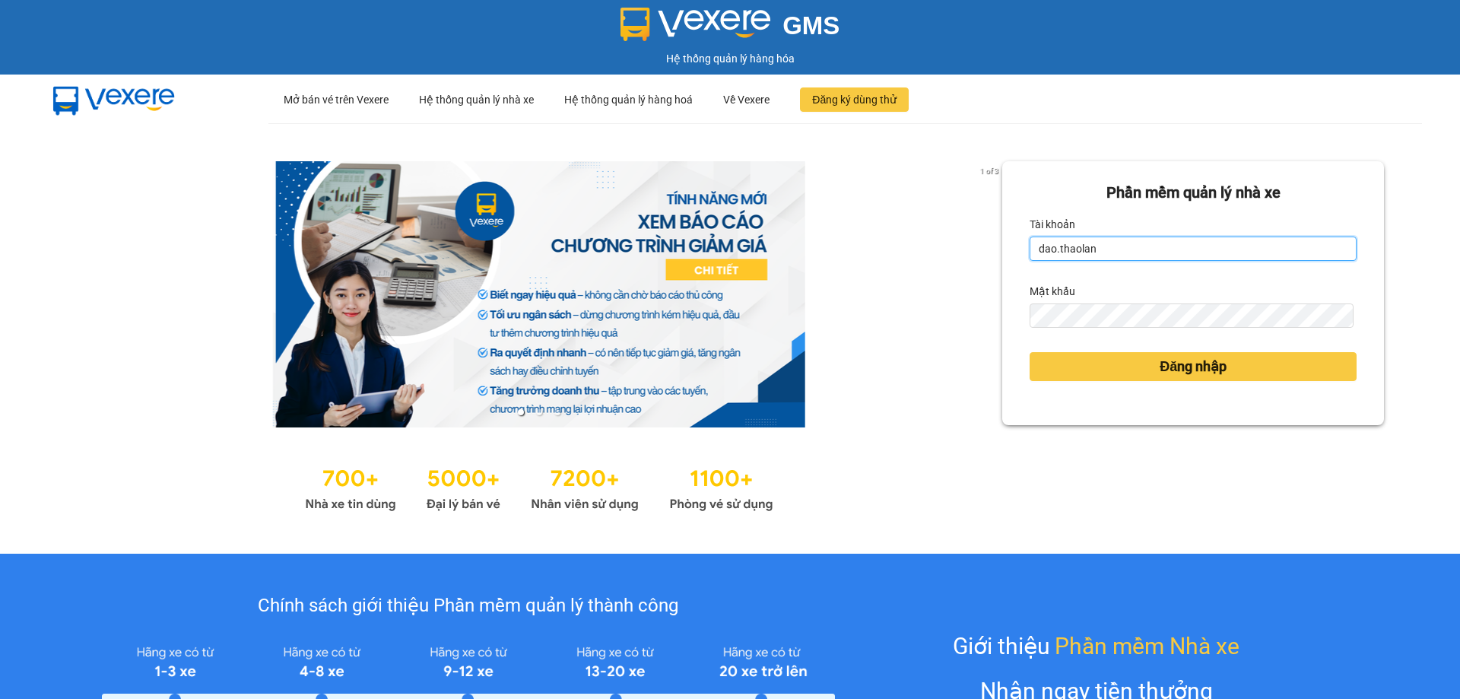
drag, startPoint x: 1138, startPoint y: 244, endPoint x: 1138, endPoint y: 252, distance: 8.4
click at [1138, 247] on input "dao.thaolan" at bounding box center [1193, 249] width 327 height 24
type input "y.thaolan"
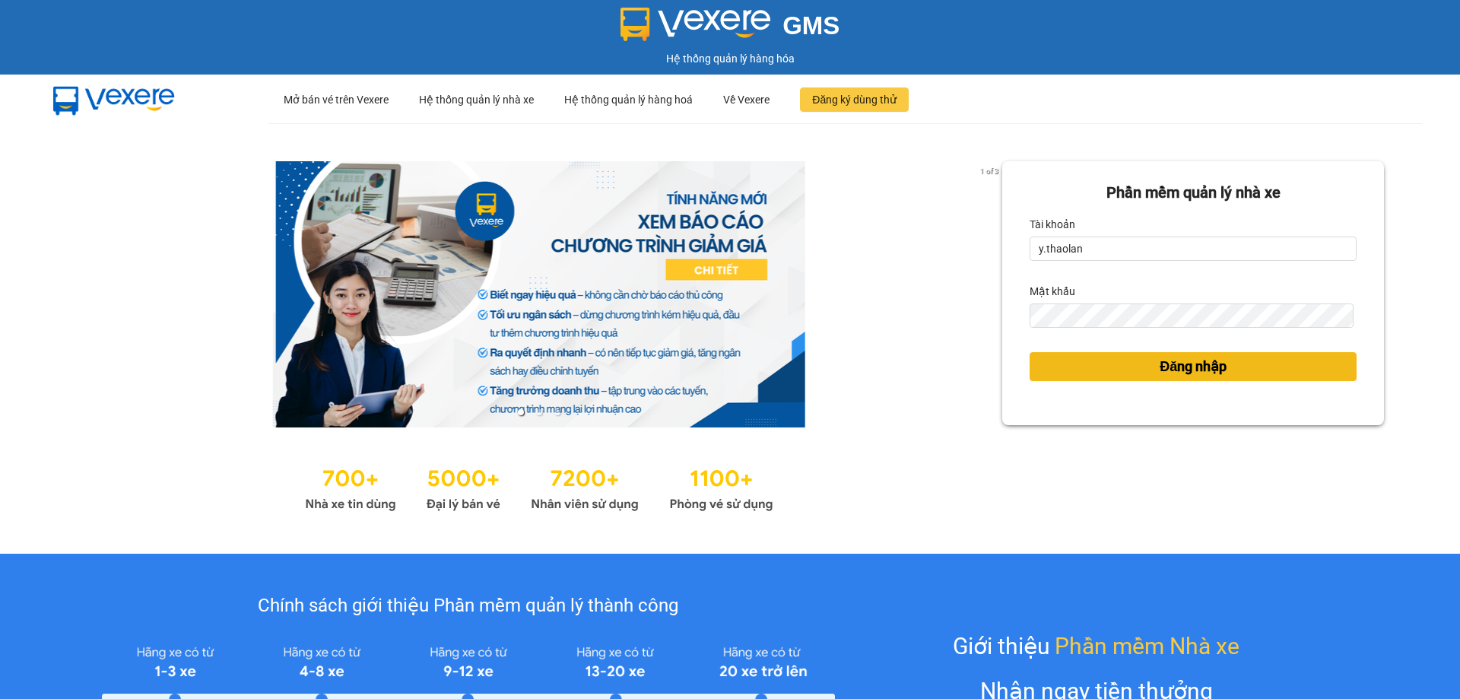
click at [1132, 354] on button "Đăng nhập" at bounding box center [1193, 366] width 327 height 29
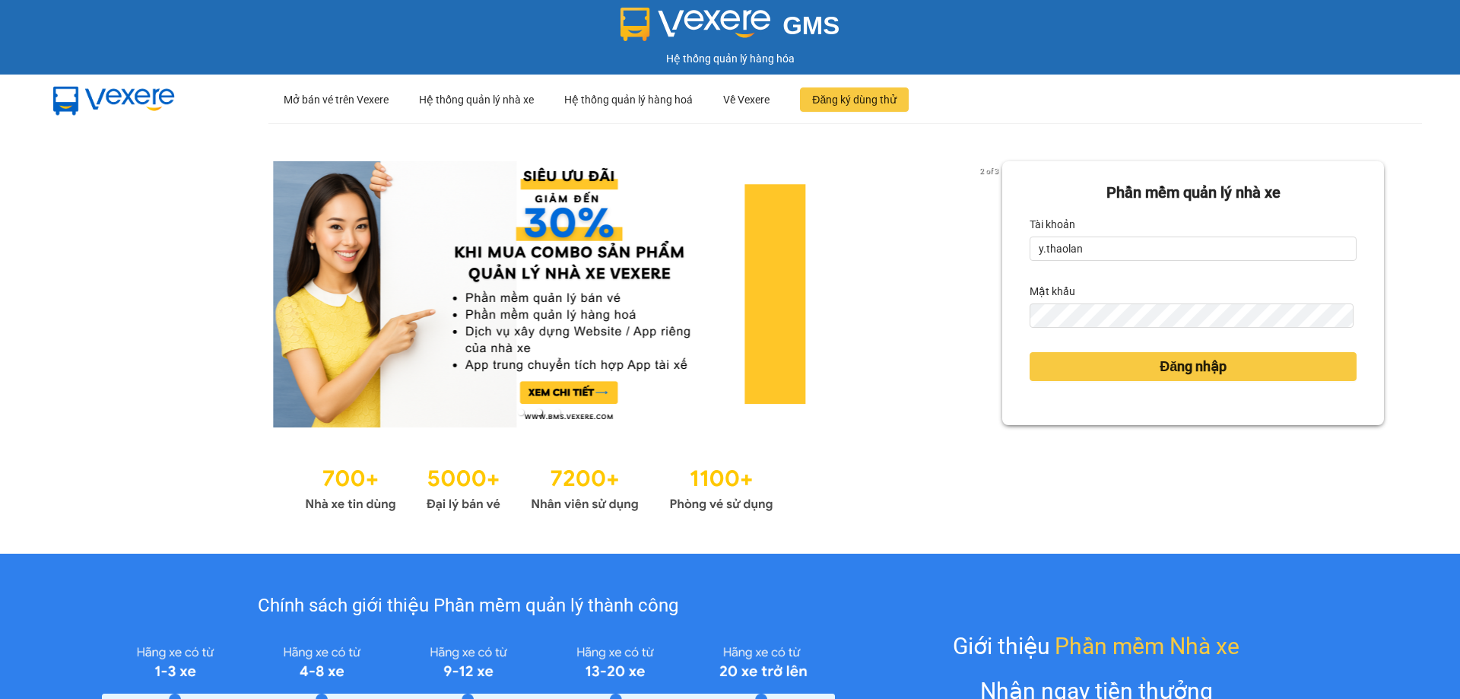
click at [1246, 389] on form "Phần mềm quản lý nhà xe Tài khoản y.thaolan Mật khẩu Đăng nhập" at bounding box center [1193, 293] width 327 height 224
click at [1233, 367] on button "Đăng nhập" at bounding box center [1193, 366] width 327 height 29
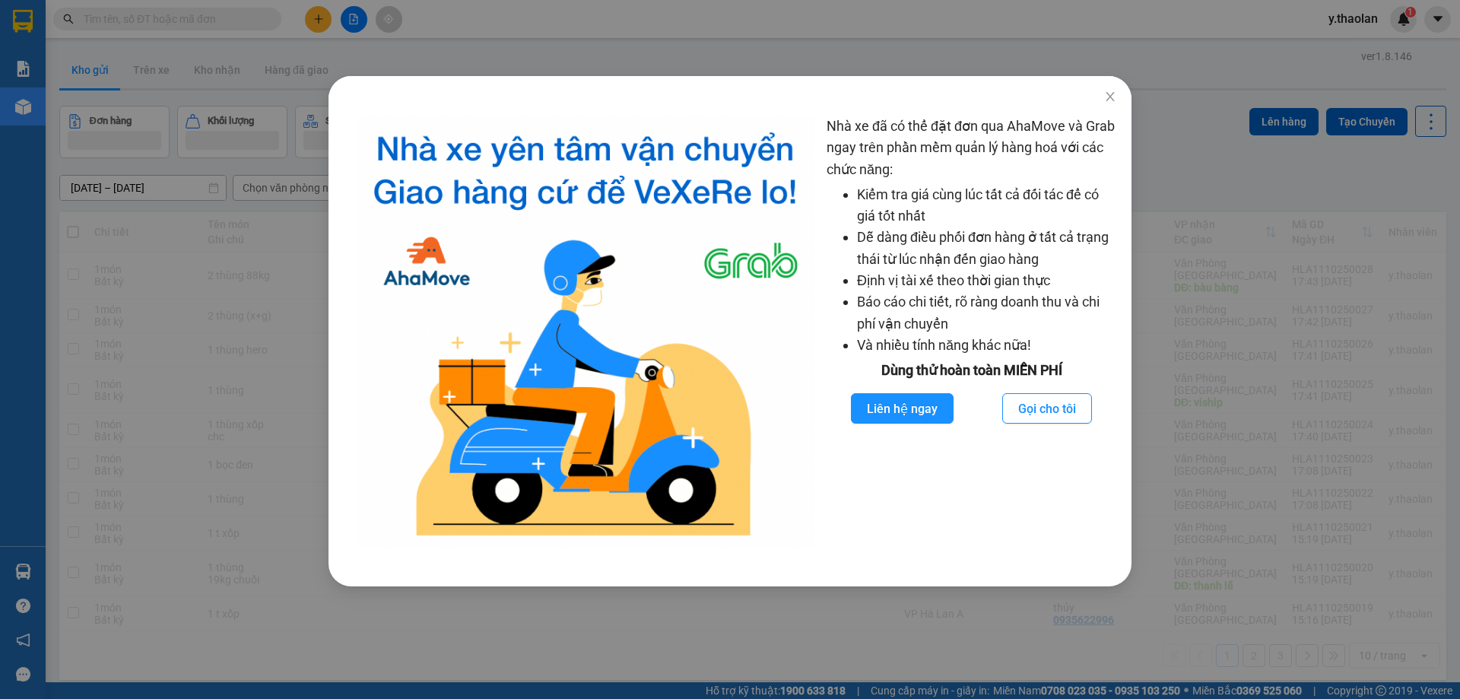
click at [138, 286] on div "Nhà xe đã có thể đặt đơn qua AhaMove và Grab ngay trên phần mềm quản lý hàng ho…" at bounding box center [730, 349] width 1460 height 699
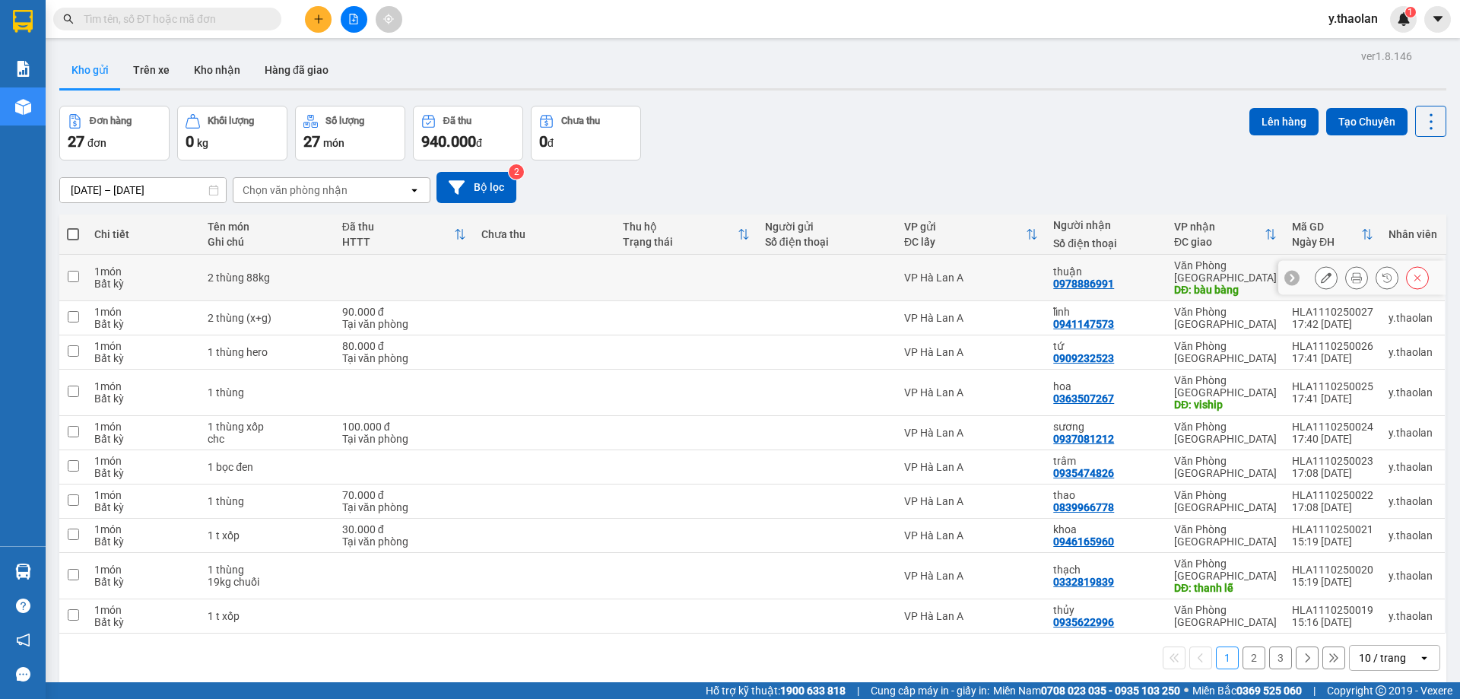
click at [1316, 268] on button at bounding box center [1326, 278] width 21 height 27
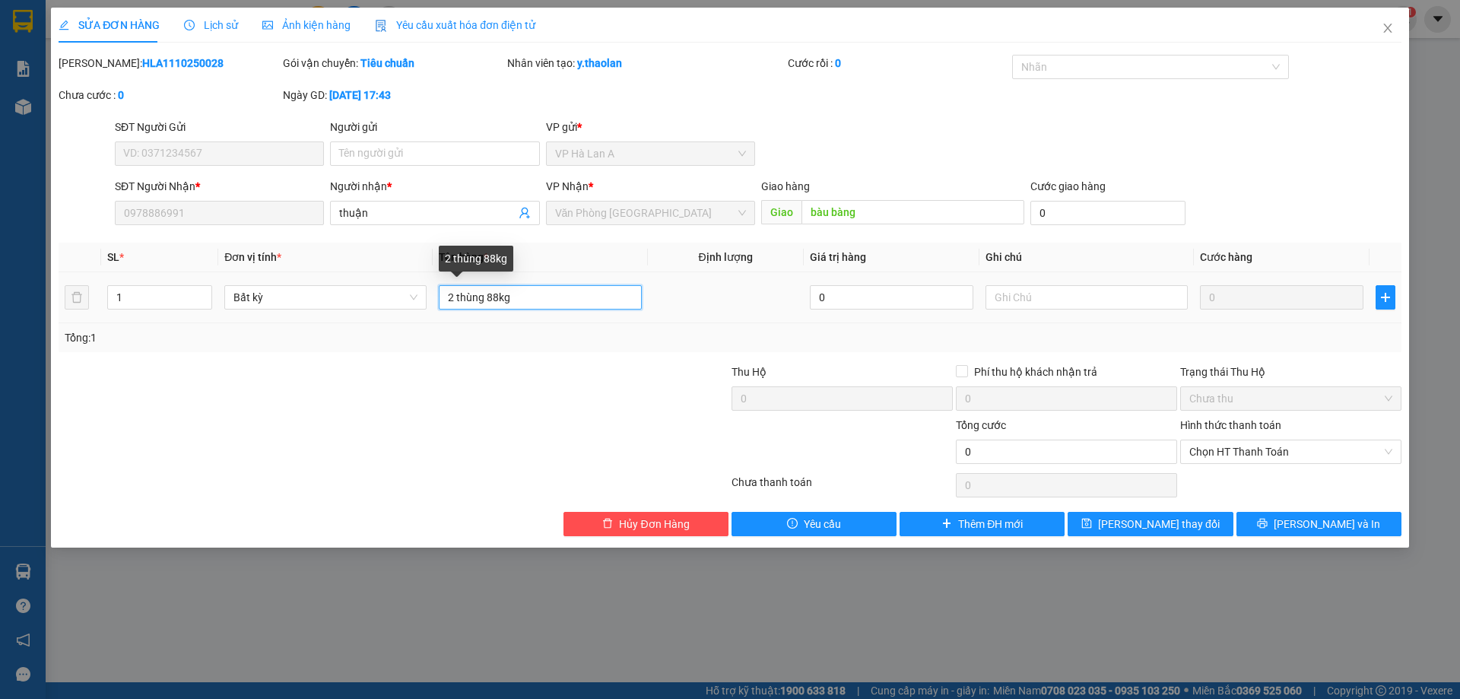
drag, startPoint x: 487, startPoint y: 296, endPoint x: 520, endPoint y: 297, distance: 32.7
click at [548, 298] on input "2 thùng 88kg" at bounding box center [540, 297] width 202 height 24
type input "2 thùng"
type input "88kg"
drag, startPoint x: 459, startPoint y: 290, endPoint x: 575, endPoint y: 287, distance: 115.6
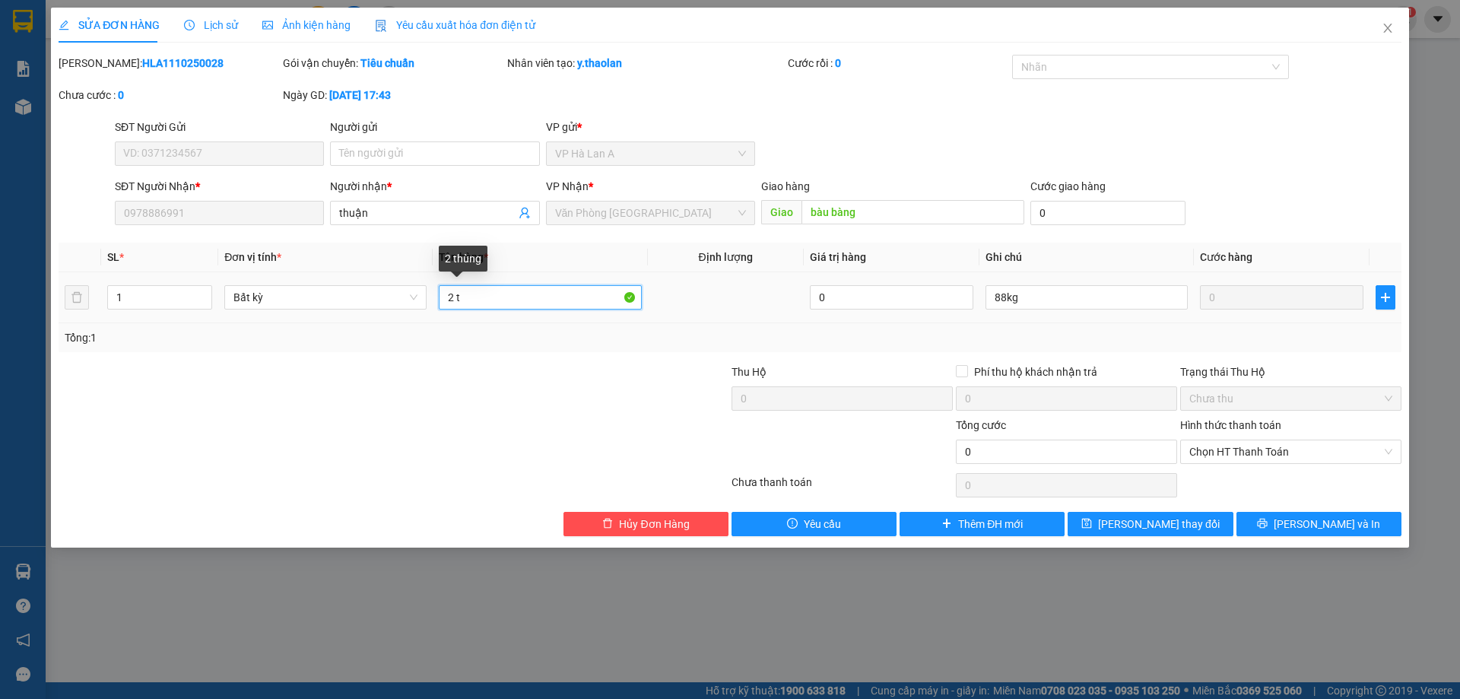
click at [575, 287] on input "2 t" at bounding box center [540, 297] width 202 height 24
type input "2 t sr"
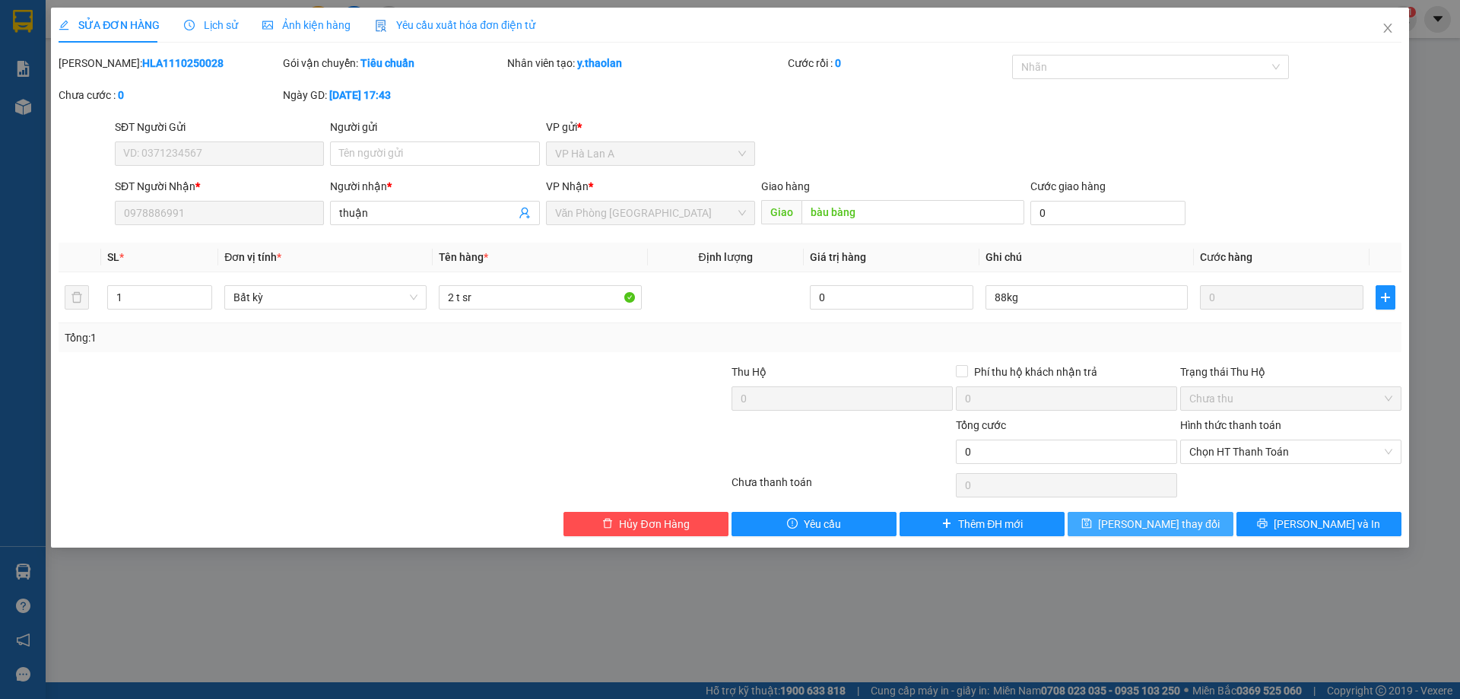
click at [1155, 523] on span "Lưu thay đổi" at bounding box center [1159, 524] width 122 height 17
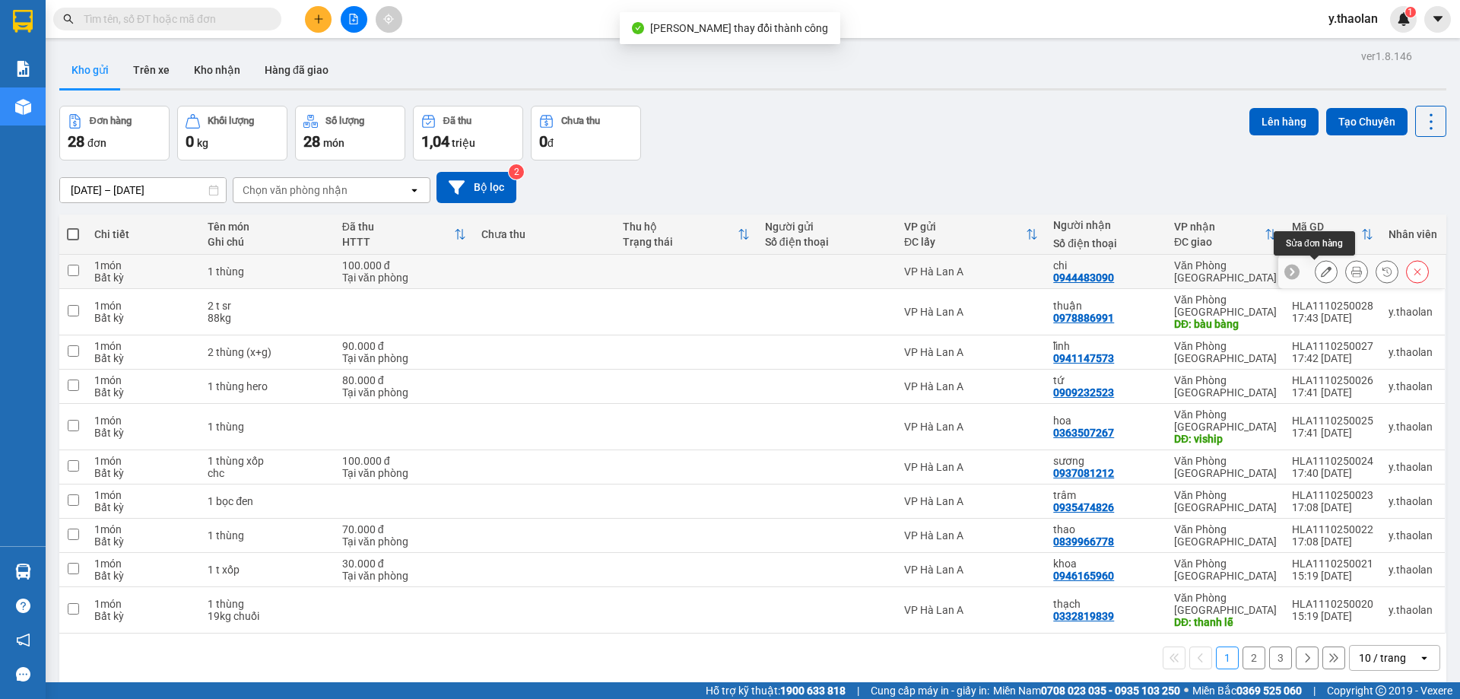
click at [1321, 270] on icon at bounding box center [1326, 271] width 11 height 11
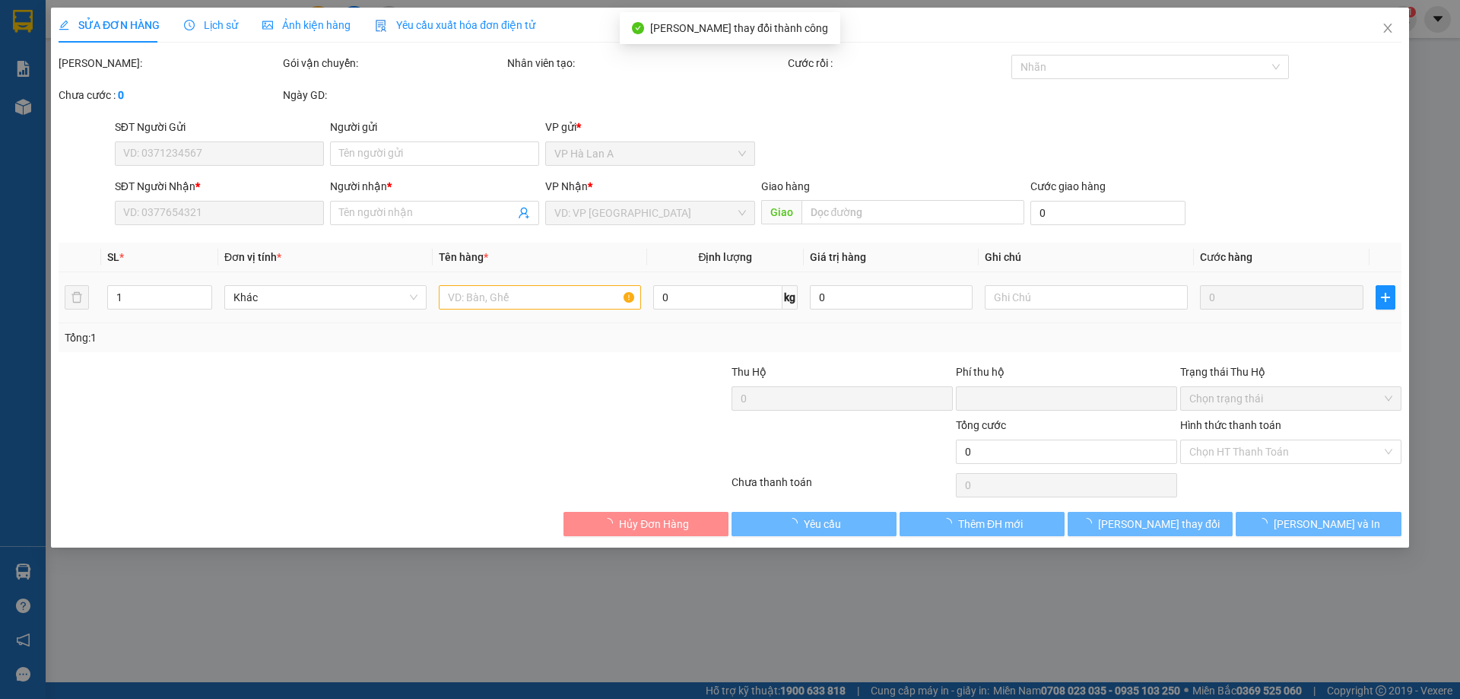
type input "0944483090"
type input "chi"
type input "0"
type input "100.000"
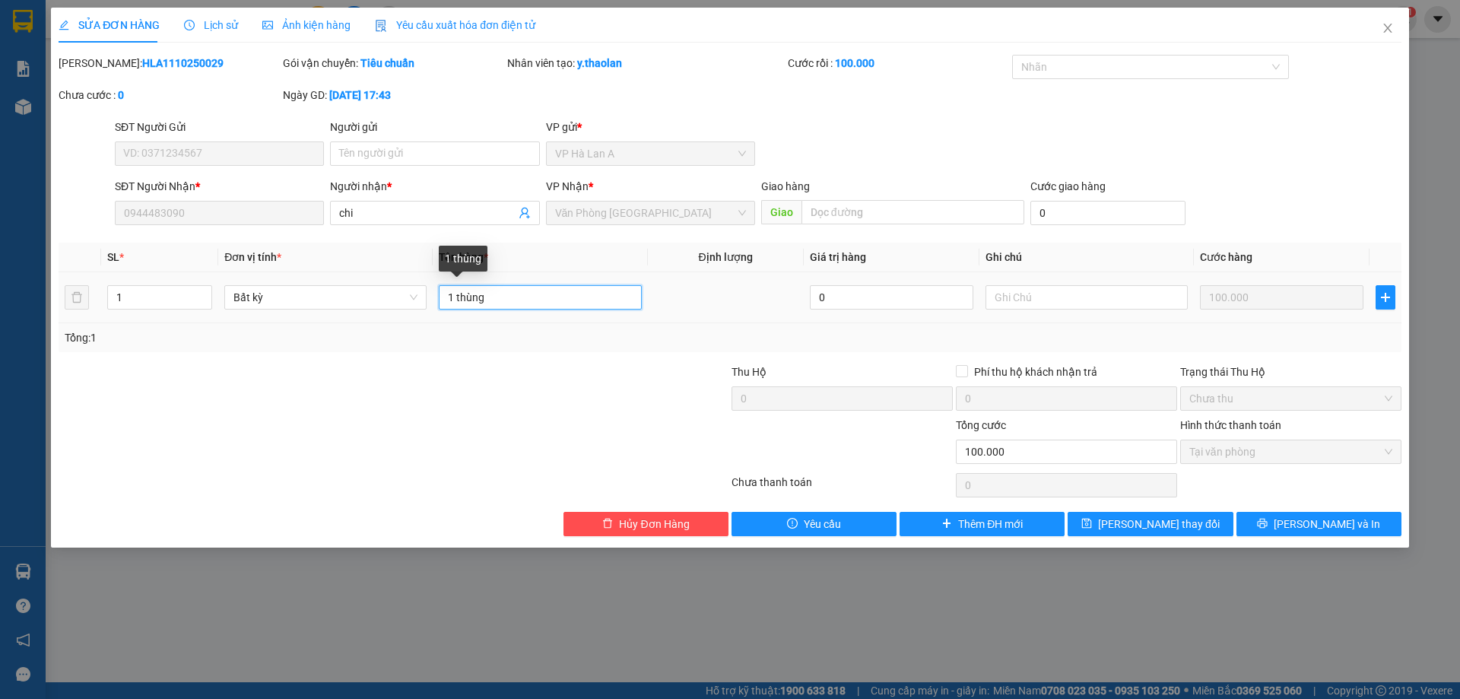
drag, startPoint x: 458, startPoint y: 290, endPoint x: 572, endPoint y: 290, distance: 114.1
click at [566, 288] on input "1 thùng" at bounding box center [540, 297] width 202 height 24
type input "1 t sr"
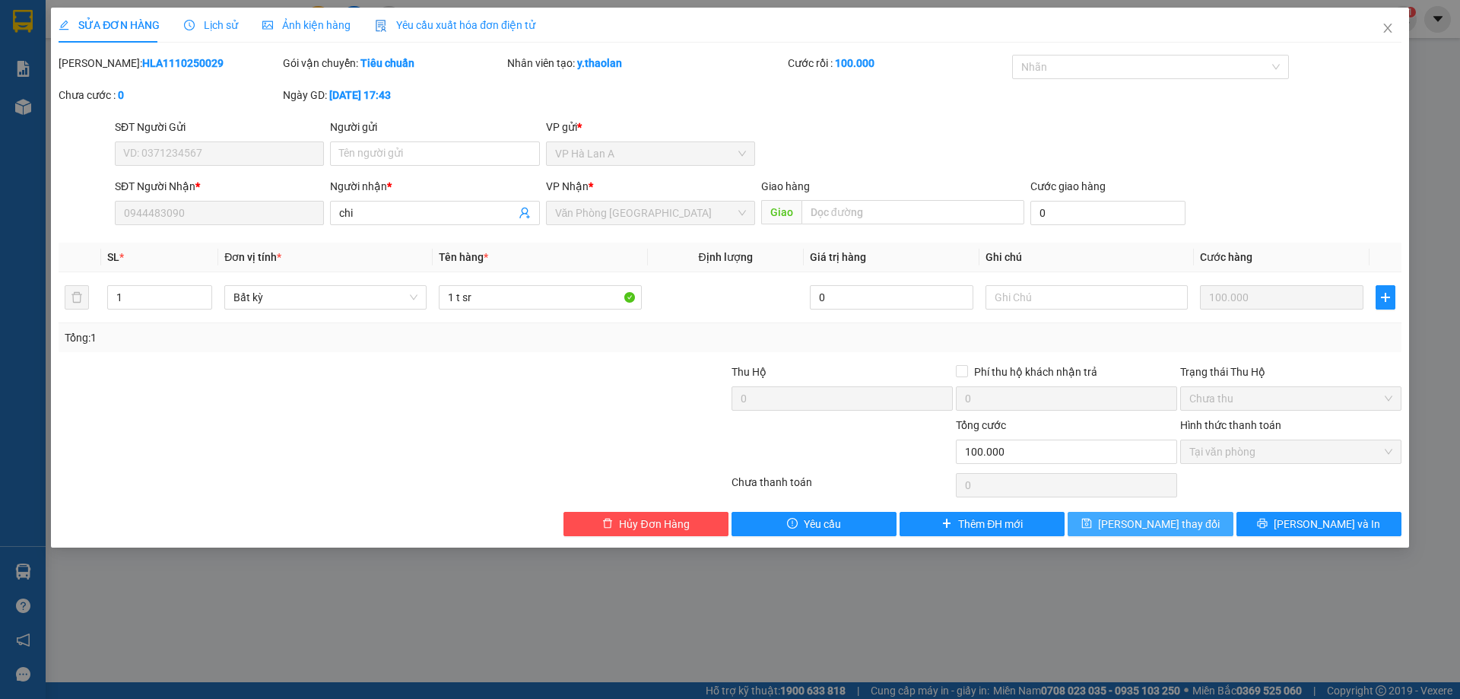
drag, startPoint x: 1161, startPoint y: 520, endPoint x: 1167, endPoint y: 511, distance: 10.6
click at [1161, 522] on span "Lưu thay đổi" at bounding box center [1159, 524] width 122 height 17
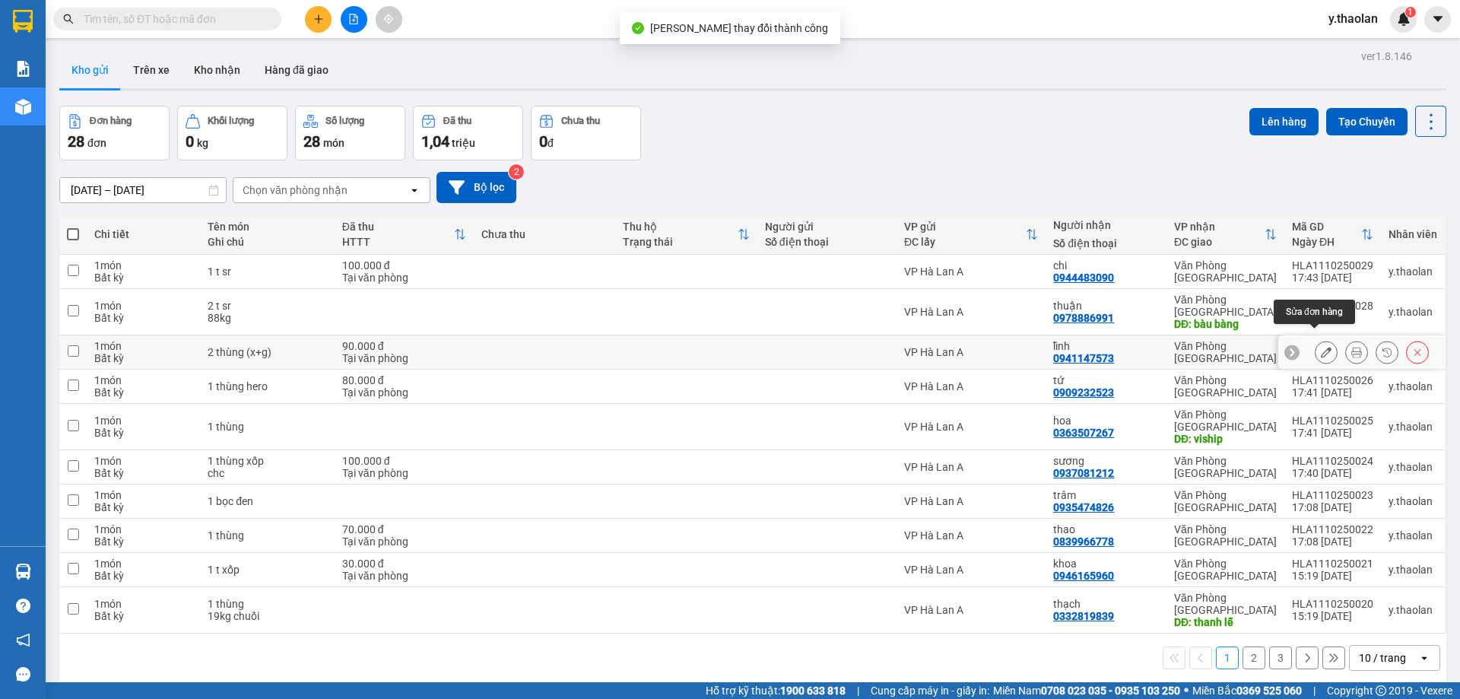
click at [1321, 347] on icon at bounding box center [1326, 352] width 11 height 11
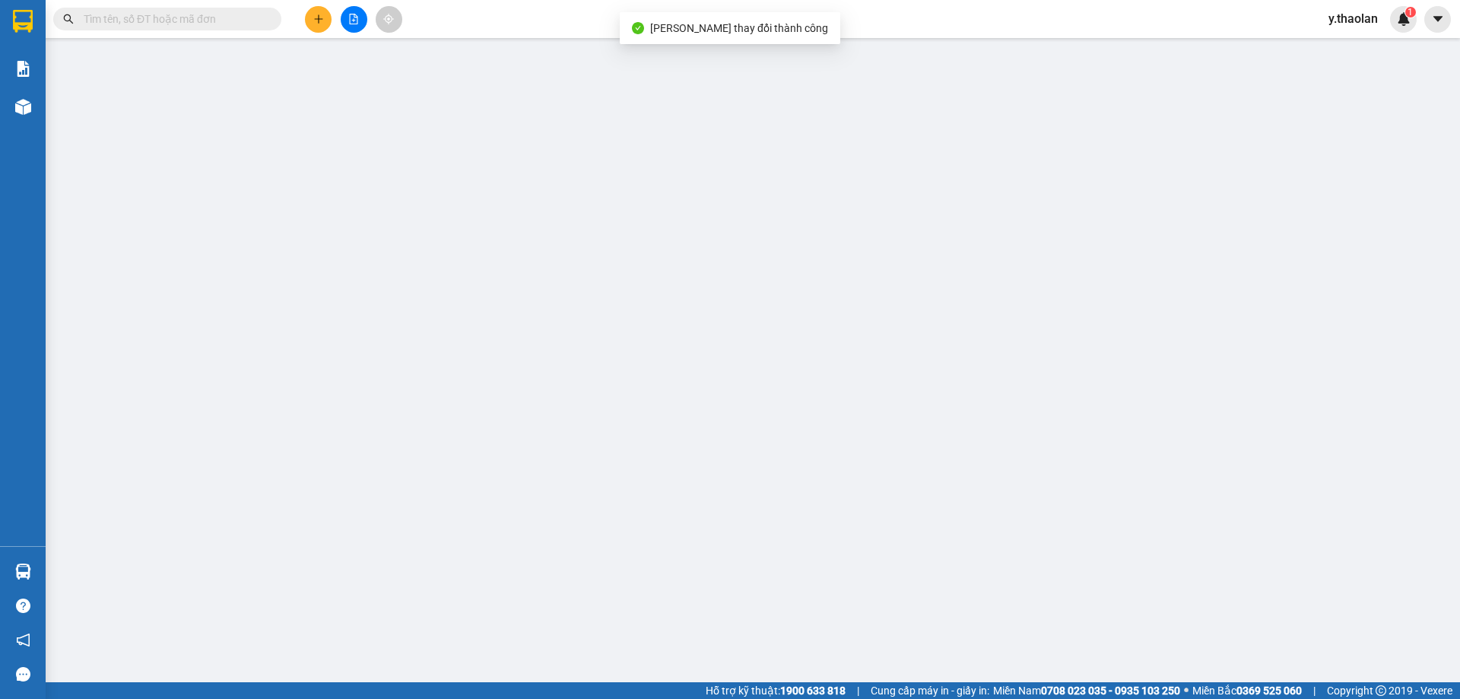
type input "0941147573"
type input "lĩnh"
type input "0"
type input "90.000"
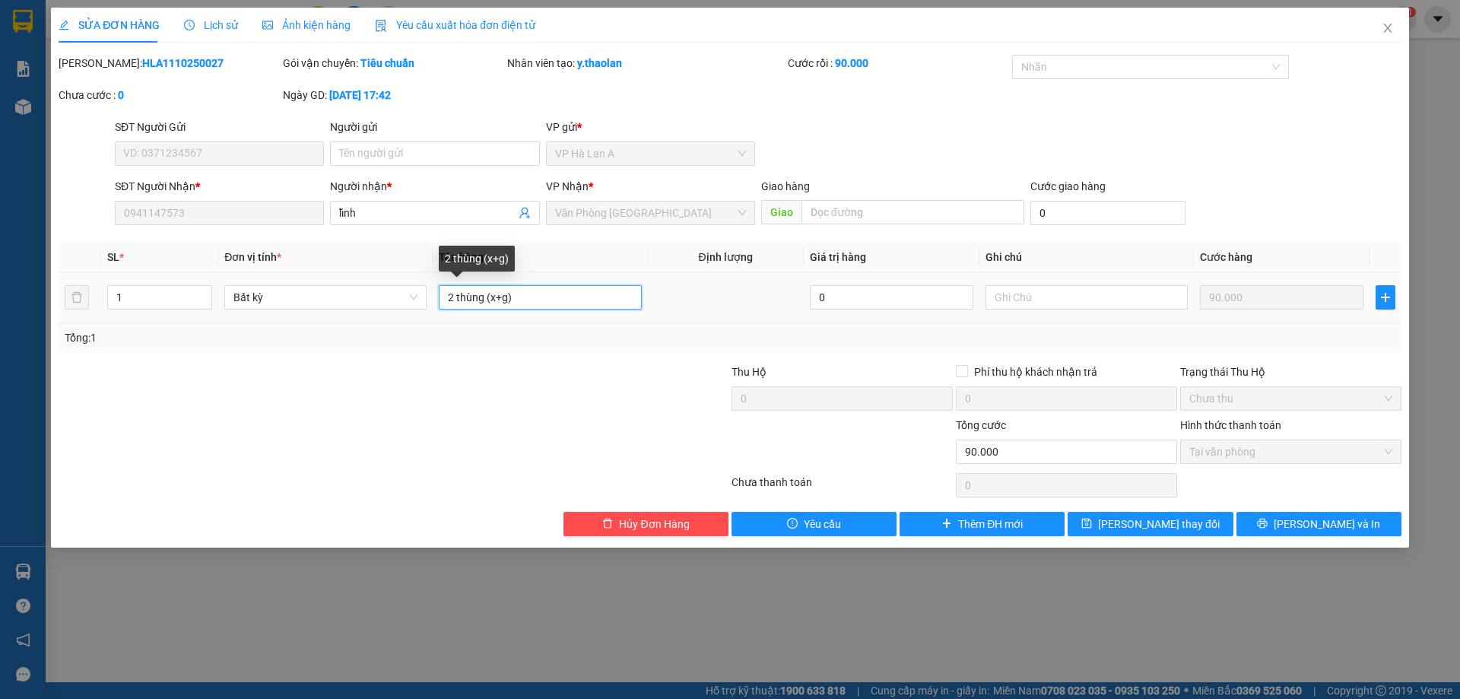
drag, startPoint x: 462, startPoint y: 300, endPoint x: 648, endPoint y: 289, distance: 186.6
click at [648, 289] on tr "1 Bất kỳ 2 thùng (x+g) 0 90.000" at bounding box center [730, 297] width 1343 height 51
type input "2 t (xốp+giấy)"
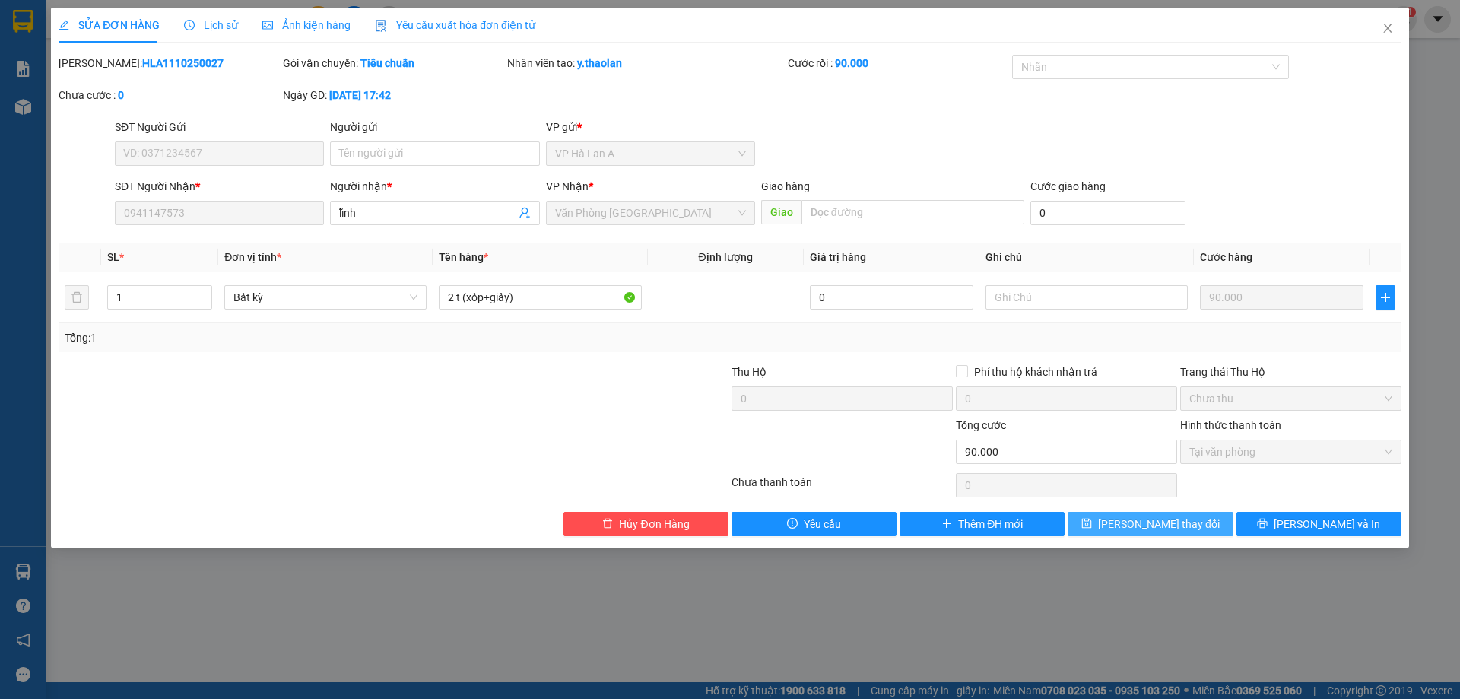
click at [1176, 533] on button "Lưu thay đổi" at bounding box center [1150, 524] width 165 height 24
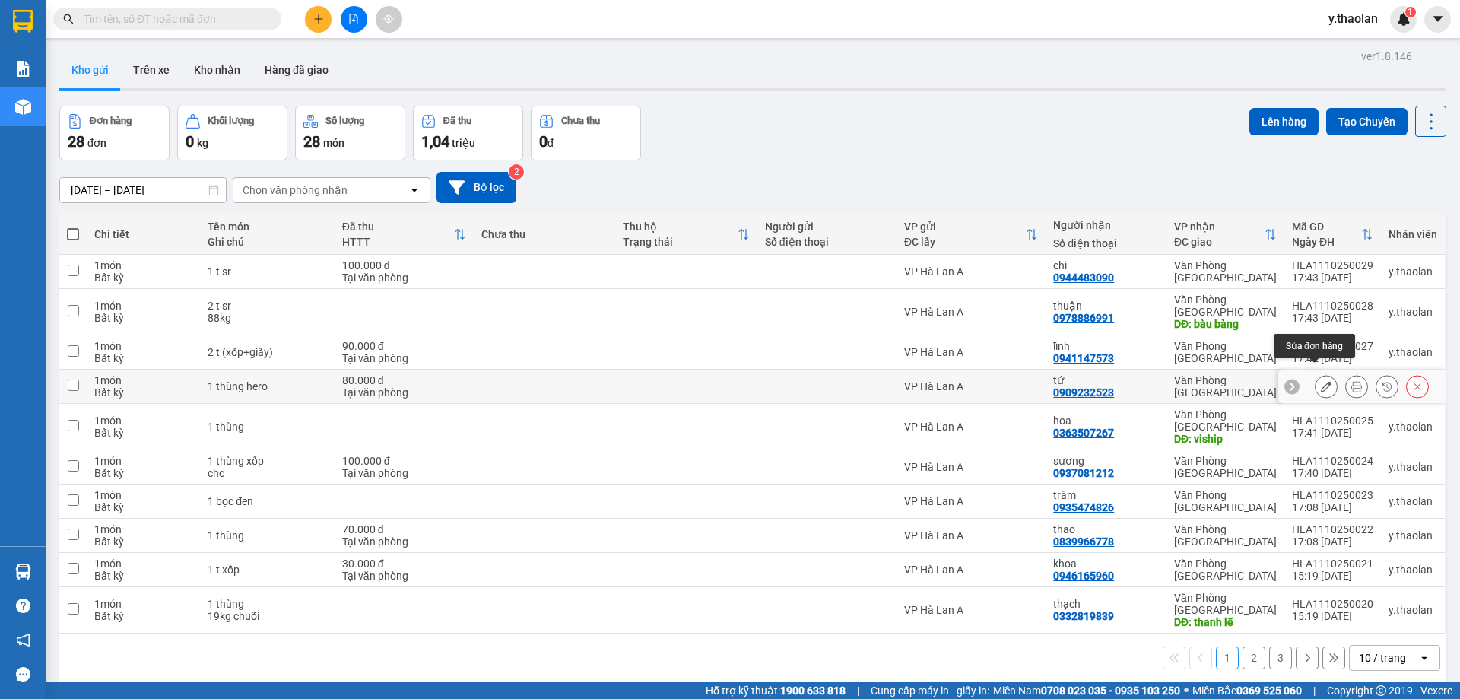
click at [1321, 381] on icon at bounding box center [1326, 386] width 11 height 11
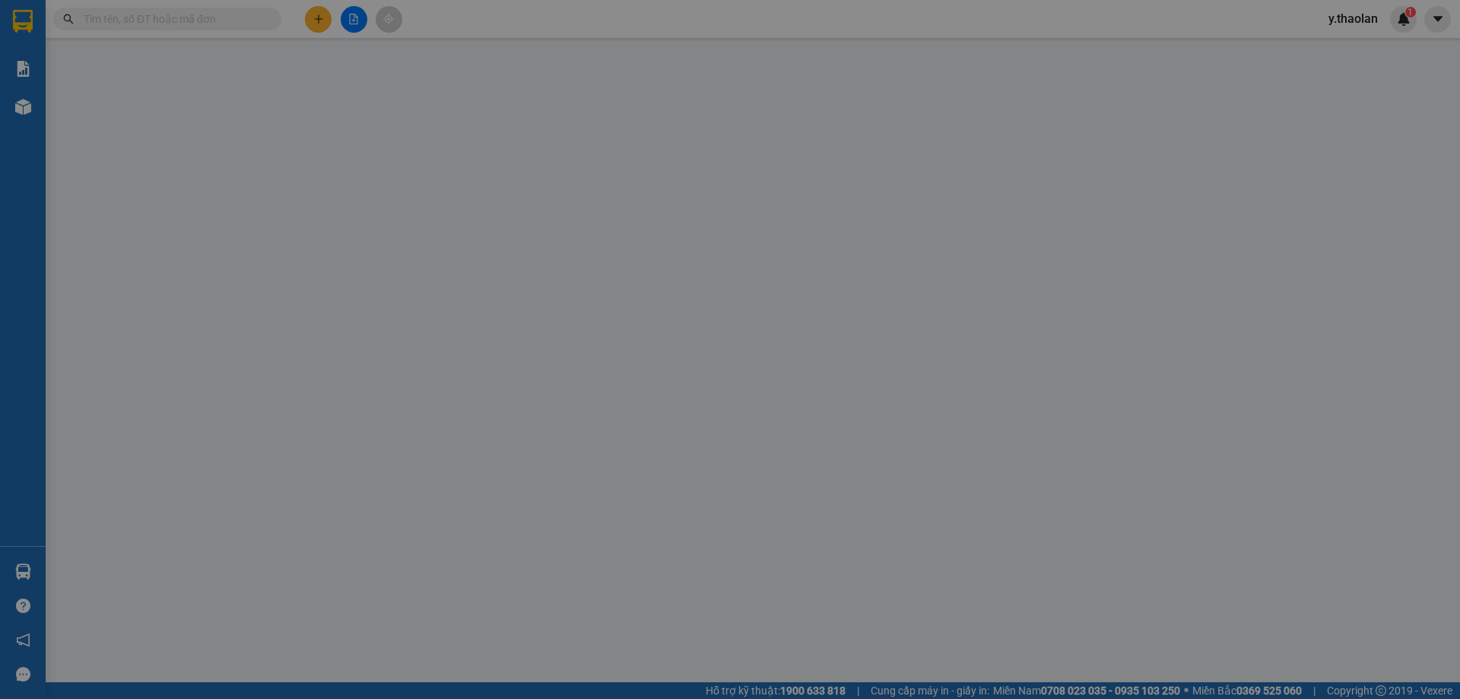
type input "0909232523"
type input "tứ"
type input "0"
type input "80.000"
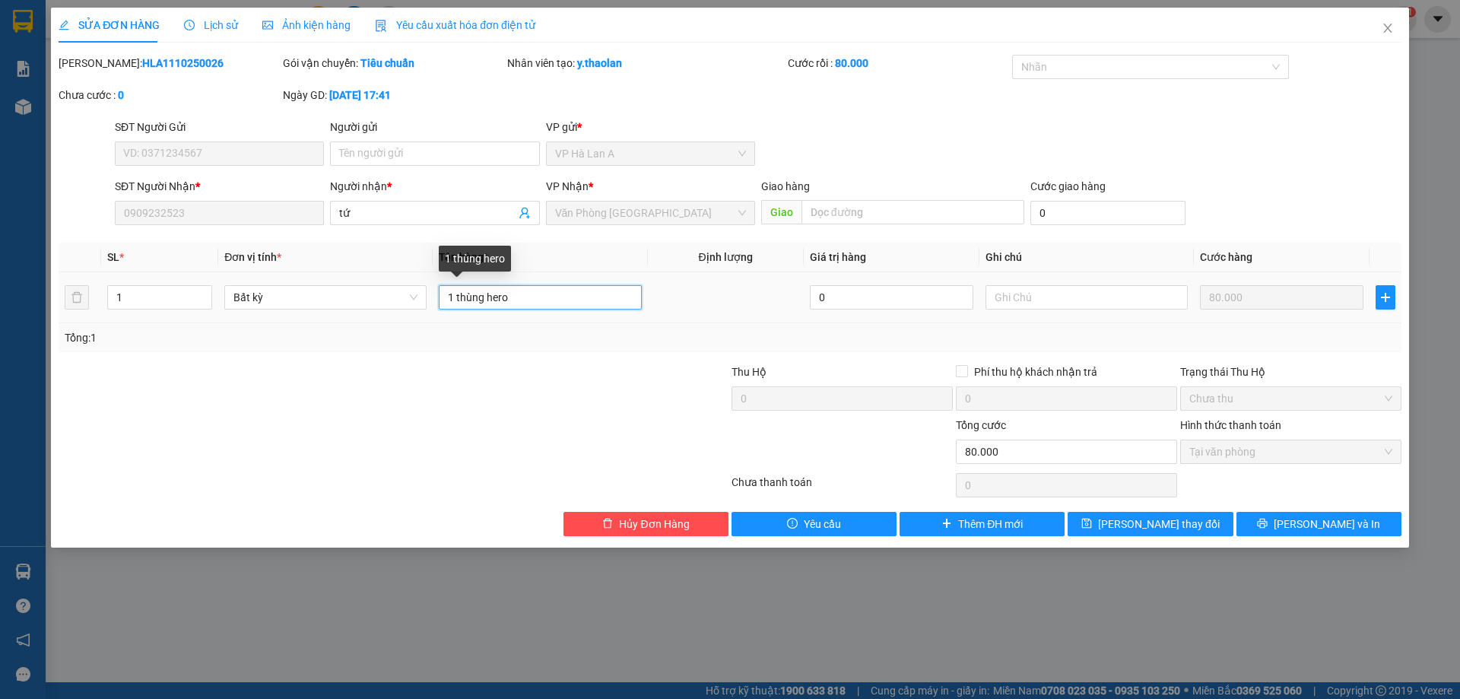
click at [481, 301] on input "1 thùng hero" at bounding box center [540, 297] width 202 height 24
type input "1 t hero"
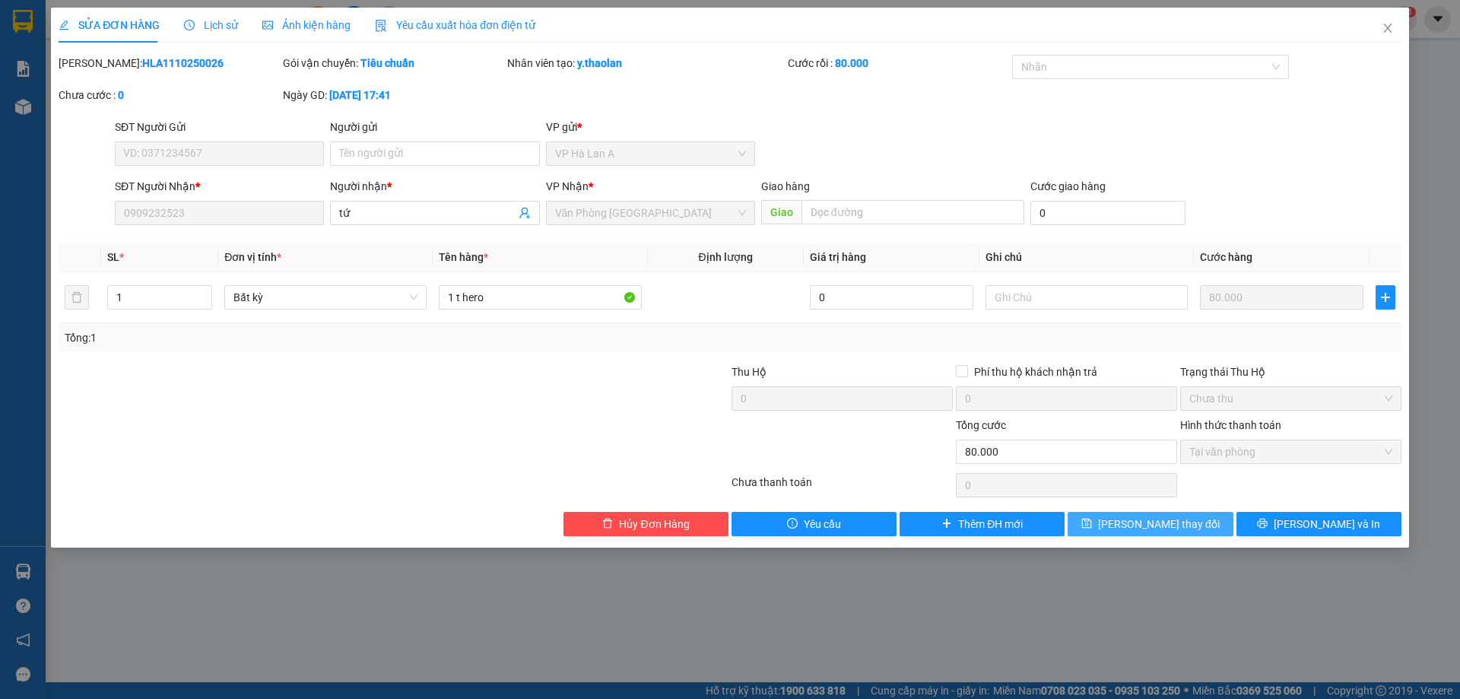
click at [1170, 530] on span "Lưu thay đổi" at bounding box center [1159, 524] width 122 height 17
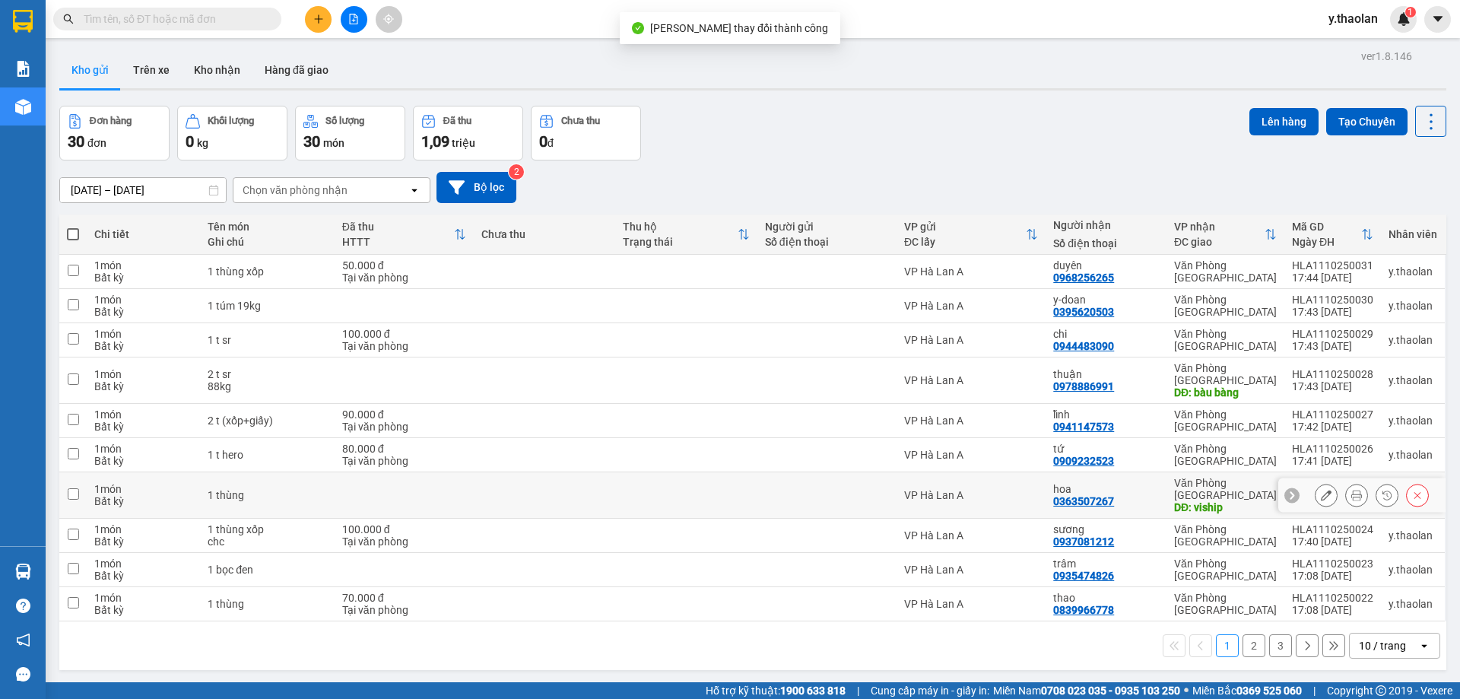
click at [1321, 490] on icon at bounding box center [1326, 495] width 11 height 11
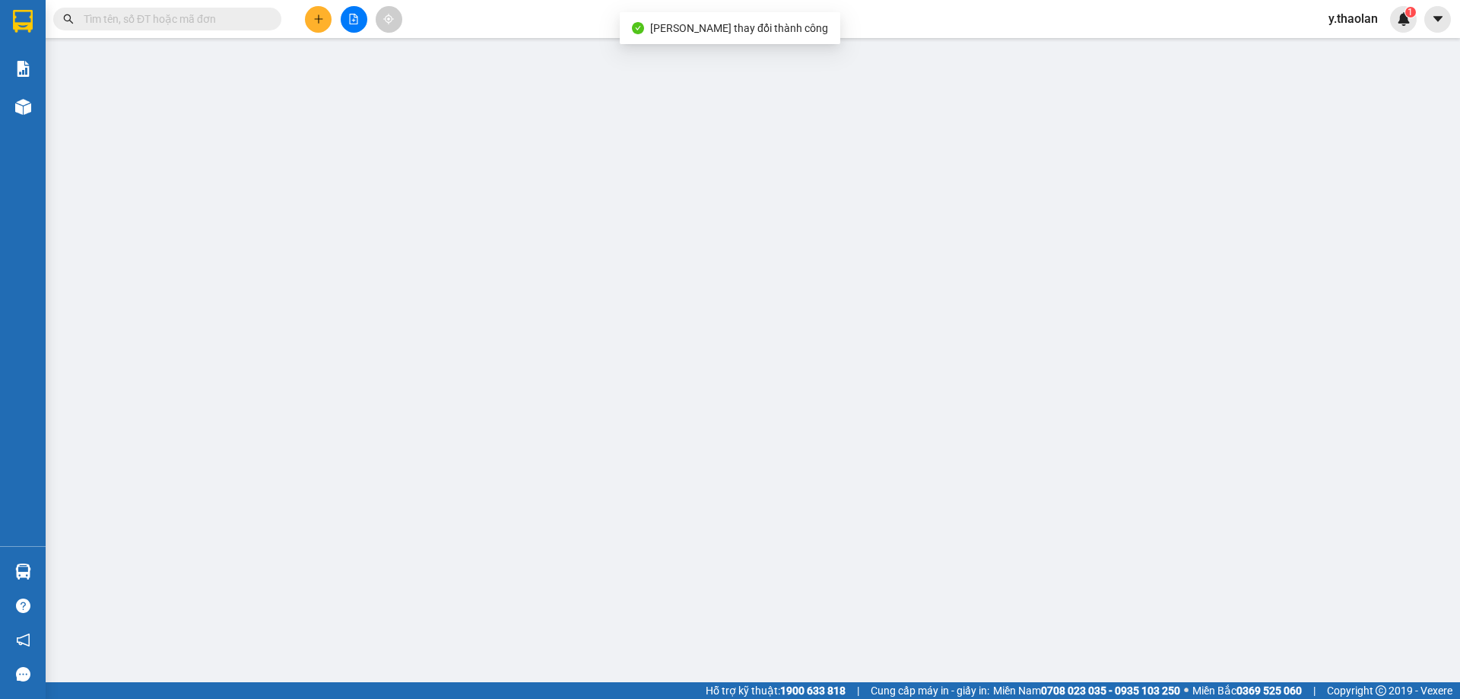
type input "0363507267"
type input "hoa"
type input "viship"
type input "0"
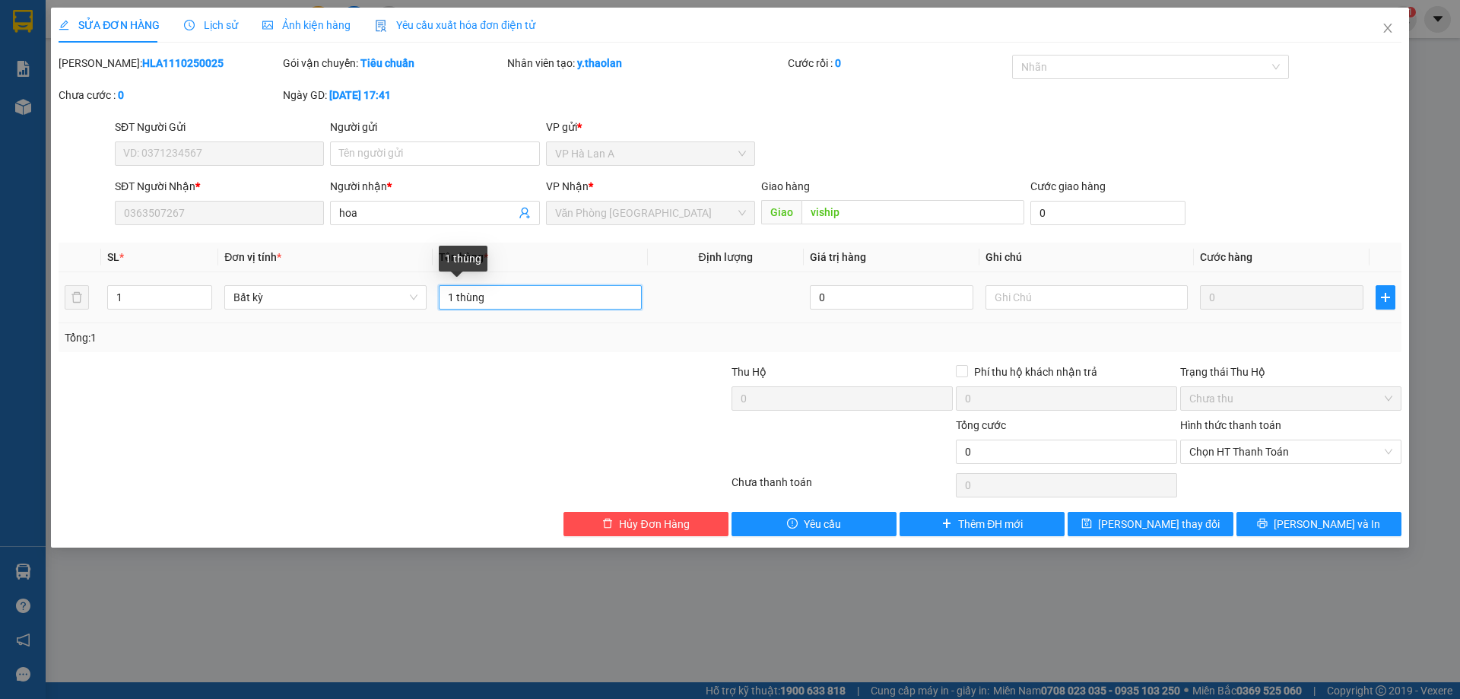
drag, startPoint x: 455, startPoint y: 292, endPoint x: 602, endPoint y: 284, distance: 147.7
click at [602, 284] on div "1 thùng" at bounding box center [540, 297] width 202 height 30
type input "1 t"
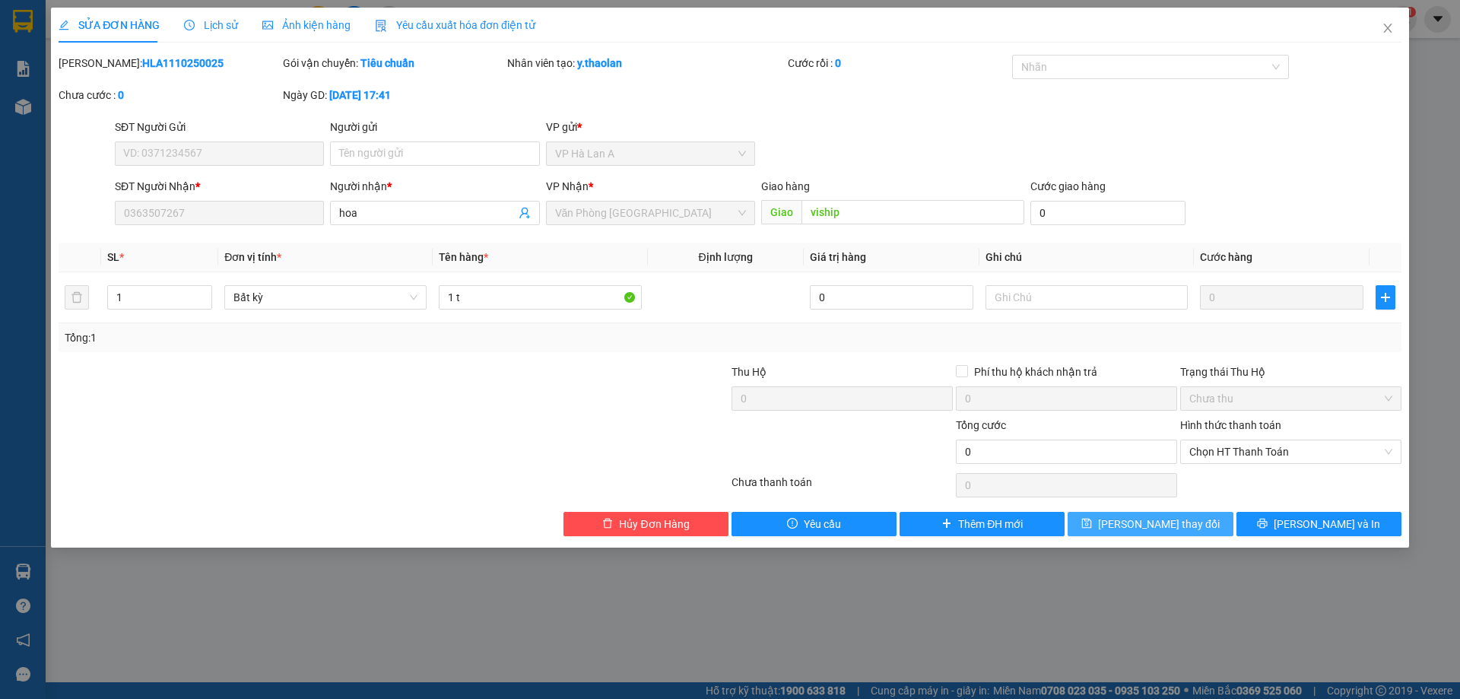
click at [1157, 523] on span "Lưu thay đổi" at bounding box center [1159, 524] width 122 height 17
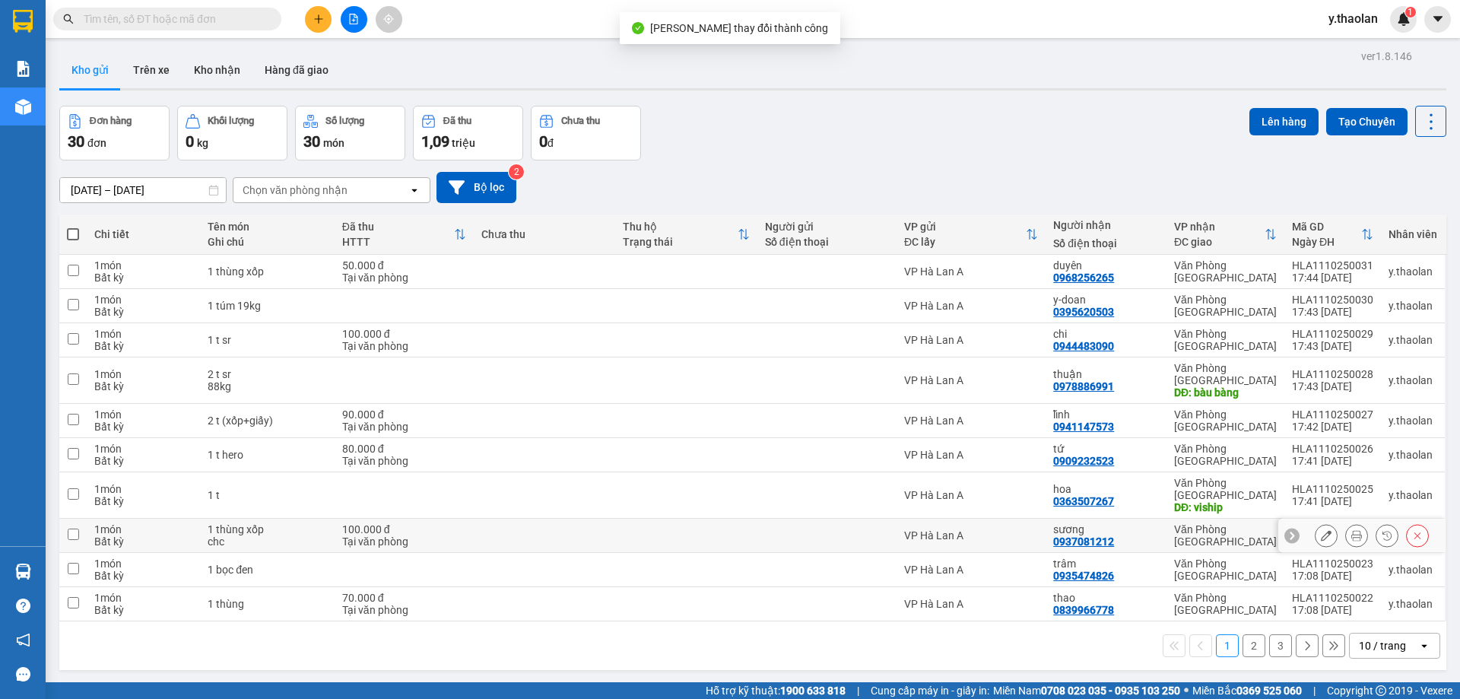
click at [1321, 530] on icon at bounding box center [1326, 535] width 11 height 11
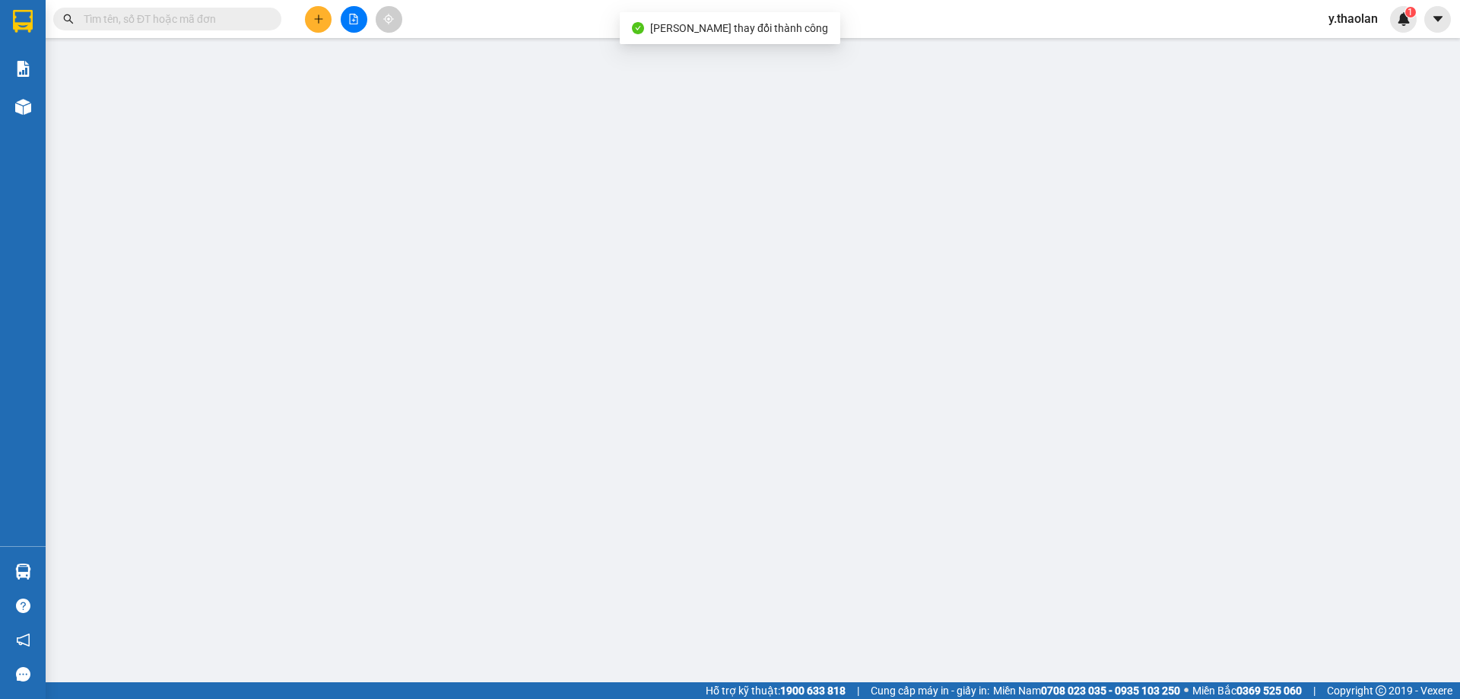
type input "0937081212"
type input "sương"
type input "0"
type input "100.000"
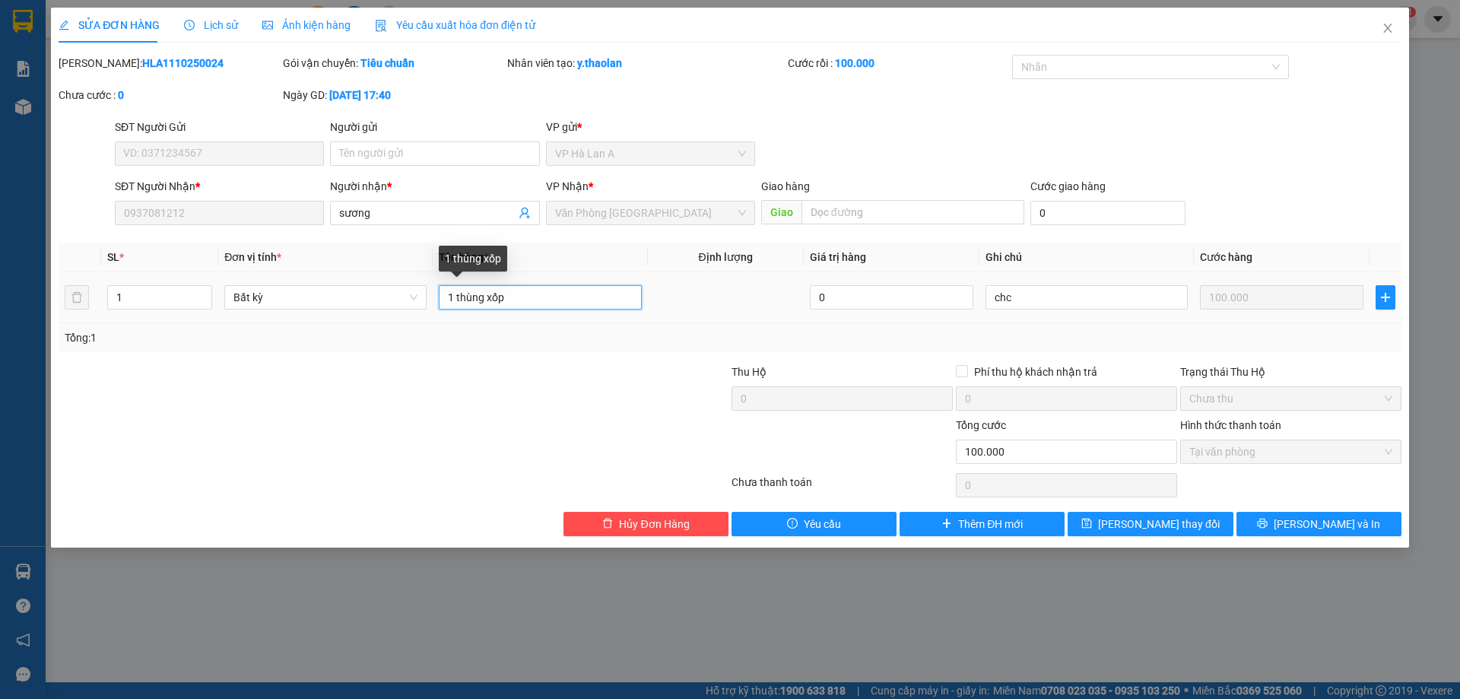
drag, startPoint x: 484, startPoint y: 298, endPoint x: 456, endPoint y: 303, distance: 29.4
click at [456, 303] on input "1 thùng xốp" at bounding box center [540, 297] width 202 height 24
type input "1 t xốp"
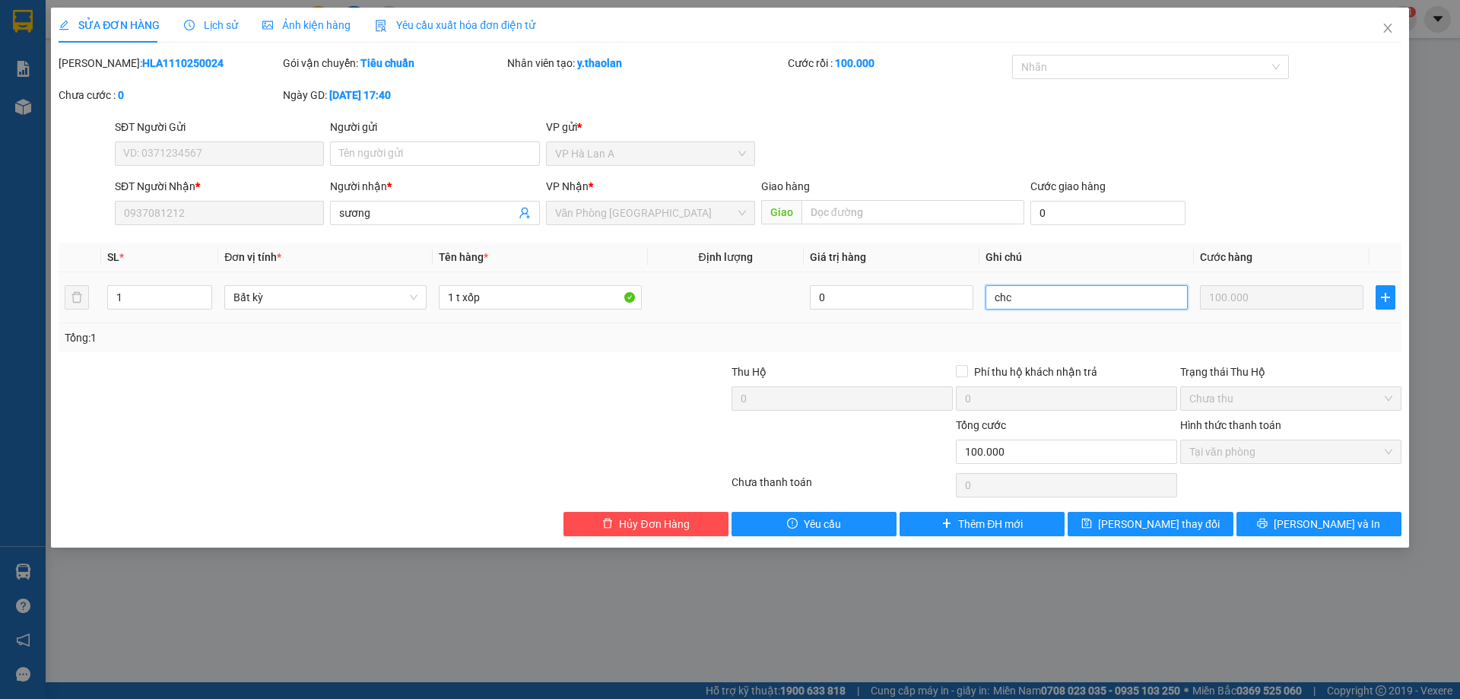
drag, startPoint x: 1030, startPoint y: 303, endPoint x: 921, endPoint y: 283, distance: 110.7
click at [926, 283] on tr "1 Bất kỳ 1 t xốp 0 chc 100.000" at bounding box center [730, 297] width 1343 height 51
click at [1113, 298] on input "s" at bounding box center [1087, 297] width 202 height 24
type input "ship"
click at [1185, 514] on button "Lưu thay đổi" at bounding box center [1150, 524] width 165 height 24
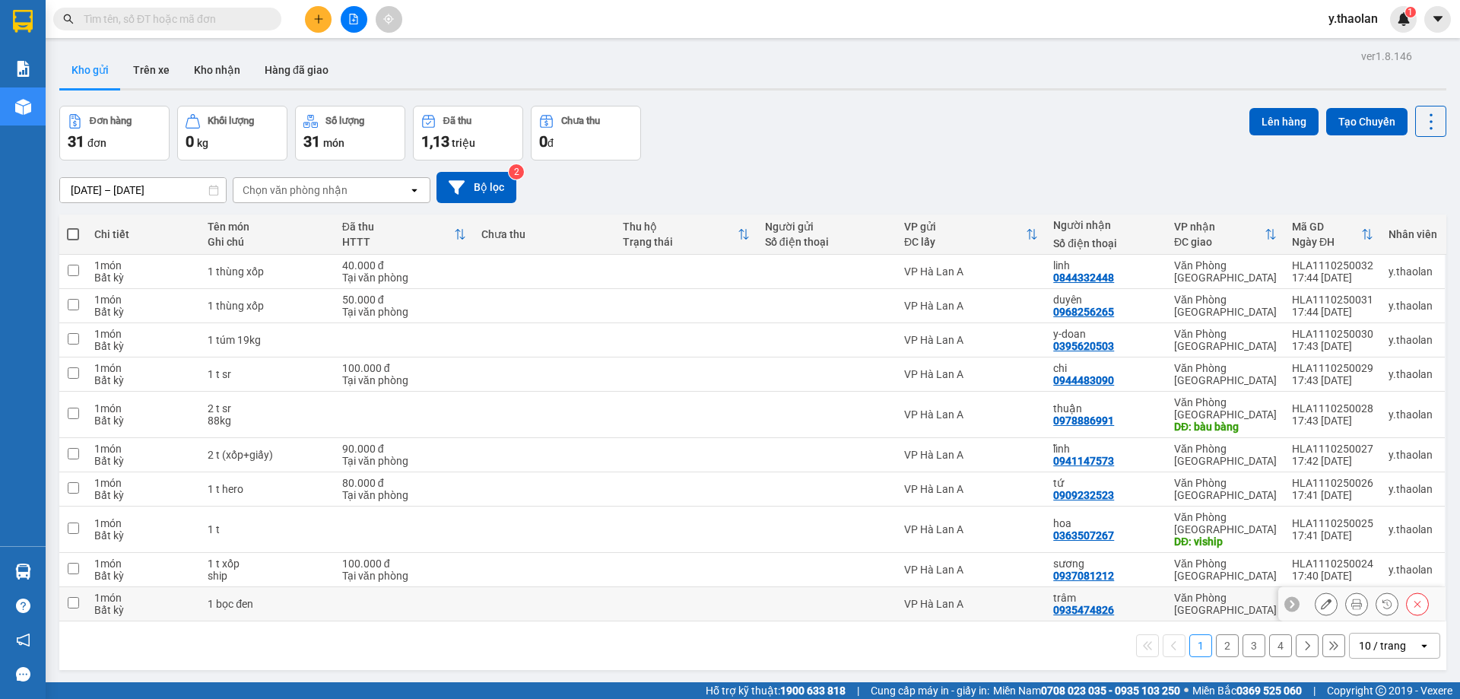
click at [1316, 591] on button at bounding box center [1326, 604] width 21 height 27
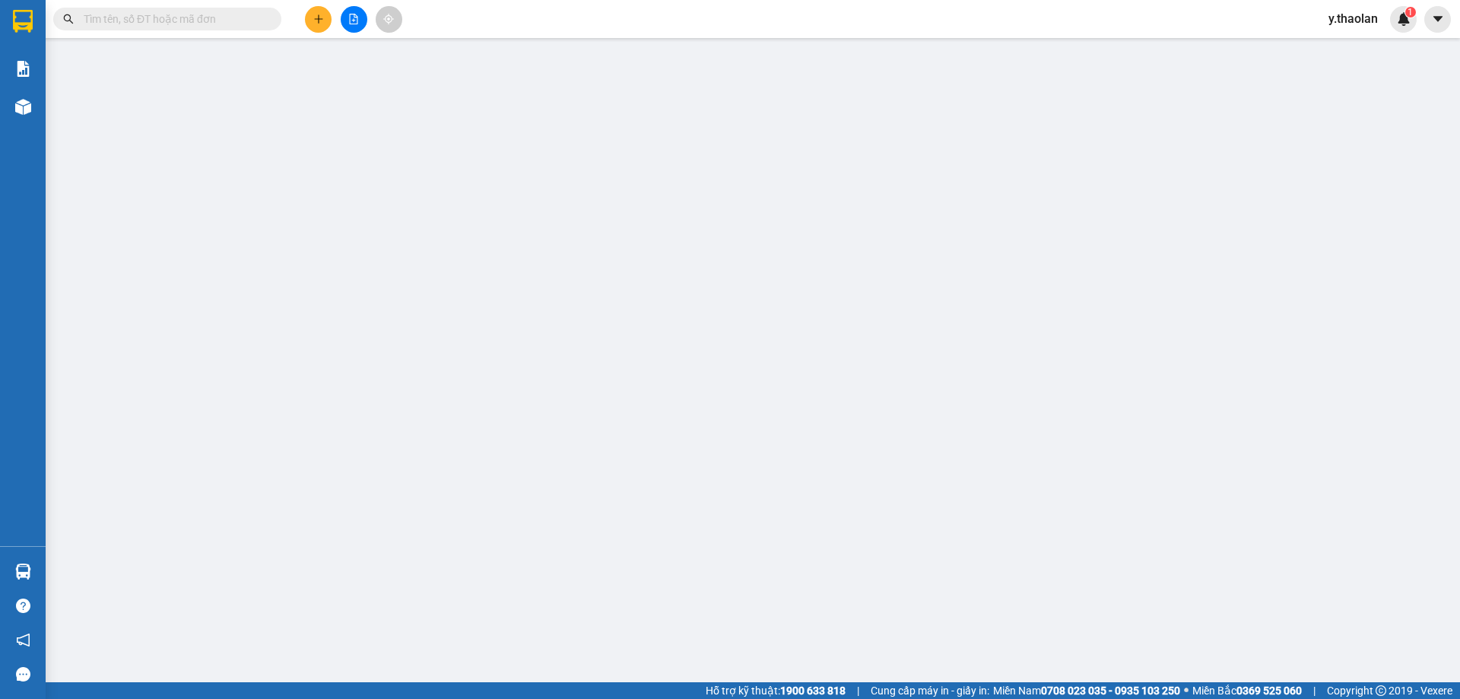
type input "0935474826"
type input "trâm"
type input "0"
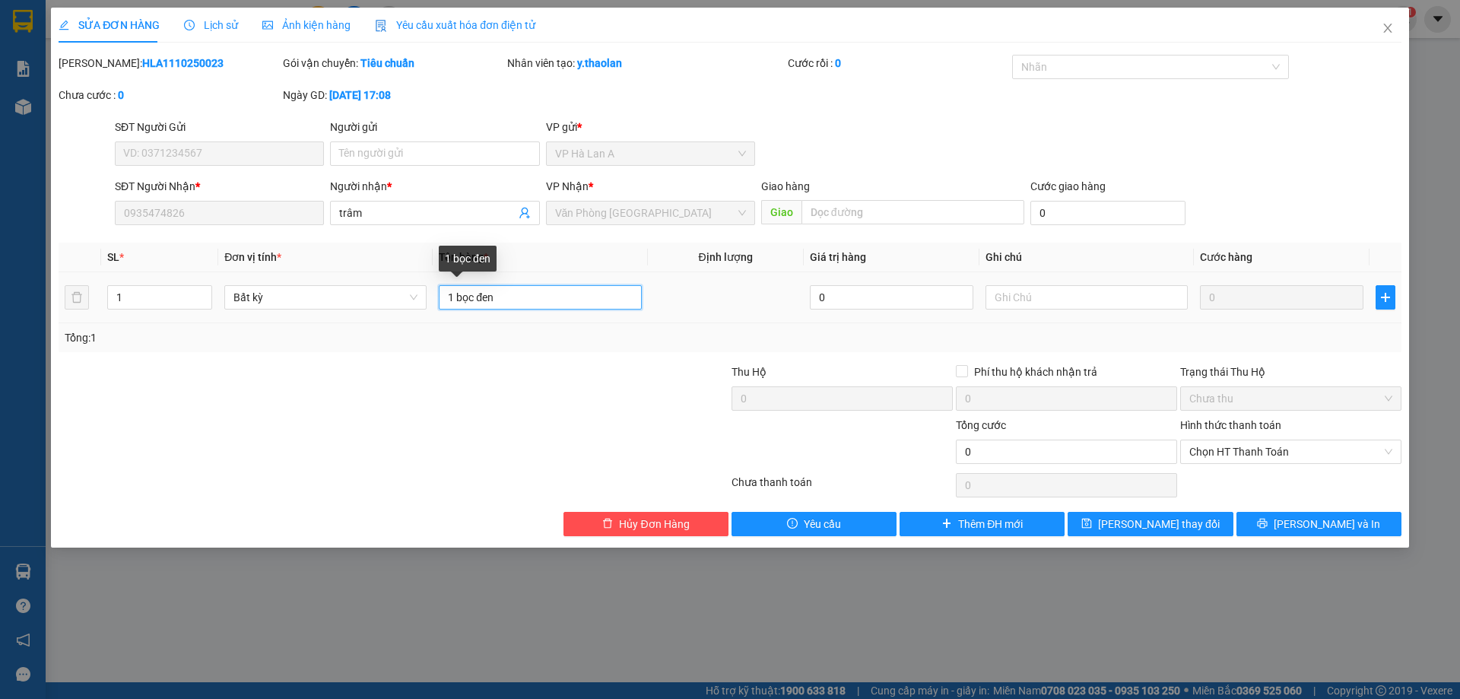
drag, startPoint x: 478, startPoint y: 303, endPoint x: 457, endPoint y: 306, distance: 20.9
click at [457, 306] on input "1 bọc đen" at bounding box center [540, 297] width 202 height 24
type input "1 cục đen"
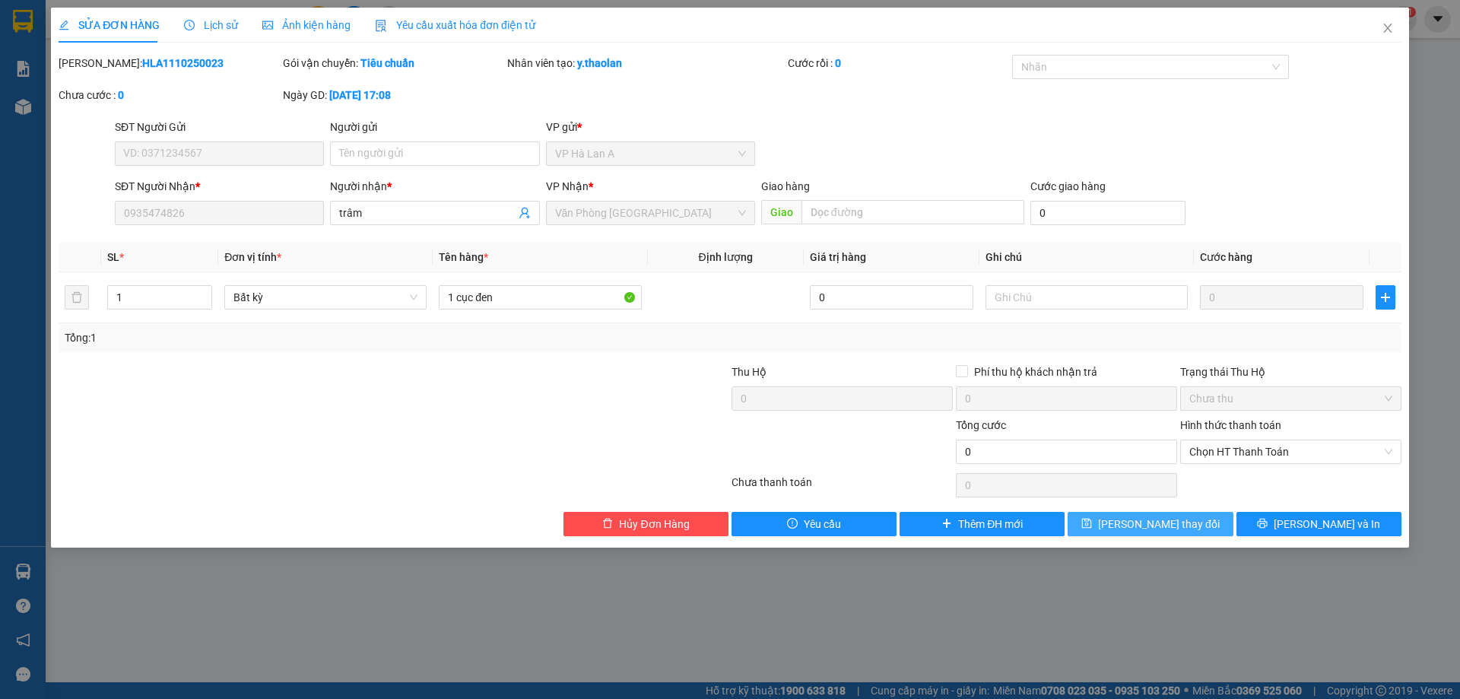
click at [1165, 524] on span "Lưu thay đổi" at bounding box center [1159, 524] width 122 height 17
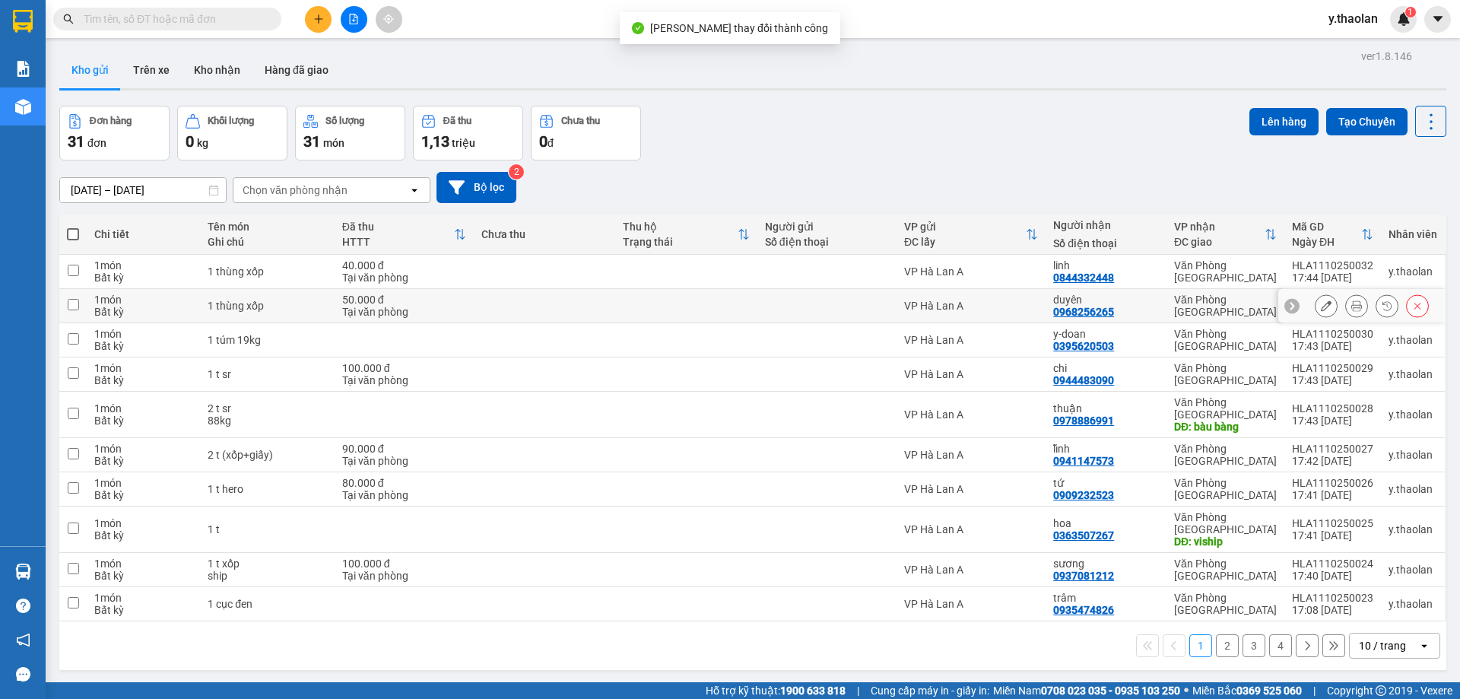
click at [1316, 307] on button at bounding box center [1326, 306] width 21 height 27
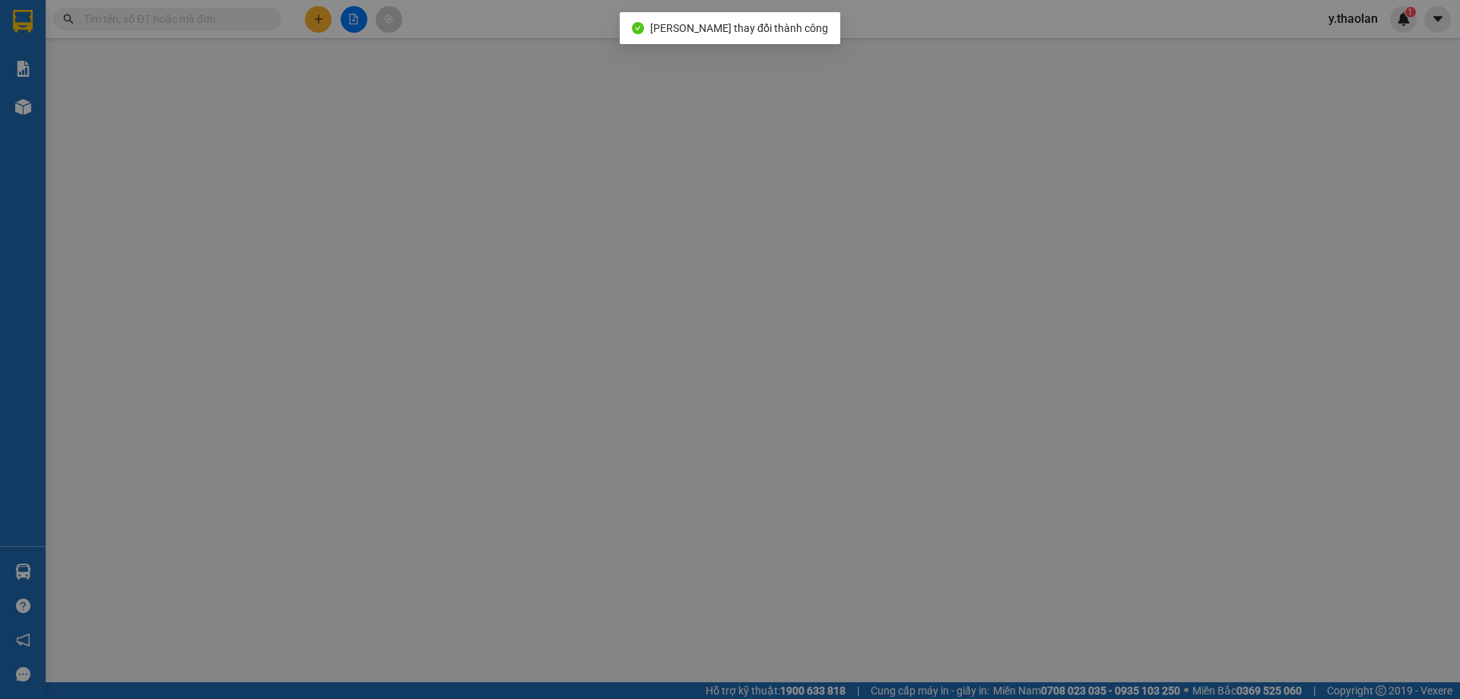
type input "0968256265"
type input "duyên"
type input "0"
type input "50.000"
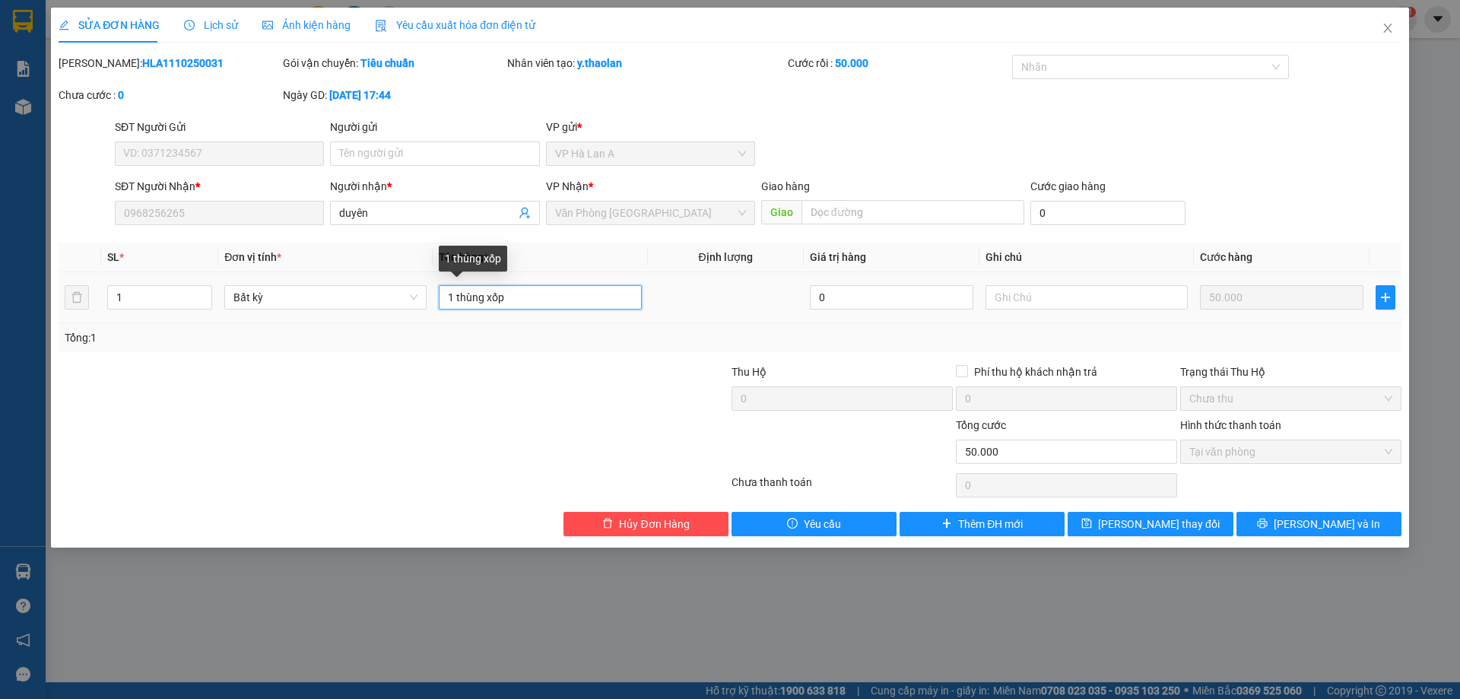
drag, startPoint x: 484, startPoint y: 298, endPoint x: 458, endPoint y: 307, distance: 27.4
click at [458, 307] on input "1 thùng xốp" at bounding box center [540, 297] width 202 height 24
type input "1 t xốp"
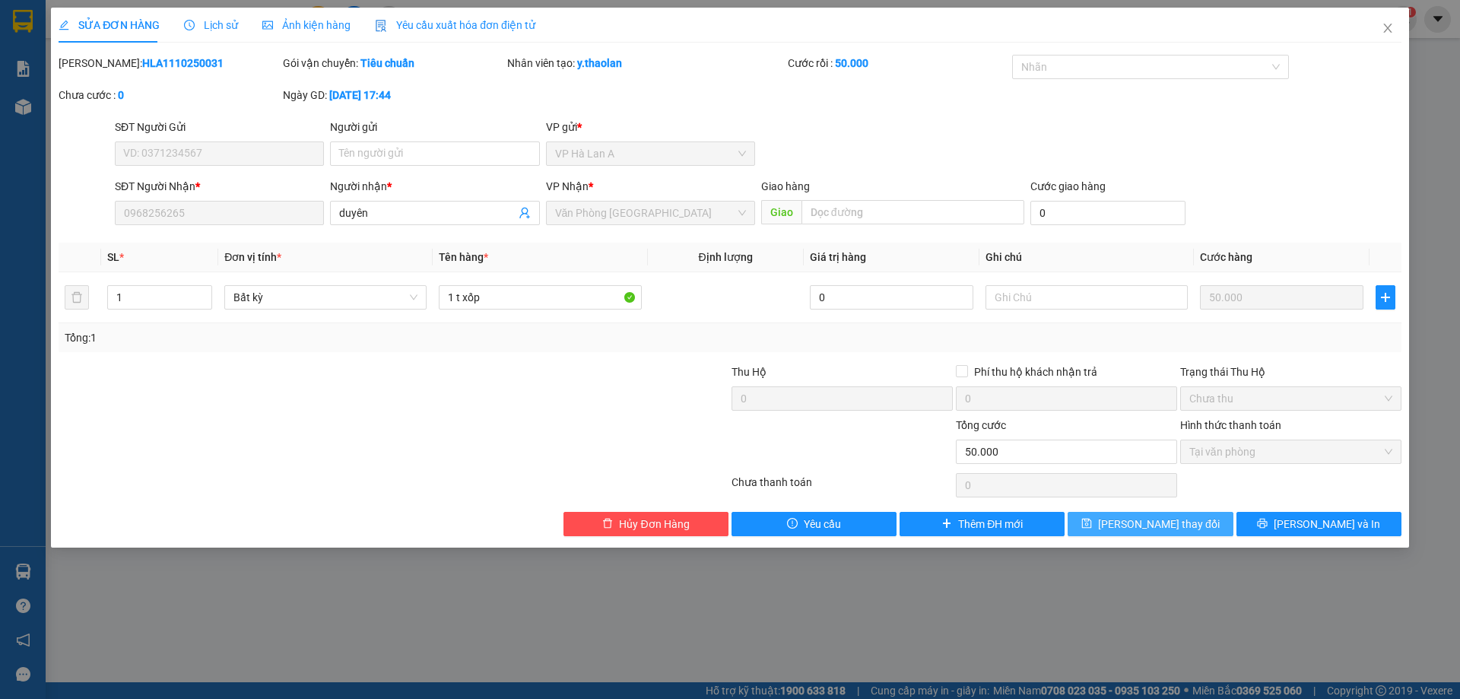
drag, startPoint x: 1149, startPoint y: 521, endPoint x: 1158, endPoint y: 498, distance: 24.6
click at [1149, 522] on span "Lưu thay đổi" at bounding box center [1159, 524] width 122 height 17
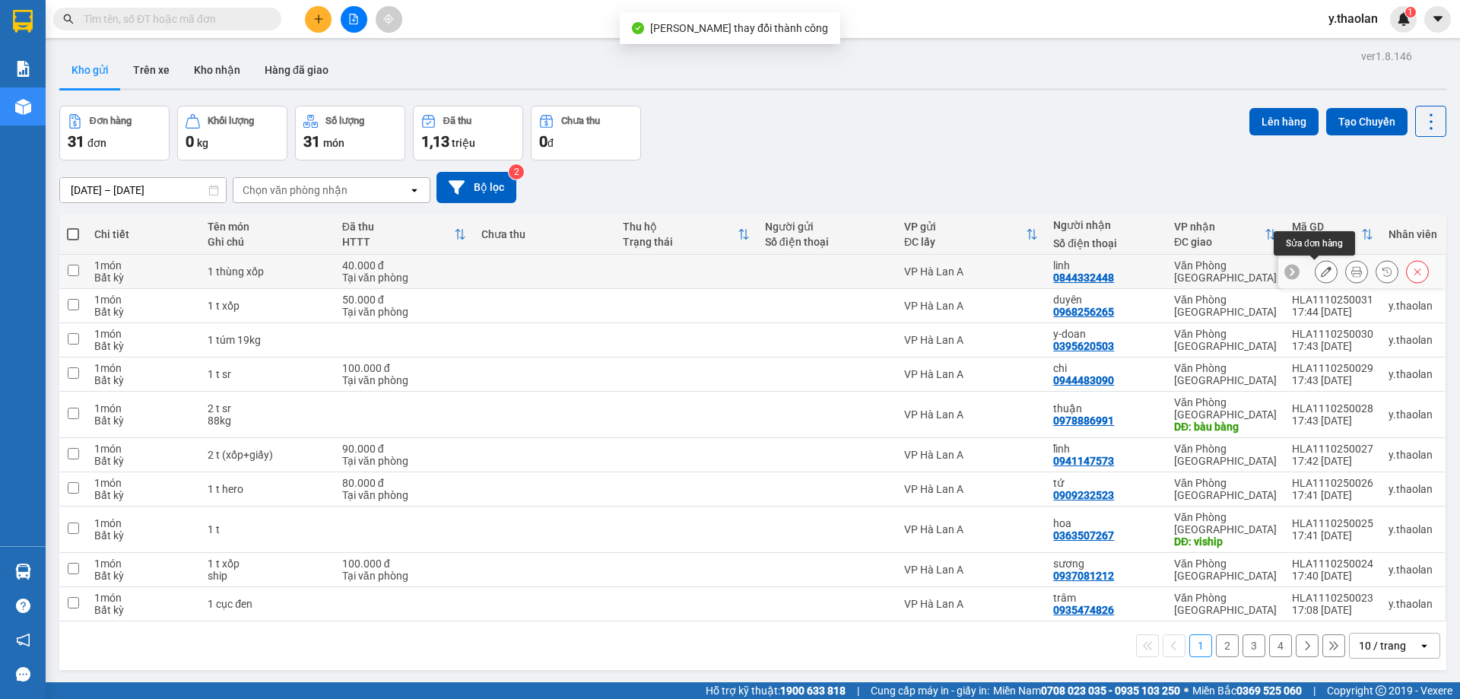
click at [1316, 273] on button at bounding box center [1326, 272] width 21 height 27
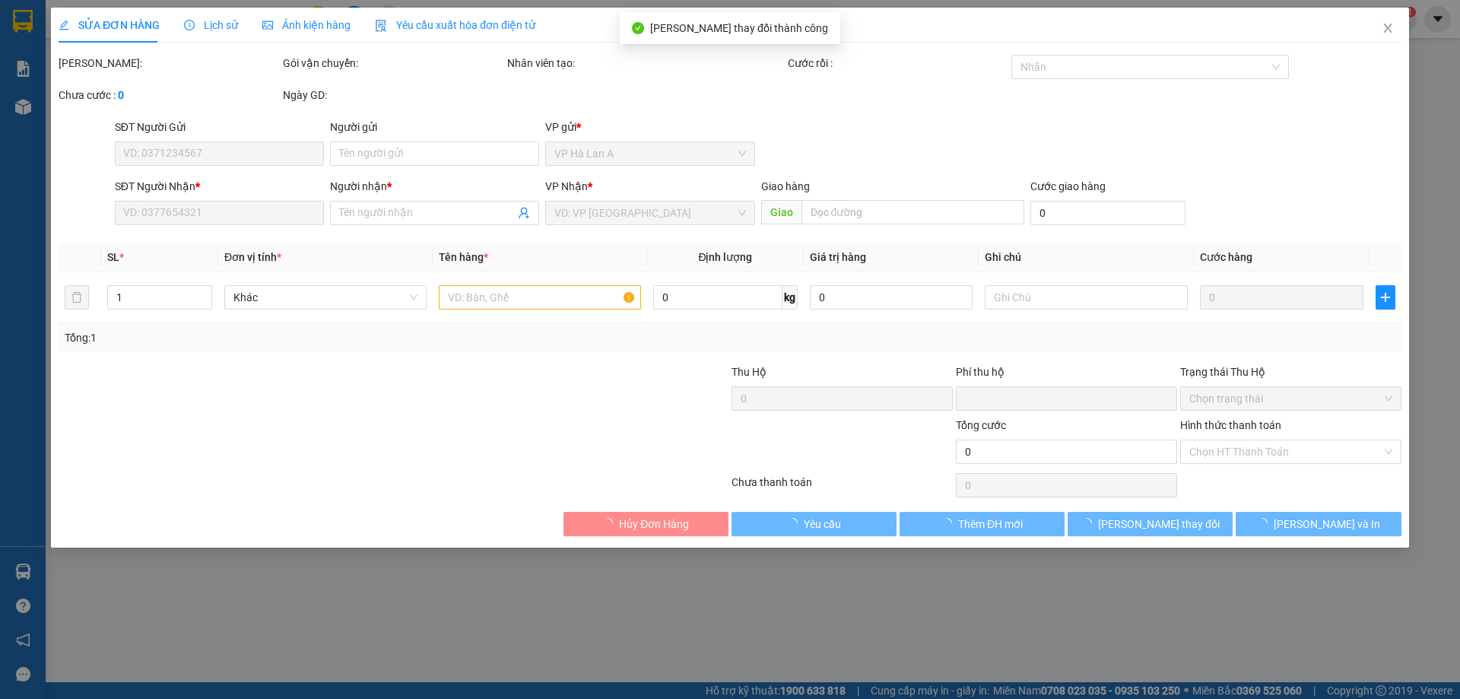
type input "0844332448"
type input "linh"
type input "0"
type input "40.000"
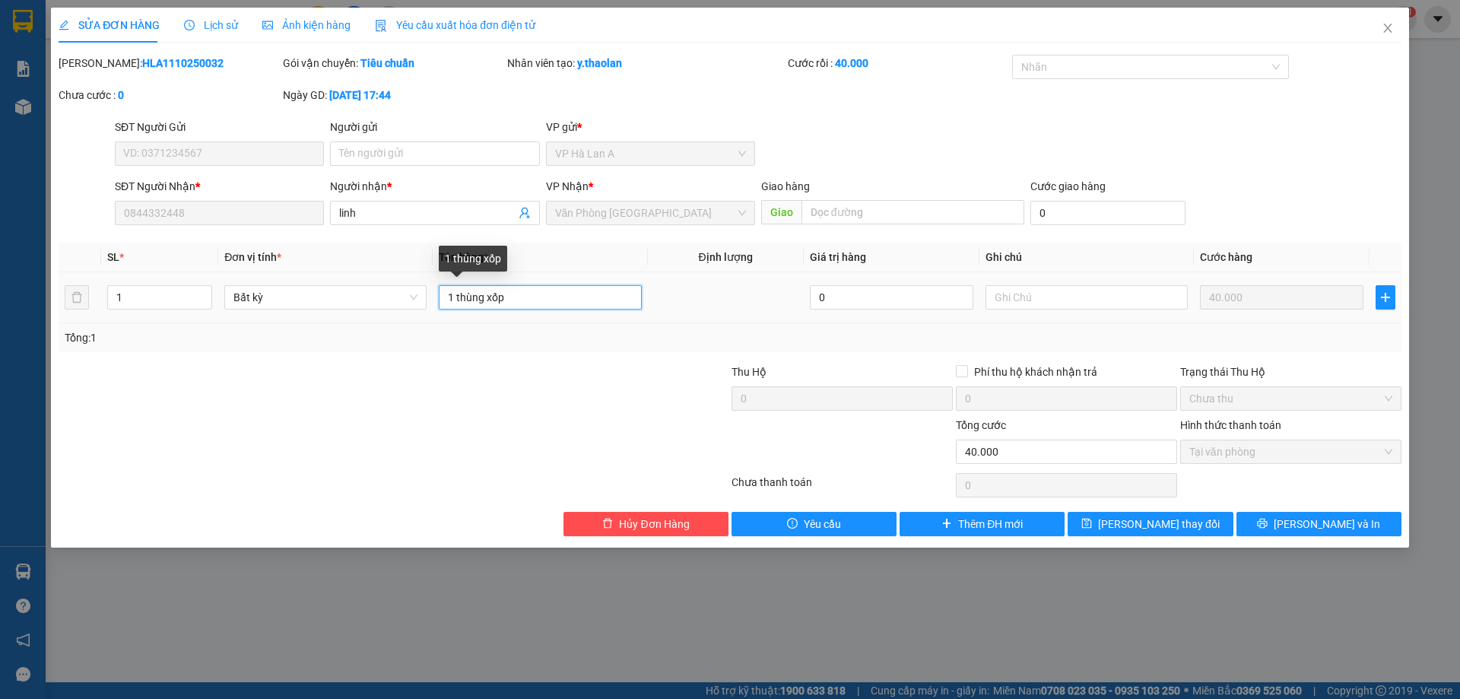
drag, startPoint x: 484, startPoint y: 296, endPoint x: 457, endPoint y: 305, distance: 28.1
click at [457, 305] on input "1 thùng xốp" at bounding box center [540, 297] width 202 height 24
type input "1 t xốp"
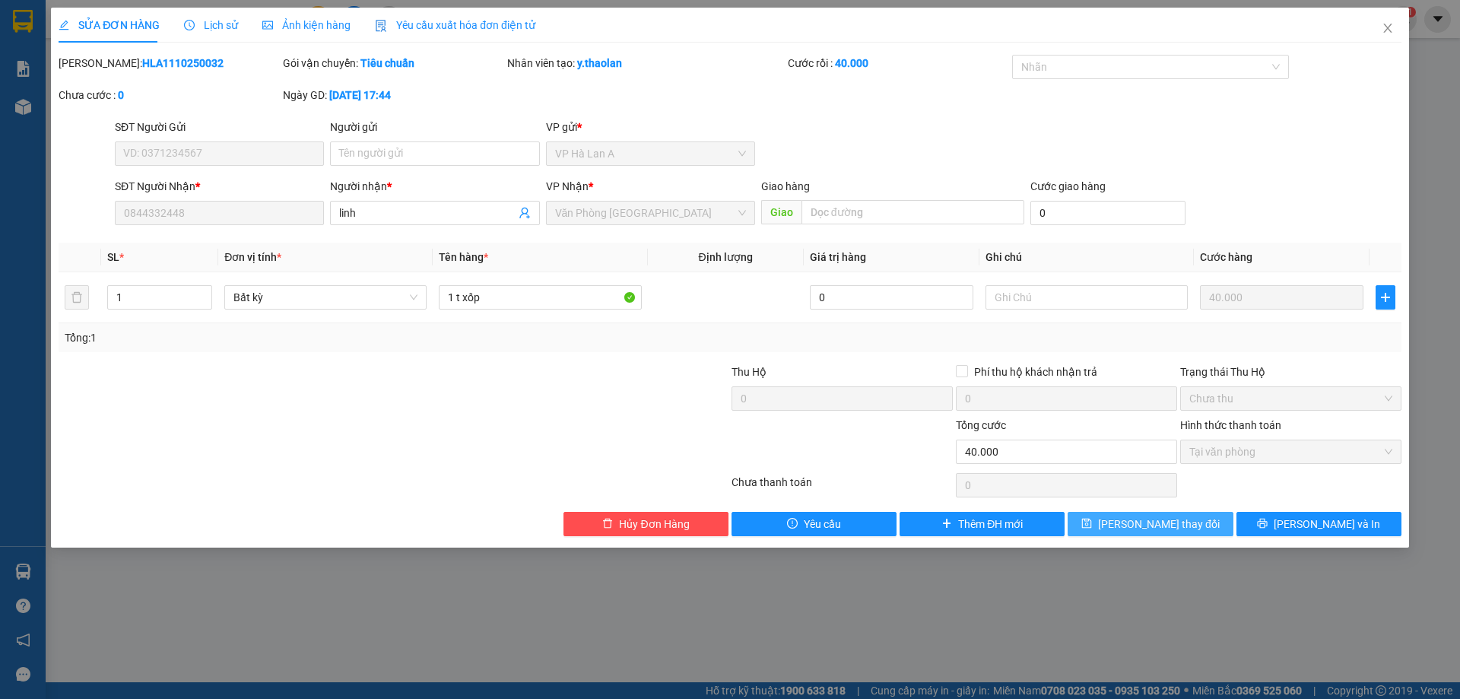
click at [1148, 525] on span "Lưu thay đổi" at bounding box center [1159, 524] width 122 height 17
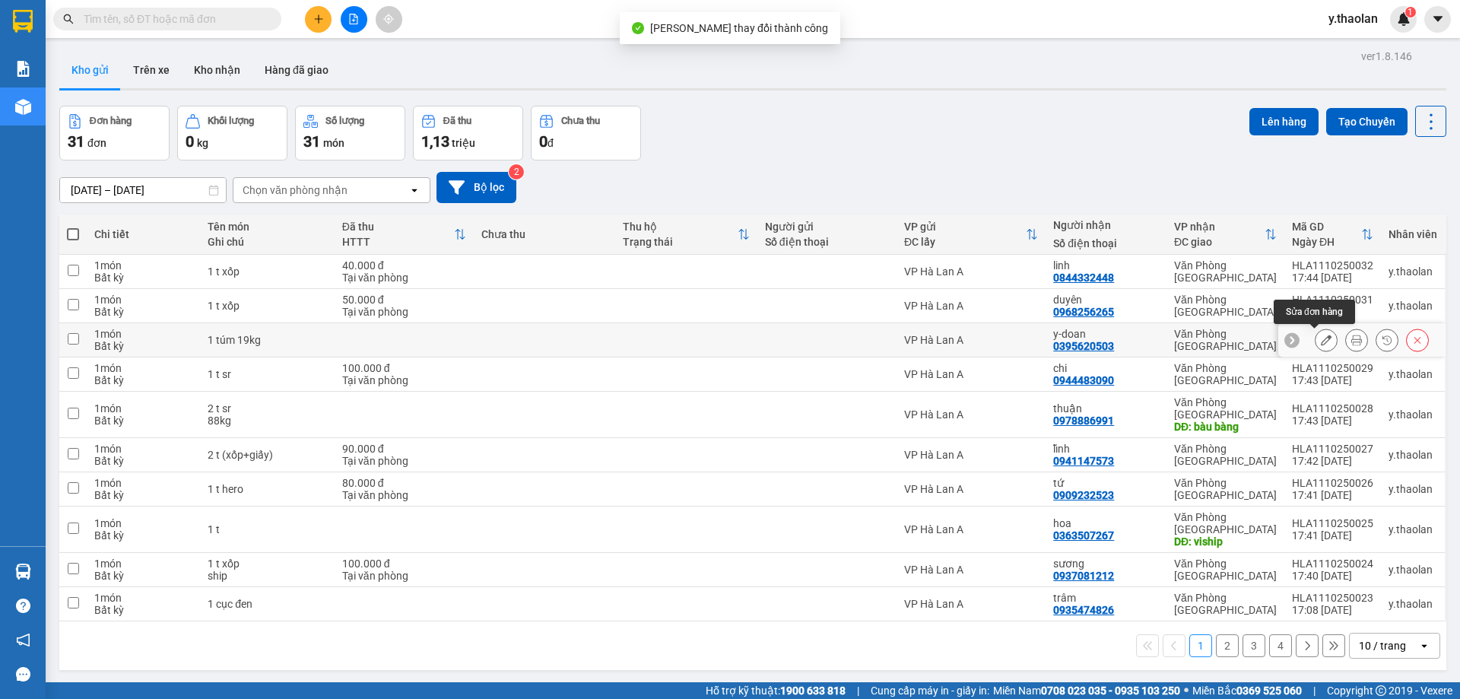
click at [1316, 342] on button at bounding box center [1326, 340] width 21 height 27
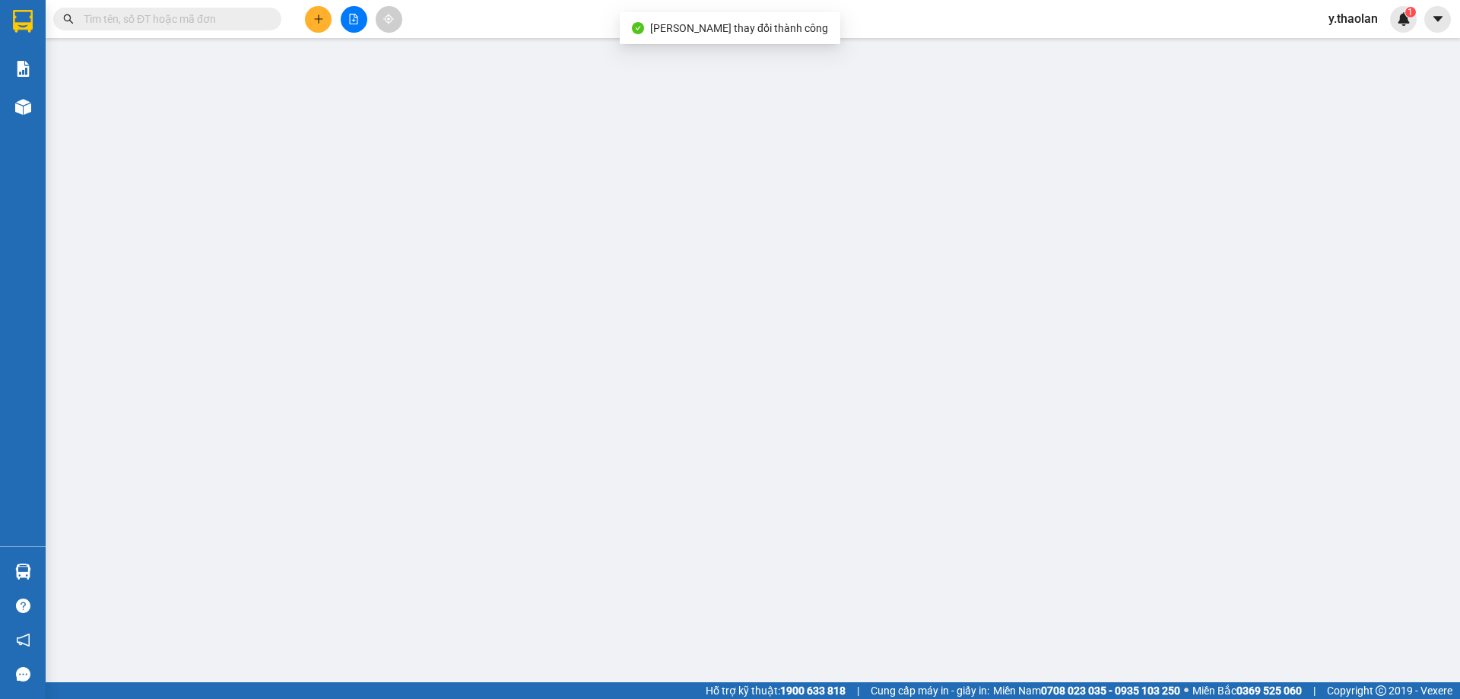
type input "0395620503"
type input "y-doan"
type input "0"
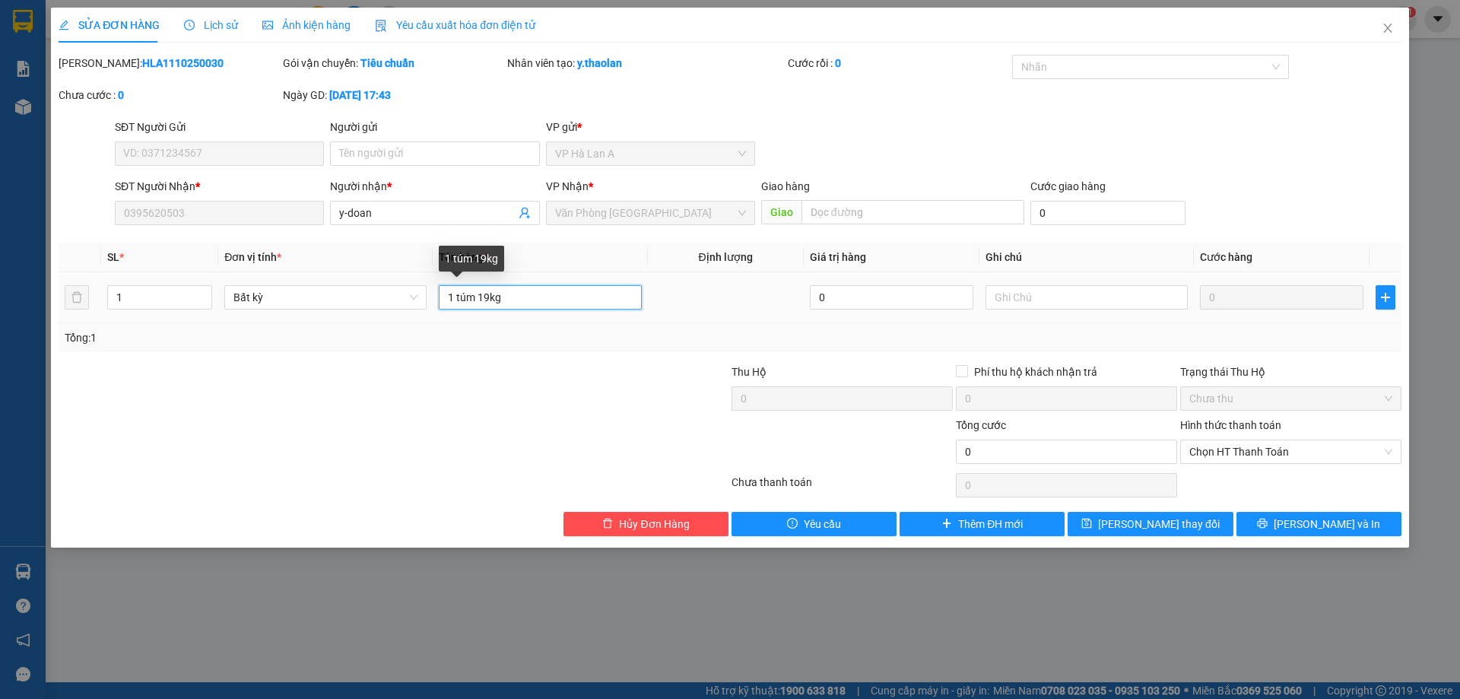
drag, startPoint x: 480, startPoint y: 297, endPoint x: 556, endPoint y: 300, distance: 76.1
click at [556, 300] on input "1 túm 19kg" at bounding box center [540, 297] width 202 height 24
type input "1 túm"
type input "19kg"
click at [604, 301] on input "1 túm" at bounding box center [540, 297] width 202 height 24
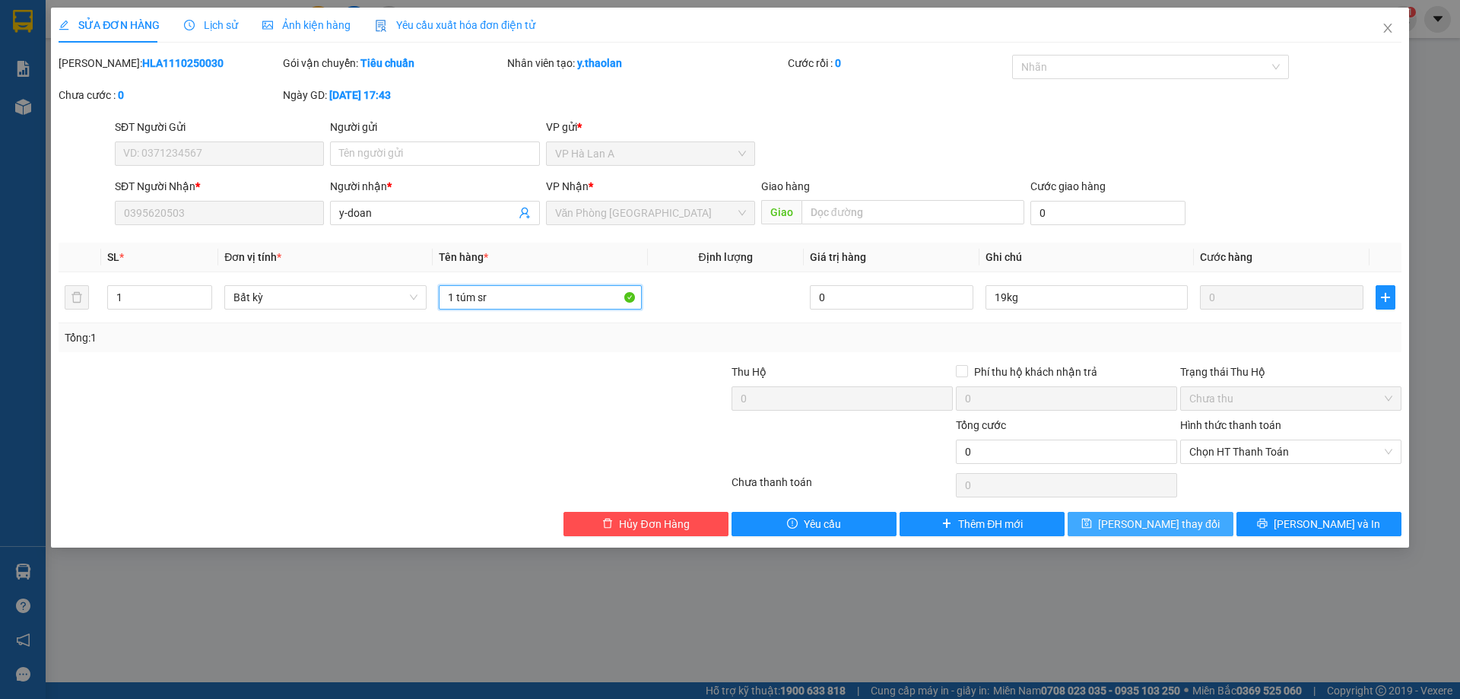
type input "1 túm sr"
click at [1126, 522] on button "Lưu thay đổi" at bounding box center [1150, 524] width 165 height 24
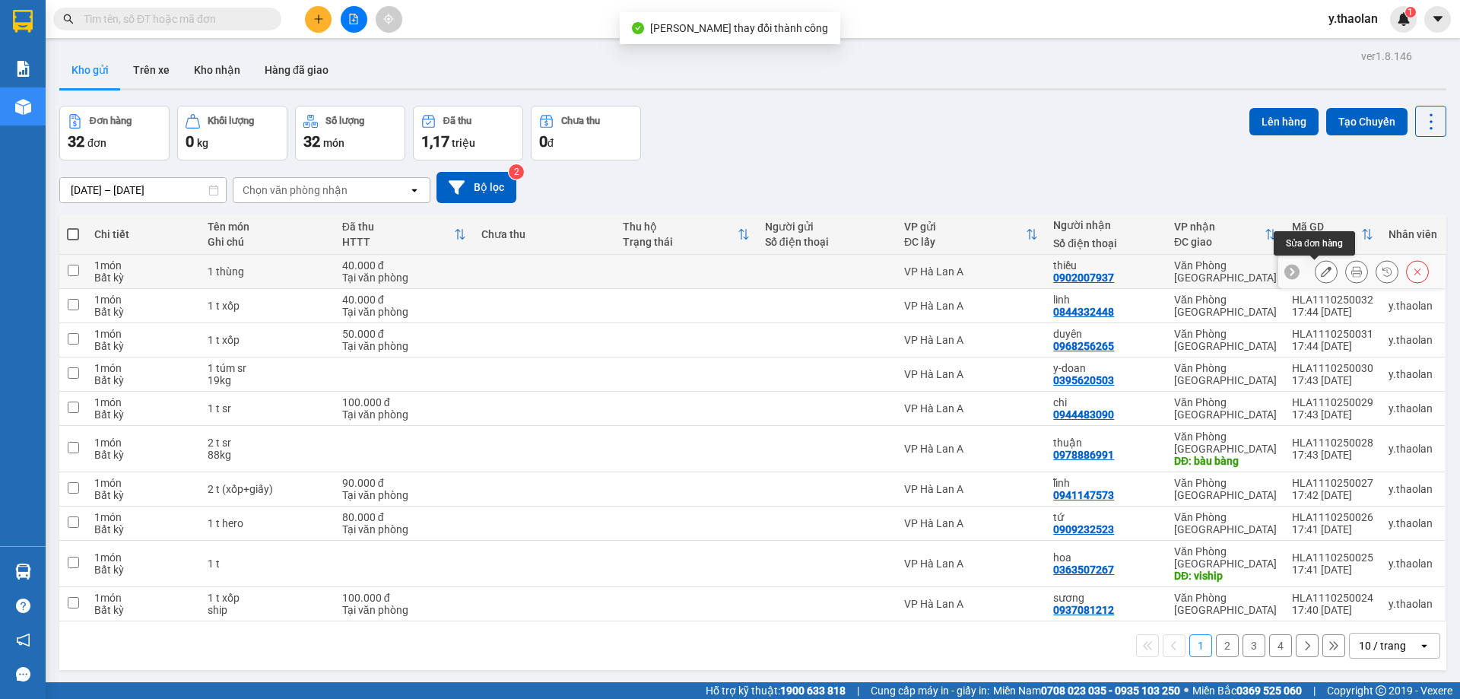
click at [1316, 268] on button at bounding box center [1326, 272] width 21 height 27
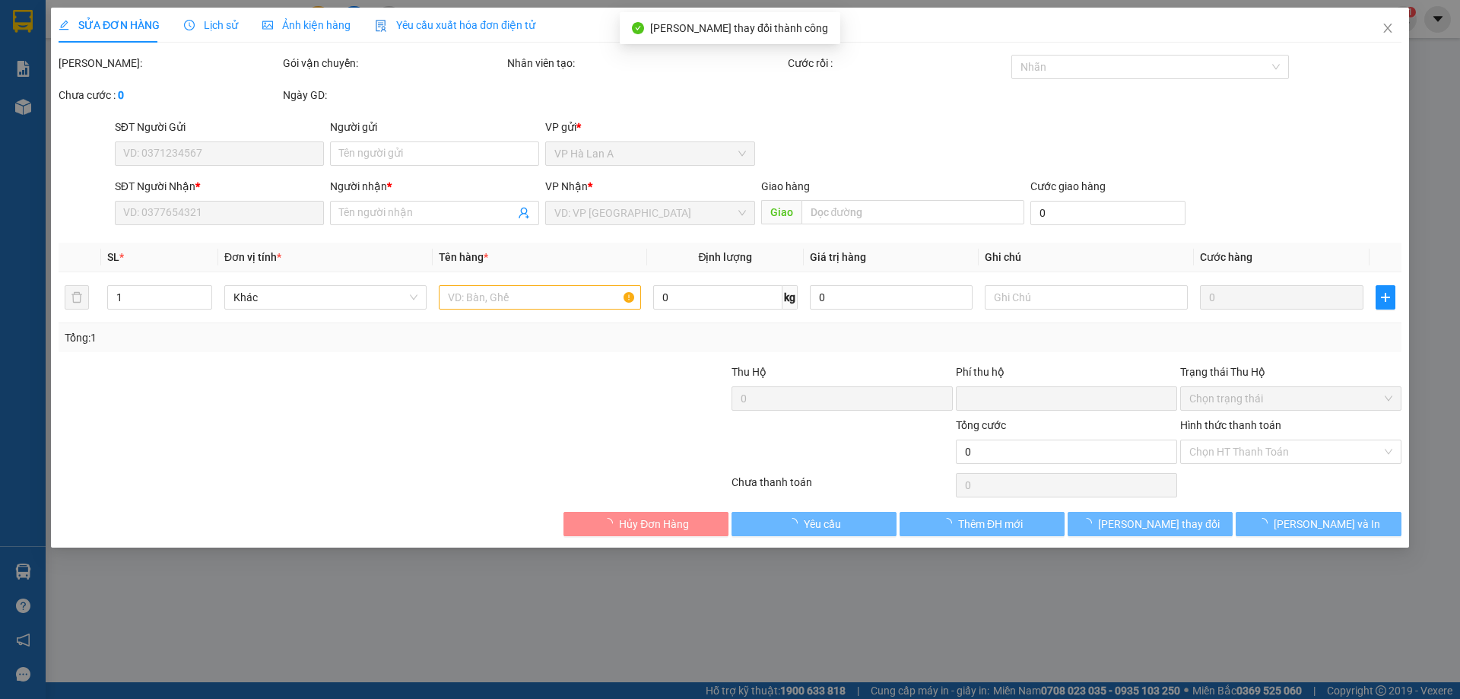
type input "0902007937"
type input "thiều"
type input "0"
type input "40.000"
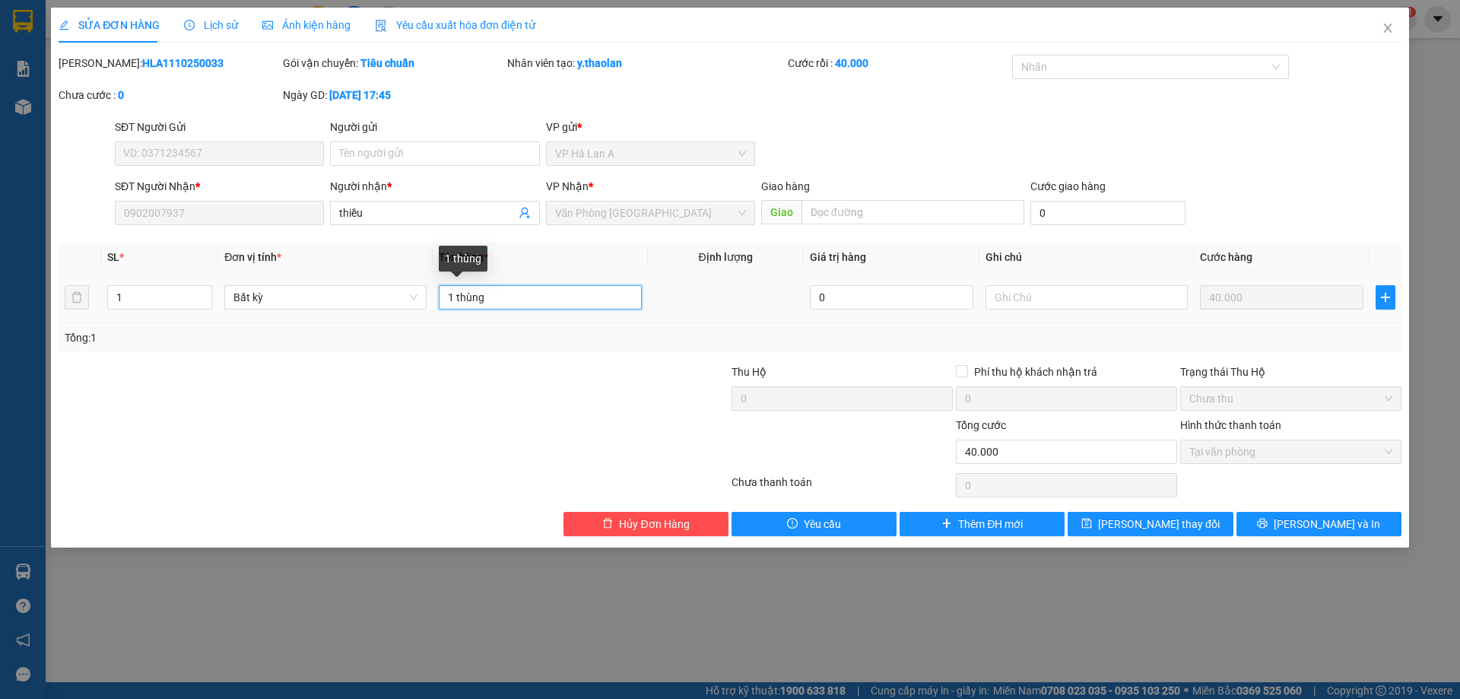
drag, startPoint x: 459, startPoint y: 300, endPoint x: 611, endPoint y: 300, distance: 151.3
click at [611, 300] on input "1 thùng" at bounding box center [540, 297] width 202 height 24
type input "1 t"
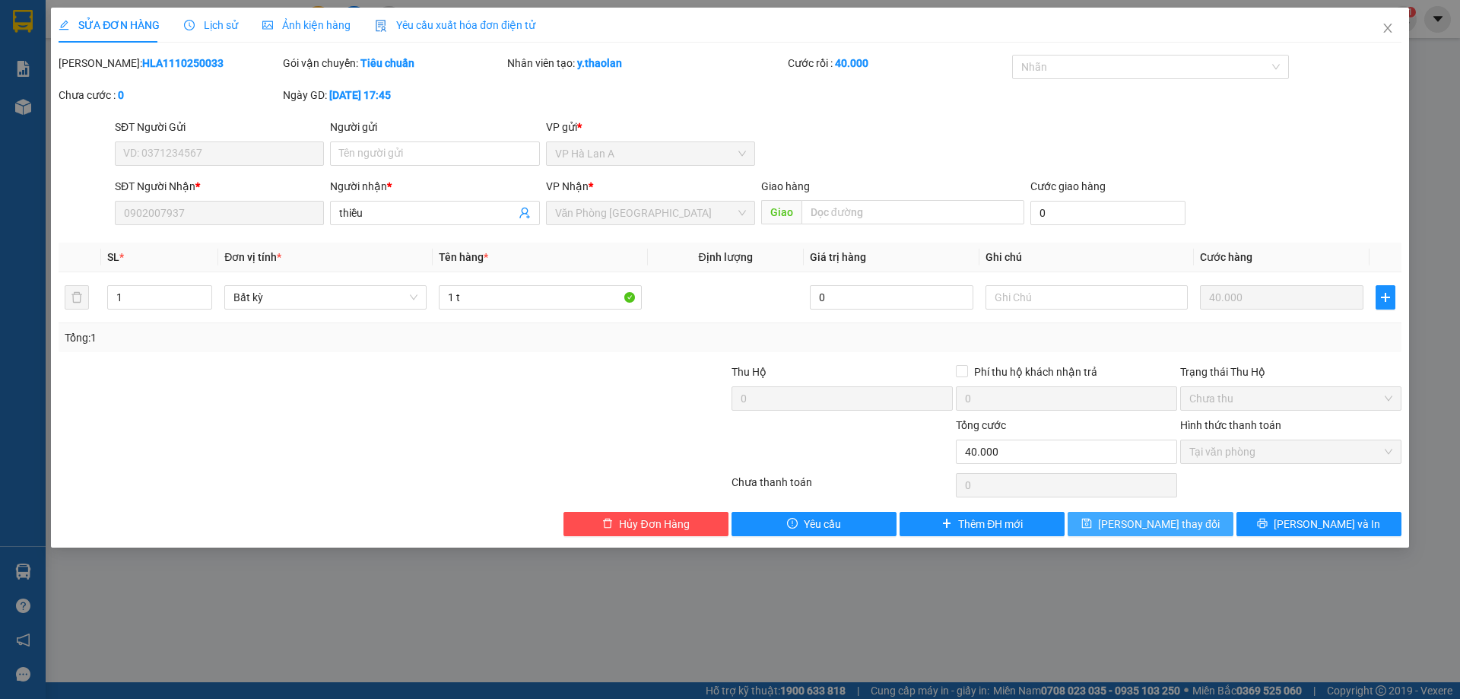
click at [1101, 513] on button "Lưu thay đổi" at bounding box center [1150, 524] width 165 height 24
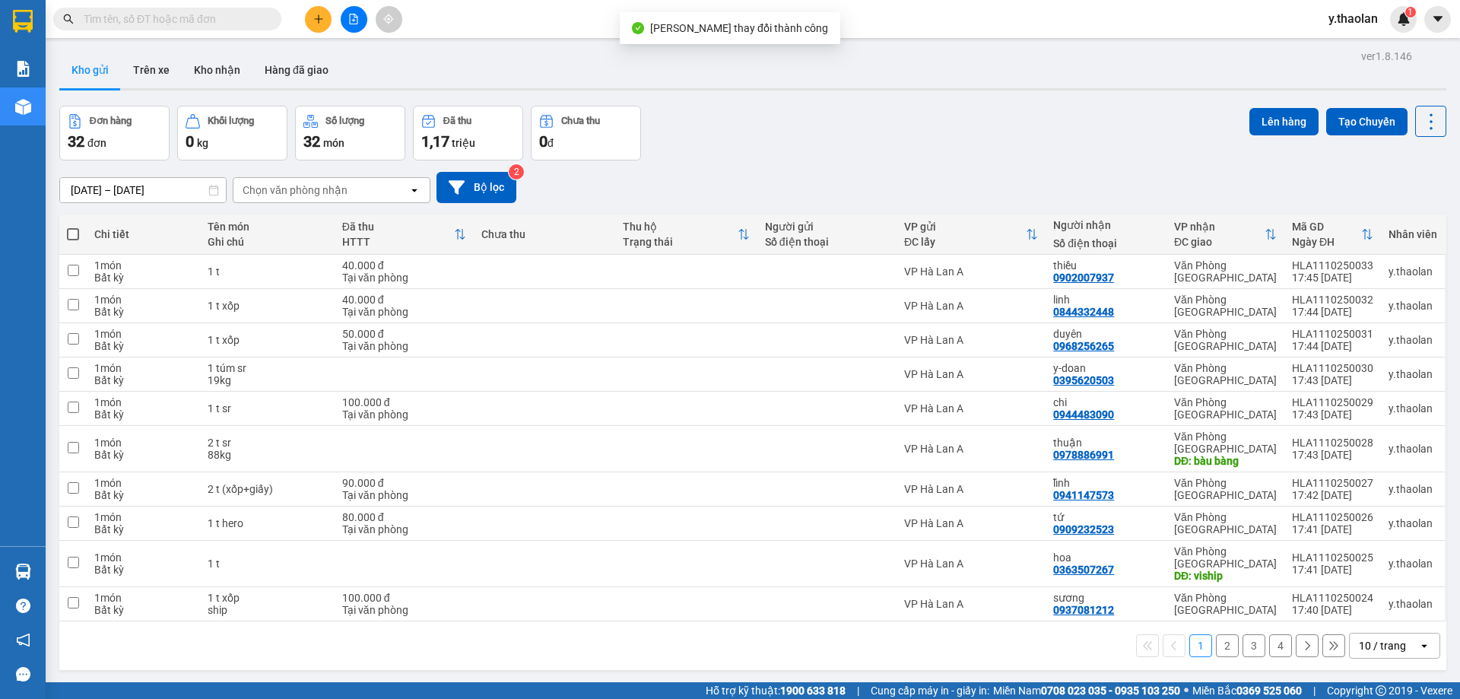
click at [1221, 634] on button "2" at bounding box center [1227, 645] width 23 height 23
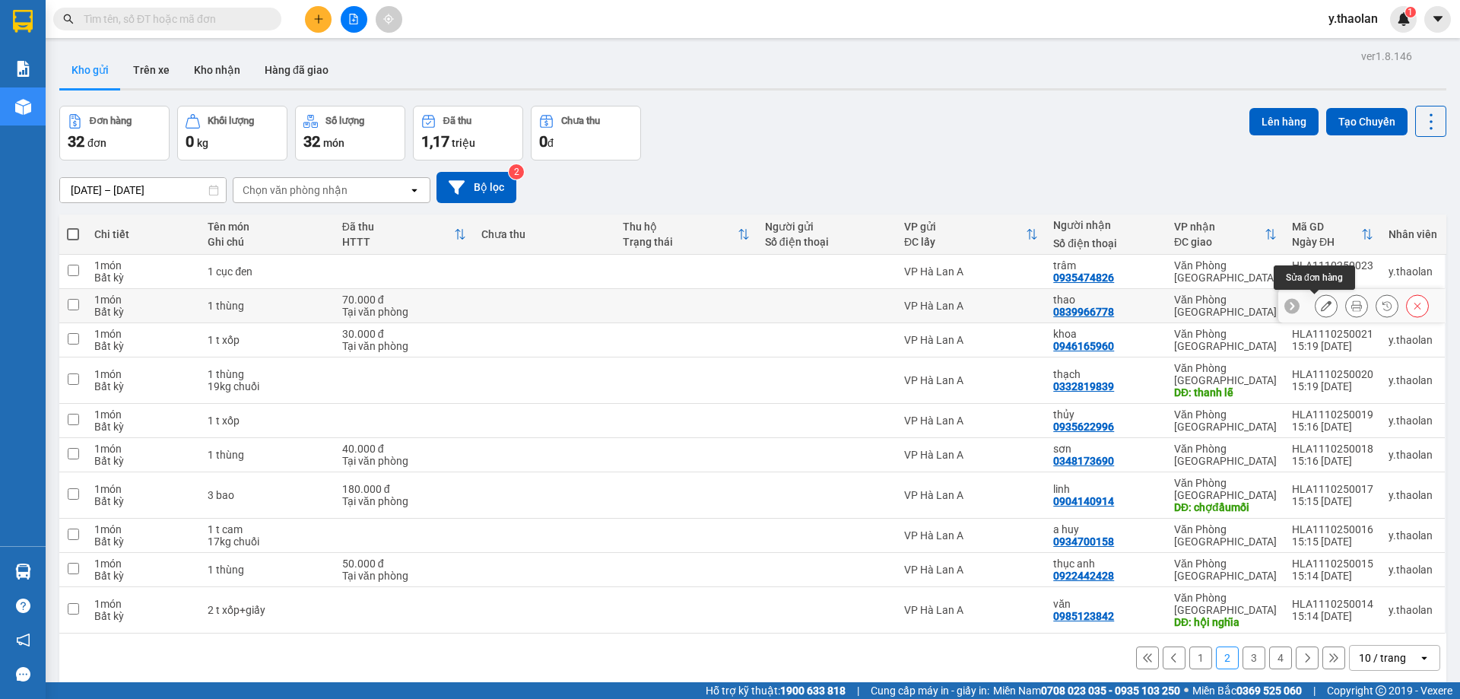
click at [1315, 303] on div at bounding box center [1326, 305] width 23 height 23
click at [1316, 304] on button at bounding box center [1326, 306] width 21 height 27
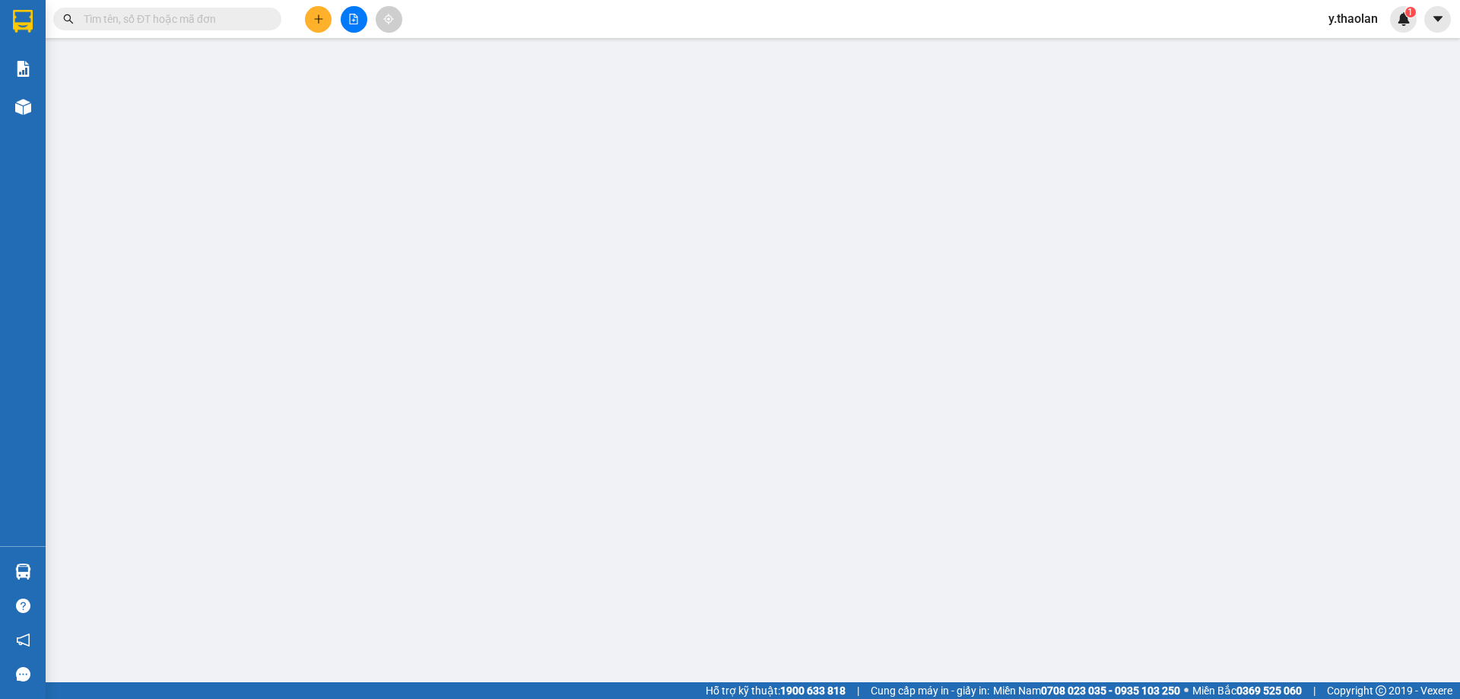
type input "0839966778"
type input "thao"
type input "0"
type input "70.000"
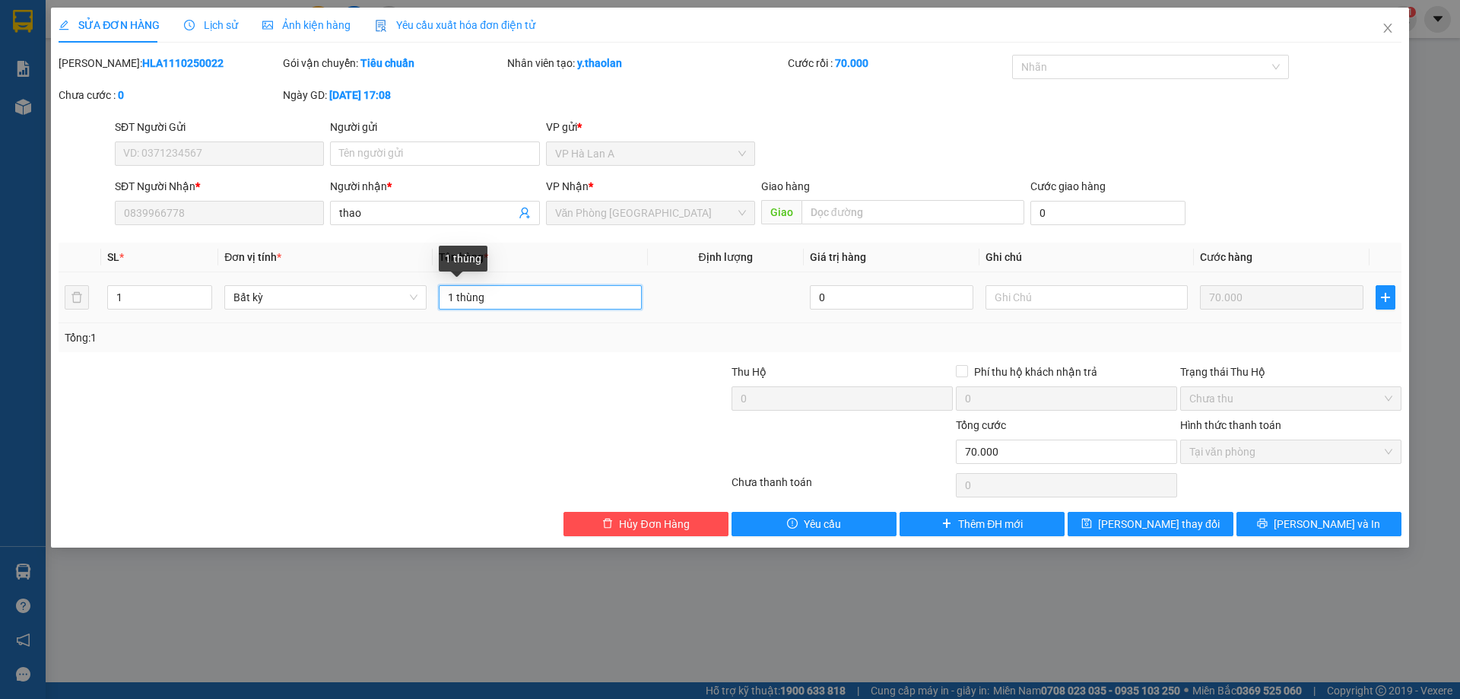
drag, startPoint x: 459, startPoint y: 290, endPoint x: 644, endPoint y: 338, distance: 191.8
click at [586, 301] on input "1 thùng" at bounding box center [540, 297] width 202 height 24
type input "1 t"
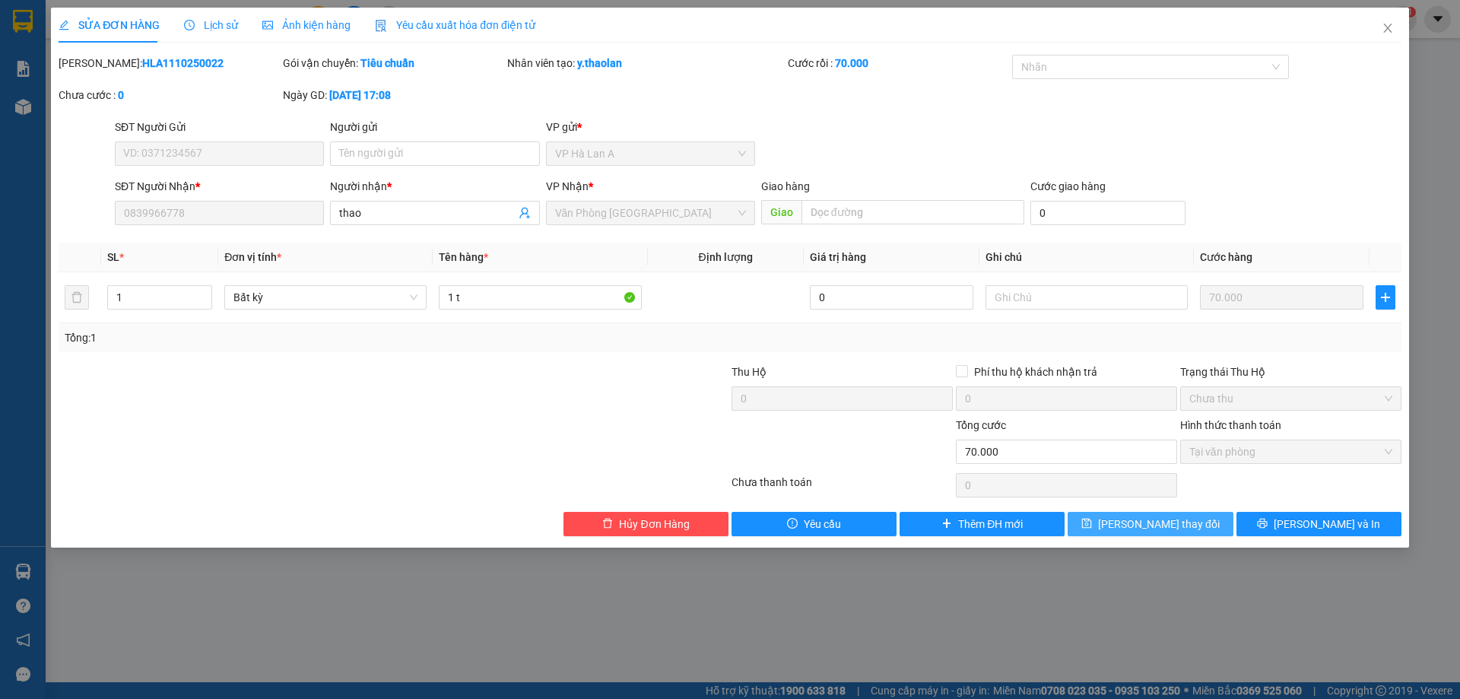
click at [1089, 513] on button "Lưu thay đổi" at bounding box center [1150, 524] width 165 height 24
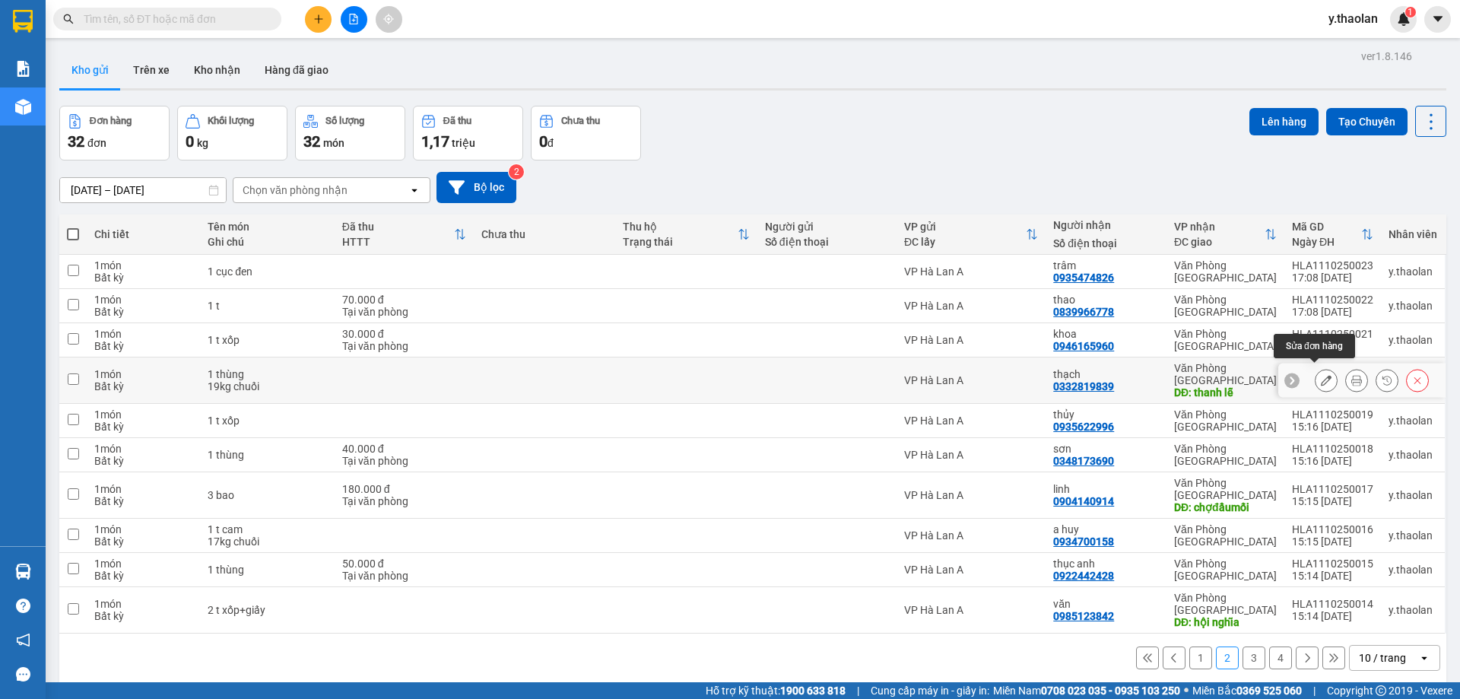
click at [1316, 367] on button at bounding box center [1326, 380] width 21 height 27
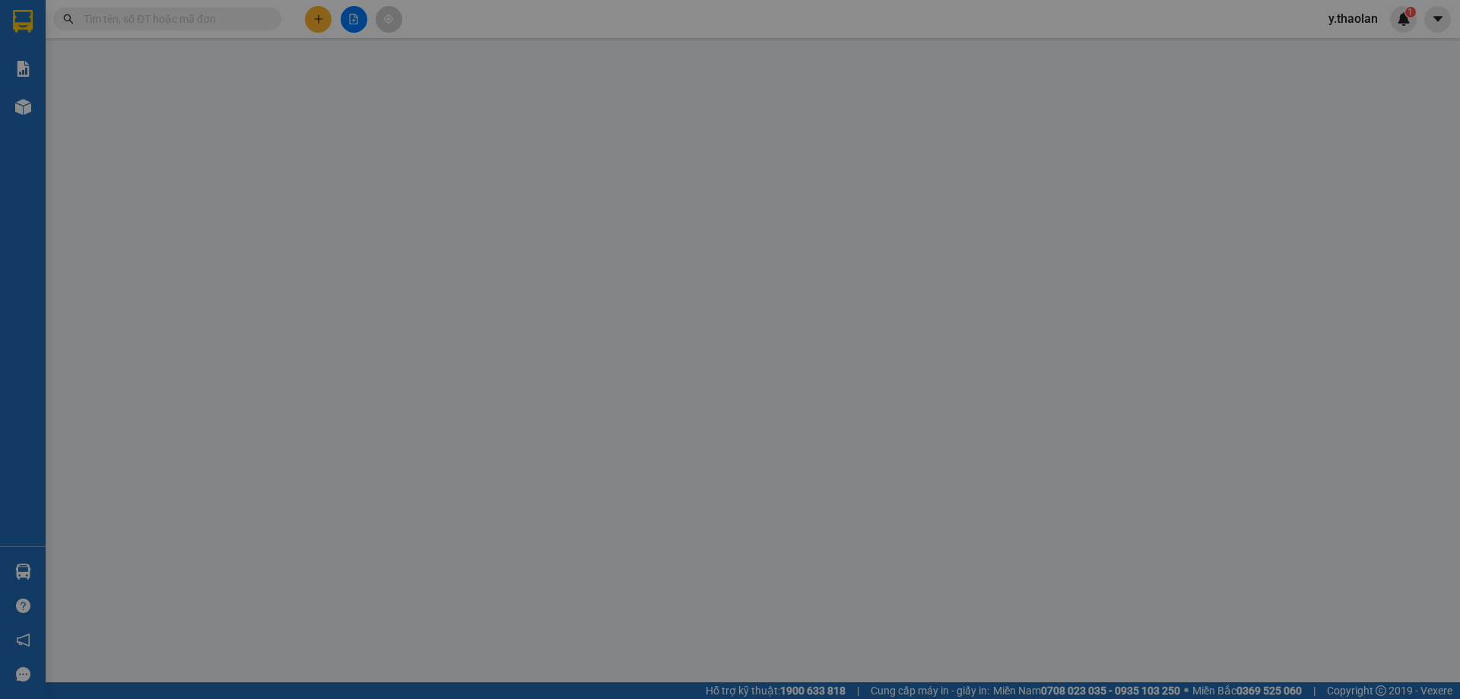
type input "0332819839"
type input "thạch"
type input "thanh lễ"
type input "0"
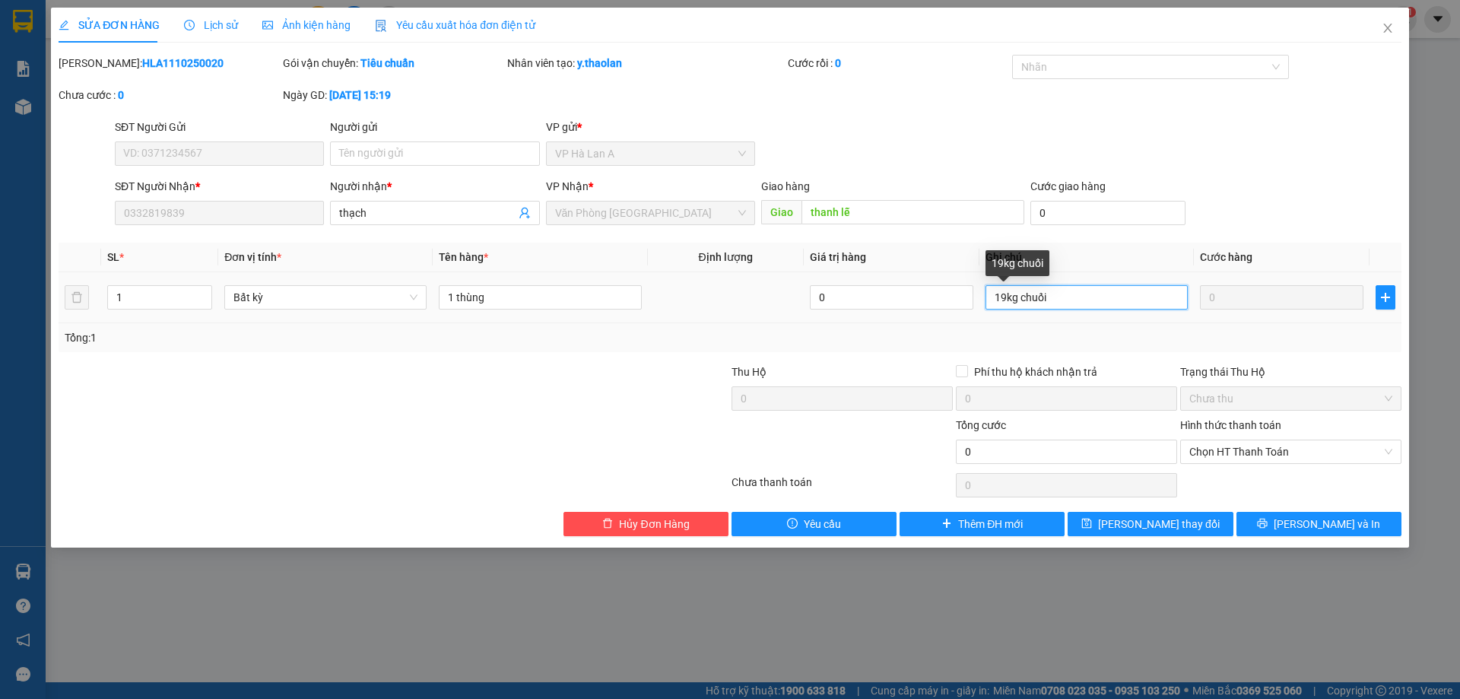
drag, startPoint x: 1018, startPoint y: 297, endPoint x: 1062, endPoint y: 294, distance: 45.0
click at [1066, 294] on input "19kg chuối" at bounding box center [1087, 297] width 202 height 24
type input "19kg"
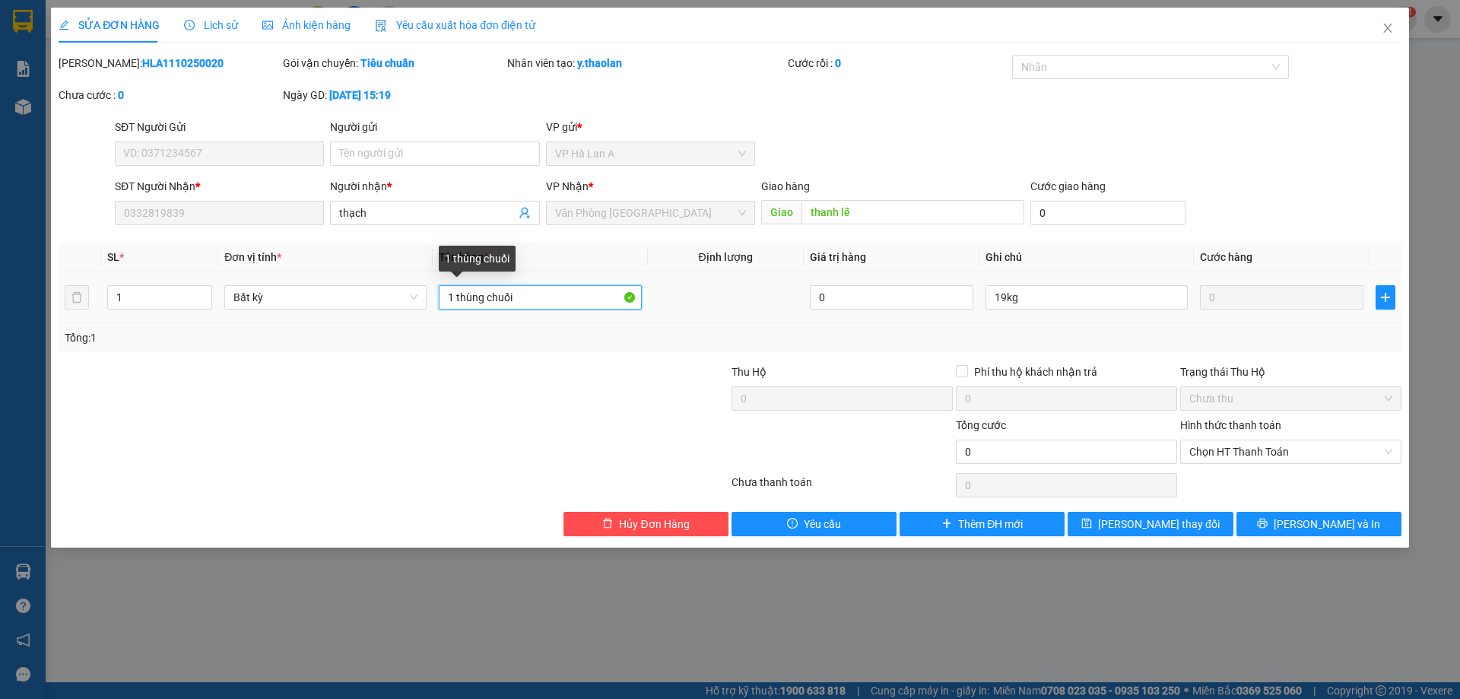
click at [487, 296] on input "1 thùng chuối" at bounding box center [540, 297] width 202 height 24
drag, startPoint x: 482, startPoint y: 294, endPoint x: 458, endPoint y: 304, distance: 26.3
click at [458, 304] on input "1 thùng chuối" at bounding box center [540, 297] width 202 height 24
type input "1 t chuối"
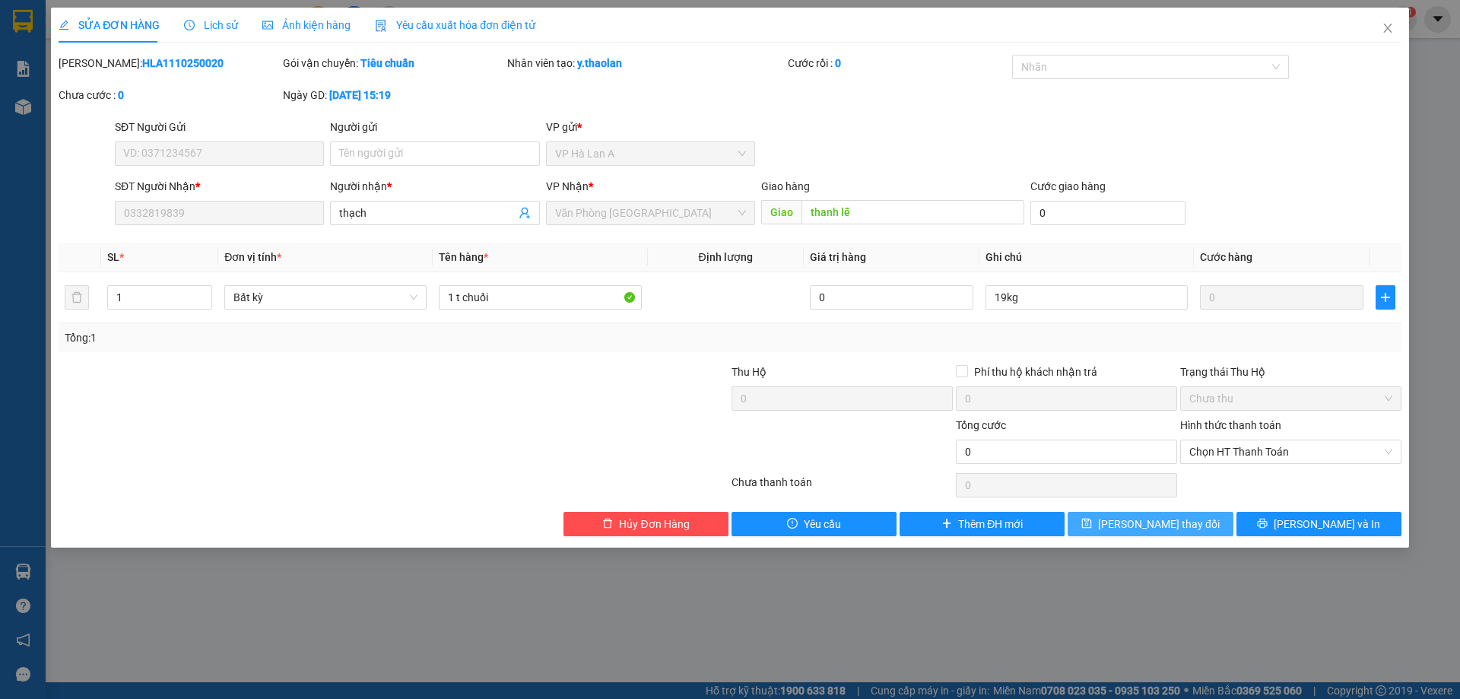
drag, startPoint x: 1123, startPoint y: 526, endPoint x: 1224, endPoint y: 343, distance: 209.3
click at [1126, 526] on button "Lưu thay đổi" at bounding box center [1150, 524] width 165 height 24
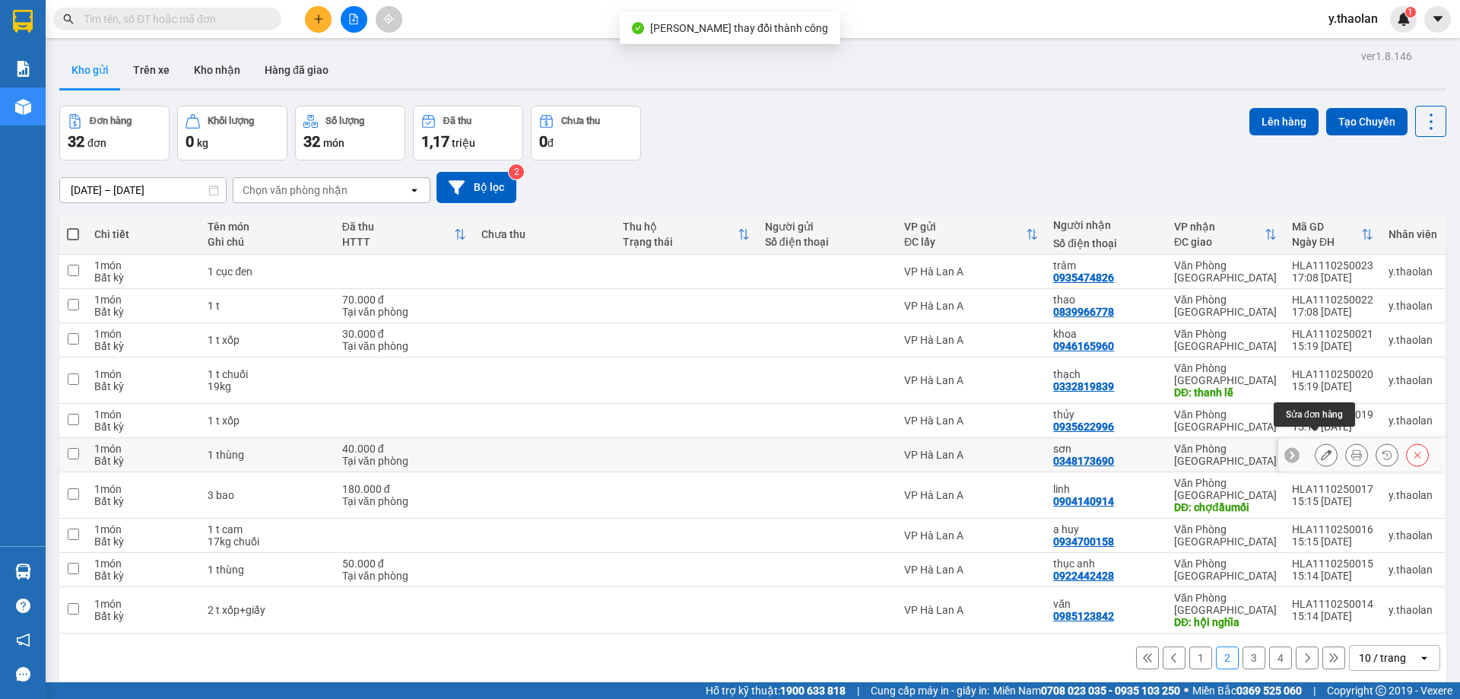
click at [1316, 442] on button at bounding box center [1326, 455] width 21 height 27
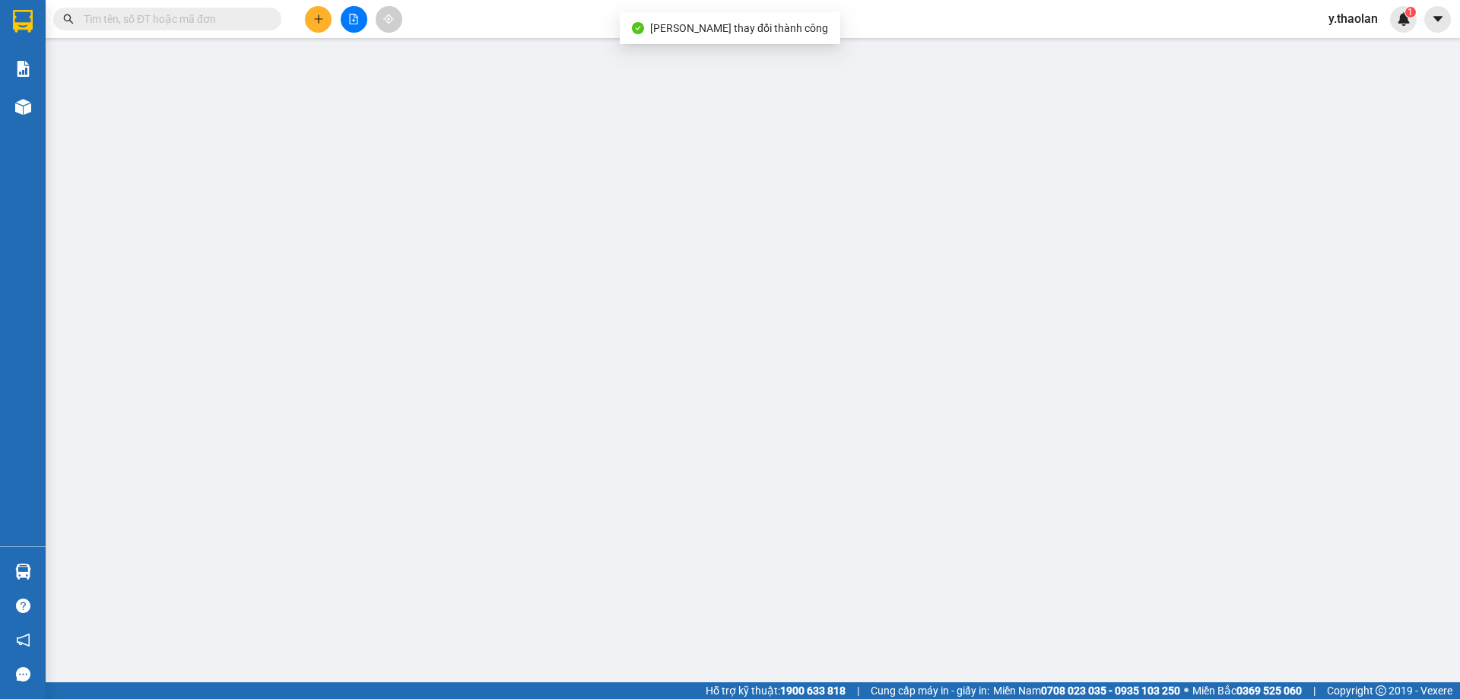
type input "0348173690"
type input "sơn"
type input "0"
type input "40.000"
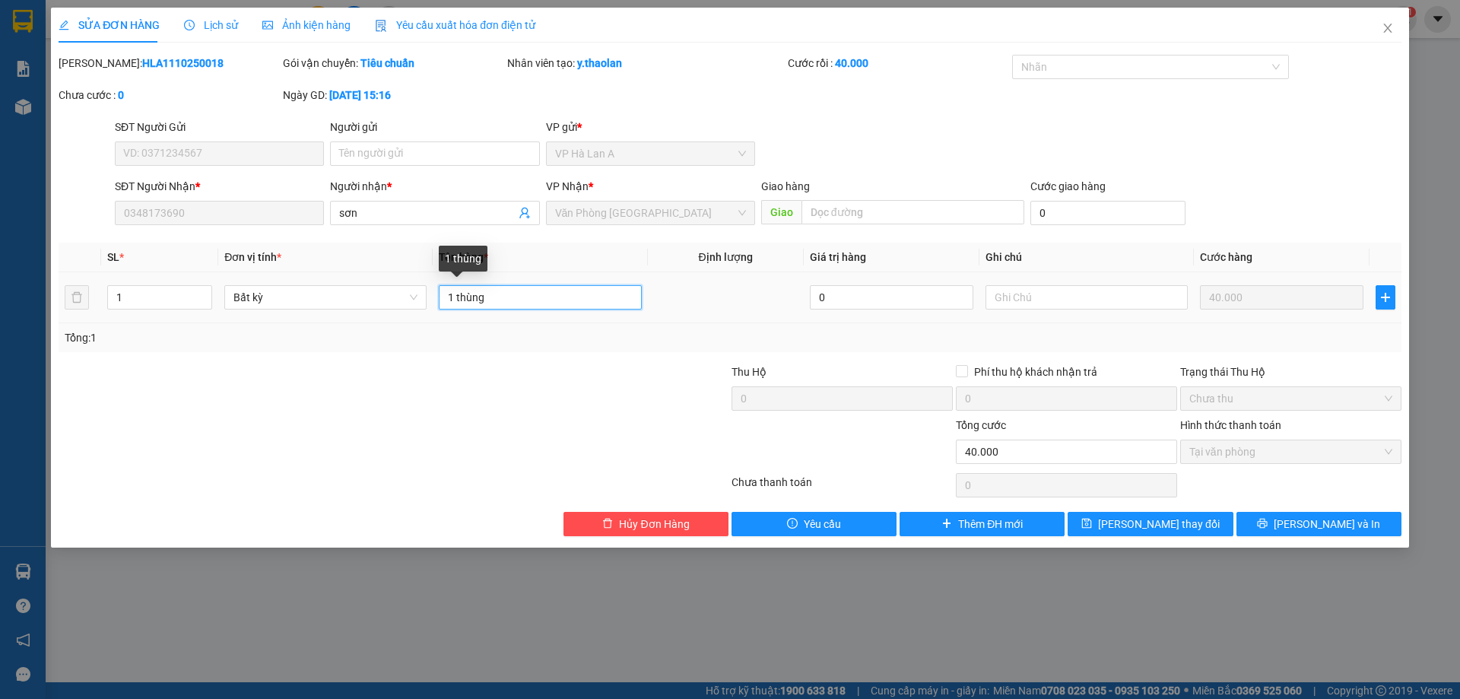
drag, startPoint x: 457, startPoint y: 295, endPoint x: 754, endPoint y: 363, distance: 304.9
click at [618, 297] on input "1 thùng" at bounding box center [540, 297] width 202 height 24
type input "1 t"
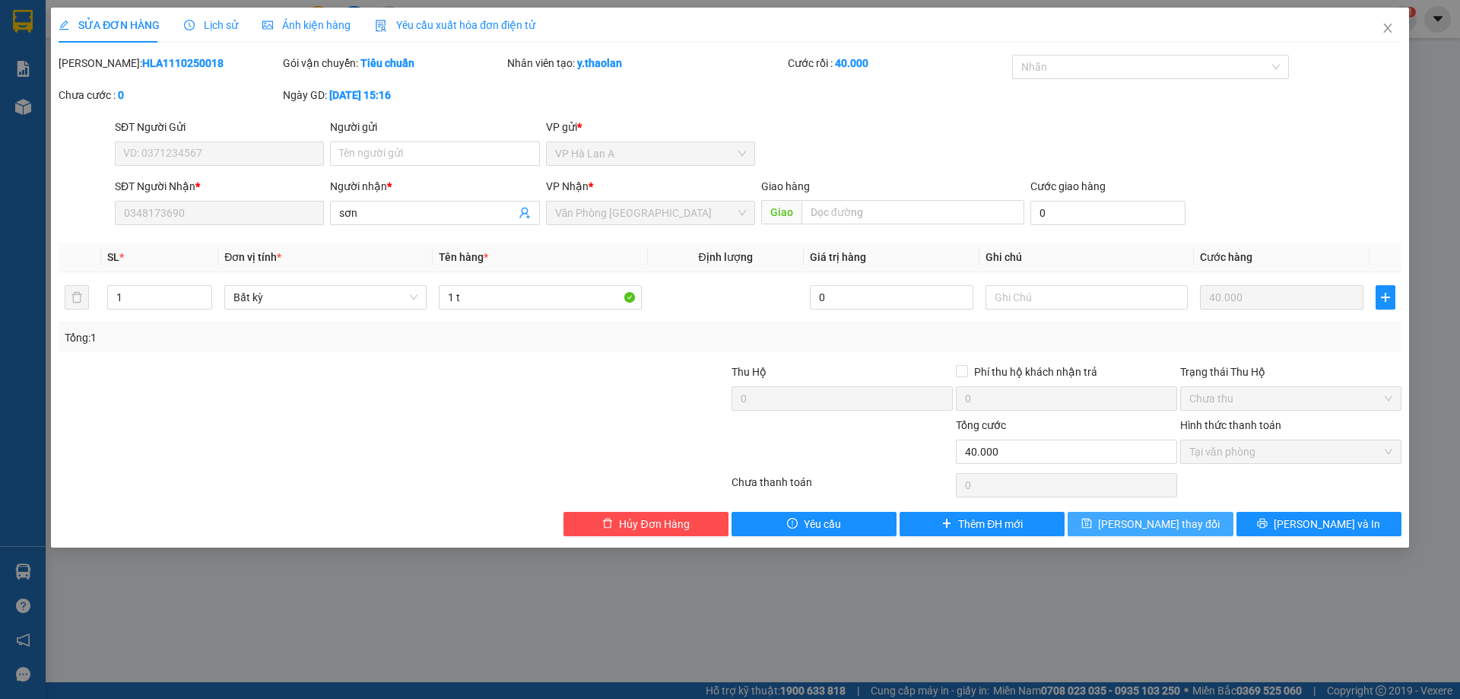
click at [1136, 530] on span "Lưu thay đổi" at bounding box center [1159, 524] width 122 height 17
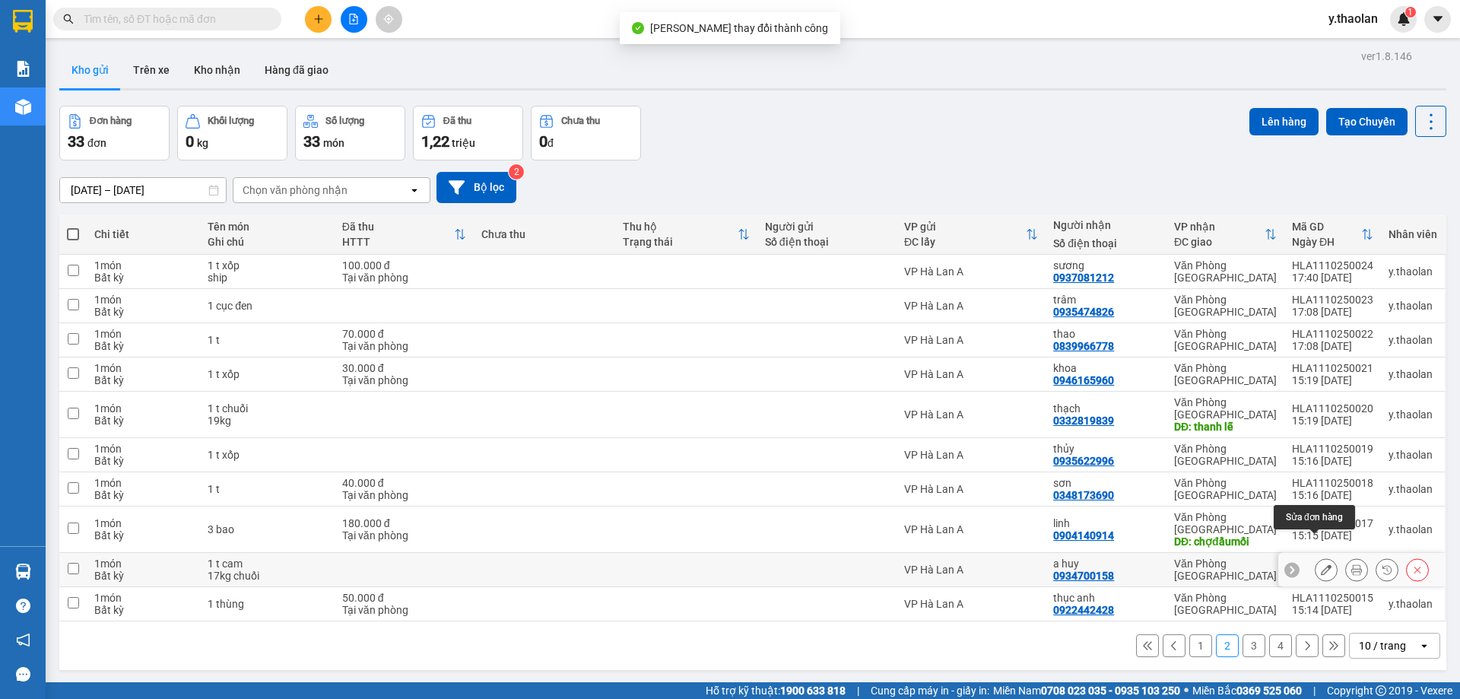
click at [1321, 564] on icon at bounding box center [1326, 569] width 11 height 11
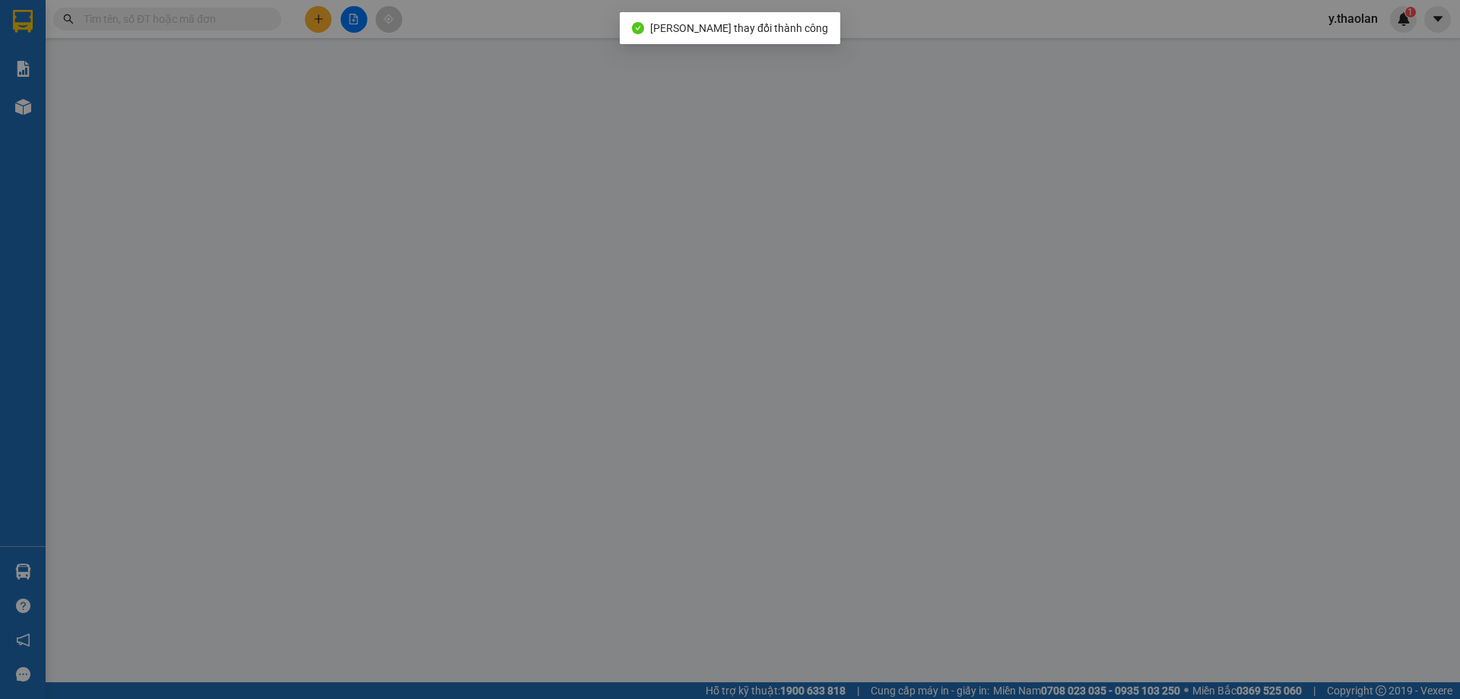
type input "0934700158"
type input "a huy"
type input "0"
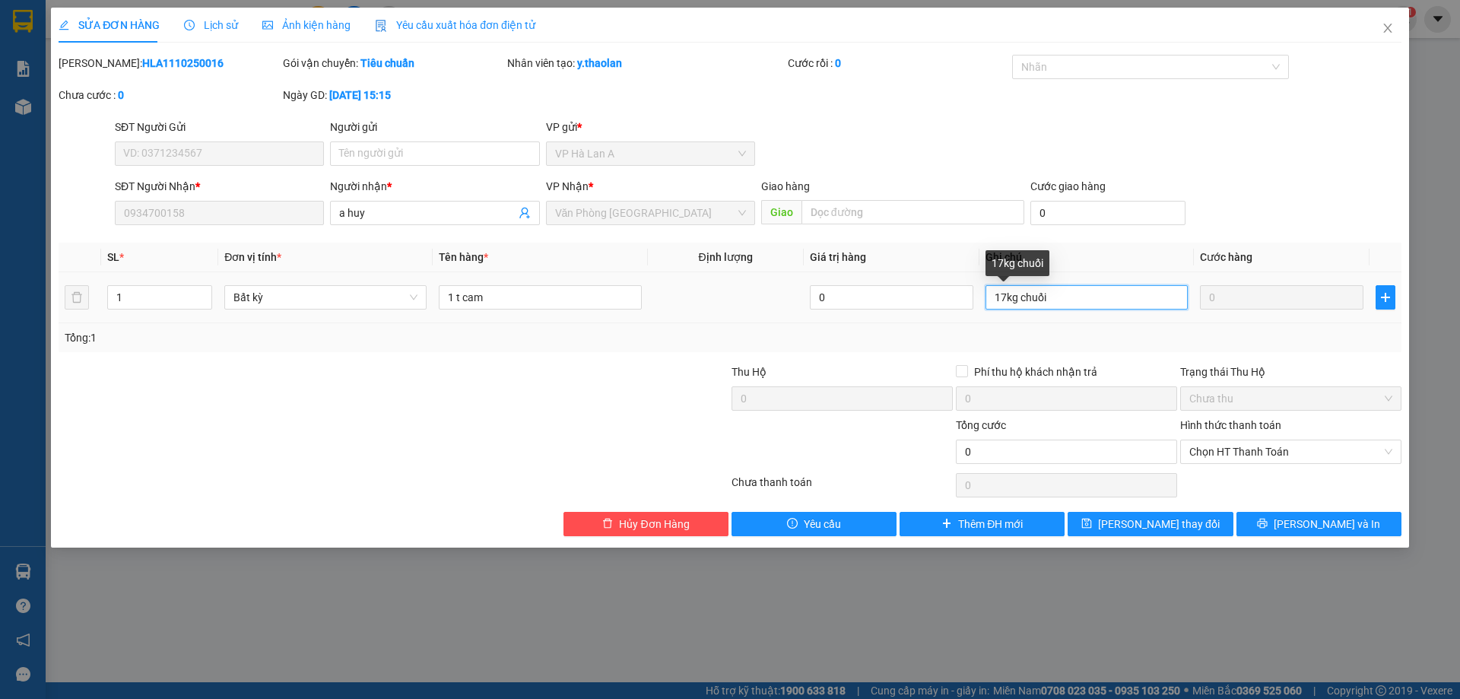
drag, startPoint x: 1015, startPoint y: 292, endPoint x: 1095, endPoint y: 290, distance: 79.9
click at [1095, 290] on input "17kg chuối" at bounding box center [1087, 297] width 202 height 24
type input "17kg"
type input "1 t cam chuối"
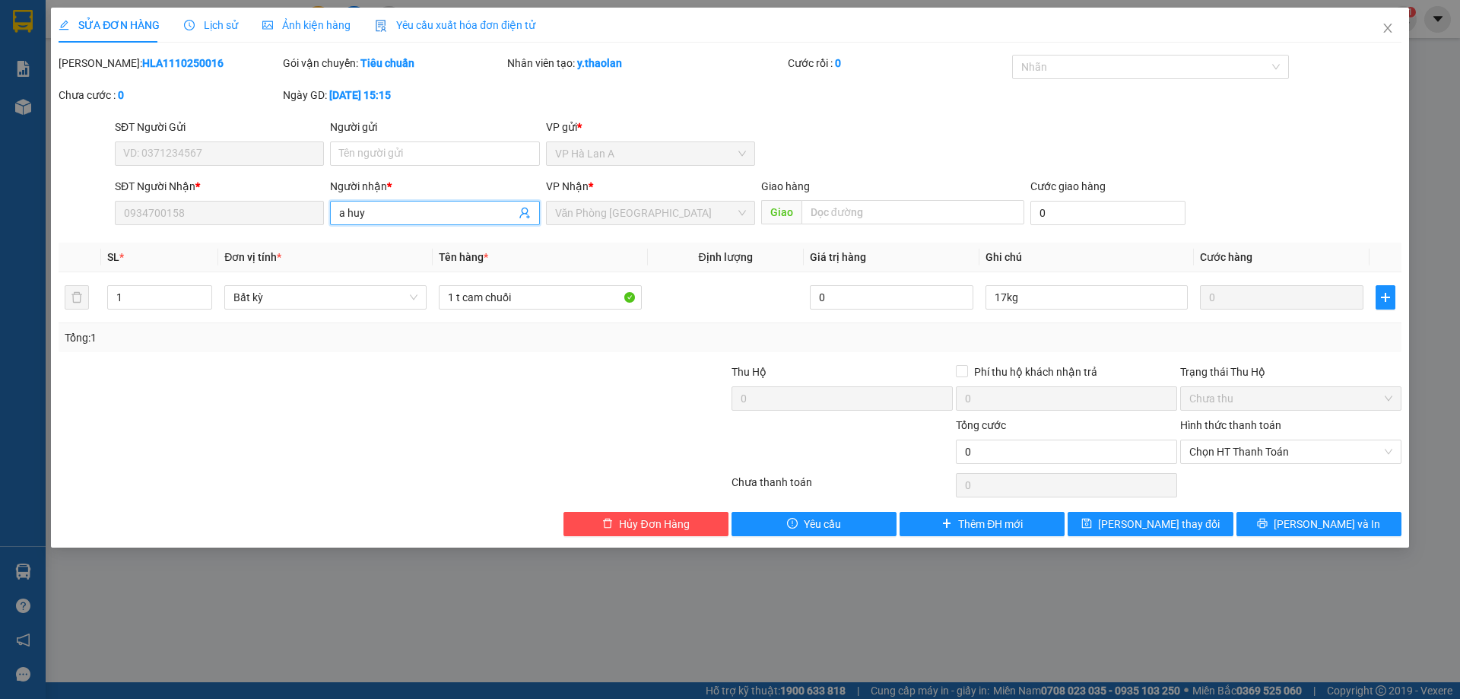
click at [281, 202] on div "SĐT Người Nhận * 0934700158 Người nhận * a huy a huy VP Nhận * Văn Phòng Sài Gò…" at bounding box center [758, 204] width 1293 height 53
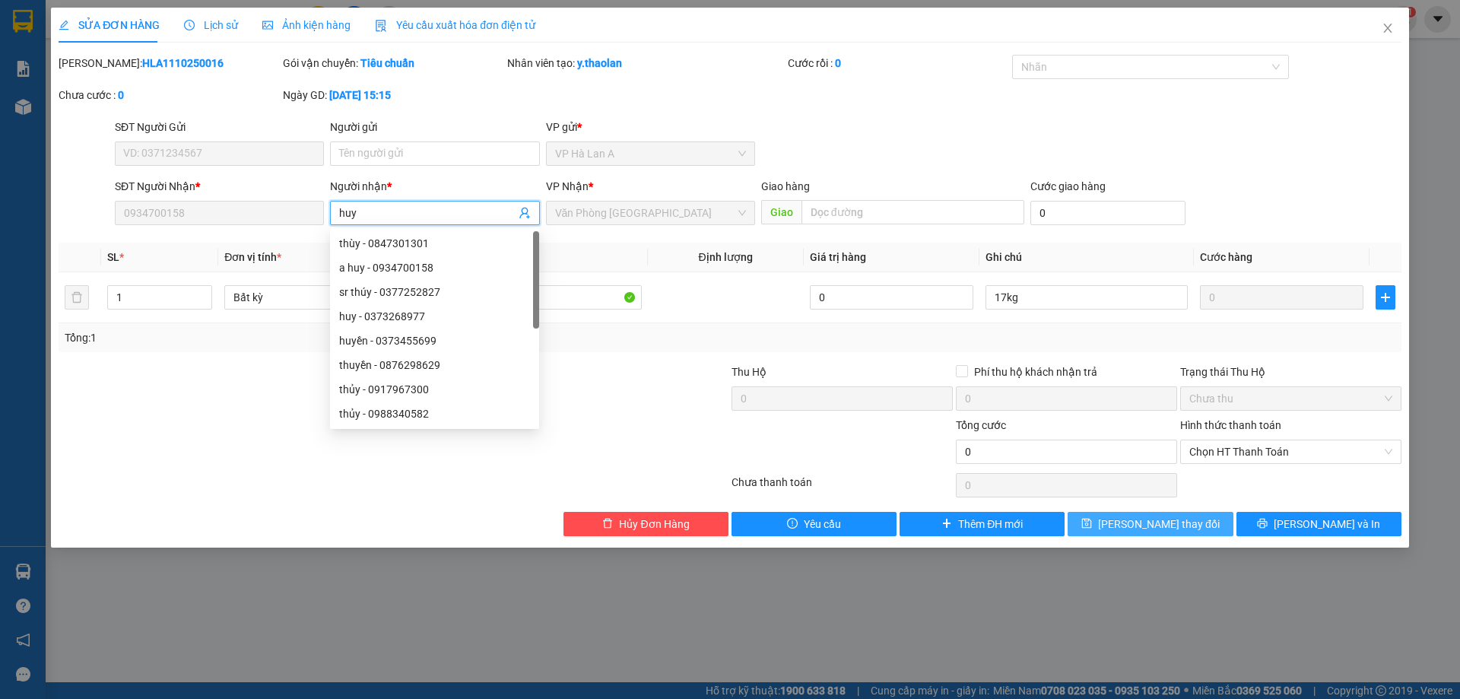
type input "huy"
click at [1138, 526] on span "Lưu thay đổi" at bounding box center [1159, 524] width 122 height 17
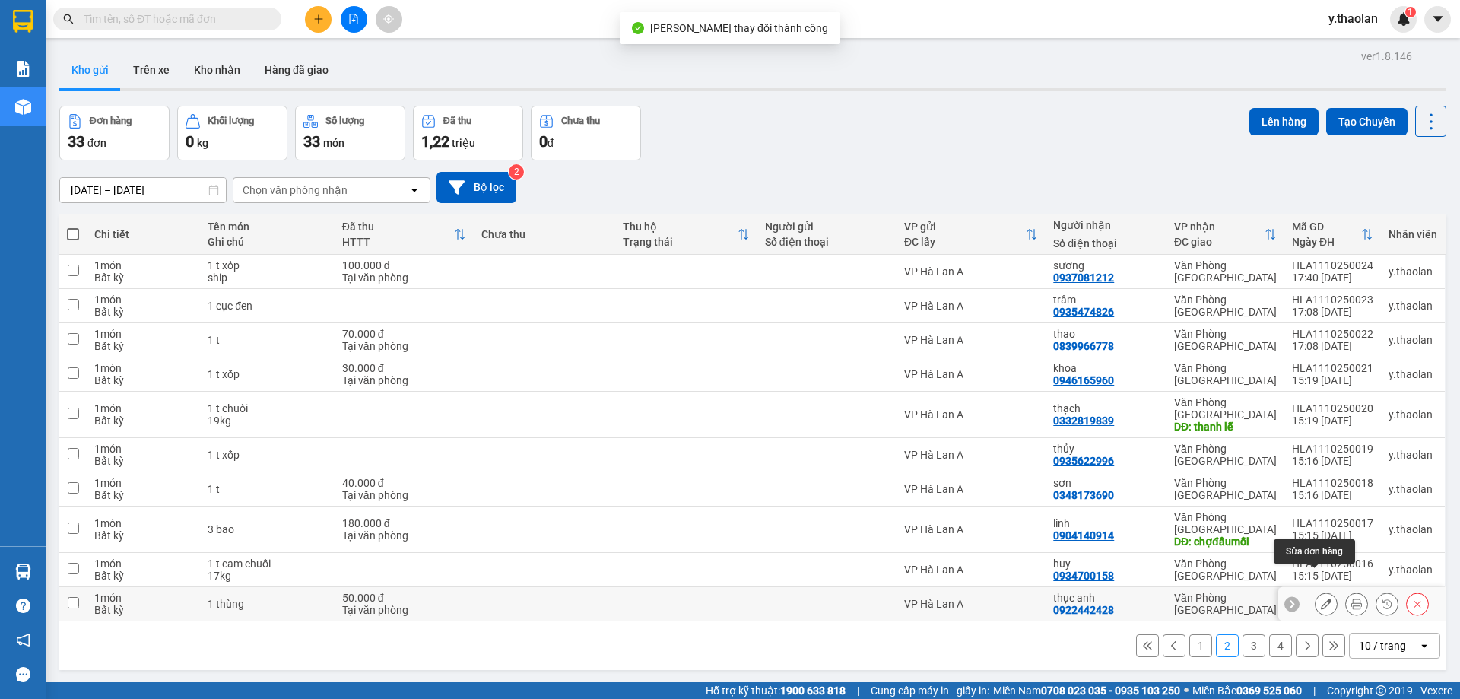
click at [1321, 598] on icon at bounding box center [1326, 603] width 11 height 11
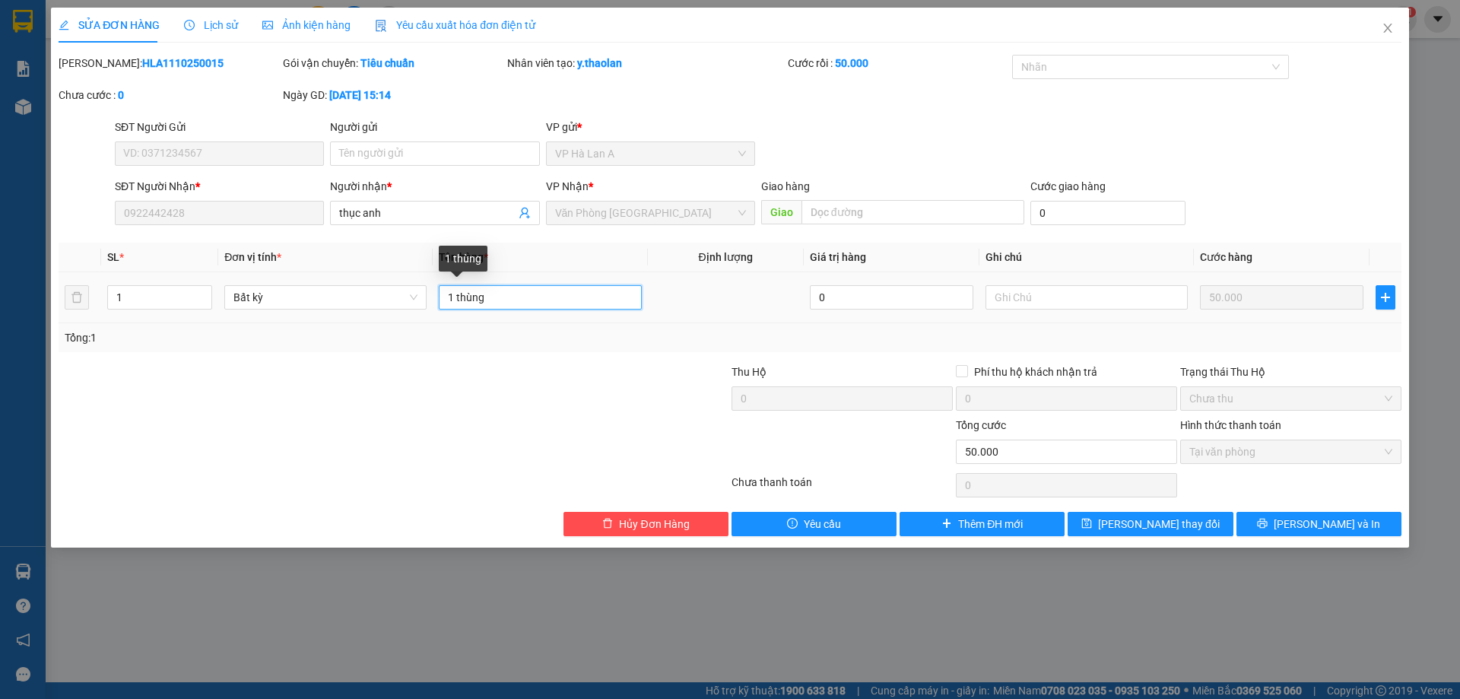
drag, startPoint x: 457, startPoint y: 302, endPoint x: 642, endPoint y: 318, distance: 185.5
click at [542, 296] on input "1 thùng" at bounding box center [540, 297] width 202 height 24
type input "1 t"
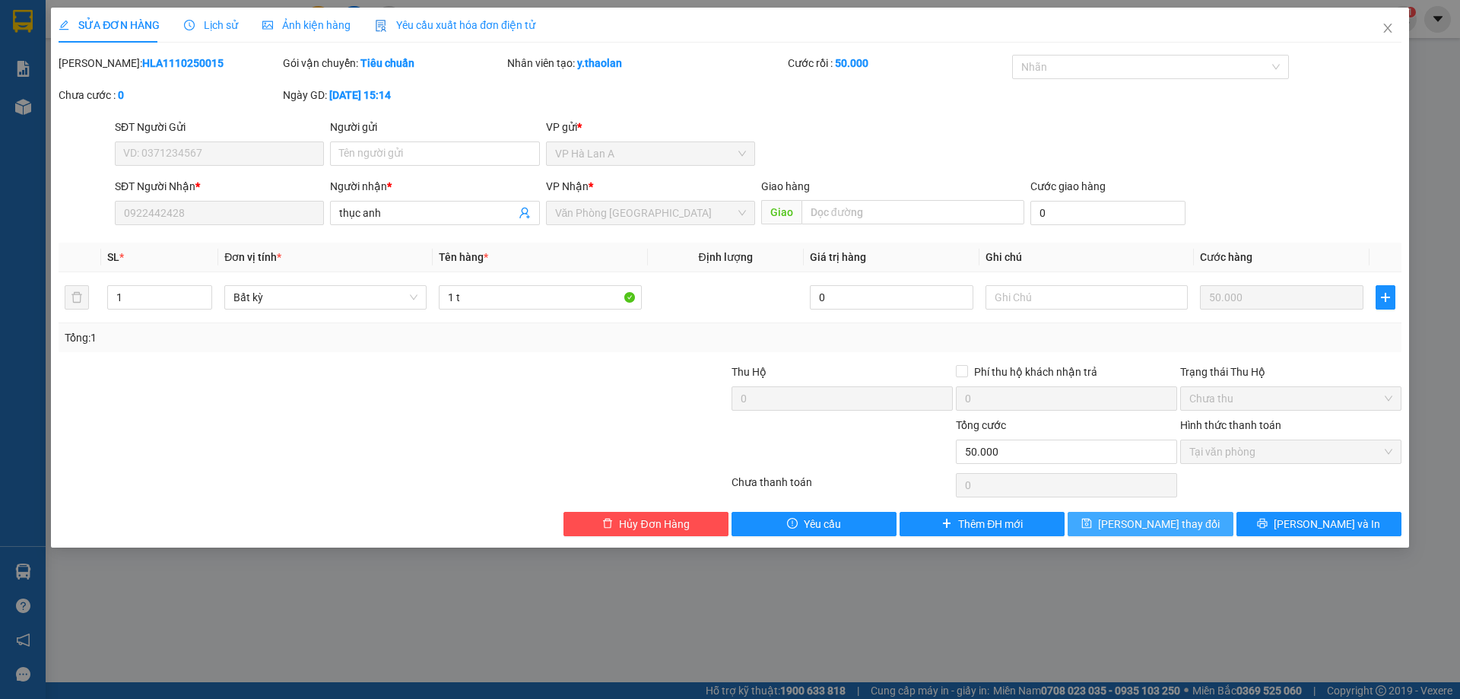
click at [1152, 516] on span "Lưu thay đổi" at bounding box center [1159, 524] width 122 height 17
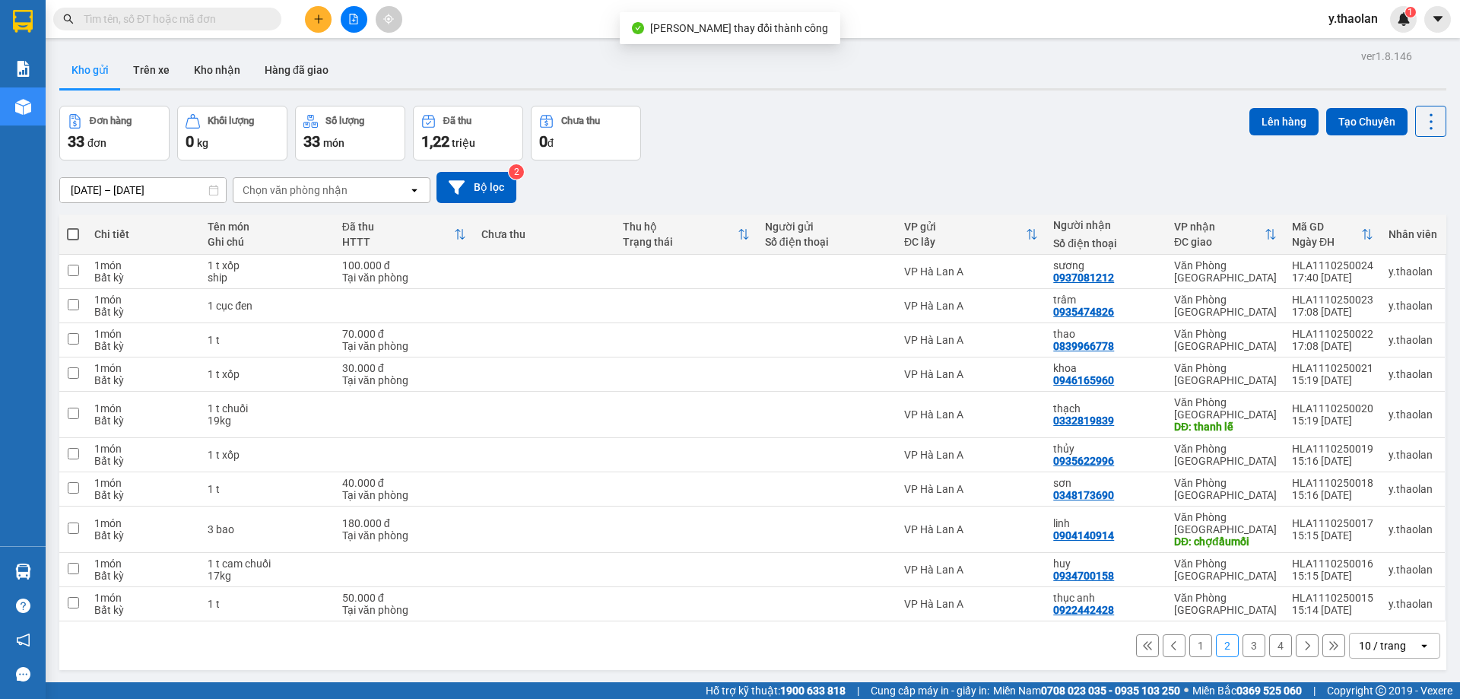
click at [1243, 634] on button "3" at bounding box center [1254, 645] width 23 height 23
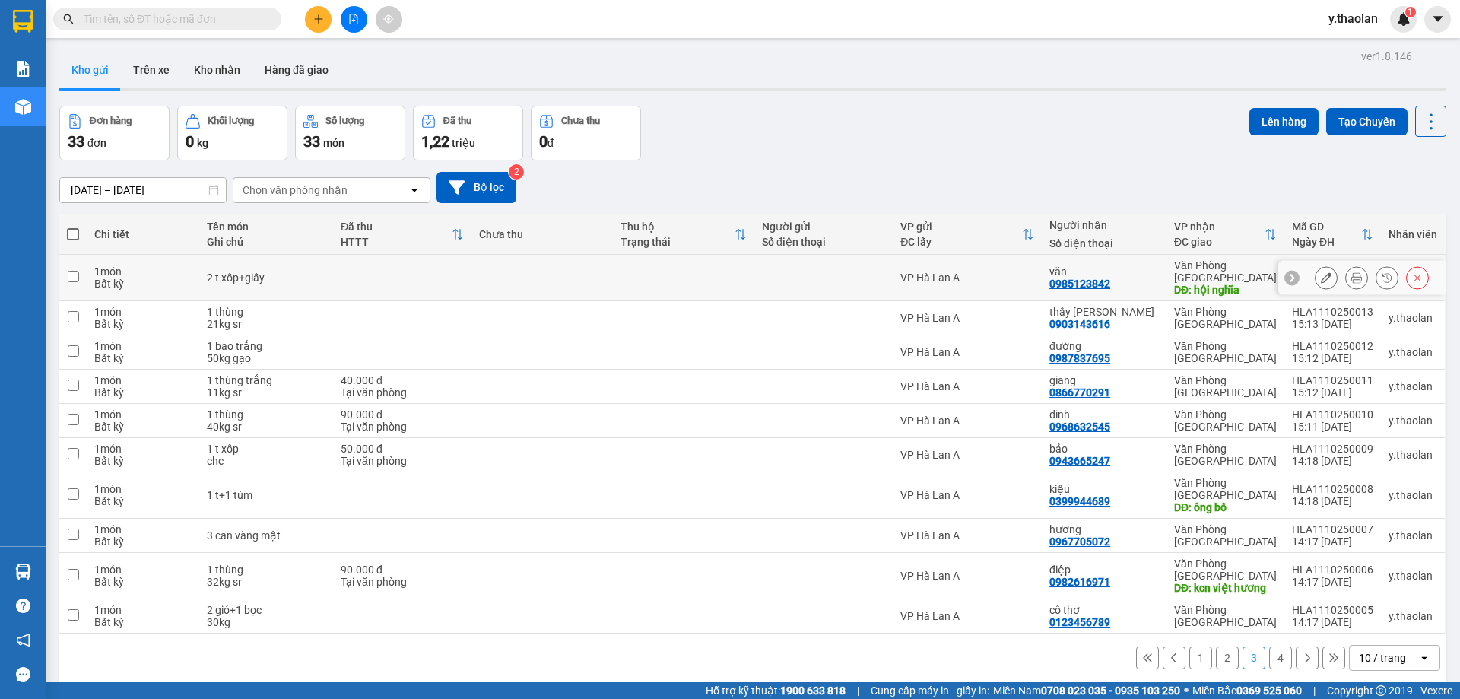
click at [1321, 272] on icon at bounding box center [1326, 277] width 11 height 11
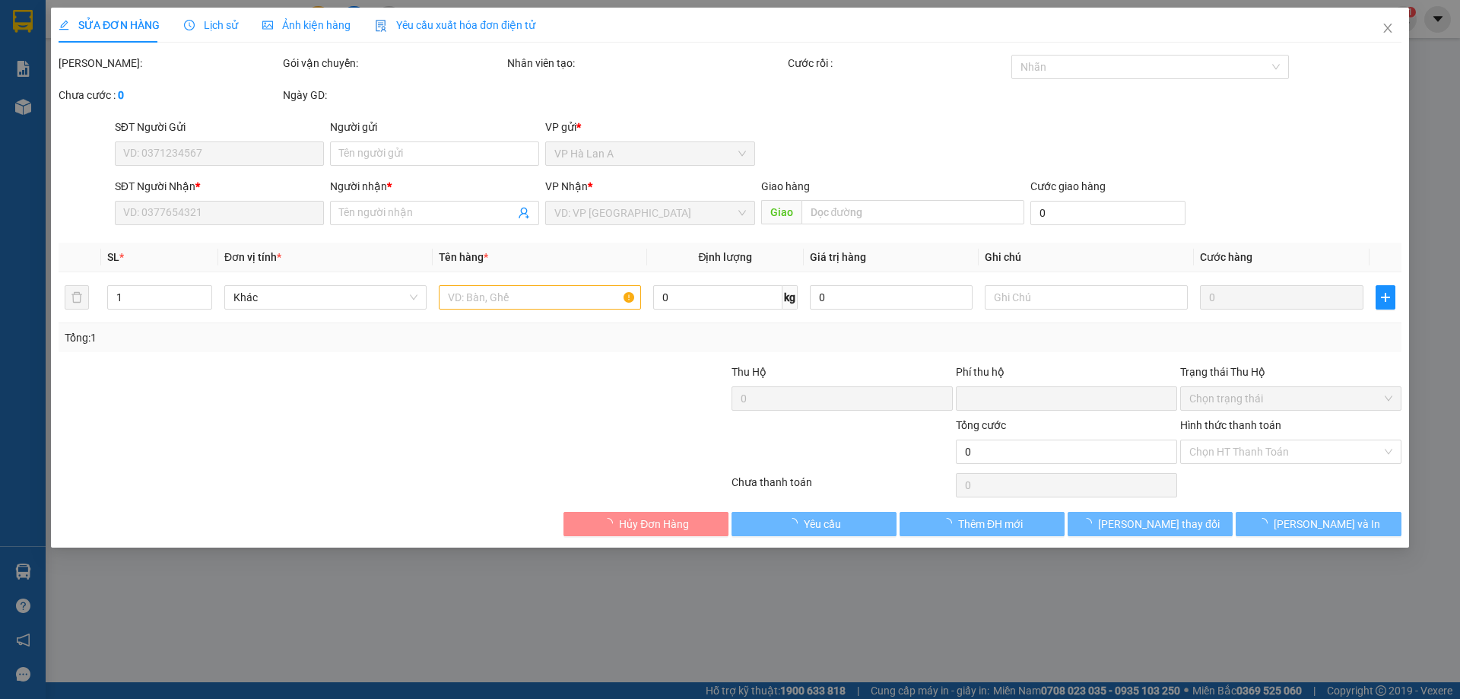
type input "0985123842"
type input "văn"
type input "hội nghĩa"
type input "0"
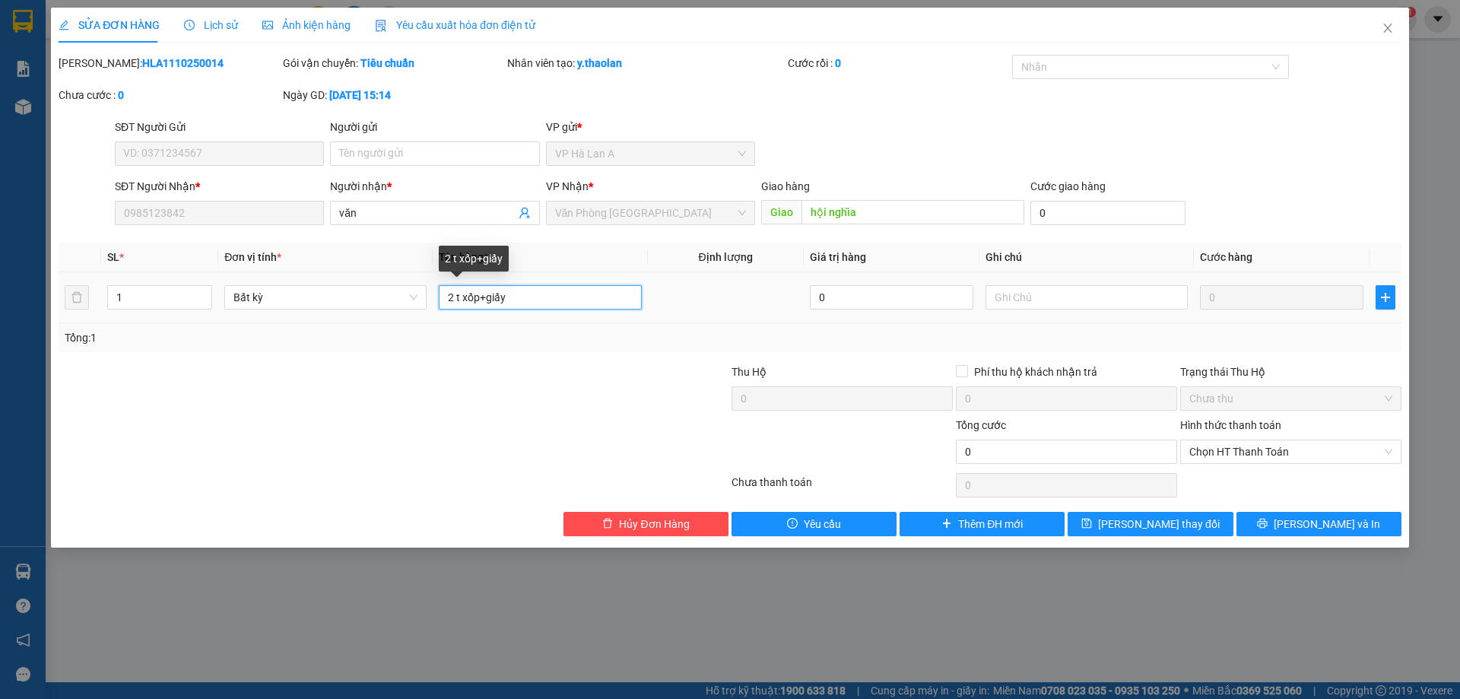
click at [465, 289] on input "2 t xốp+giấy" at bounding box center [540, 297] width 202 height 24
type input "2 t (xốp+giấy)"
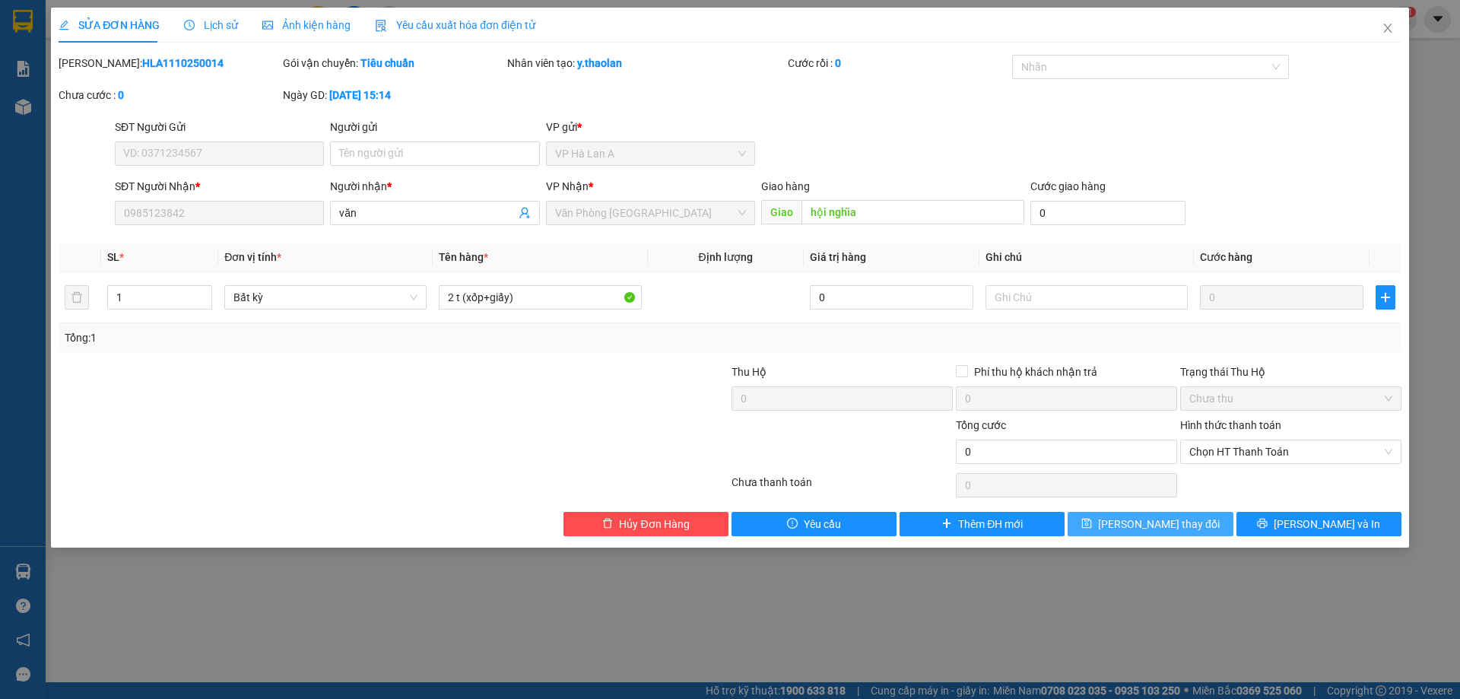
click at [1090, 516] on button "Lưu thay đổi" at bounding box center [1150, 524] width 165 height 24
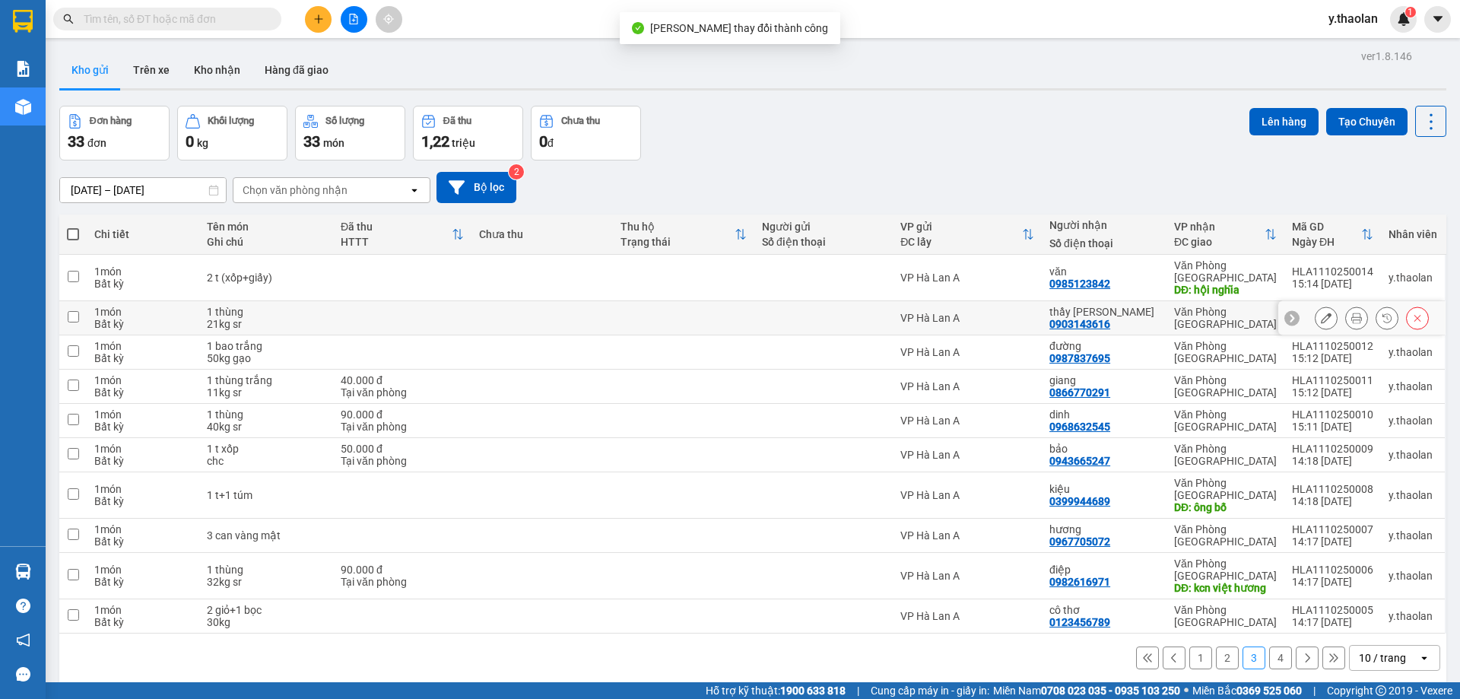
drag, startPoint x: 1302, startPoint y: 306, endPoint x: 1313, endPoint y: 308, distance: 11.5
click at [1310, 308] on div at bounding box center [1361, 318] width 167 height 34
click at [1321, 313] on icon at bounding box center [1326, 318] width 11 height 11
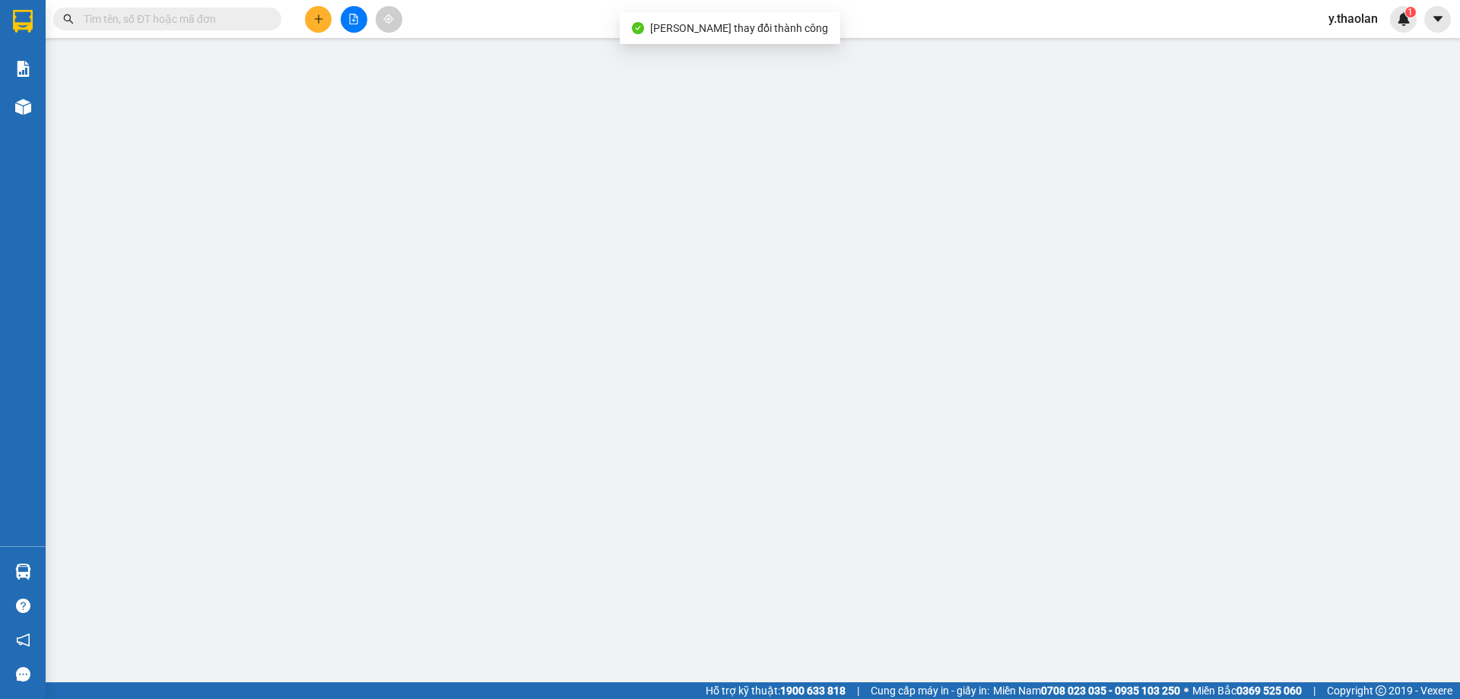
type input "0903143616"
type input "thầy dũng"
type input "0"
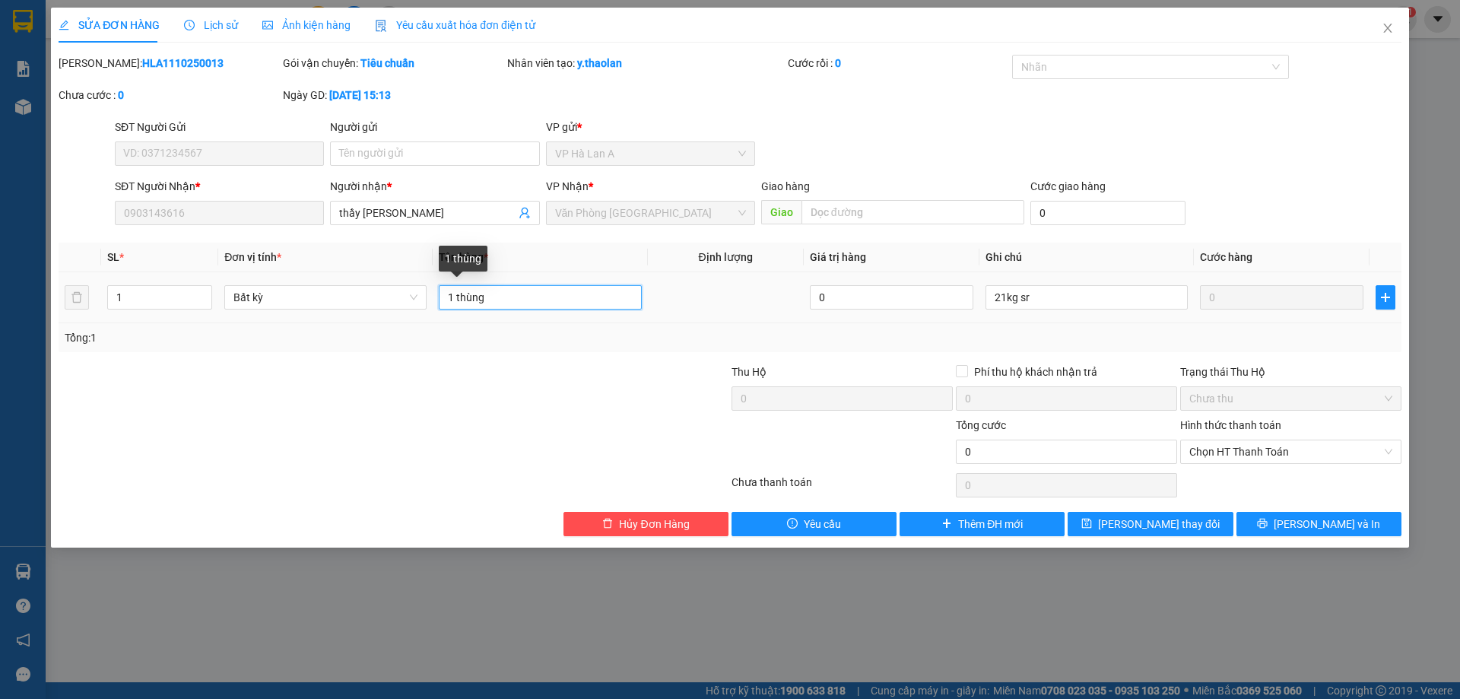
drag, startPoint x: 462, startPoint y: 297, endPoint x: 620, endPoint y: 283, distance: 158.8
click at [518, 291] on input "1 thùng" at bounding box center [540, 297] width 202 height 24
type input "1 t sr"
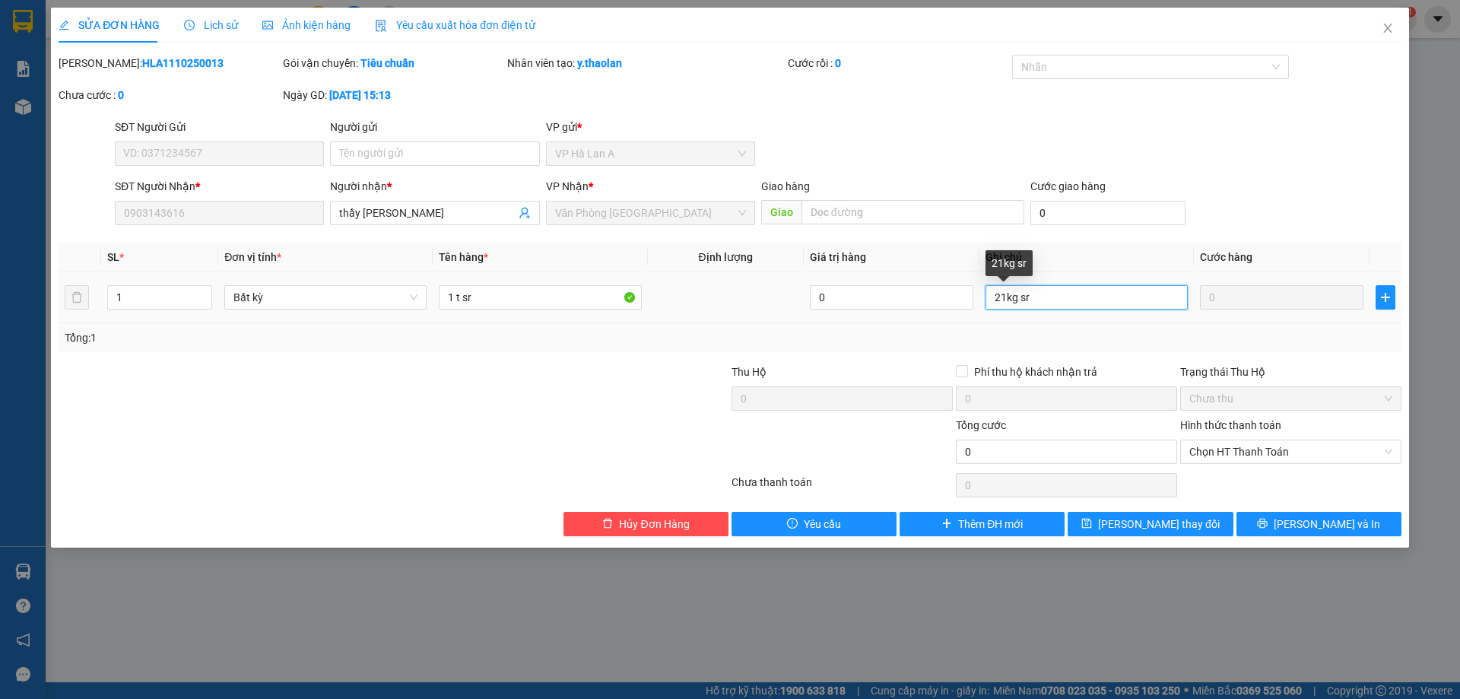
drag, startPoint x: 1013, startPoint y: 296, endPoint x: 1145, endPoint y: 332, distance: 137.3
click at [1116, 300] on input "21kg sr" at bounding box center [1087, 297] width 202 height 24
type input "21kg"
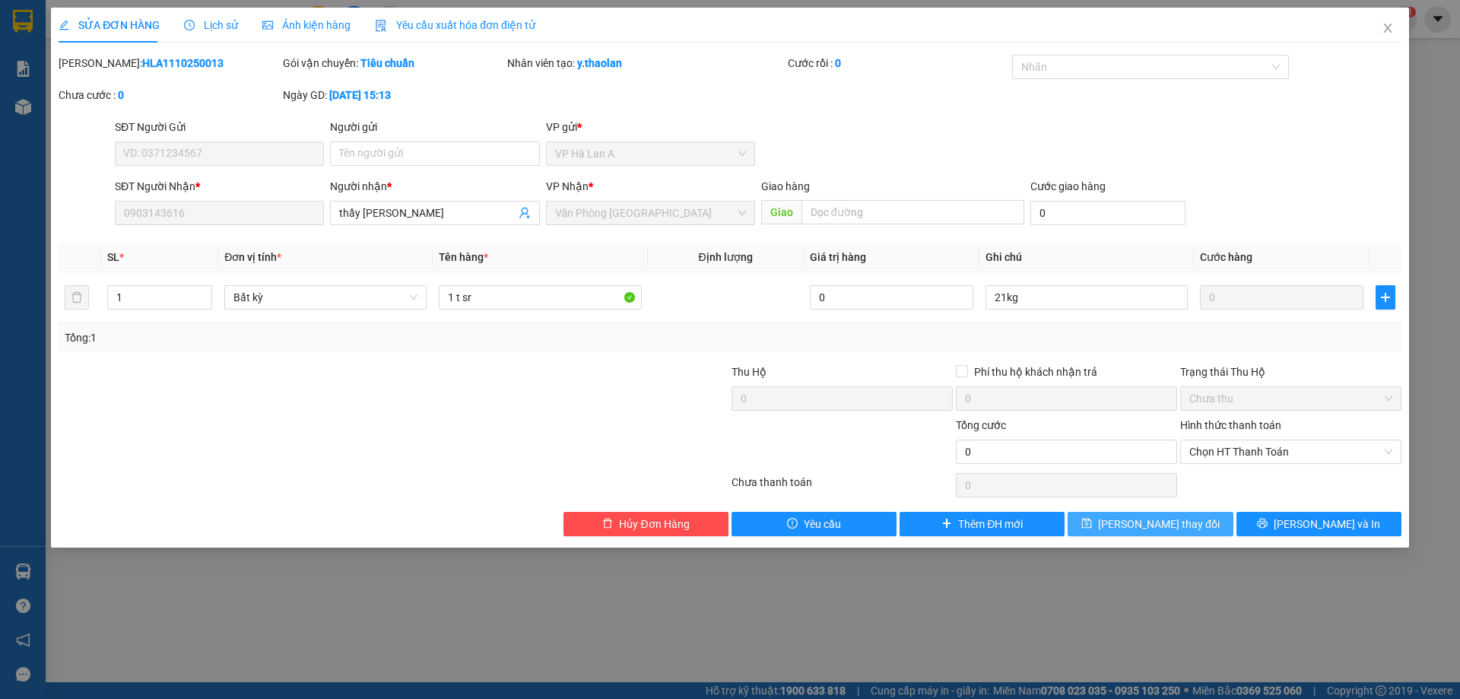
click at [1145, 513] on button "Lưu thay đổi" at bounding box center [1150, 524] width 165 height 24
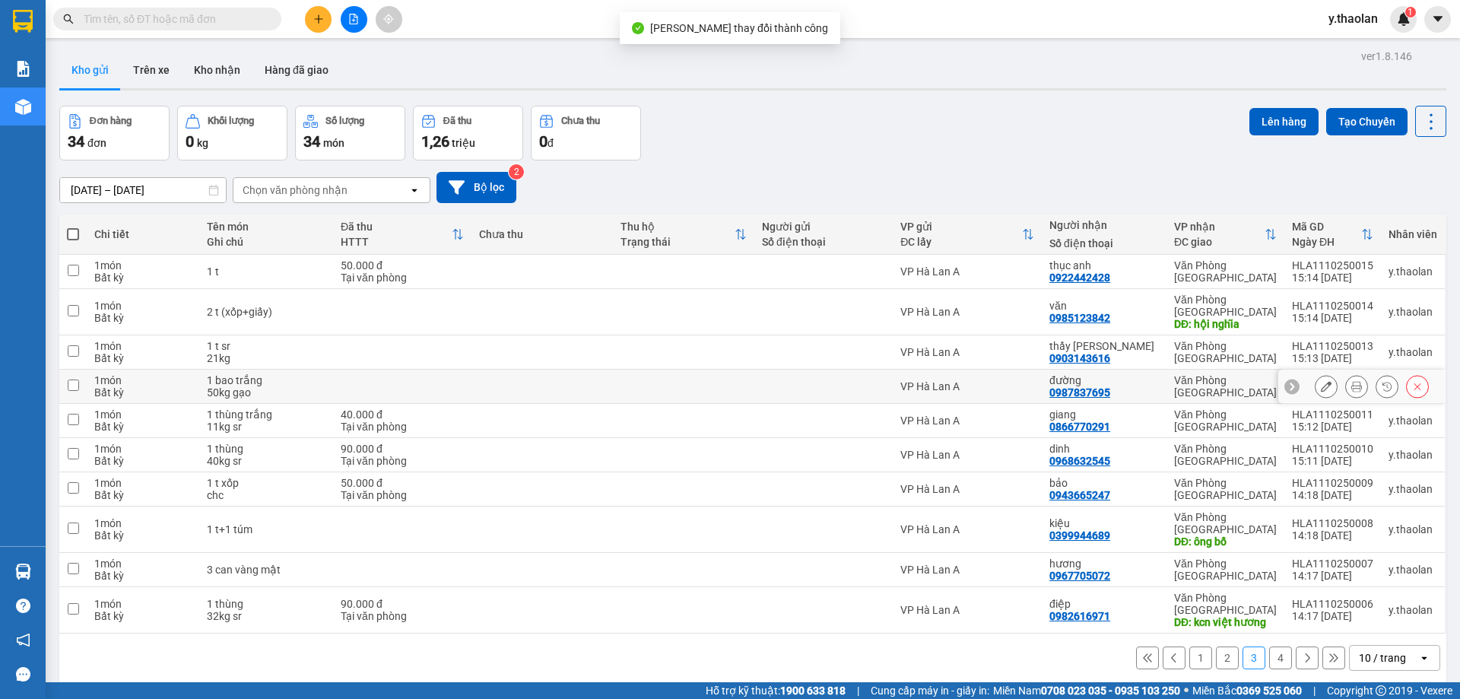
click at [1315, 375] on div at bounding box center [1326, 386] width 23 height 23
click at [1321, 381] on icon at bounding box center [1326, 386] width 11 height 11
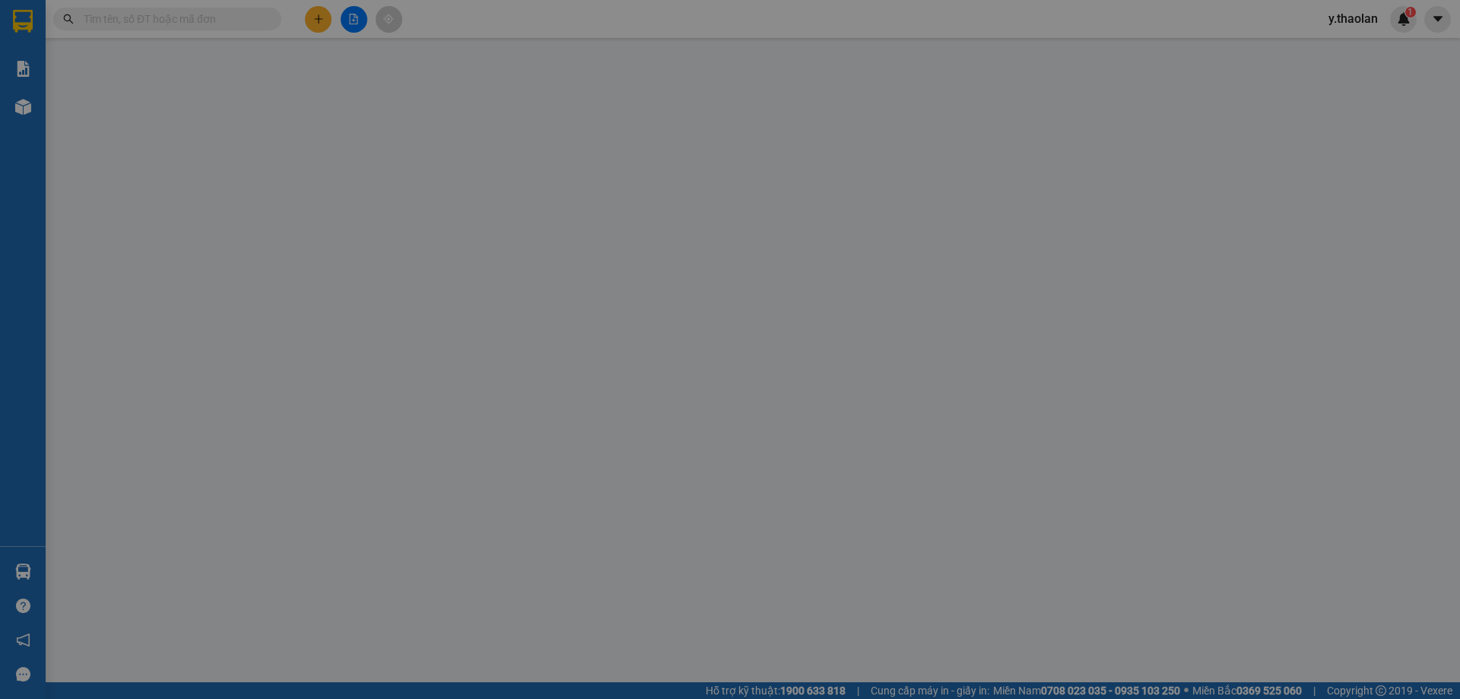
type input "0987837695"
type input "đường"
type input "0"
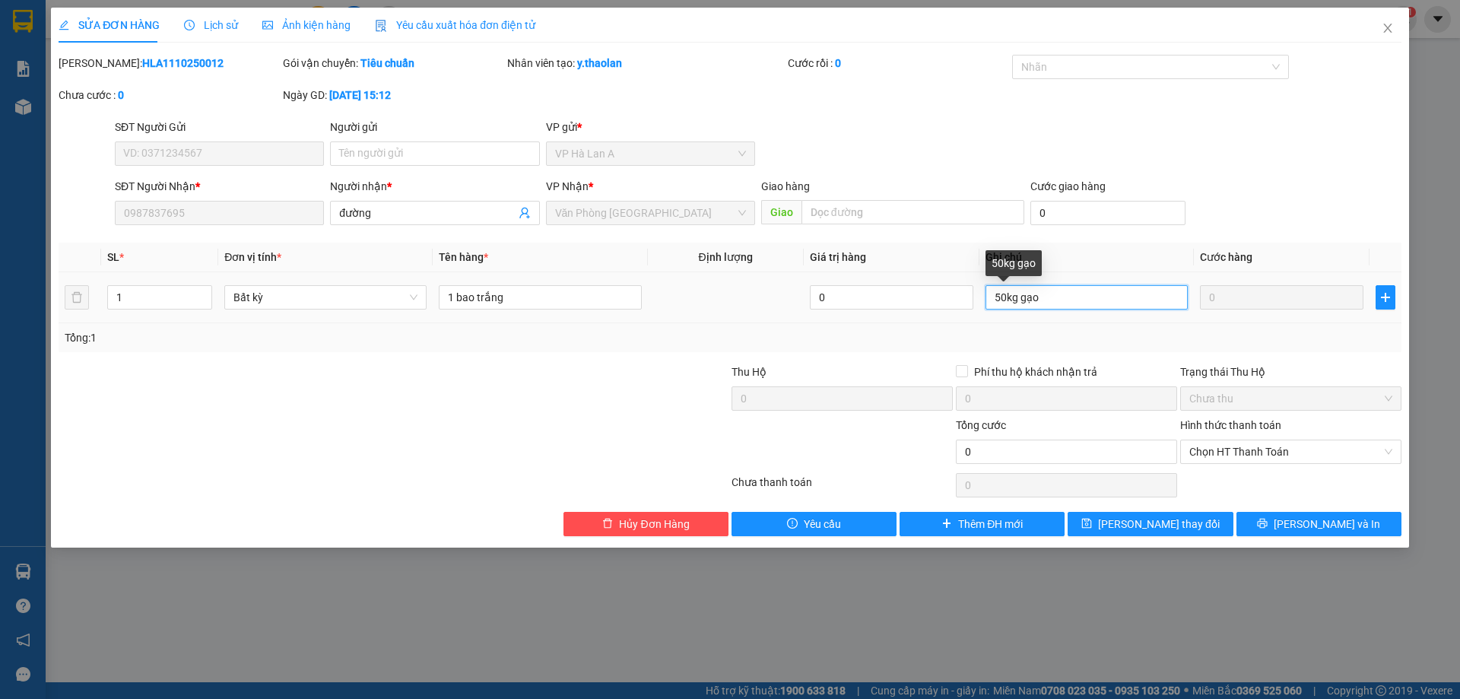
drag, startPoint x: 1014, startPoint y: 293, endPoint x: 1085, endPoint y: 290, distance: 70.8
click at [1085, 290] on input "50kg gạo" at bounding box center [1087, 297] width 202 height 24
type input "50kg"
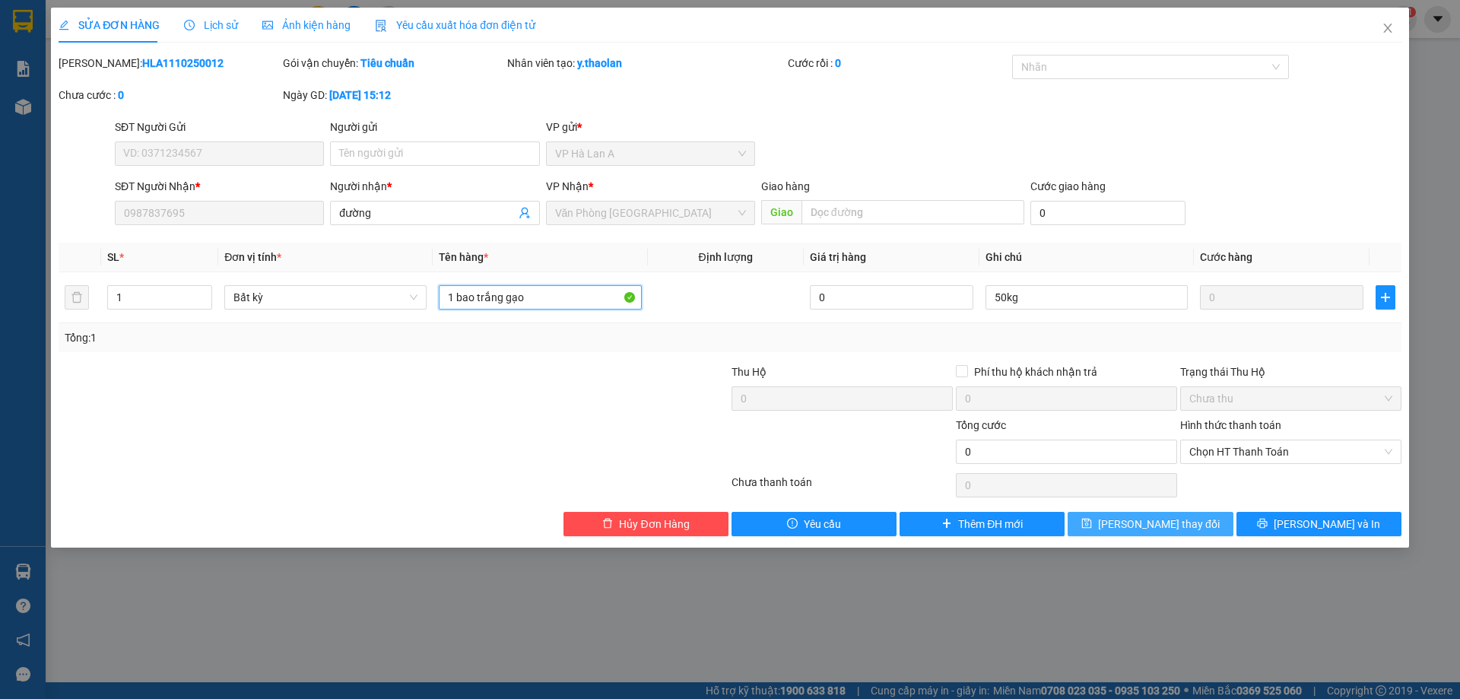
type input "1 bao trắng gạo"
click at [1148, 516] on span "Lưu thay đổi" at bounding box center [1159, 524] width 122 height 17
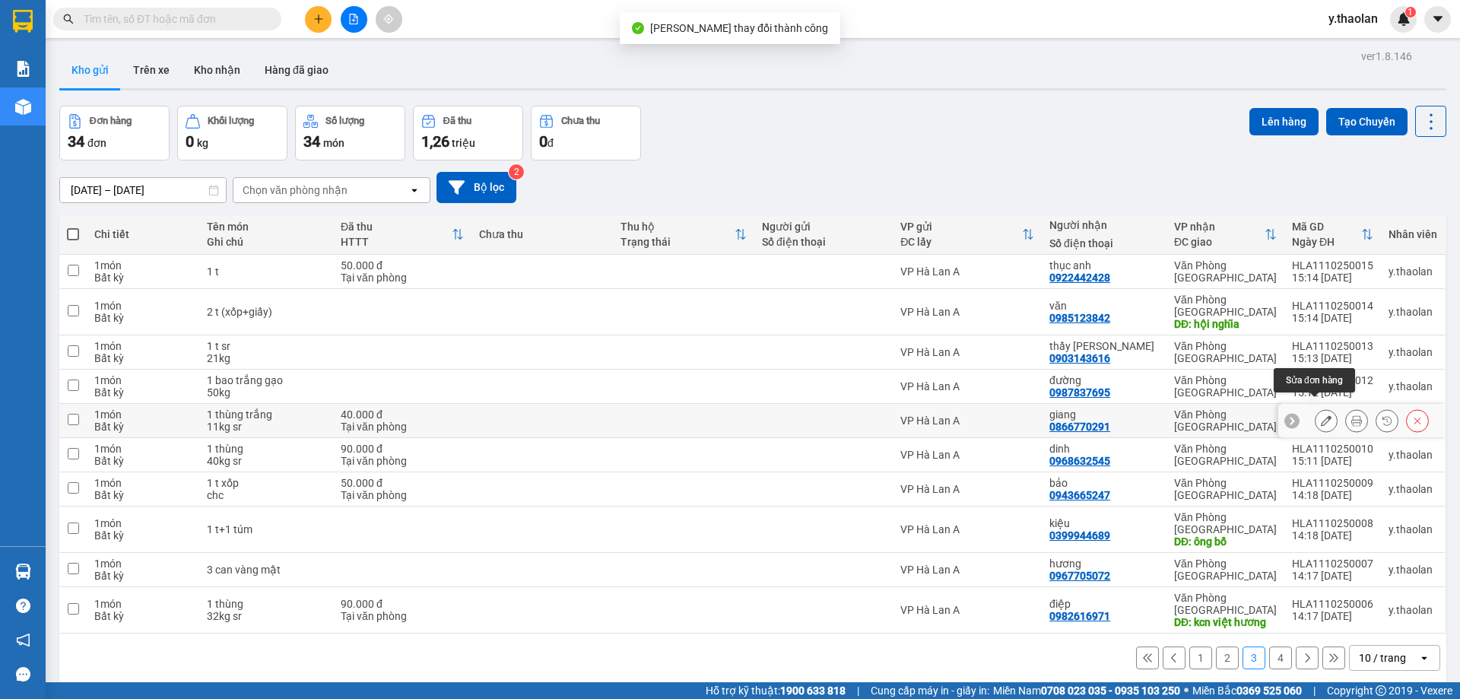
click at [1316, 408] on button at bounding box center [1326, 421] width 21 height 27
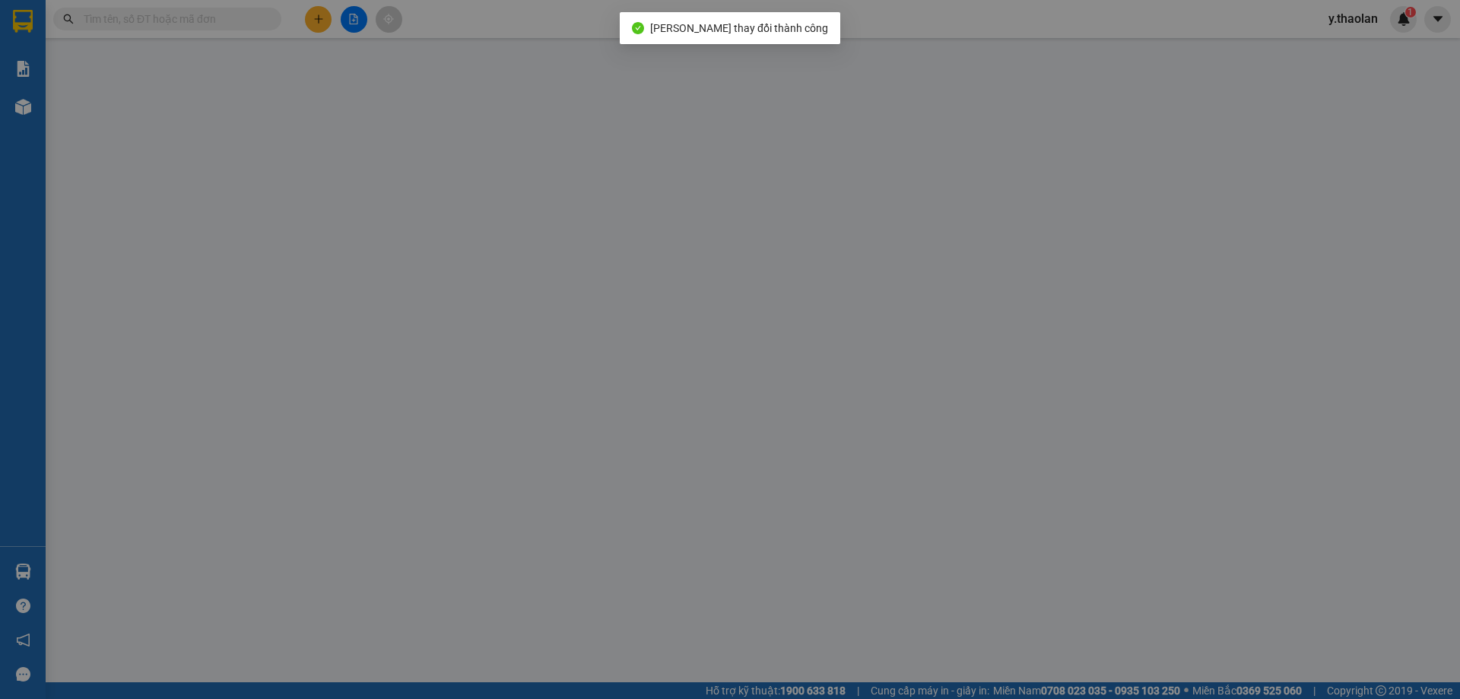
type input "0866770291"
type input "giang"
type input "0"
type input "40.000"
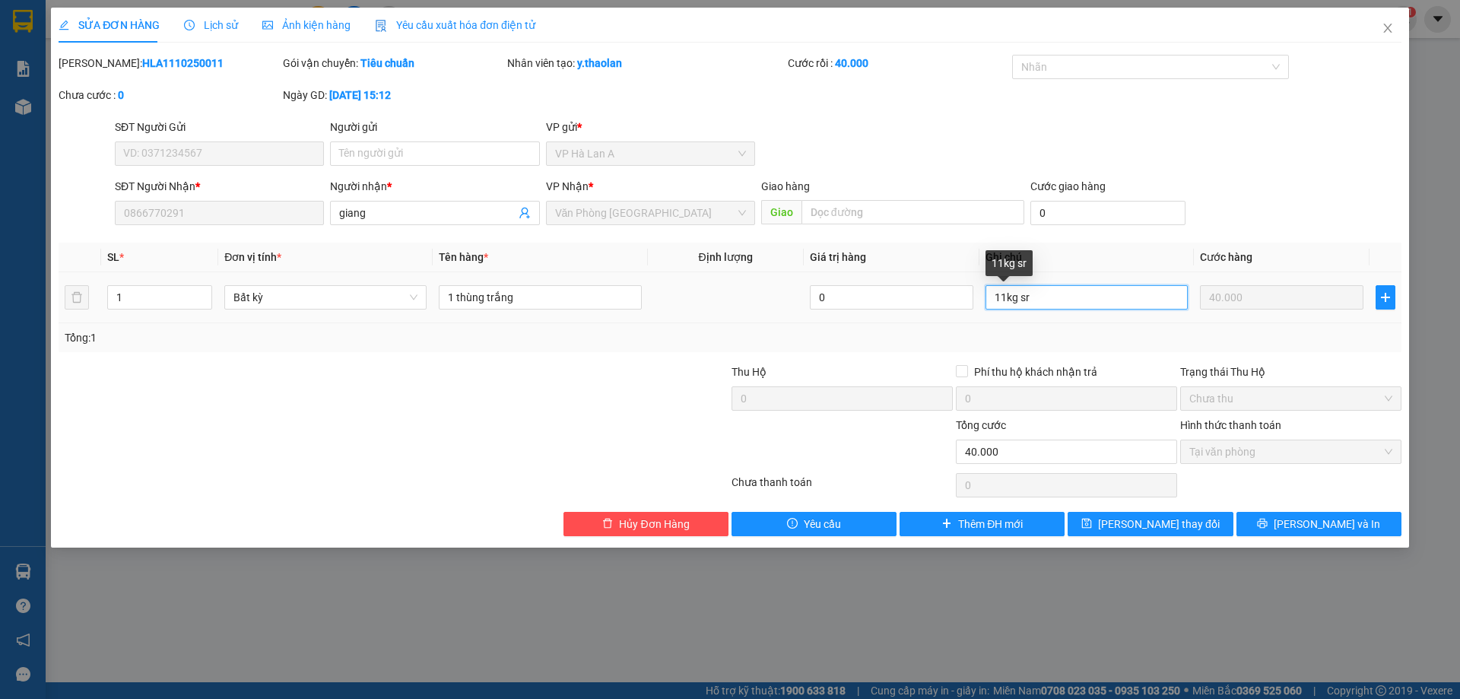
drag, startPoint x: 1018, startPoint y: 297, endPoint x: 1046, endPoint y: 295, distance: 28.2
click at [1046, 295] on input "11kg sr" at bounding box center [1087, 297] width 202 height 24
type input "11kg"
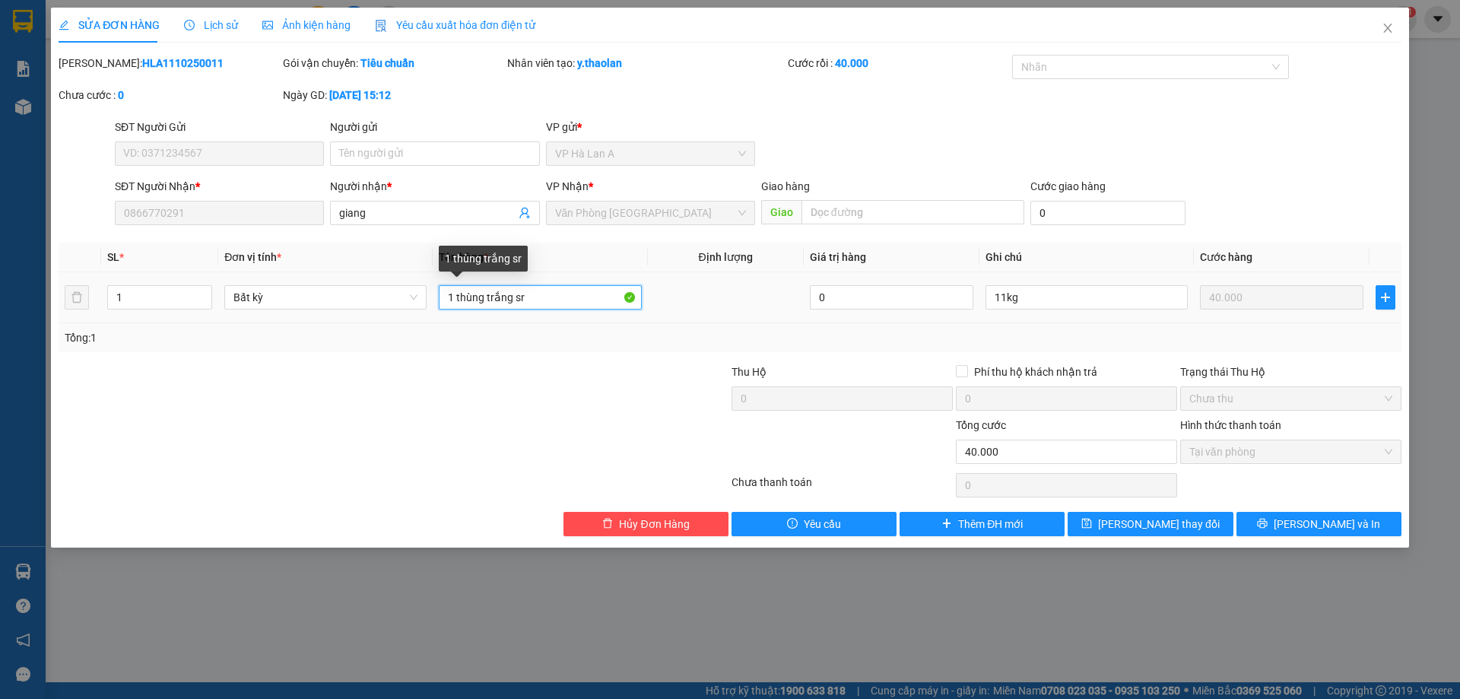
drag, startPoint x: 482, startPoint y: 296, endPoint x: 457, endPoint y: 307, distance: 27.6
click at [457, 307] on input "1 thùng trắng sr" at bounding box center [540, 297] width 202 height 24
type input "1 t trắng sr"
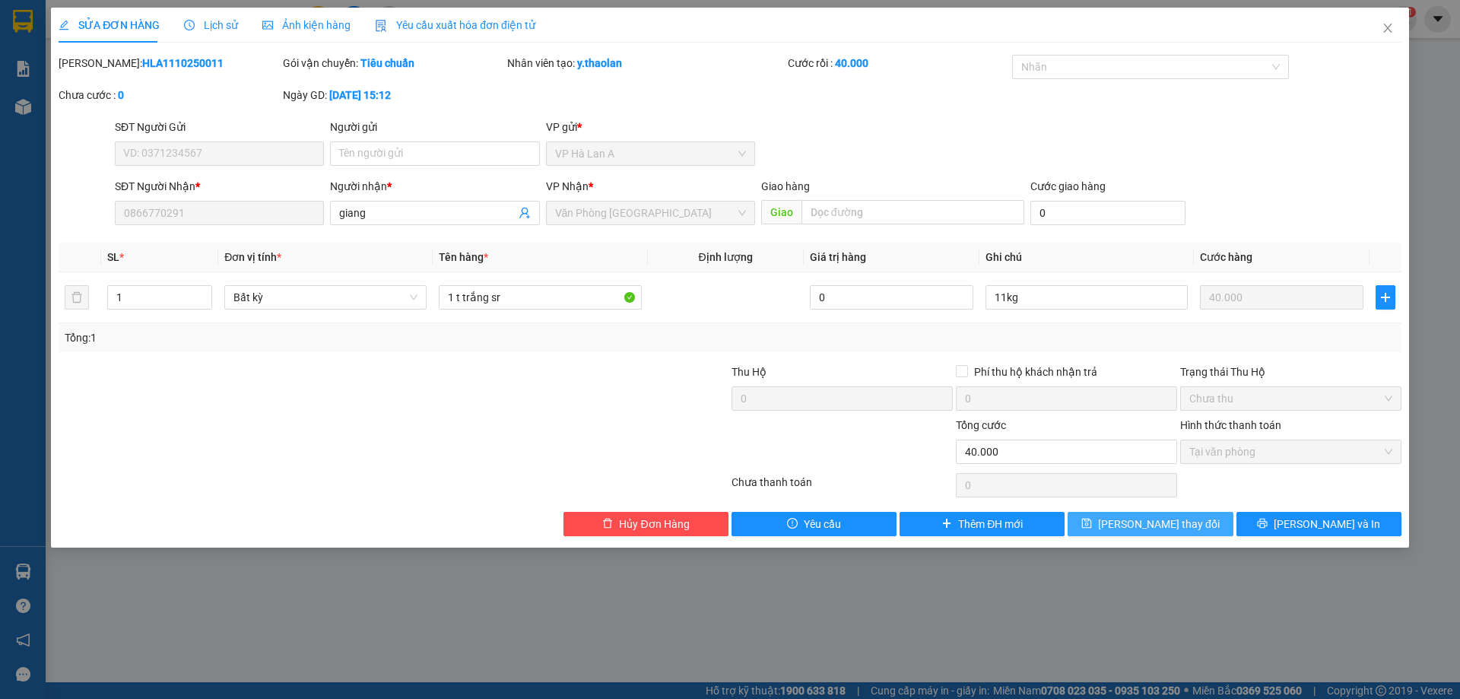
click at [1141, 520] on span "Lưu thay đổi" at bounding box center [1159, 524] width 122 height 17
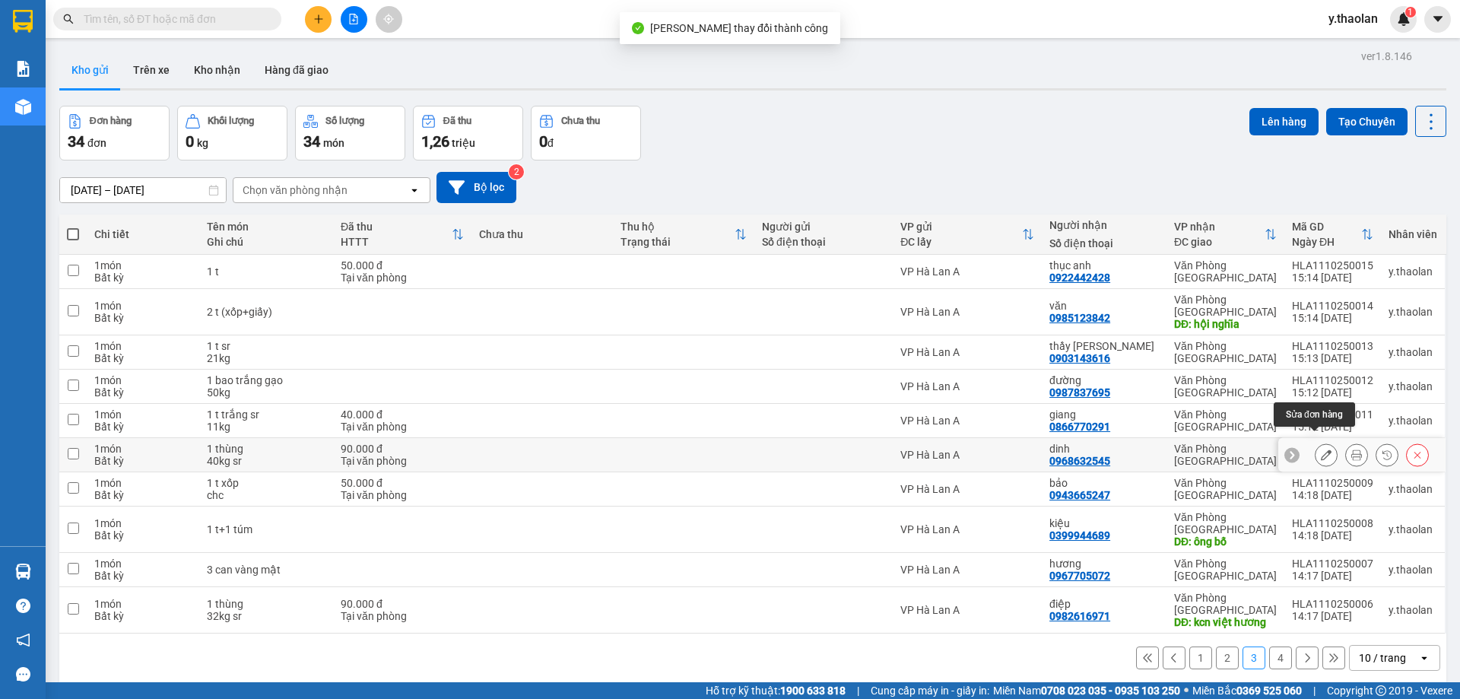
click at [1316, 442] on button at bounding box center [1326, 455] width 21 height 27
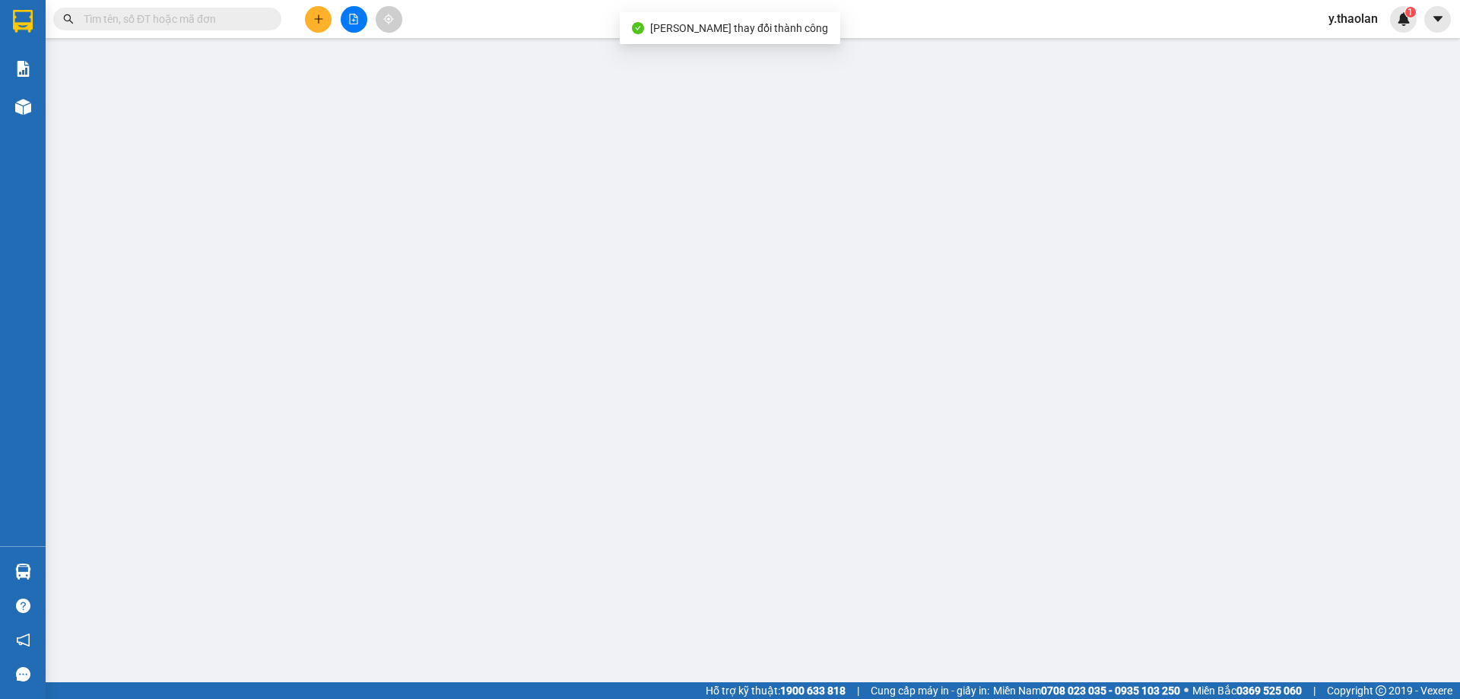
type input "0968632545"
type input "dinh"
type input "0"
type input "90.000"
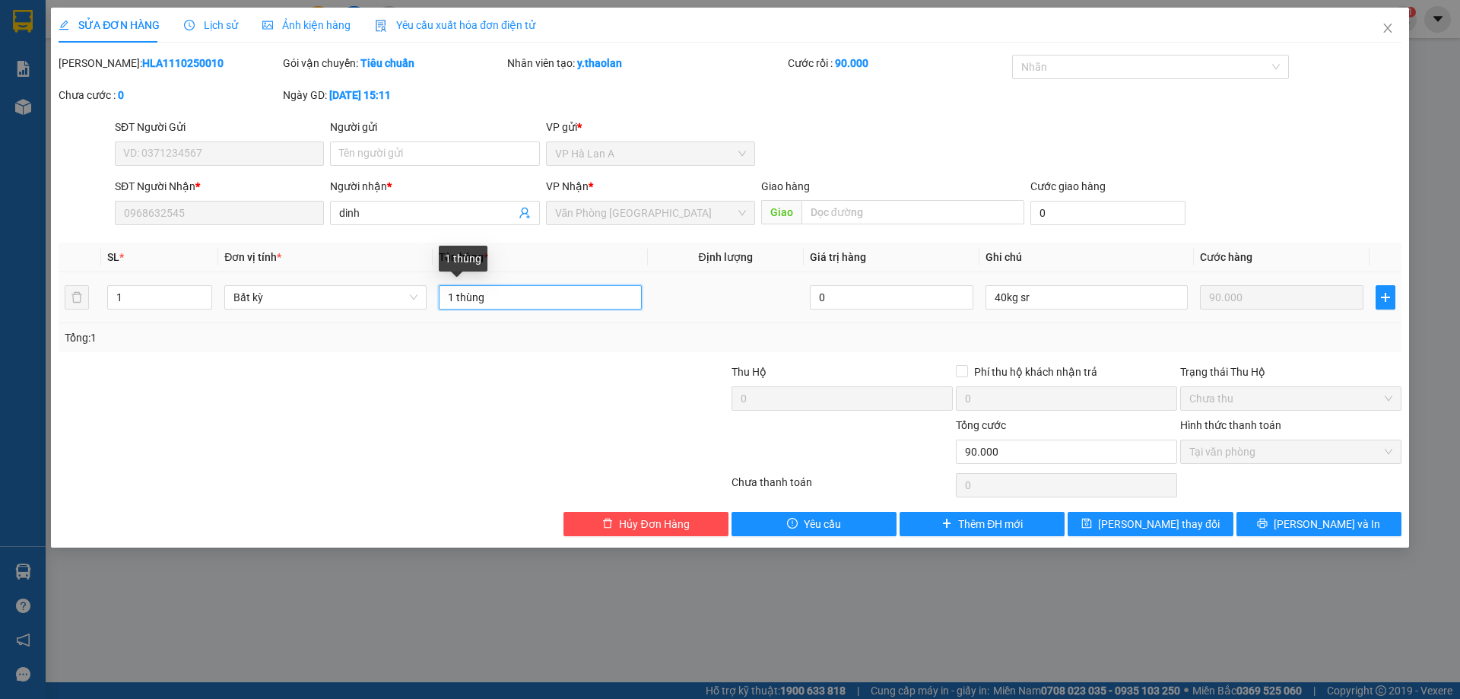
drag, startPoint x: 459, startPoint y: 300, endPoint x: 520, endPoint y: 301, distance: 60.9
click at [520, 301] on input "1 thùng" at bounding box center [540, 297] width 202 height 24
type input "1 t sr"
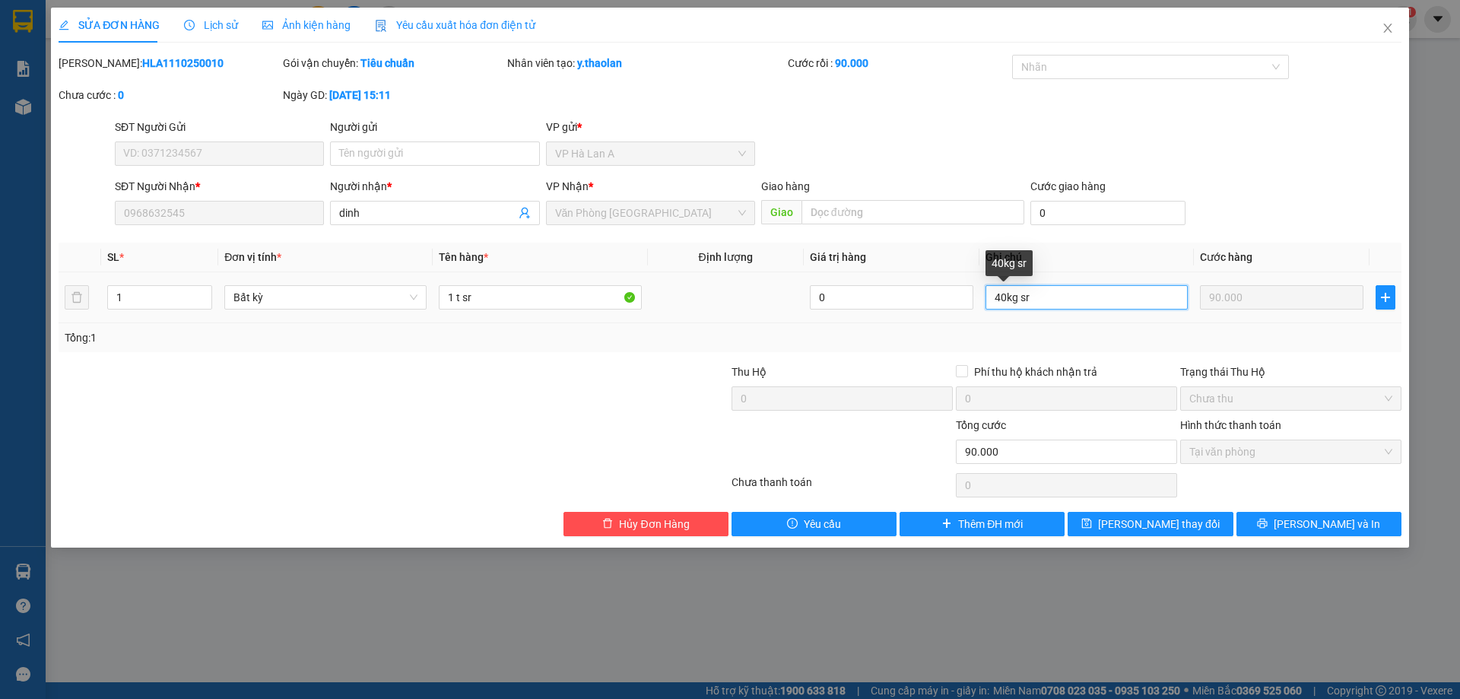
drag, startPoint x: 1011, startPoint y: 294, endPoint x: 1146, endPoint y: 302, distance: 134.8
click at [1122, 296] on input "40kg sr" at bounding box center [1087, 297] width 202 height 24
type input "40kg"
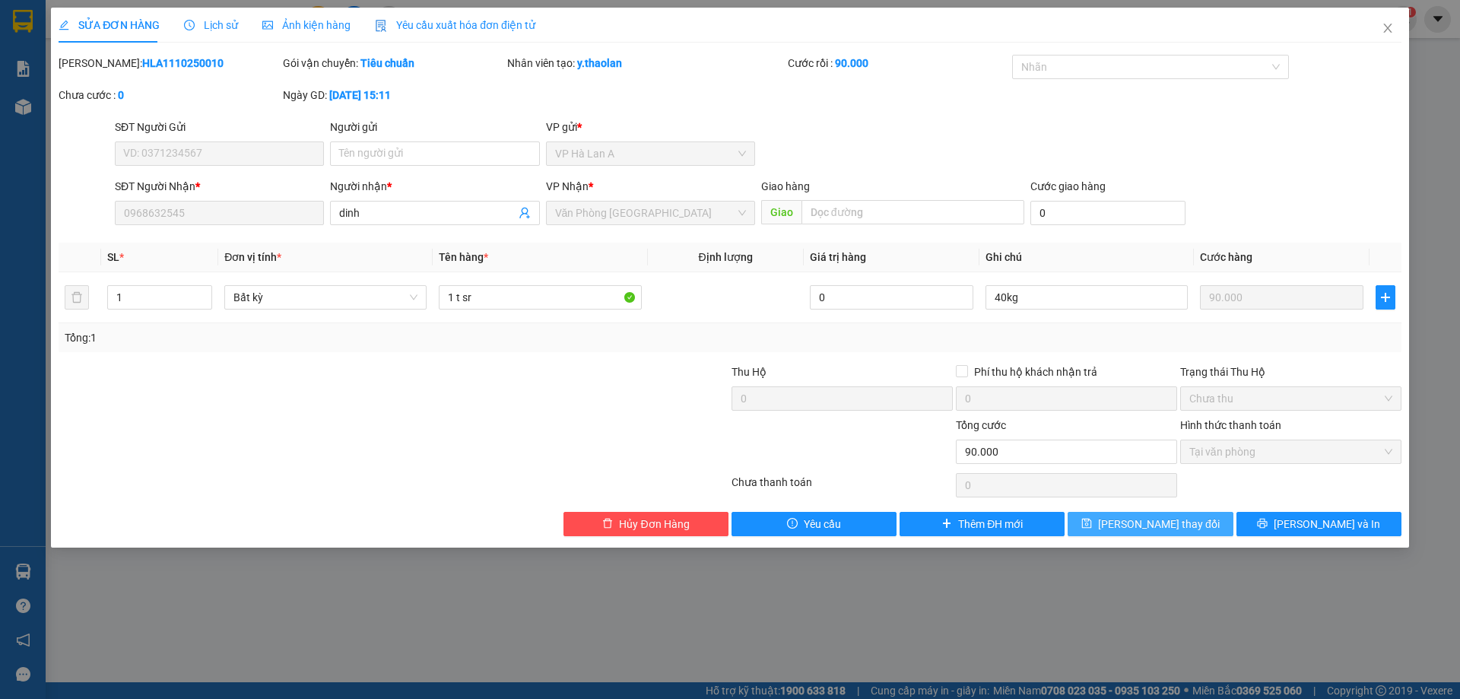
click at [1172, 514] on div "Total Paid Fee 90.000 Total UnPaid Fee 0 Cash Collection Total Fee Mã ĐH: HLA11…" at bounding box center [730, 295] width 1343 height 481
click at [1173, 516] on span "Lưu thay đổi" at bounding box center [1159, 524] width 122 height 17
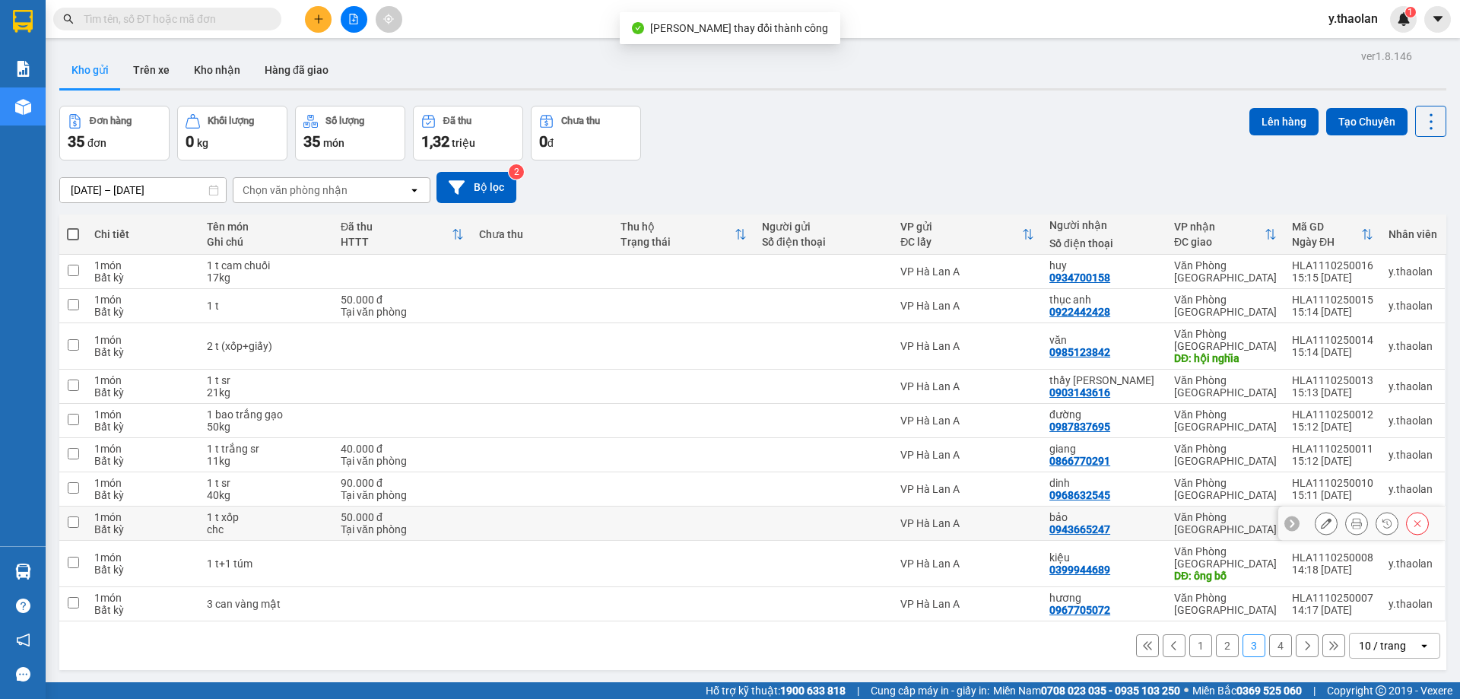
click at [1321, 511] on button at bounding box center [1326, 523] width 21 height 27
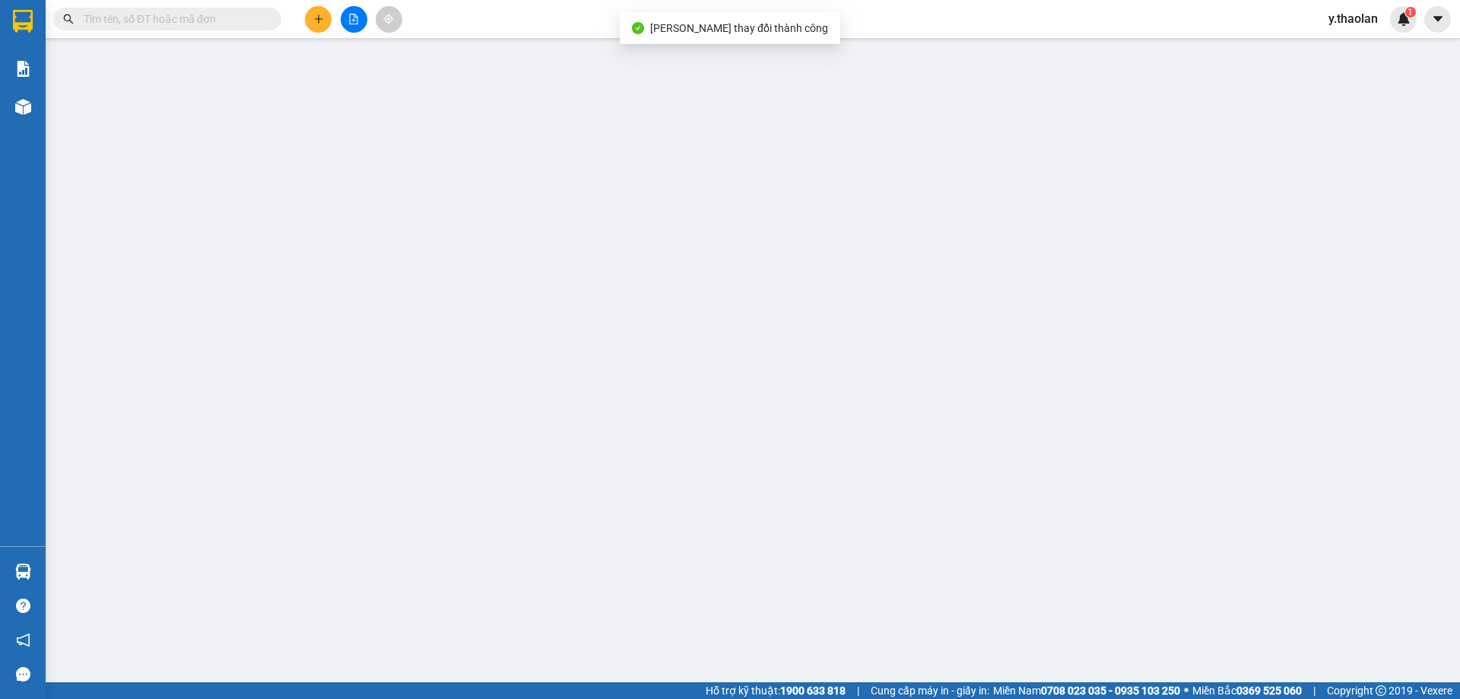
type input "0943665247"
type input "bảo"
type input "0"
type input "50.000"
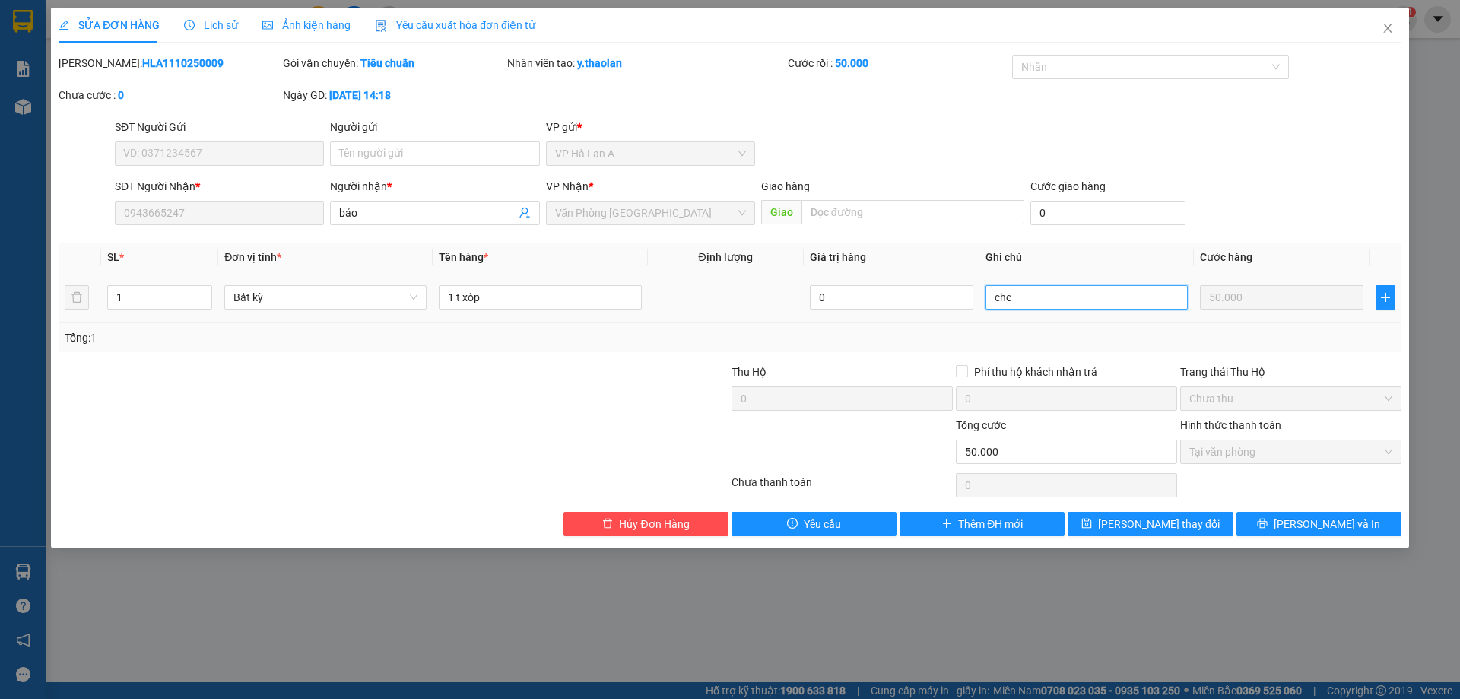
drag, startPoint x: 1022, startPoint y: 299, endPoint x: 853, endPoint y: 268, distance: 171.7
click at [863, 262] on table "SL * Đơn vị tính * Tên hàng * Định lượng Giá trị hàng Ghi chú Cước hàng 1 Bất k…" at bounding box center [730, 283] width 1343 height 81
type input "ship"
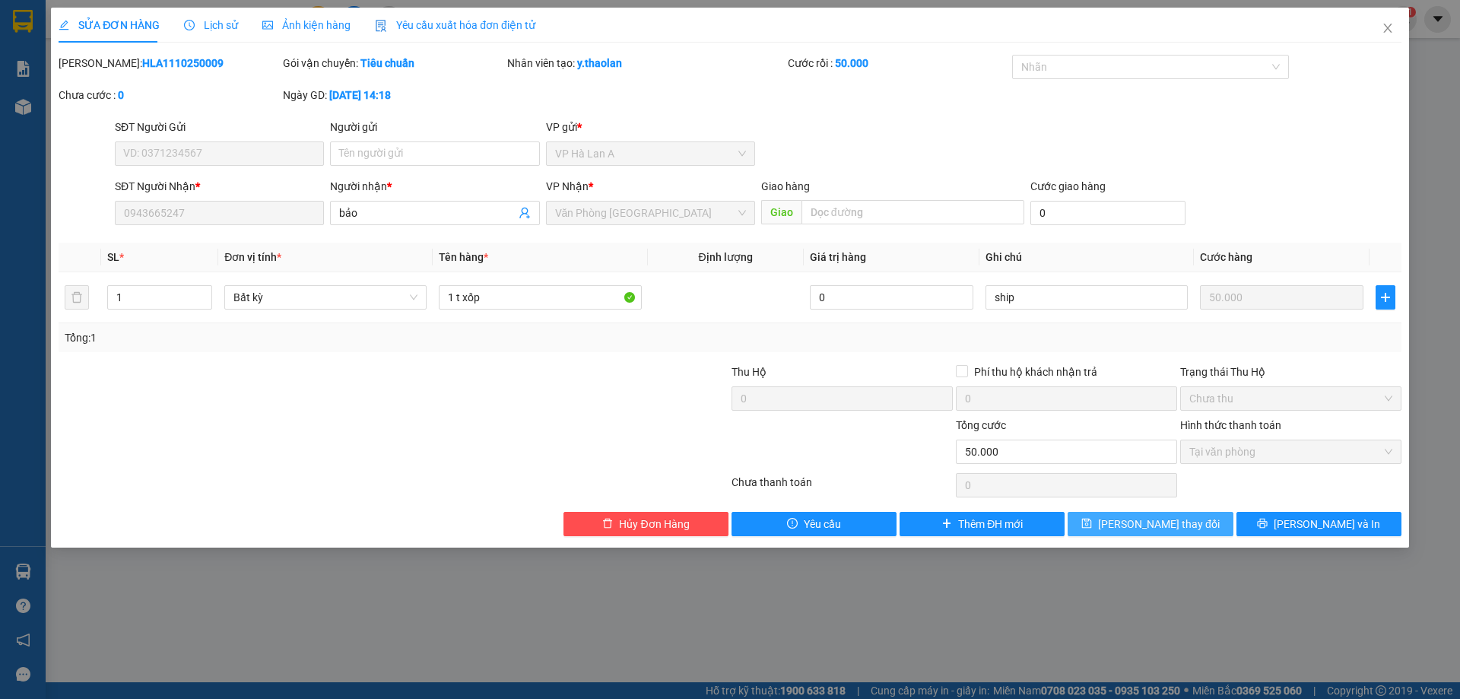
click at [1142, 519] on span "Lưu thay đổi" at bounding box center [1159, 524] width 122 height 17
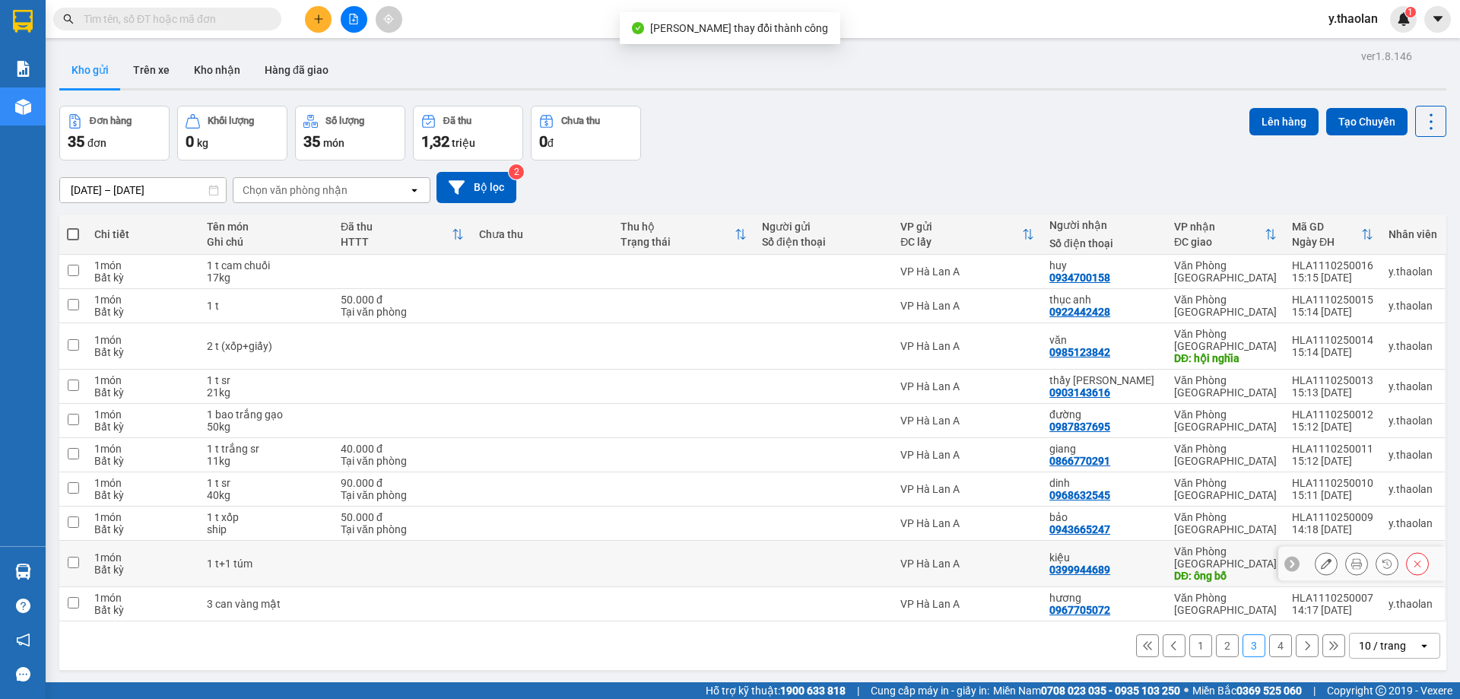
click at [1321, 558] on icon at bounding box center [1326, 563] width 11 height 11
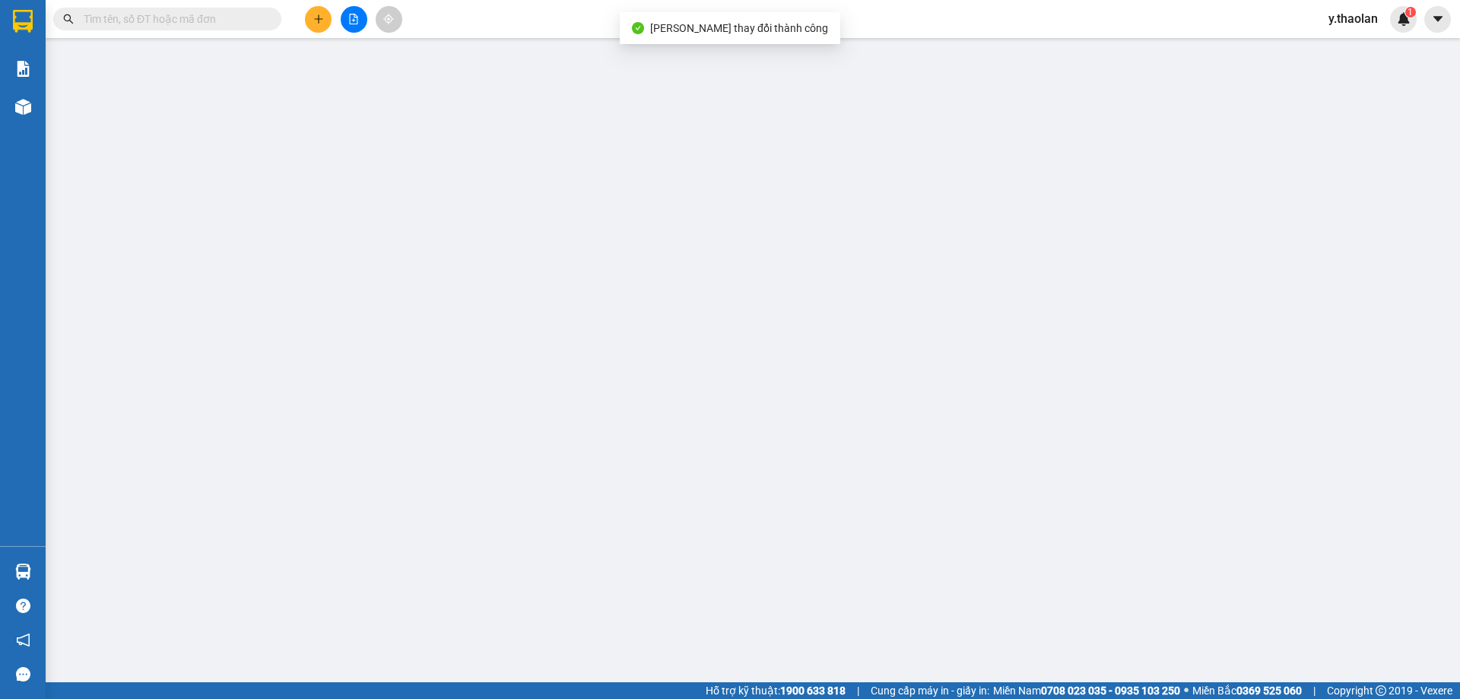
type input "0399944689"
type input "kiệu"
type input "ông bố"
type input "0"
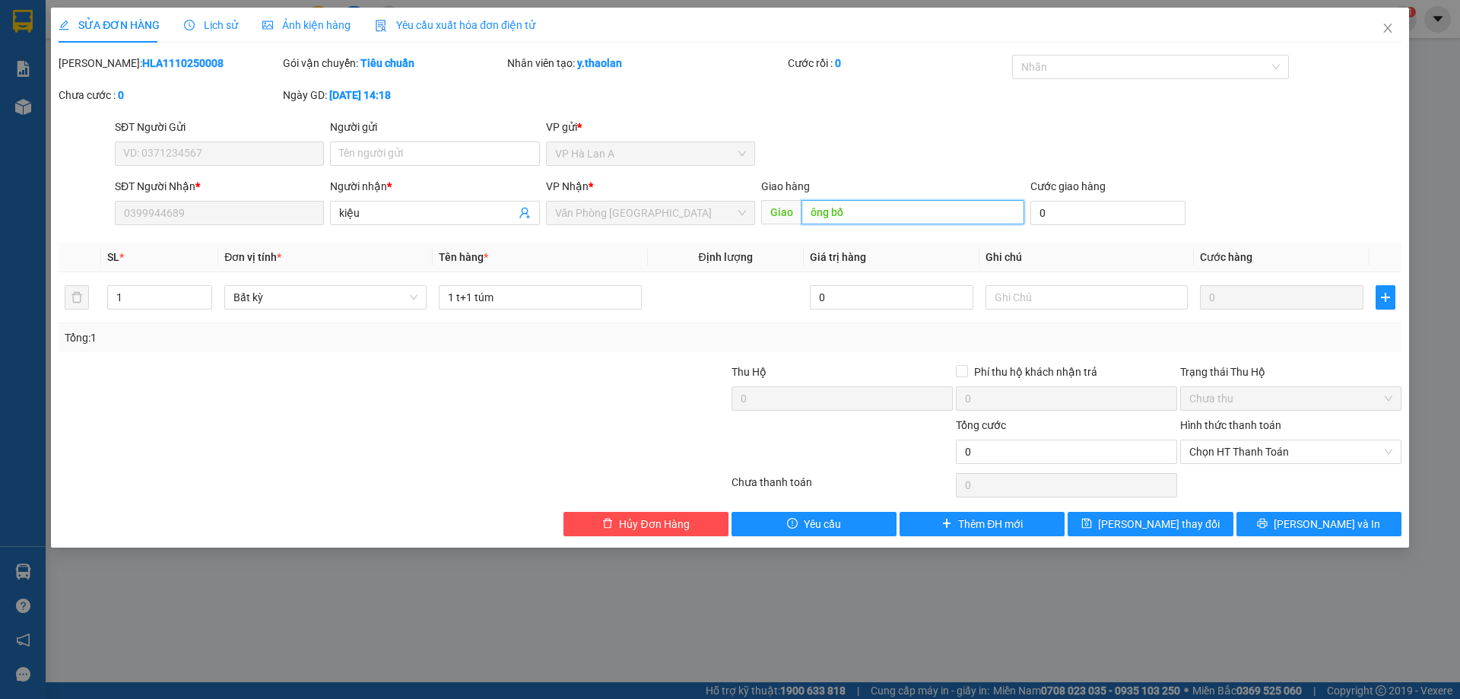
click at [833, 205] on input "ông bố" at bounding box center [913, 212] width 223 height 24
type input "cầu.ô.bố"
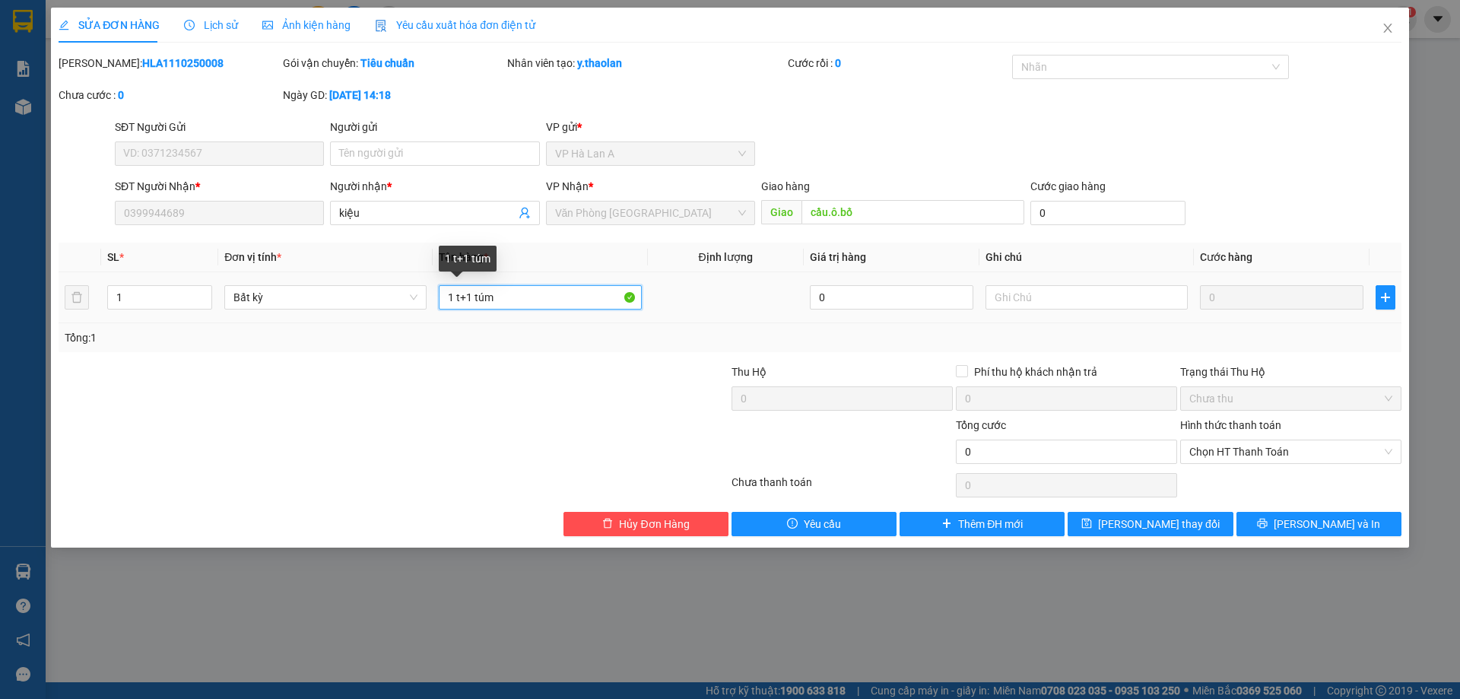
click at [470, 287] on input "1 t+1 túm" at bounding box center [540, 297] width 202 height 24
click at [481, 298] on input "1 t+ 1 túm" at bounding box center [540, 297] width 202 height 24
type input "1 t+ 1túm"
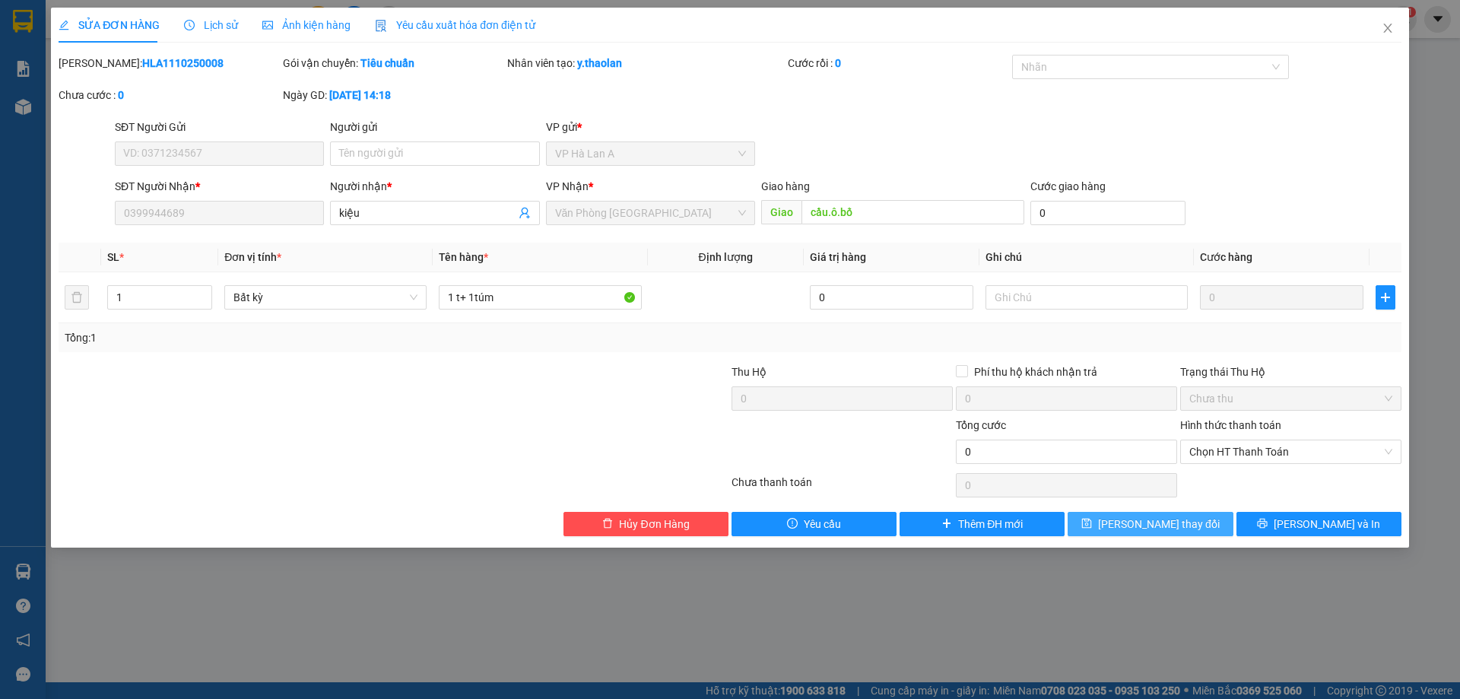
click at [1141, 521] on span "Lưu thay đổi" at bounding box center [1159, 524] width 122 height 17
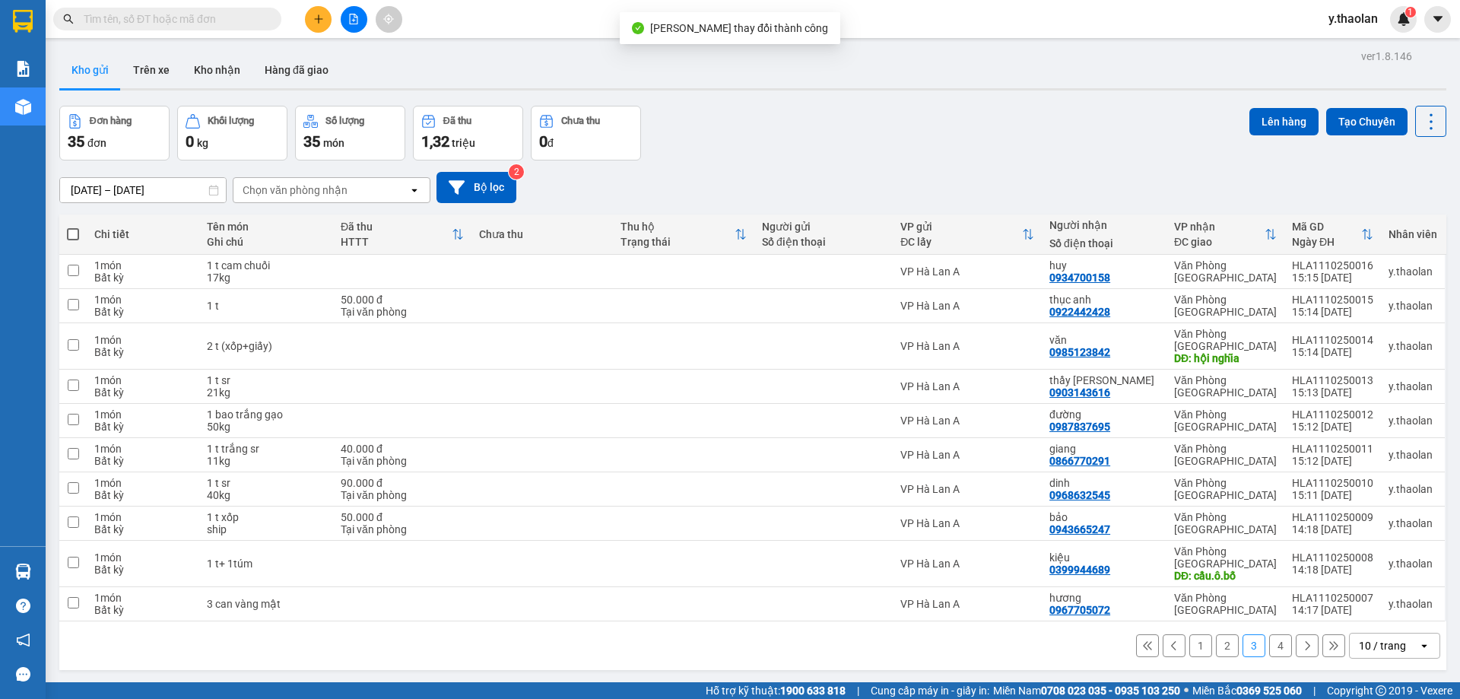
click at [1269, 634] on button "4" at bounding box center [1280, 645] width 23 height 23
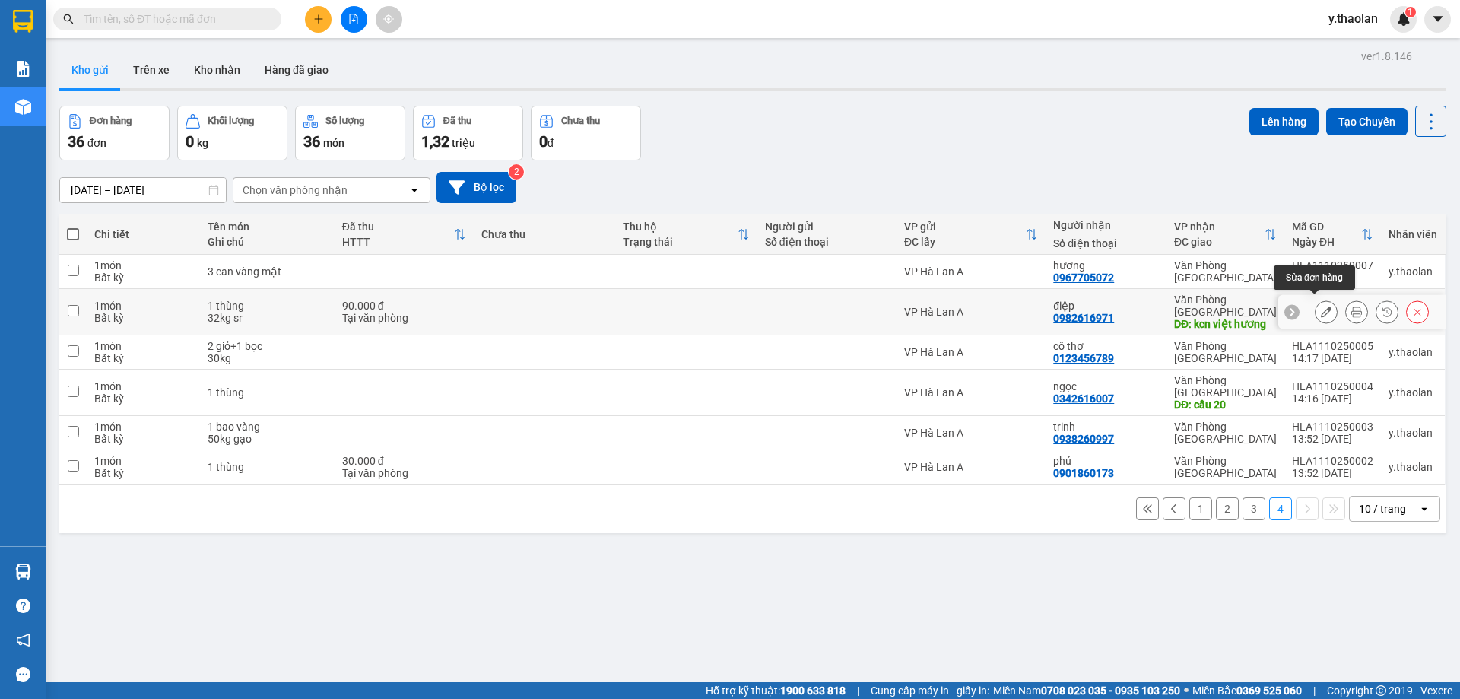
click at [1325, 307] on button at bounding box center [1326, 312] width 21 height 27
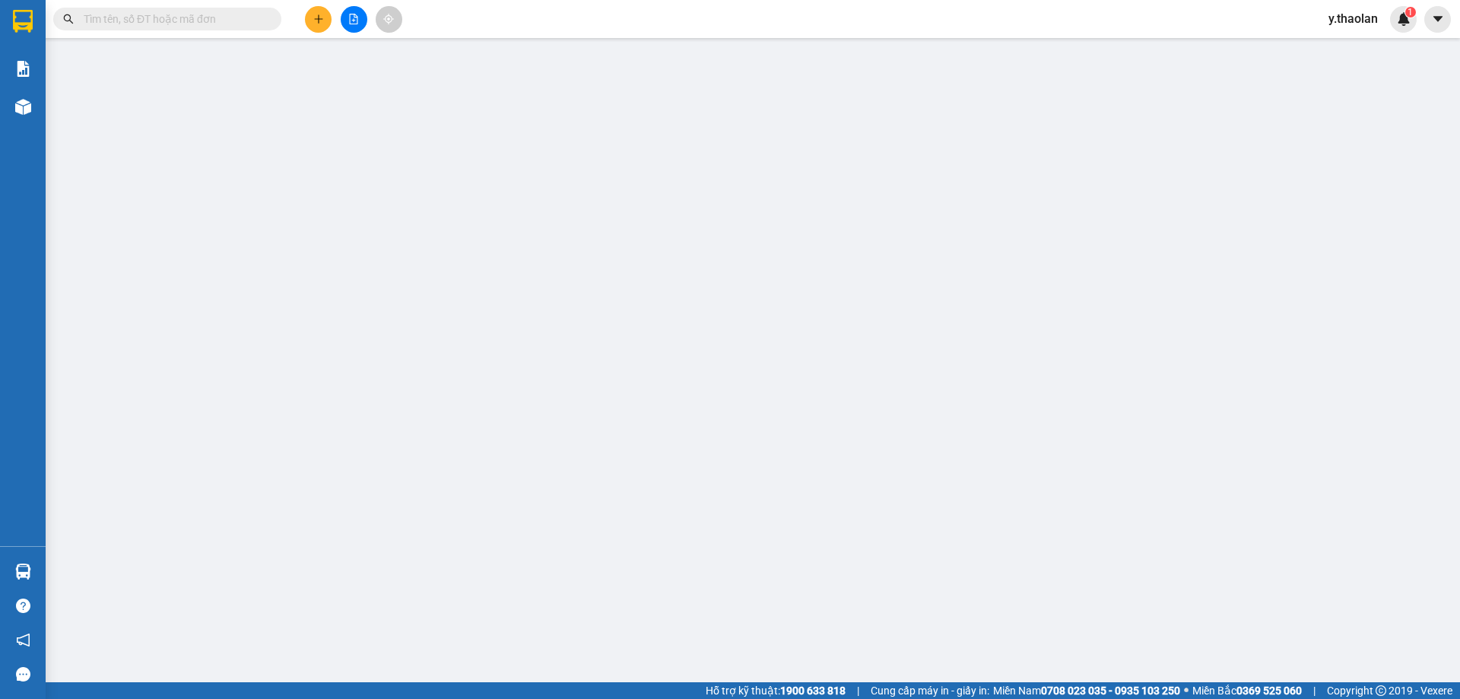
type input "0982616971"
type input "điệp"
type input "kcn việt hương"
type input "0"
type input "90.000"
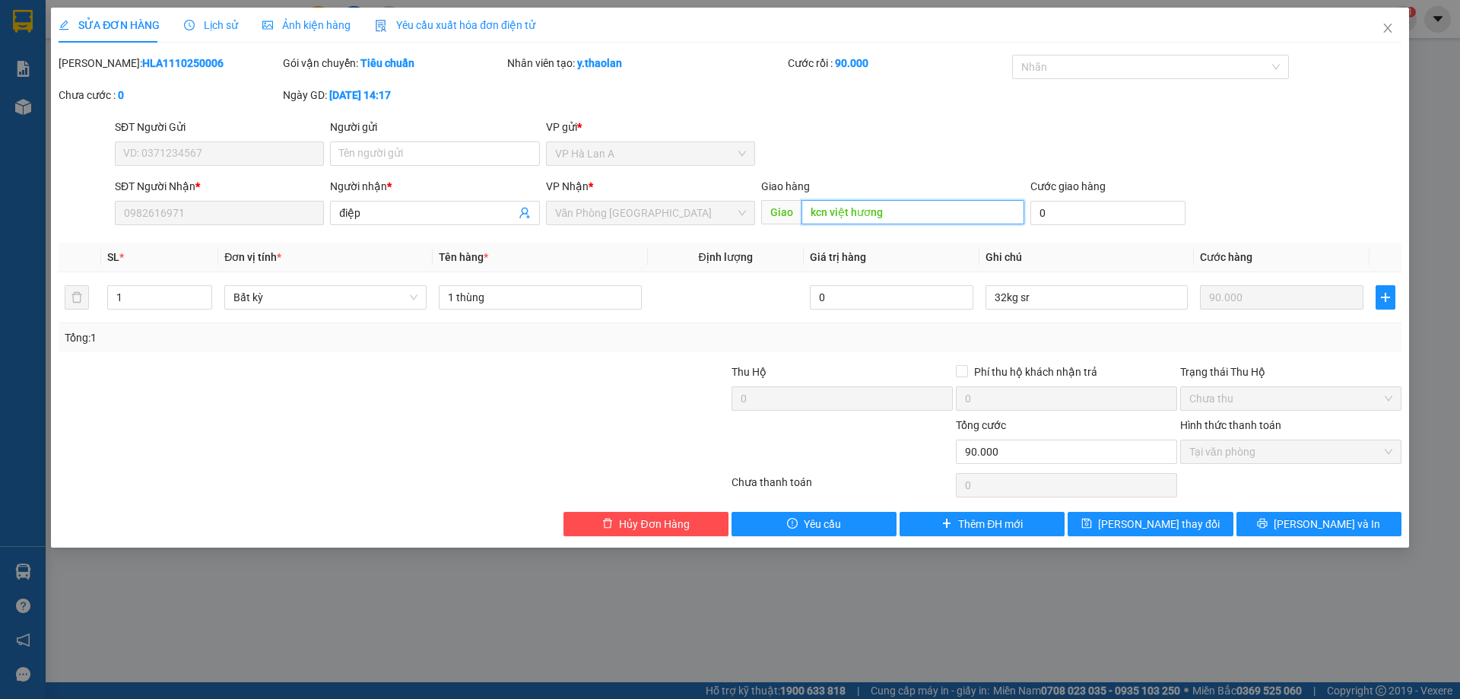
click at [841, 217] on input "kcn việt hương" at bounding box center [913, 212] width 223 height 24
click at [828, 209] on input "kcn việt hương" at bounding box center [913, 212] width 223 height 24
type input "việt hương"
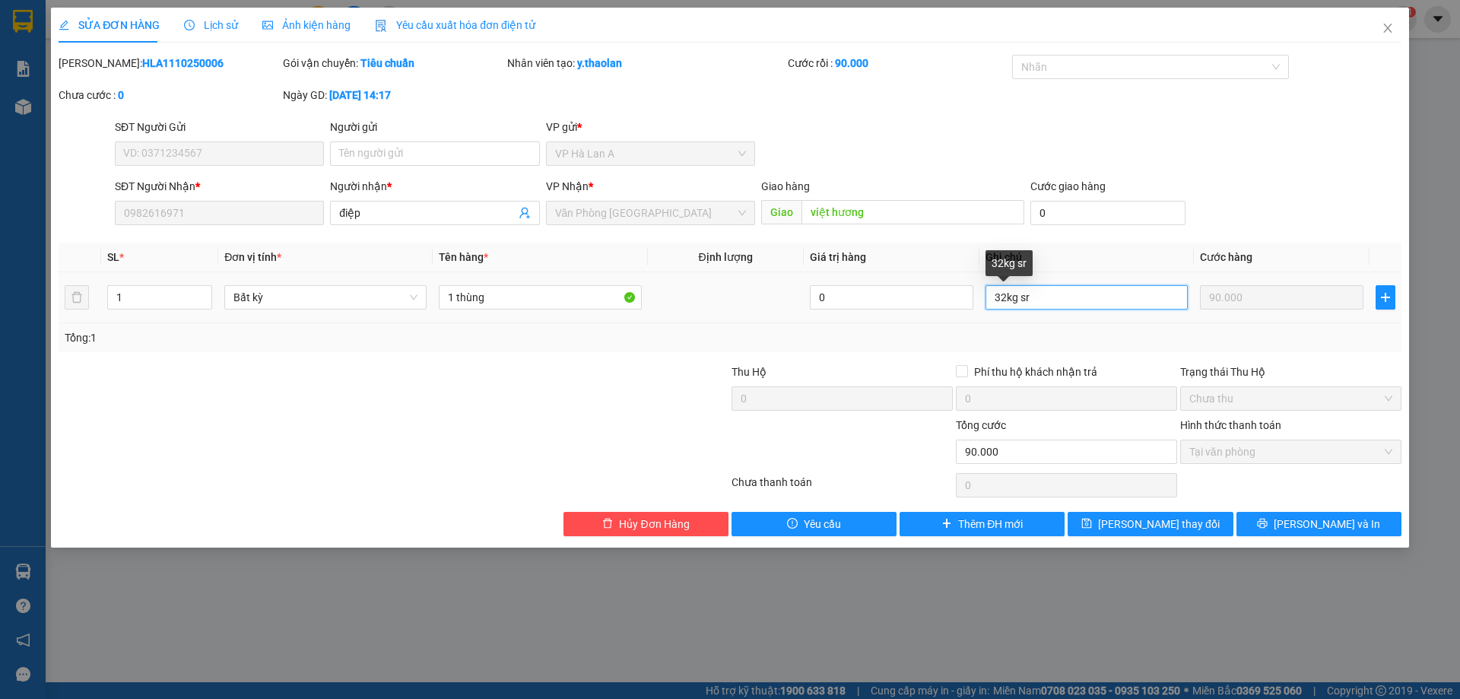
drag, startPoint x: 1016, startPoint y: 294, endPoint x: 1062, endPoint y: 294, distance: 46.4
click at [1062, 294] on input "32kg sr" at bounding box center [1087, 297] width 202 height 24
type input "32kg"
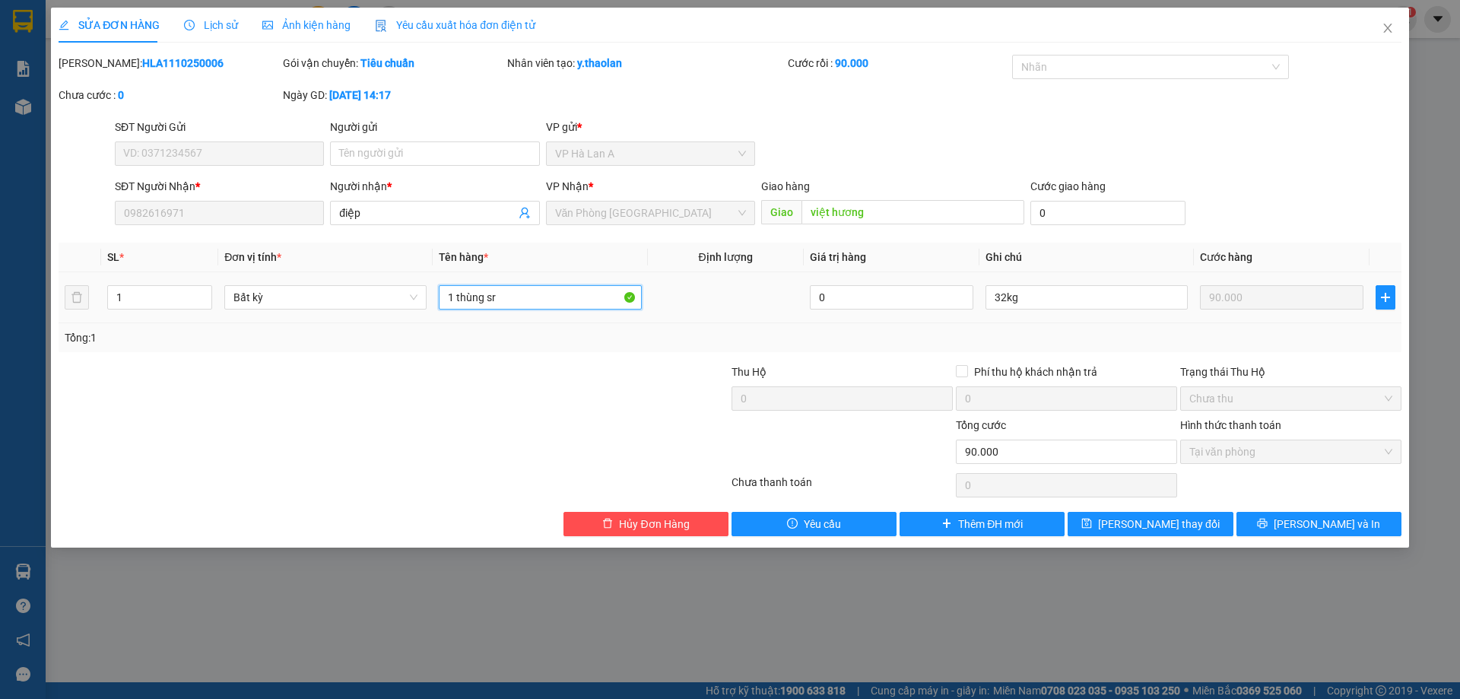
click at [482, 304] on input "1 thùng sr" at bounding box center [540, 297] width 202 height 24
drag, startPoint x: 481, startPoint y: 299, endPoint x: 459, endPoint y: 303, distance: 22.5
click at [459, 303] on input "1 thùng sr" at bounding box center [540, 297] width 202 height 24
type input "1 t sr"
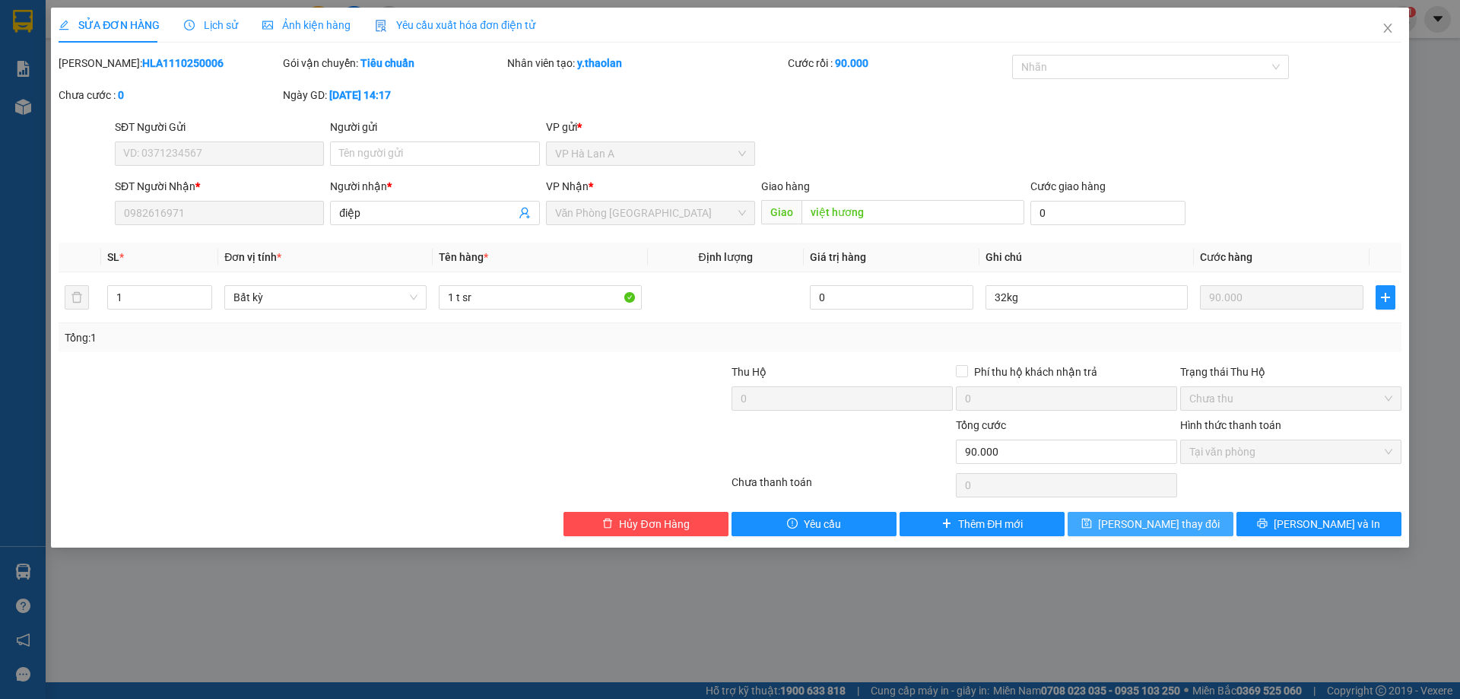
click at [1132, 523] on span "Lưu thay đổi" at bounding box center [1159, 524] width 122 height 17
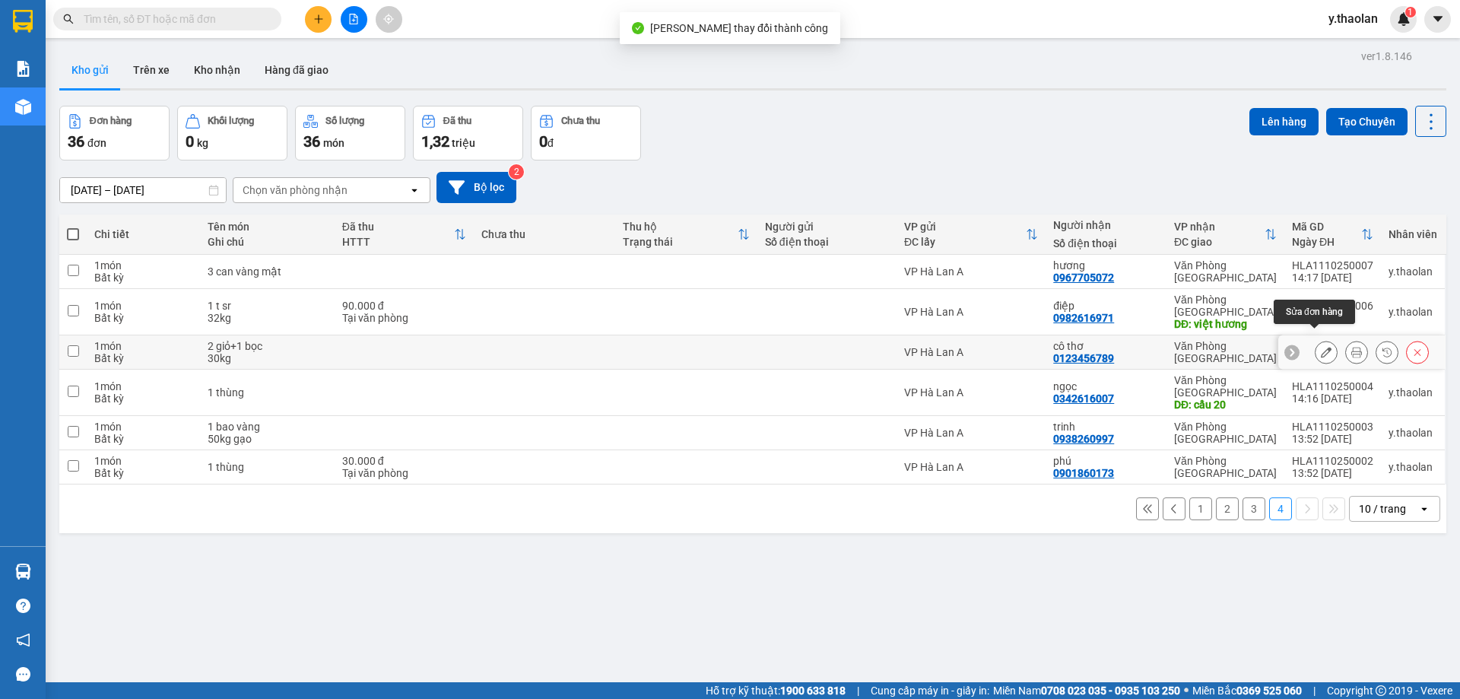
click at [1321, 347] on icon at bounding box center [1326, 352] width 11 height 11
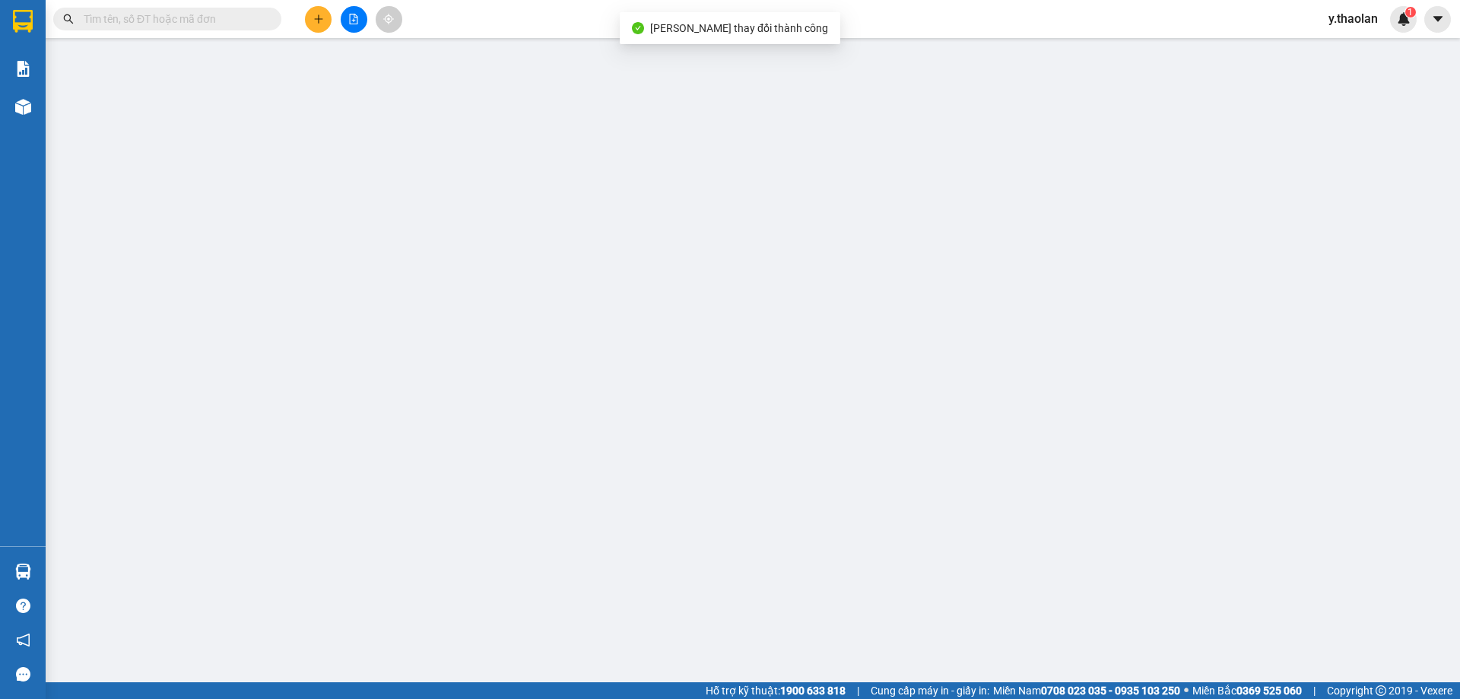
type input "0123456789"
type input "cô thơ"
type input "0"
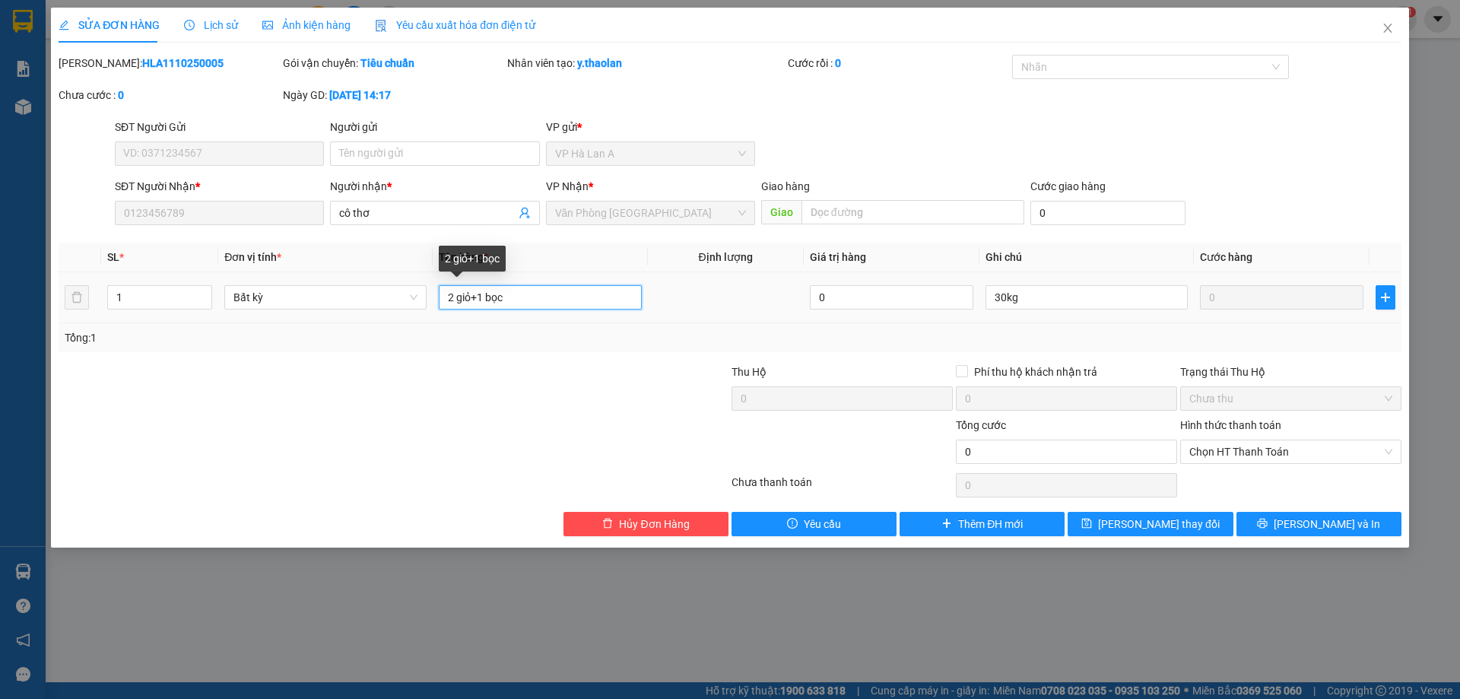
click at [479, 290] on input "2 giỏ+1 bọc" at bounding box center [540, 297] width 202 height 24
click at [490, 290] on input "2 giỏ+ 1 bọc" at bounding box center [540, 297] width 202 height 24
type input "2 giỏ+ 1bọc"
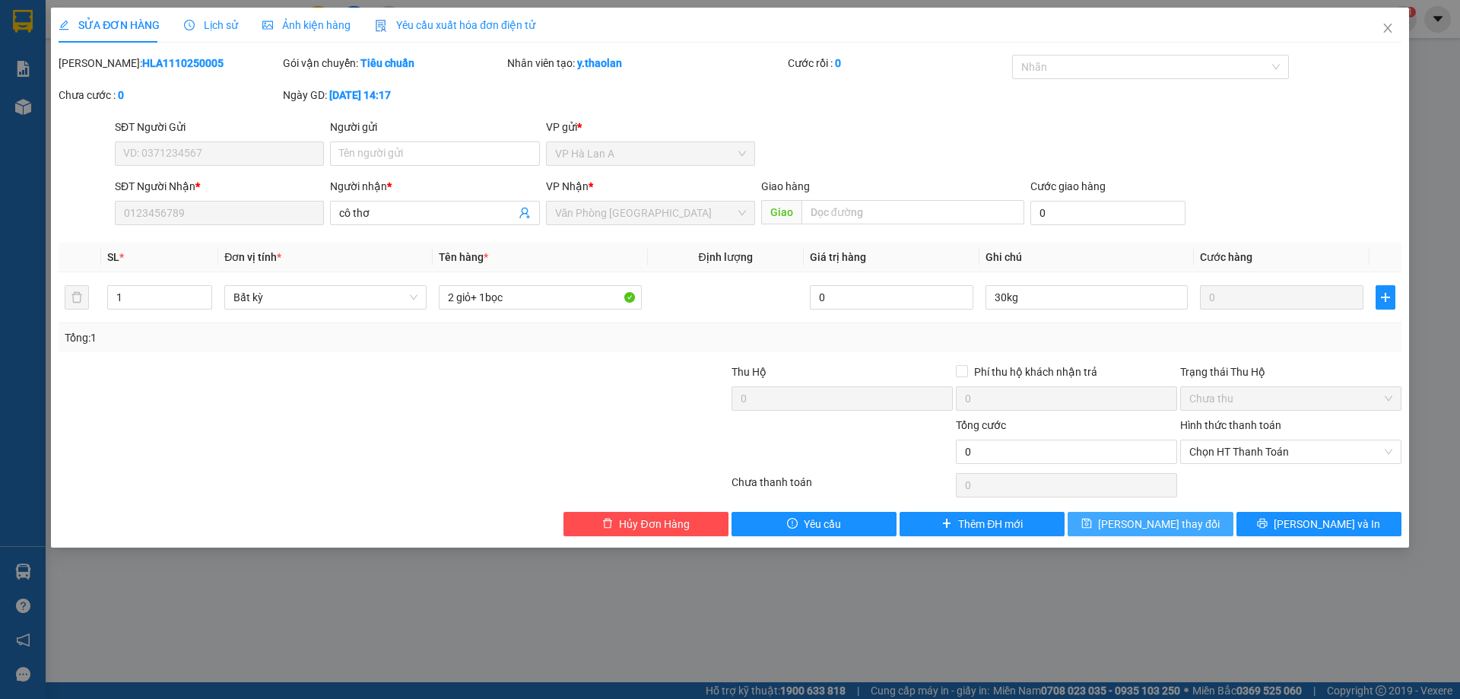
drag, startPoint x: 1106, startPoint y: 510, endPoint x: 1113, endPoint y: 518, distance: 10.3
click at [1111, 515] on div "Total Paid Fee 0 Total UnPaid Fee 0 Cash Collection Total Fee Mã ĐH: HLA1110250…" at bounding box center [730, 295] width 1343 height 481
click at [1092, 518] on icon "save" at bounding box center [1086, 523] width 11 height 11
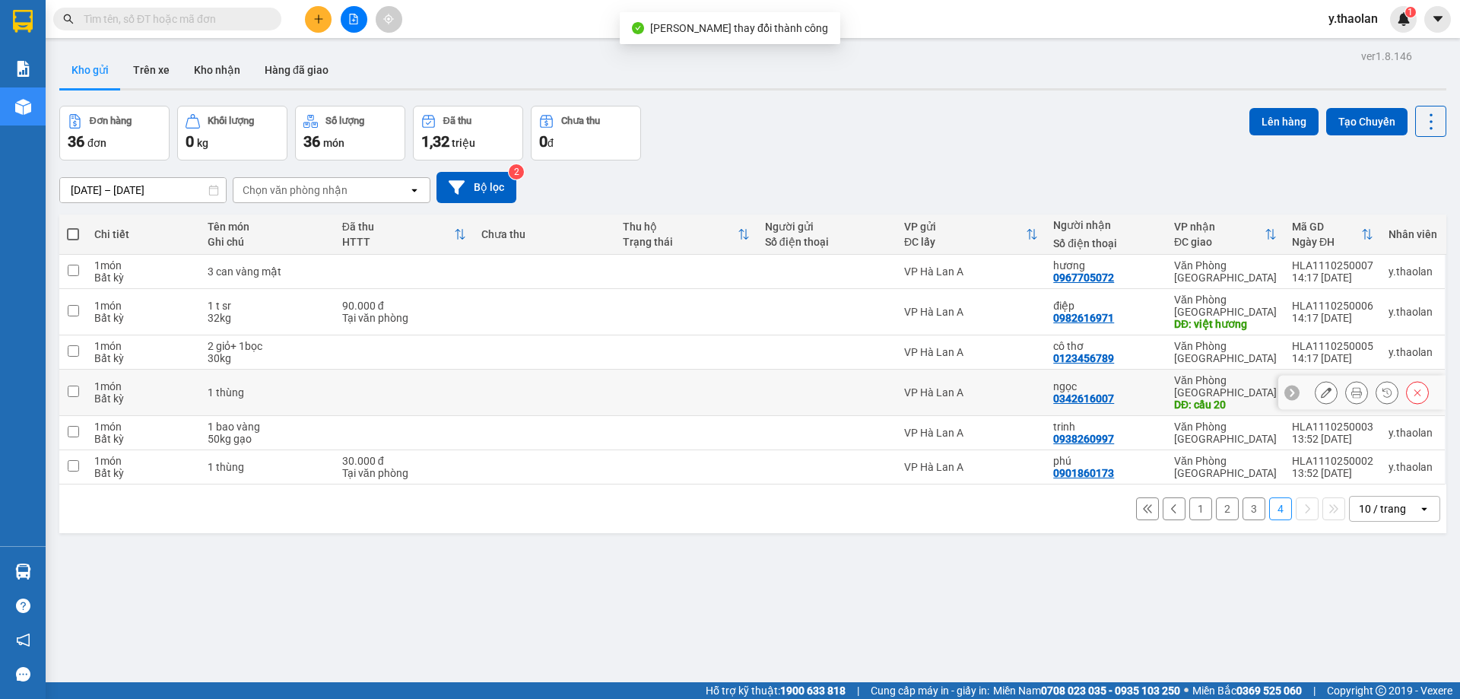
click at [1321, 387] on icon at bounding box center [1326, 392] width 11 height 11
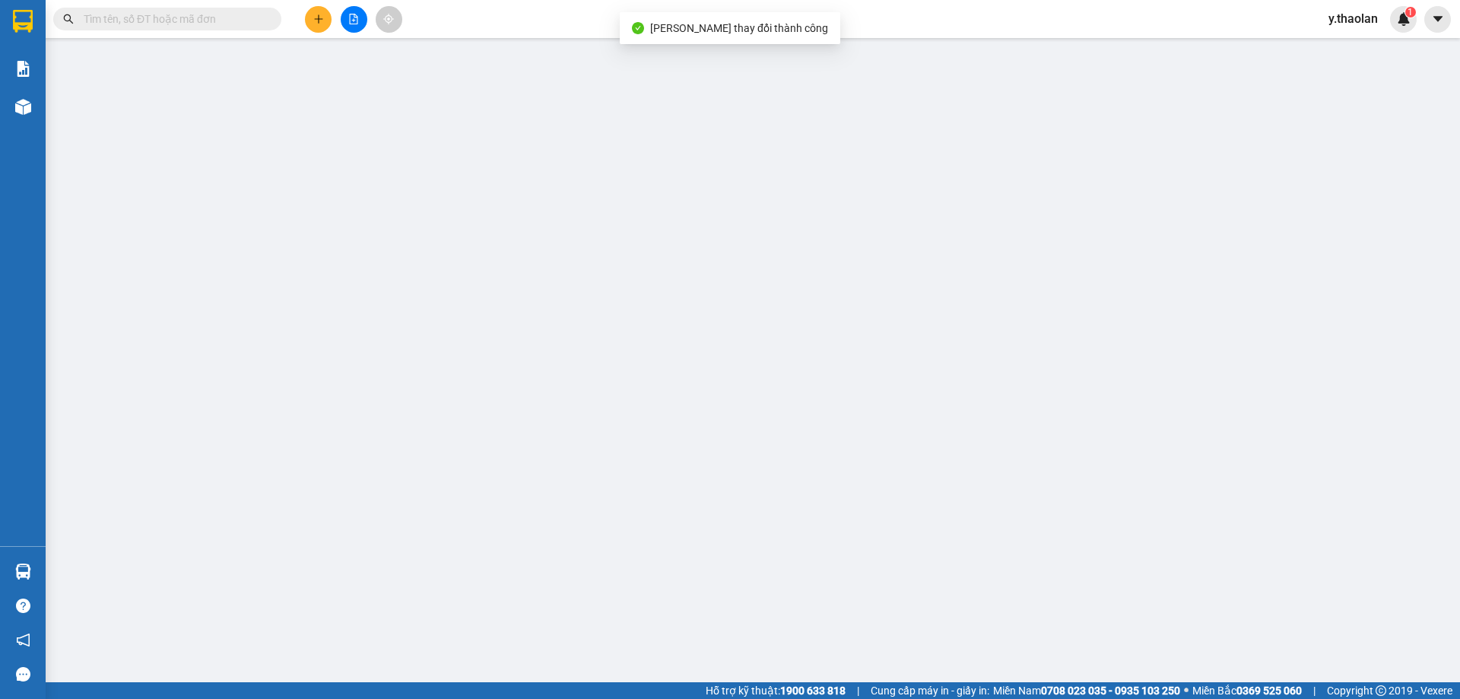
type input "0342616007"
type input "ngọc"
type input "cầu 20"
type input "0"
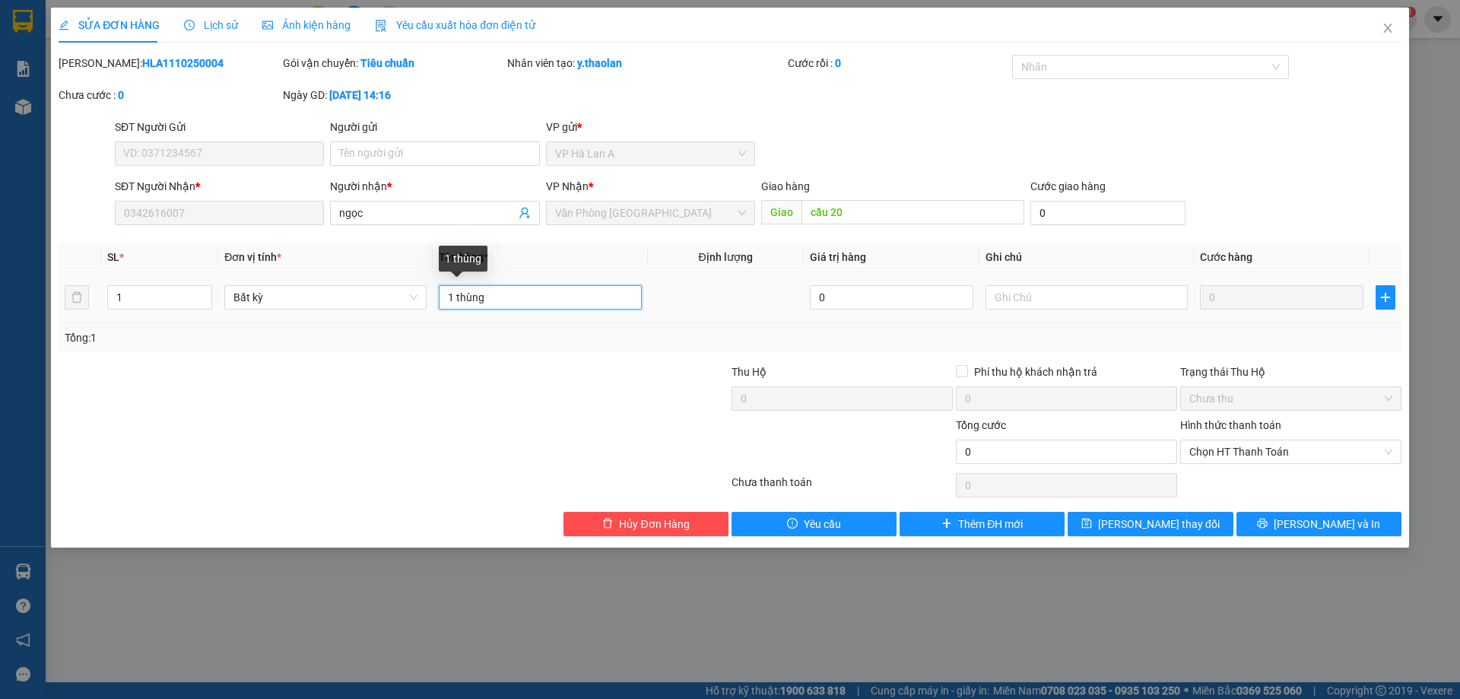
drag, startPoint x: 491, startPoint y: 287, endPoint x: 599, endPoint y: 296, distance: 109.1
click at [551, 288] on input "1 thùng" at bounding box center [540, 297] width 202 height 24
type input "1 t"
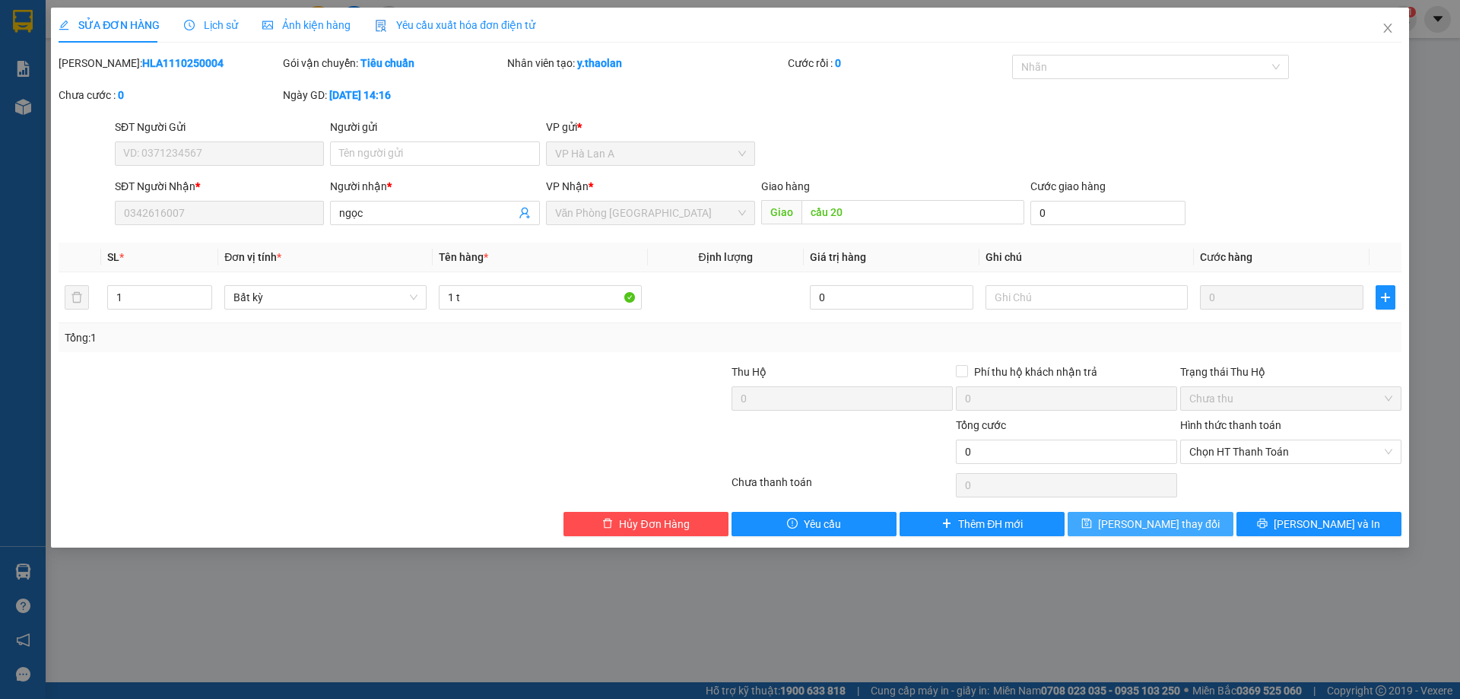
click at [1092, 520] on icon "save" at bounding box center [1086, 523] width 11 height 11
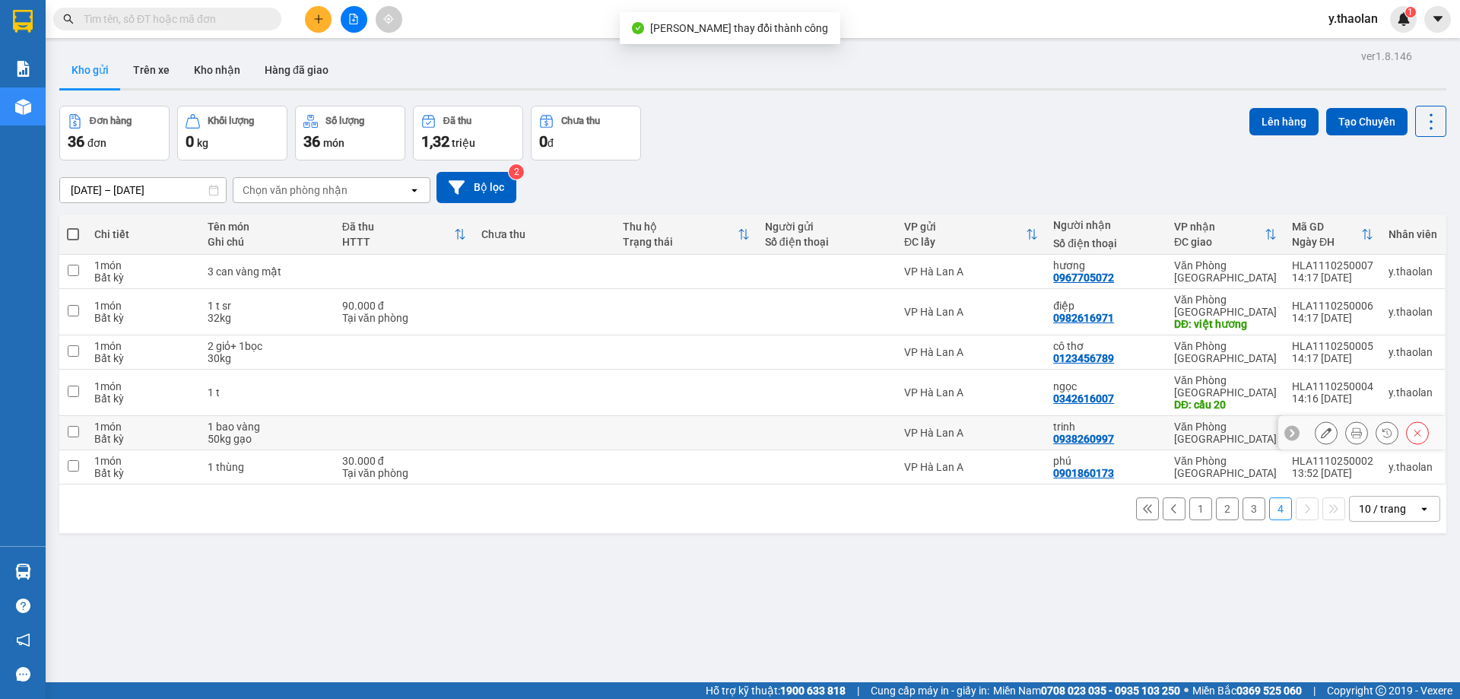
click at [1321, 427] on icon at bounding box center [1326, 432] width 11 height 11
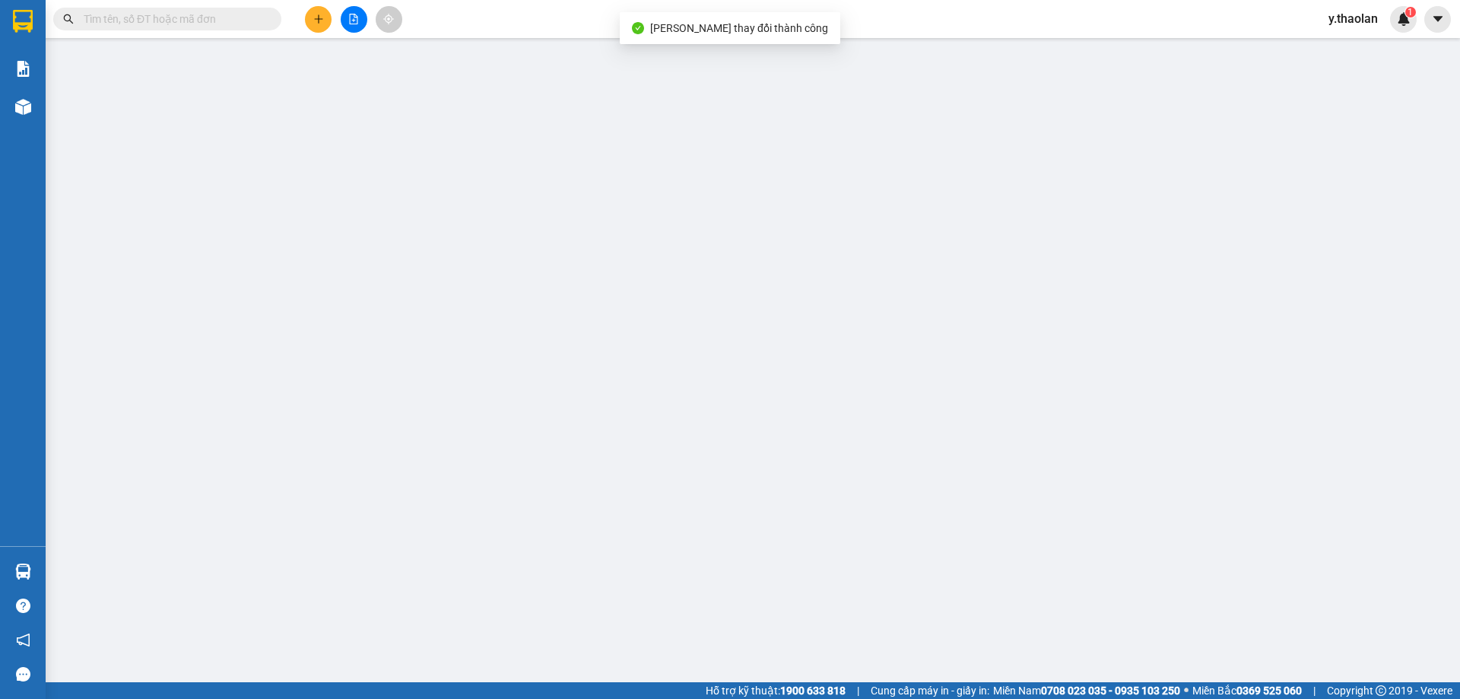
type input "0938260997"
type input "trinh"
type input "0"
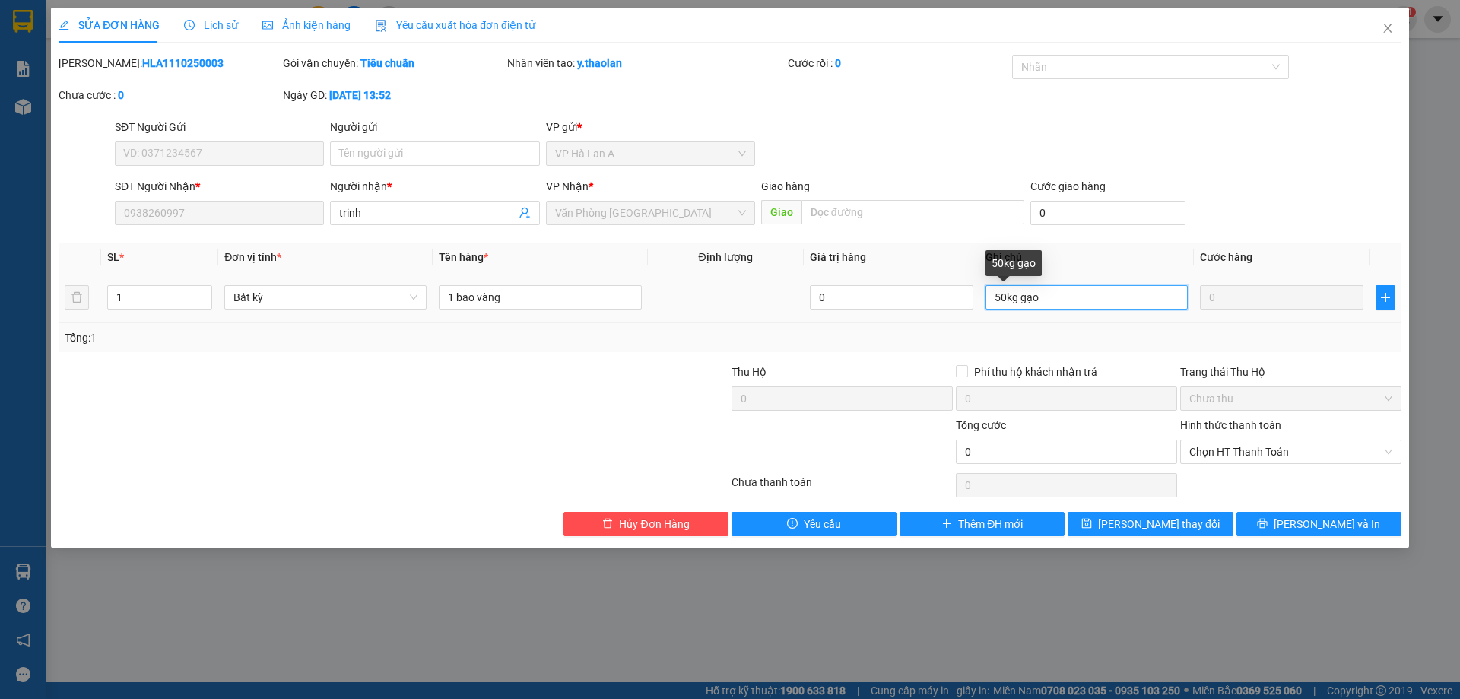
drag, startPoint x: 1018, startPoint y: 292, endPoint x: 1073, endPoint y: 292, distance: 54.8
click at [1073, 292] on input "50kg gạo" at bounding box center [1087, 297] width 202 height 24
type input "50kg"
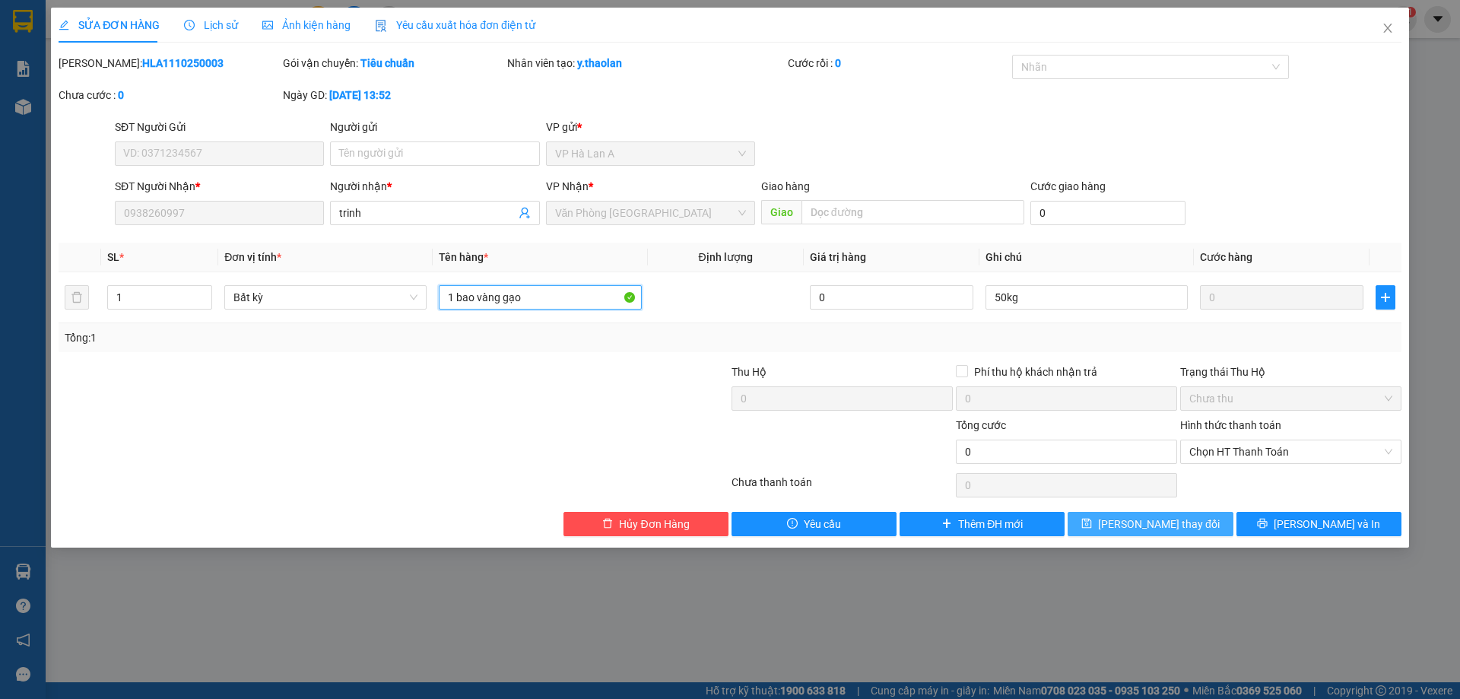
type input "1 bao vàng gạo"
click at [1138, 516] on span "Lưu thay đổi" at bounding box center [1159, 524] width 122 height 17
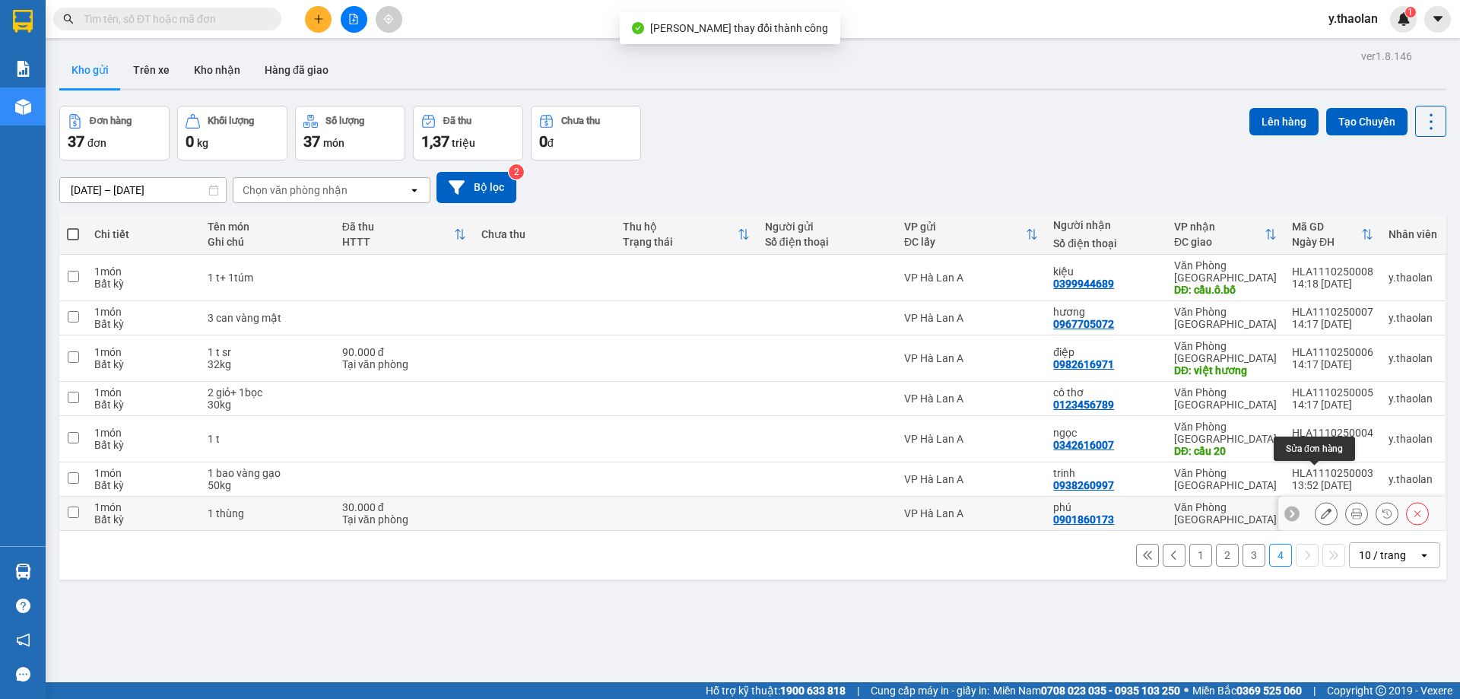
click at [1321, 508] on icon at bounding box center [1326, 513] width 11 height 11
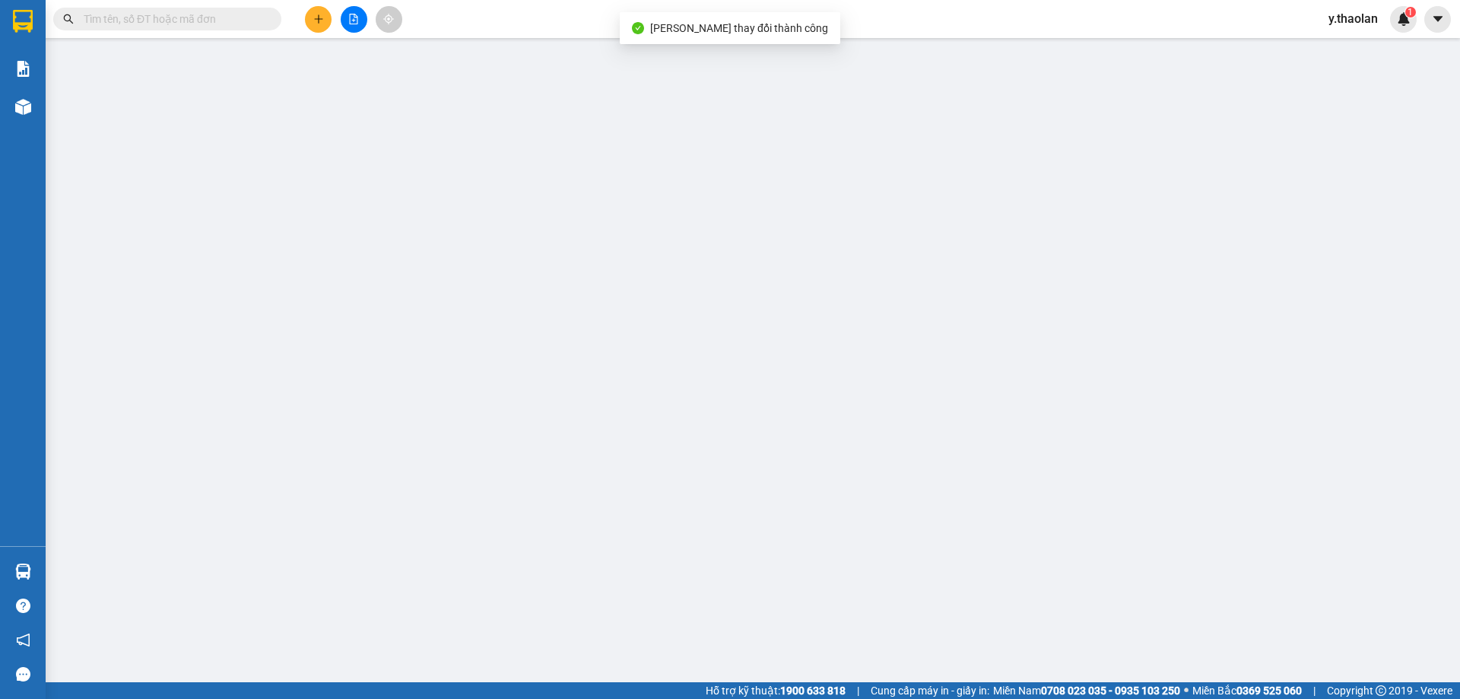
type input "0901860173"
type input "phú"
type input "0"
type input "30.000"
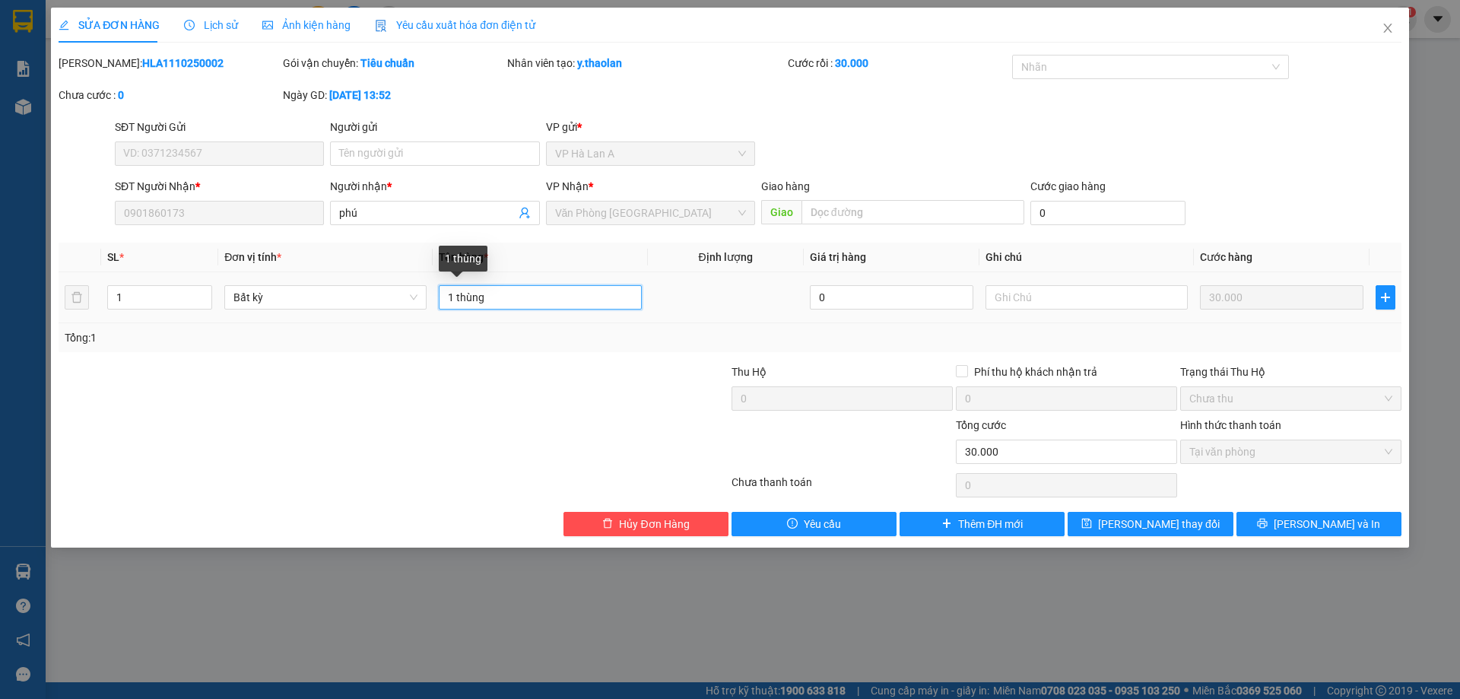
drag, startPoint x: 459, startPoint y: 290, endPoint x: 683, endPoint y: 294, distance: 223.6
click at [671, 293] on tr "1 Bất kỳ 1 thùng 0 30.000" at bounding box center [730, 297] width 1343 height 51
type input "1 t"
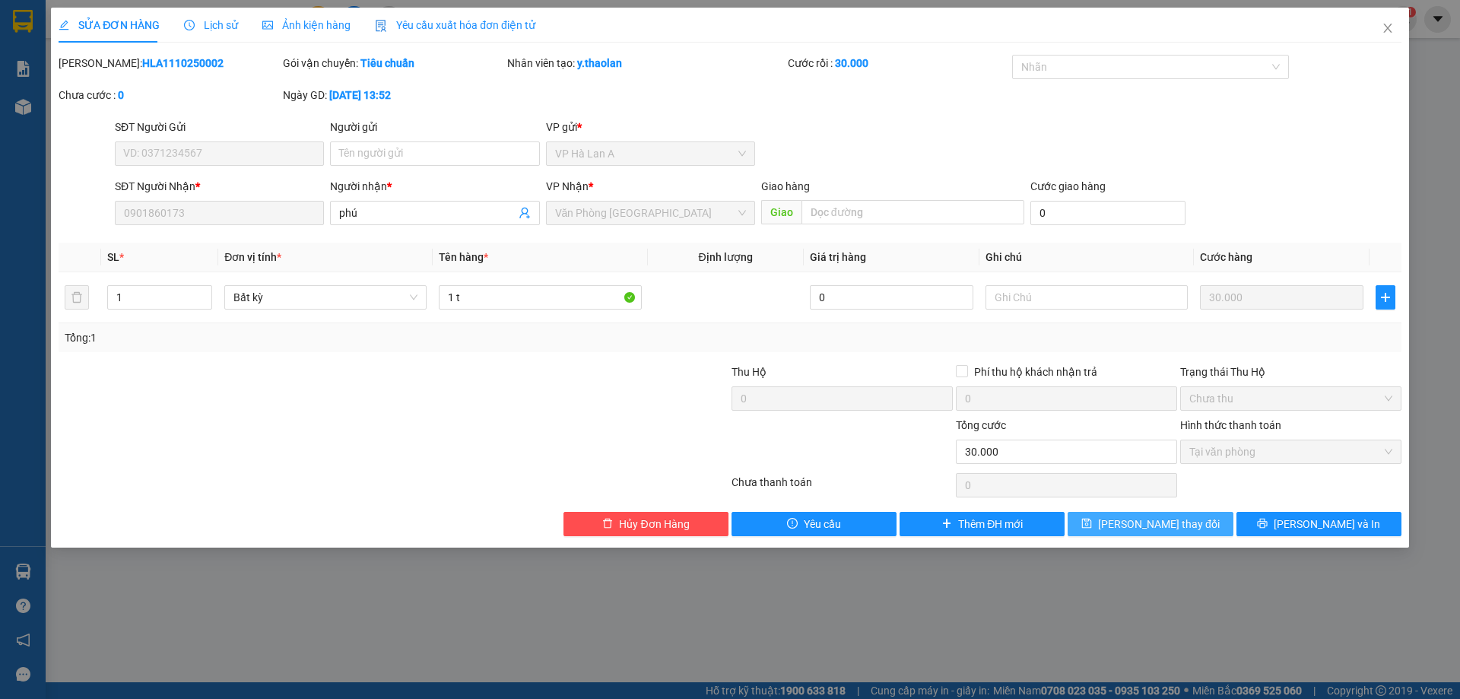
click at [1096, 522] on button "Lưu thay đổi" at bounding box center [1150, 524] width 165 height 24
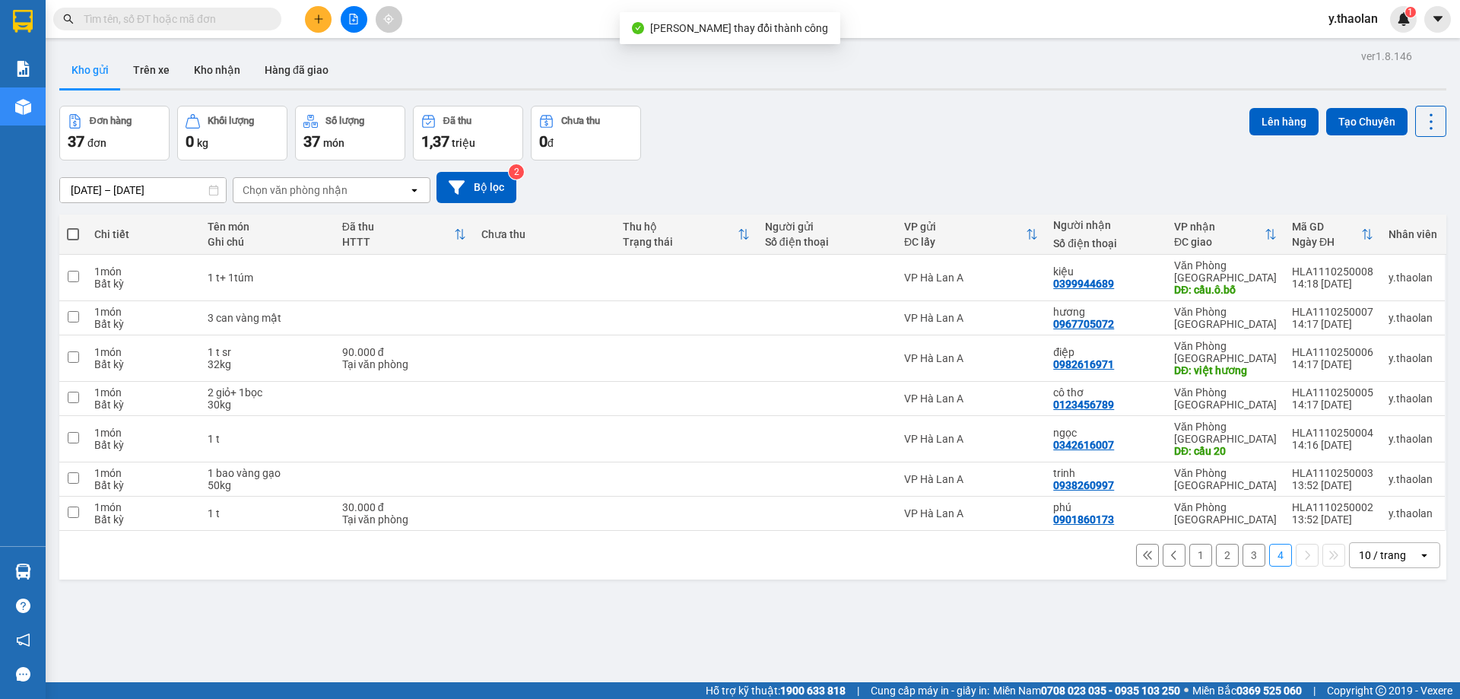
click at [1190, 544] on button "1" at bounding box center [1200, 555] width 23 height 23
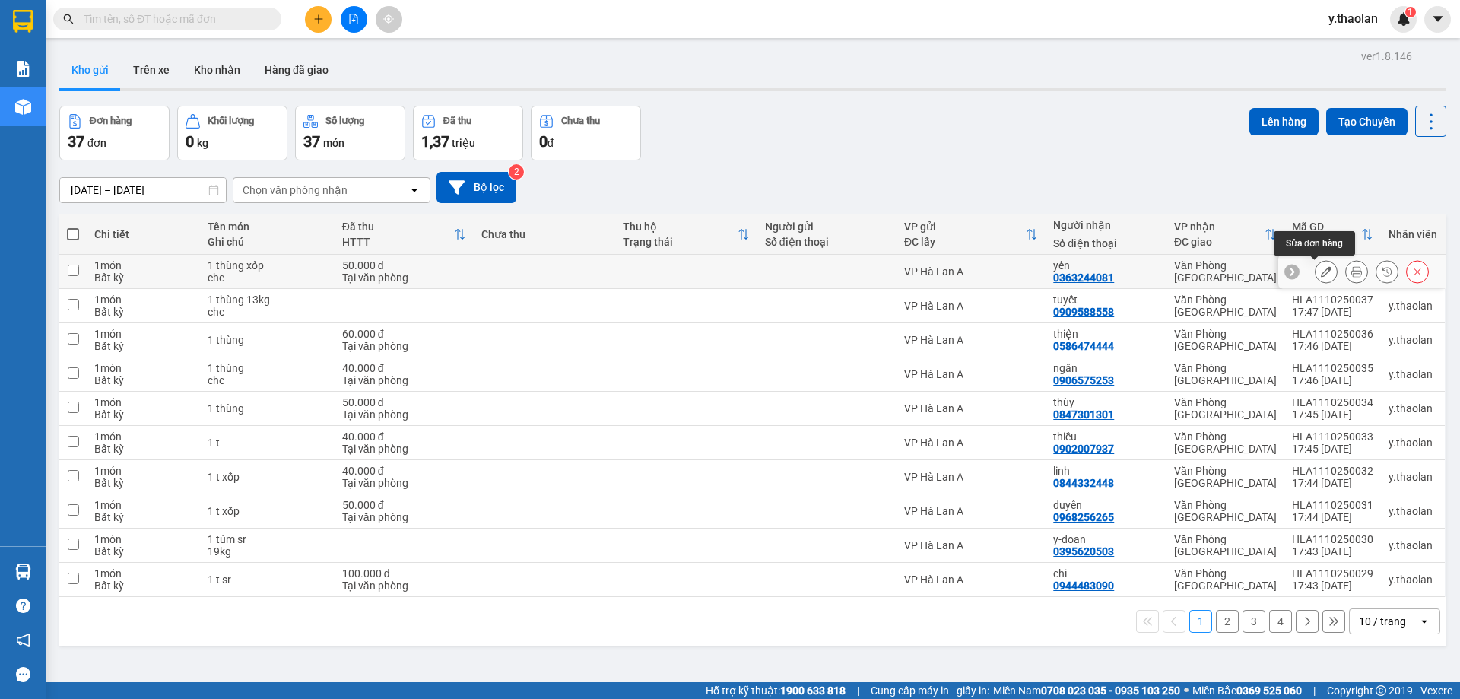
click at [1321, 271] on icon at bounding box center [1326, 271] width 11 height 11
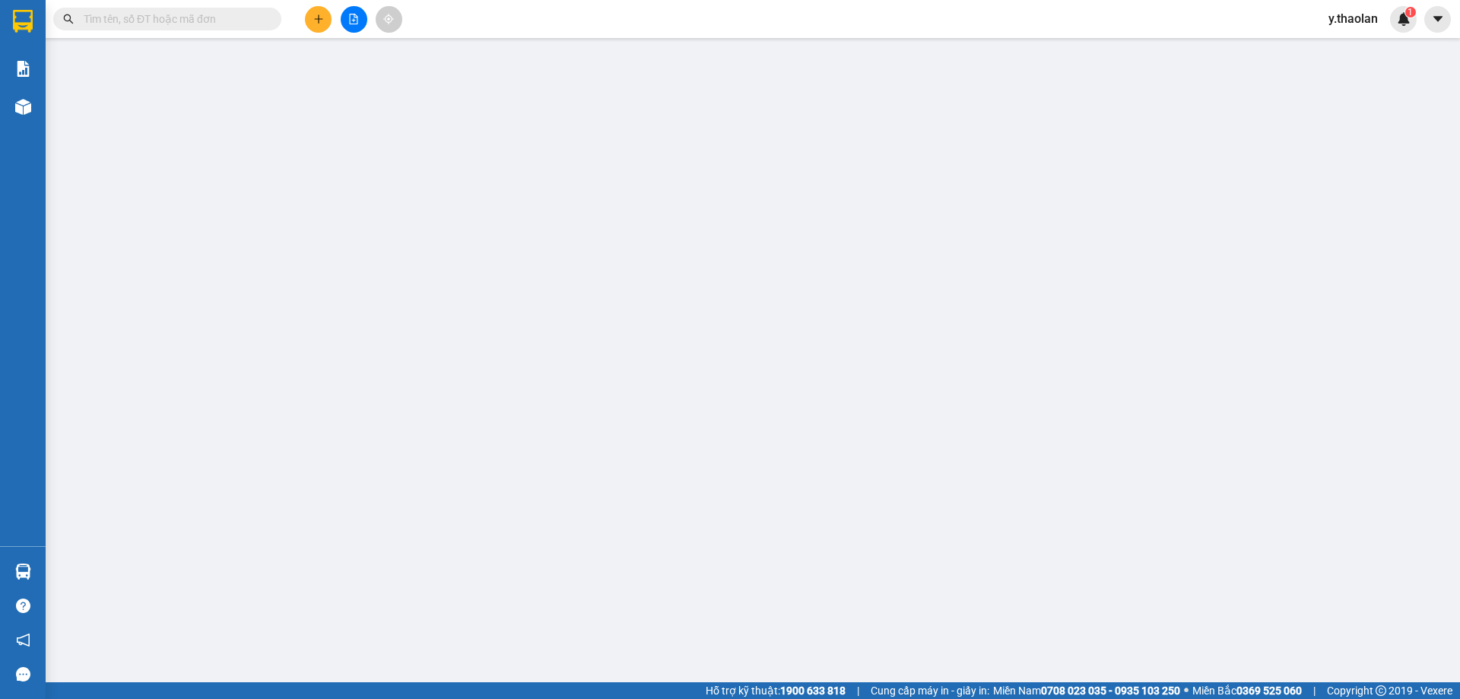
type input "0363244081"
type input "yến"
type input "0"
type input "50.000"
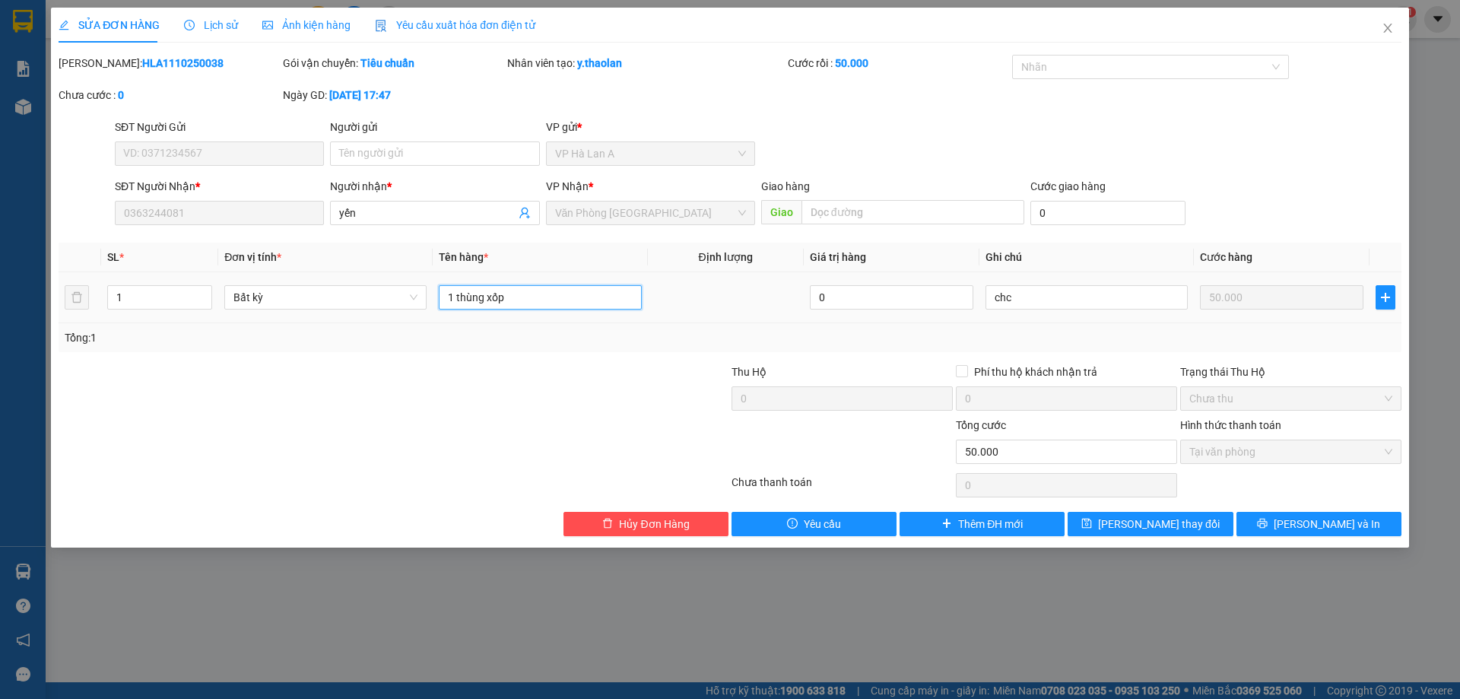
drag, startPoint x: 483, startPoint y: 297, endPoint x: 456, endPoint y: 315, distance: 31.8
click at [456, 315] on td "1 thùng xốp" at bounding box center [540, 297] width 214 height 51
type input "1 t xốp"
drag, startPoint x: 1043, startPoint y: 293, endPoint x: 894, endPoint y: 291, distance: 149.8
click at [909, 294] on tr "1 Bất kỳ 1 t xốp 0 chc 50.000" at bounding box center [730, 297] width 1343 height 51
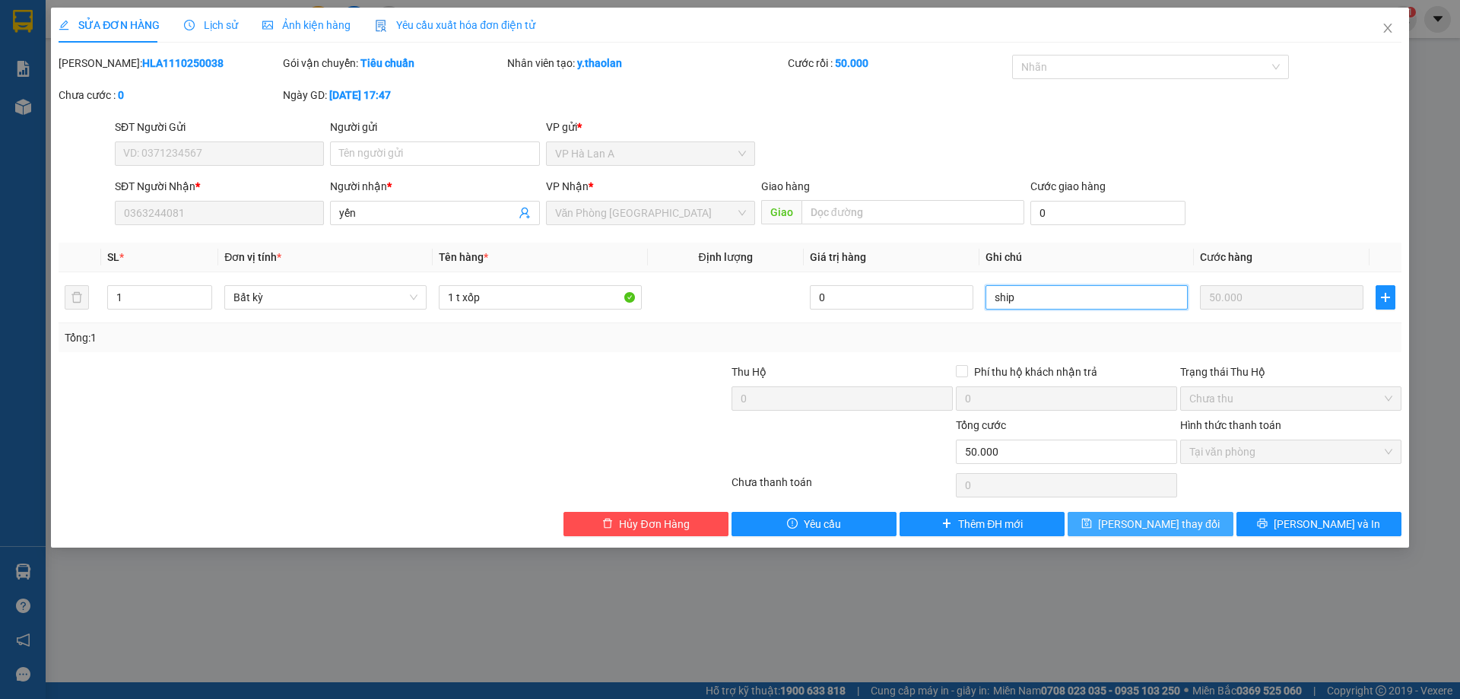
type input "ship"
drag, startPoint x: 1123, startPoint y: 525, endPoint x: 1101, endPoint y: 451, distance: 77.0
click at [1125, 524] on button "Lưu thay đổi" at bounding box center [1150, 524] width 165 height 24
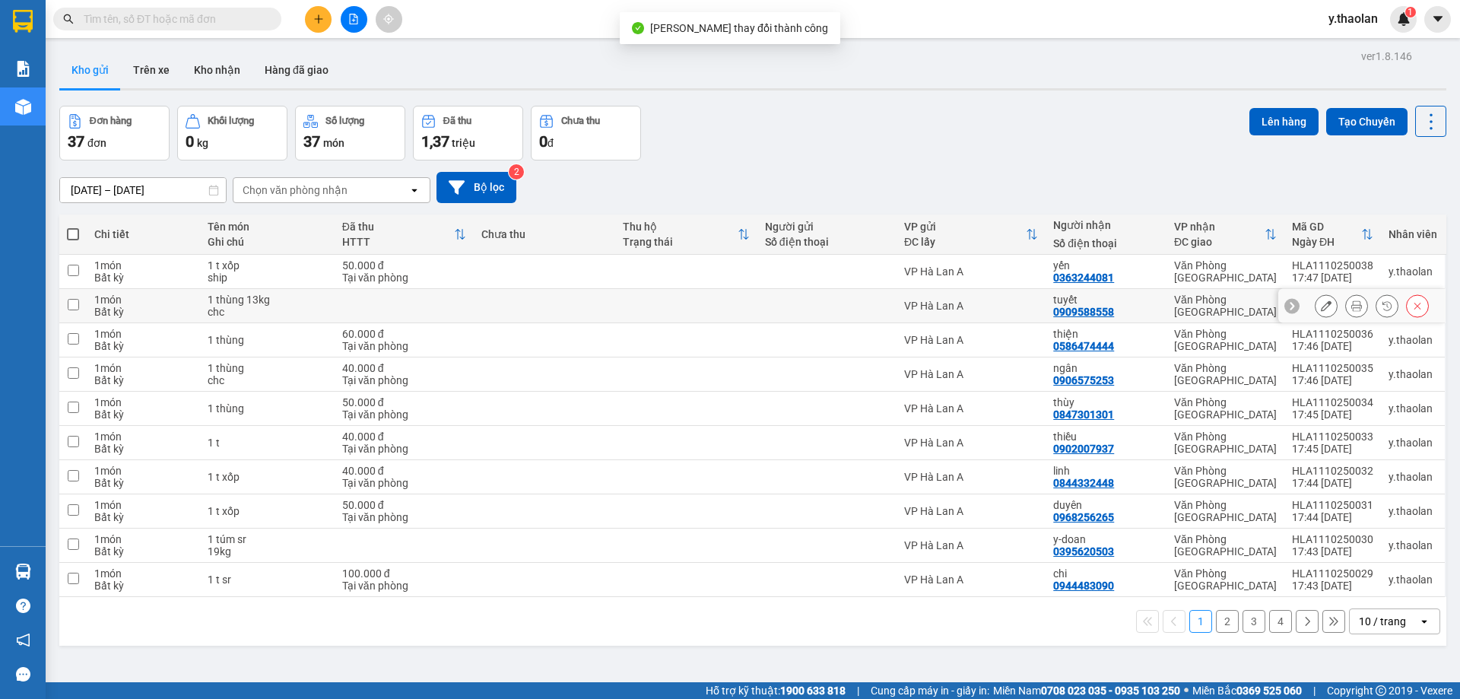
click at [1321, 309] on icon at bounding box center [1326, 305] width 11 height 11
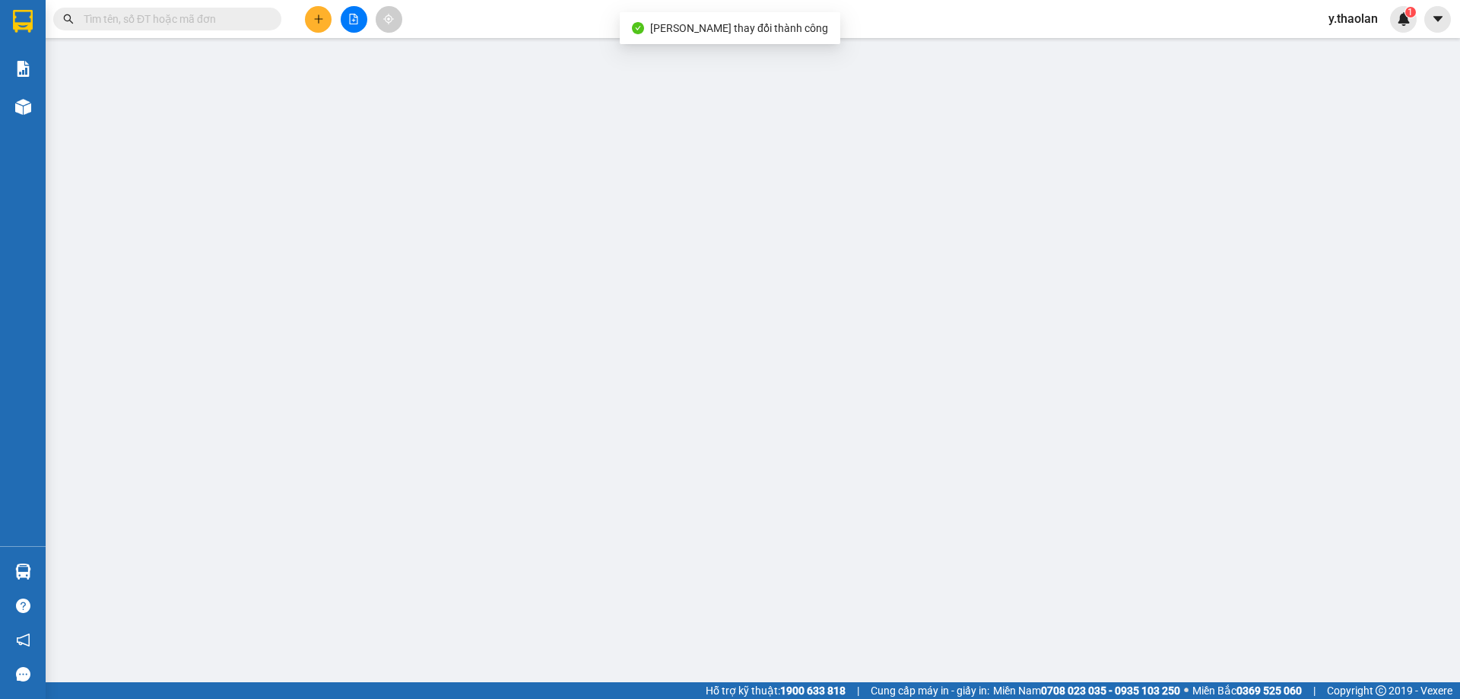
type input "0909588558"
type input "tuyết"
type input "0"
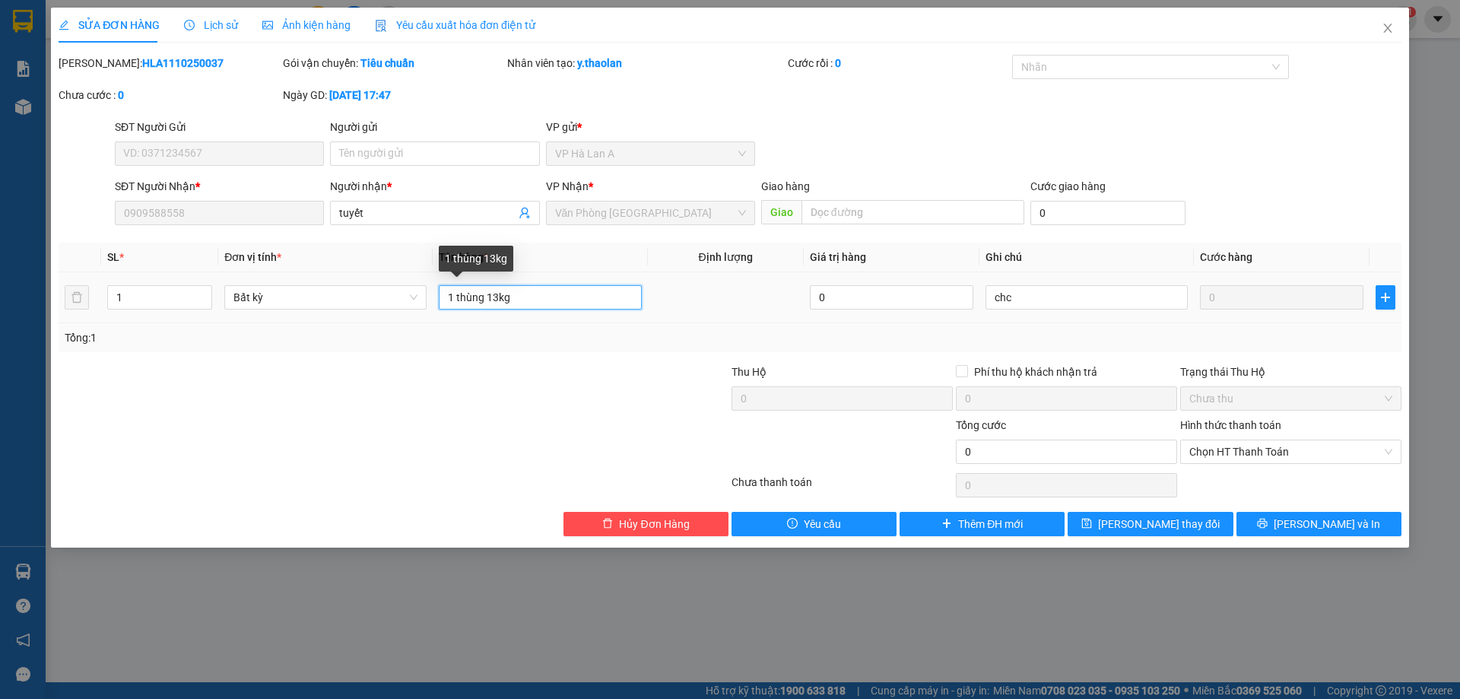
drag, startPoint x: 488, startPoint y: 300, endPoint x: 571, endPoint y: 304, distance: 83.0
click at [571, 304] on input "1 thùng 13kg" at bounding box center [540, 297] width 202 height 24
type input "1 thùng"
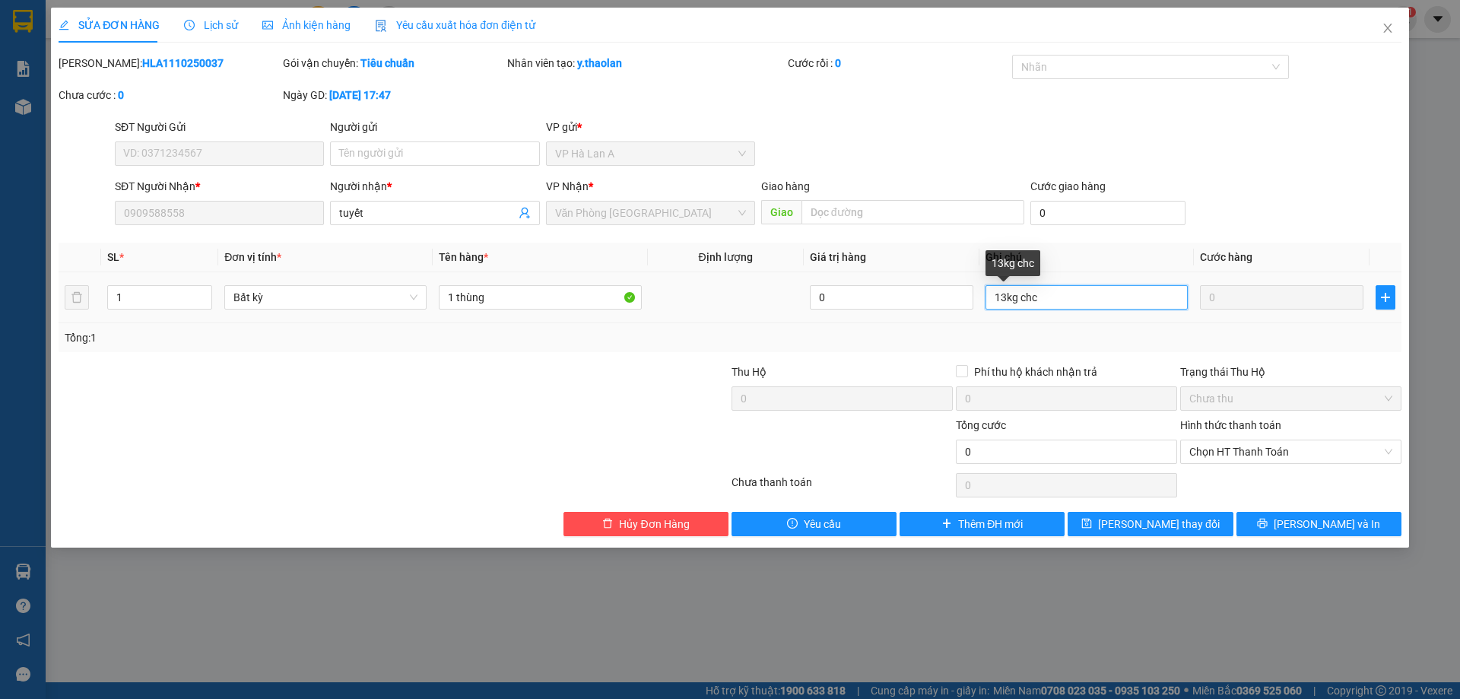
click at [1024, 287] on input "13kg chc" at bounding box center [1087, 297] width 202 height 24
drag, startPoint x: 1018, startPoint y: 294, endPoint x: 1459, endPoint y: 301, distance: 441.9
click at [1411, 300] on div "SỬA ĐƠN HÀNG Lịch sử Ảnh kiện hàng Yêu cầu xuất hóa đơn điện tử Total Paid Fee …" at bounding box center [730, 349] width 1460 height 699
type input "13kg--ship"
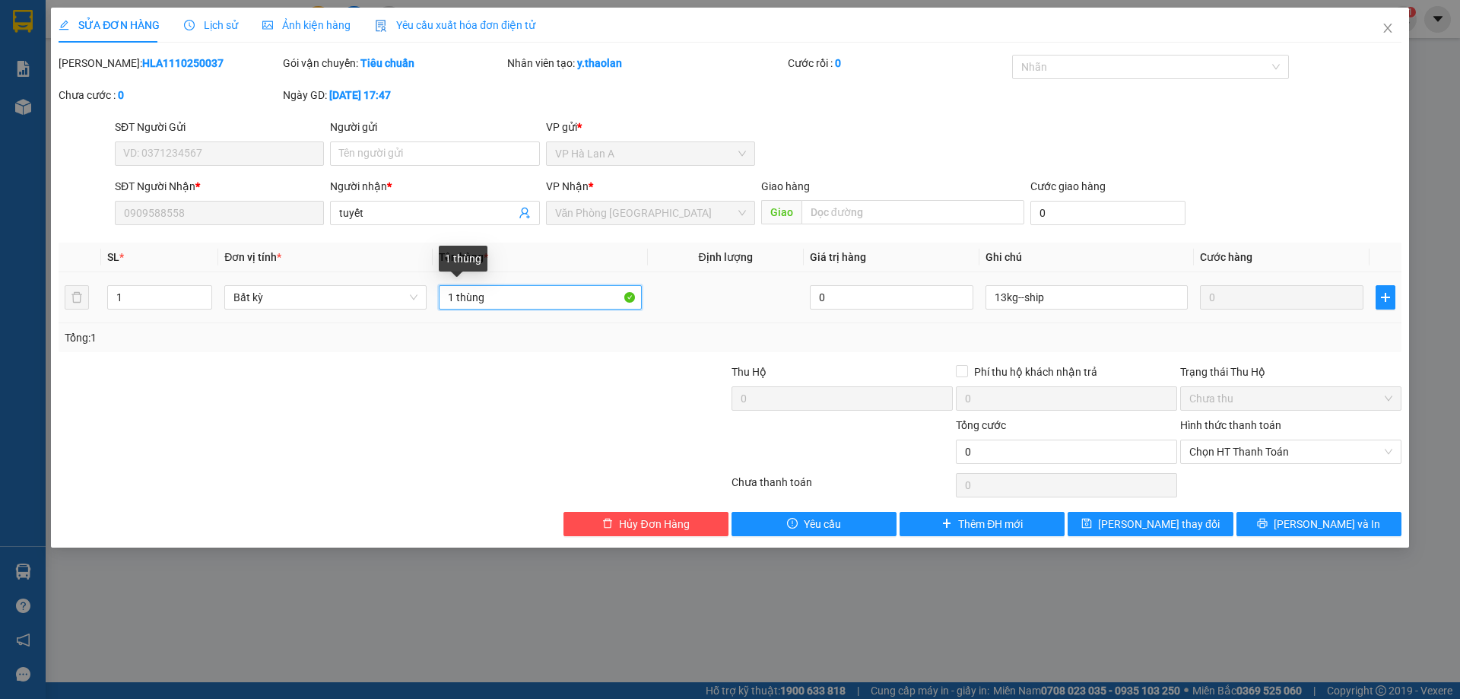
drag, startPoint x: 461, startPoint y: 291, endPoint x: 642, endPoint y: 284, distance: 181.1
click at [602, 287] on input "1 thùng" at bounding box center [540, 297] width 202 height 24
type input "1 t sr"
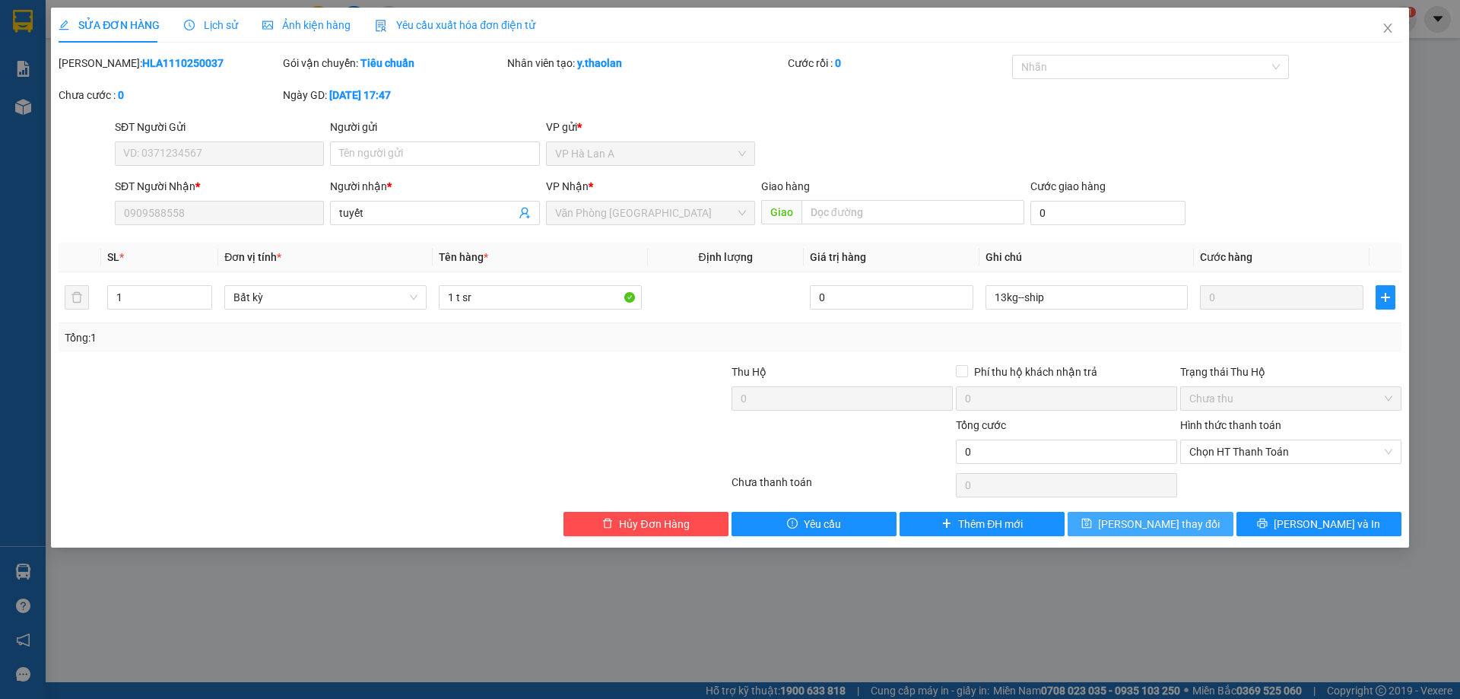
click at [1149, 519] on span "Lưu thay đổi" at bounding box center [1159, 524] width 122 height 17
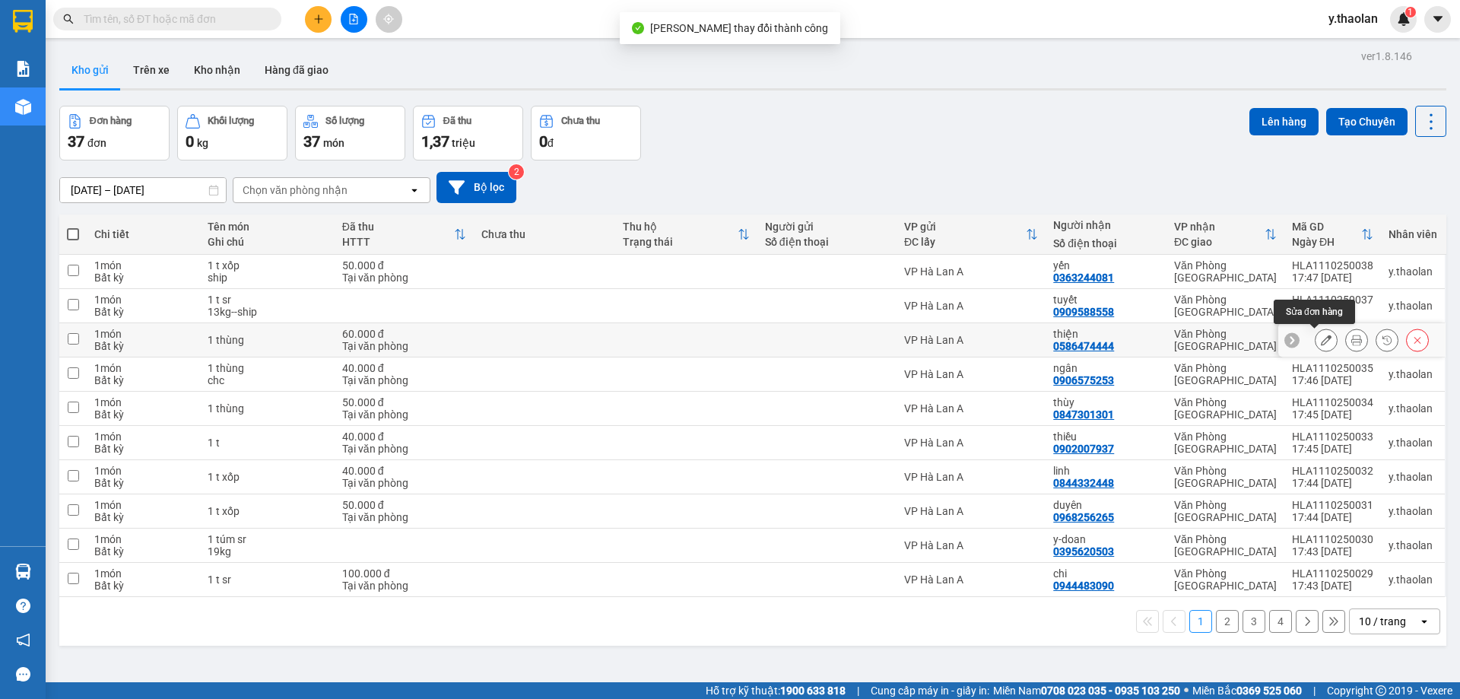
click at [1316, 338] on button at bounding box center [1326, 340] width 21 height 27
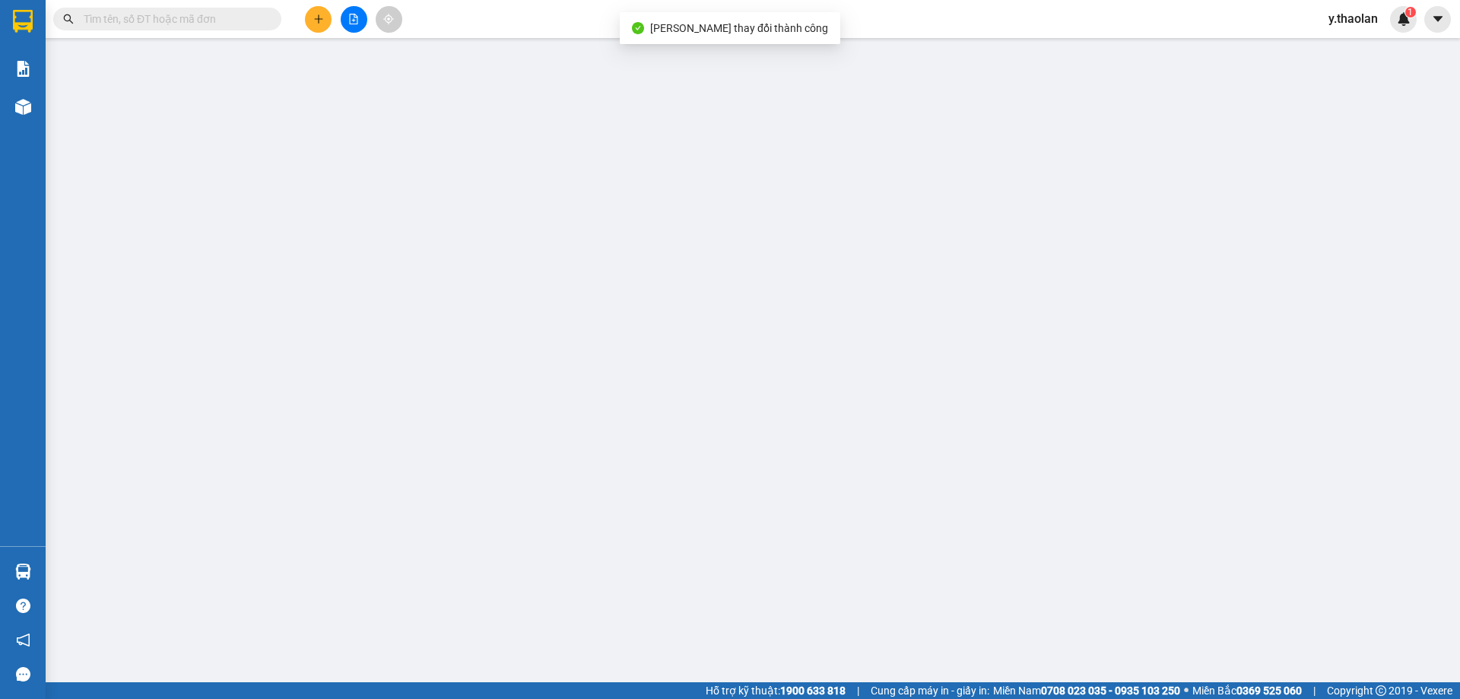
type input "0586474444"
type input "thiện"
type input "0"
type input "60.000"
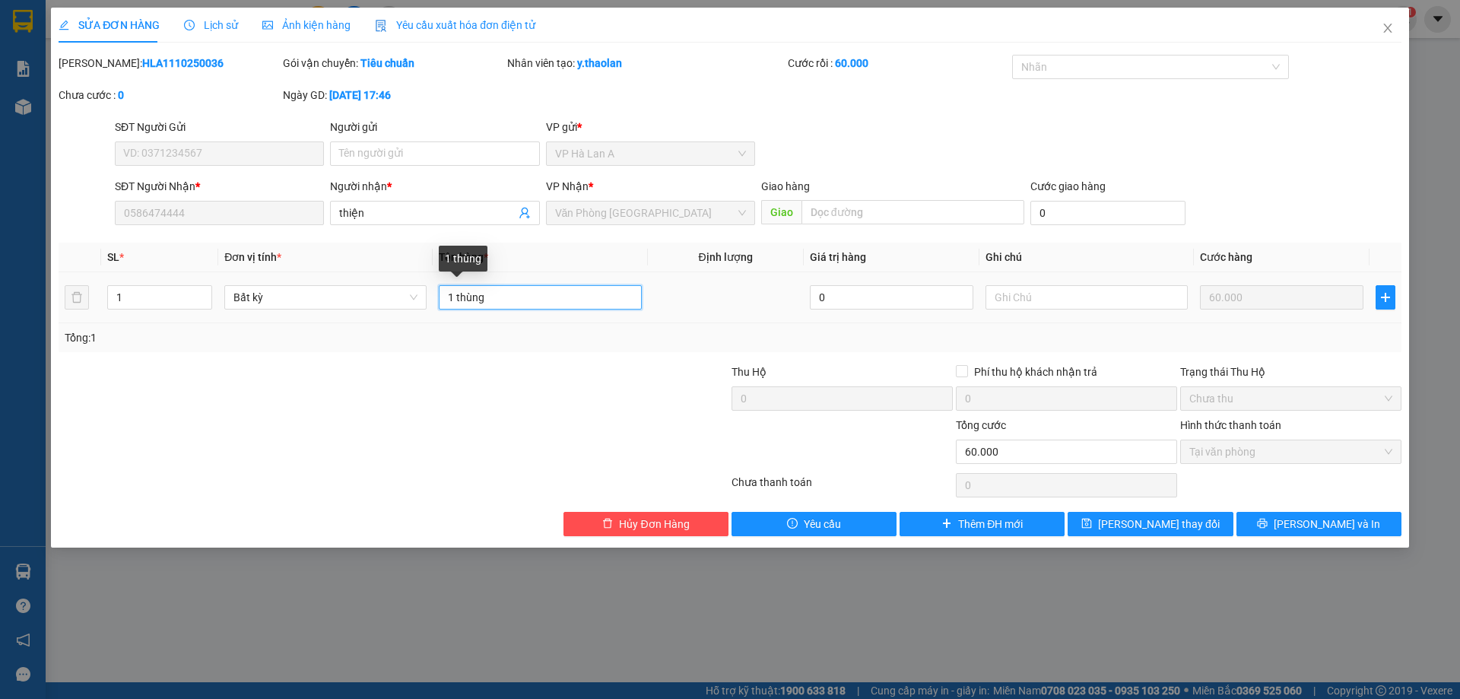
drag, startPoint x: 463, startPoint y: 291, endPoint x: 579, endPoint y: 294, distance: 116.4
click at [555, 292] on input "1 thùng" at bounding box center [540, 297] width 202 height 24
type input "1 t sr"
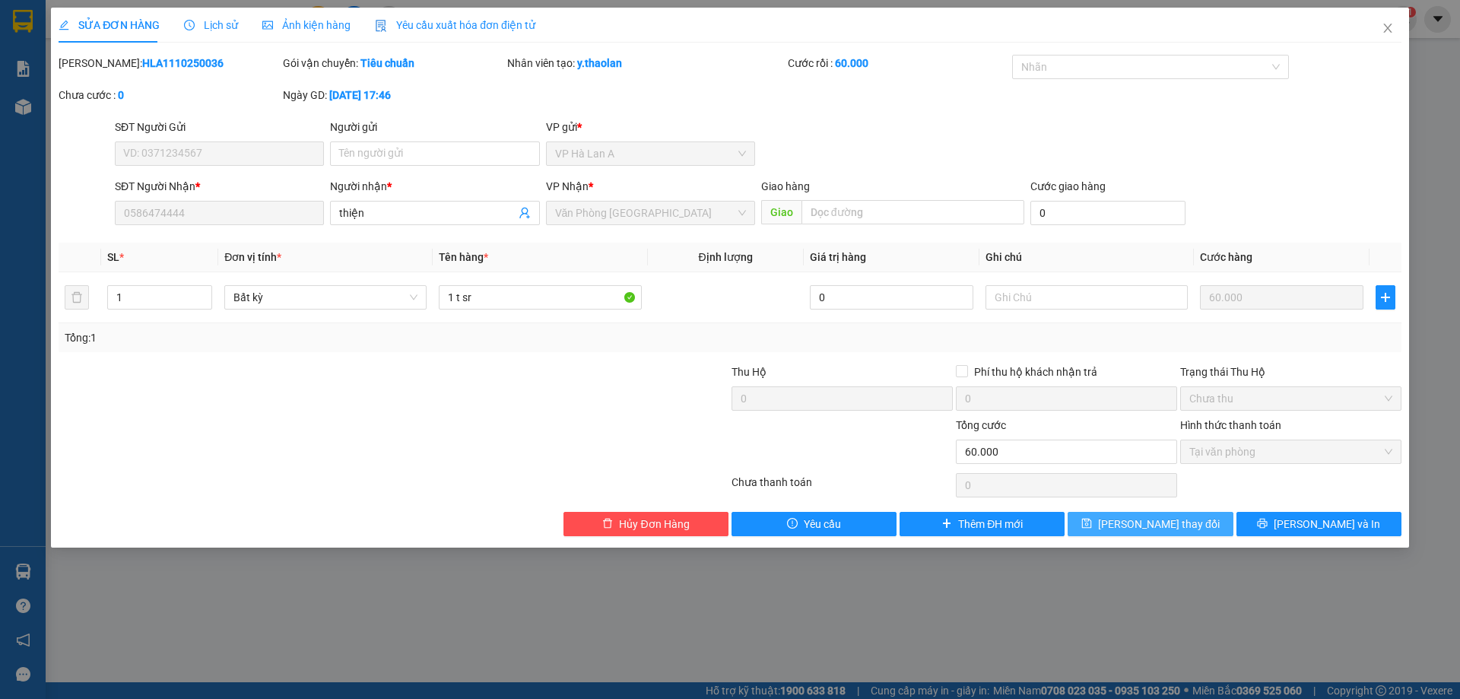
click at [1154, 525] on span "Lưu thay đổi" at bounding box center [1159, 524] width 122 height 17
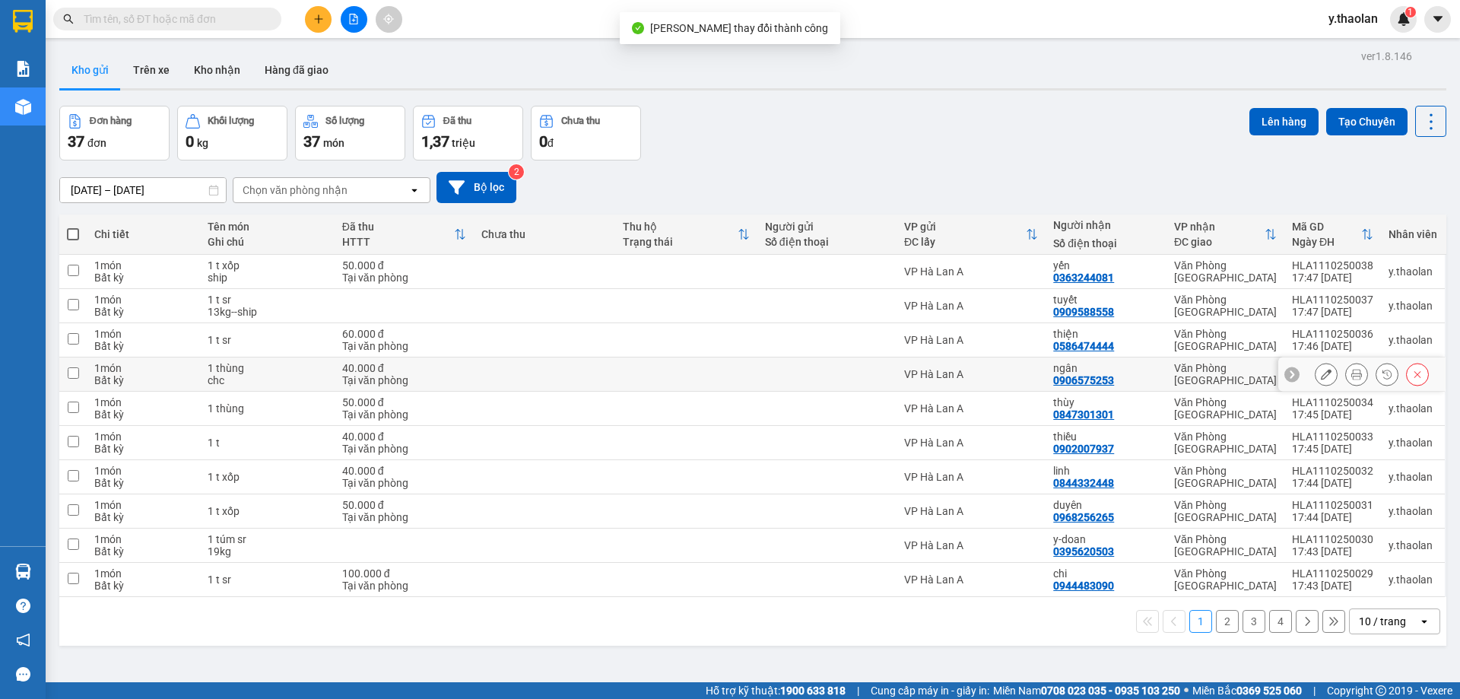
click at [1321, 376] on icon at bounding box center [1326, 374] width 11 height 11
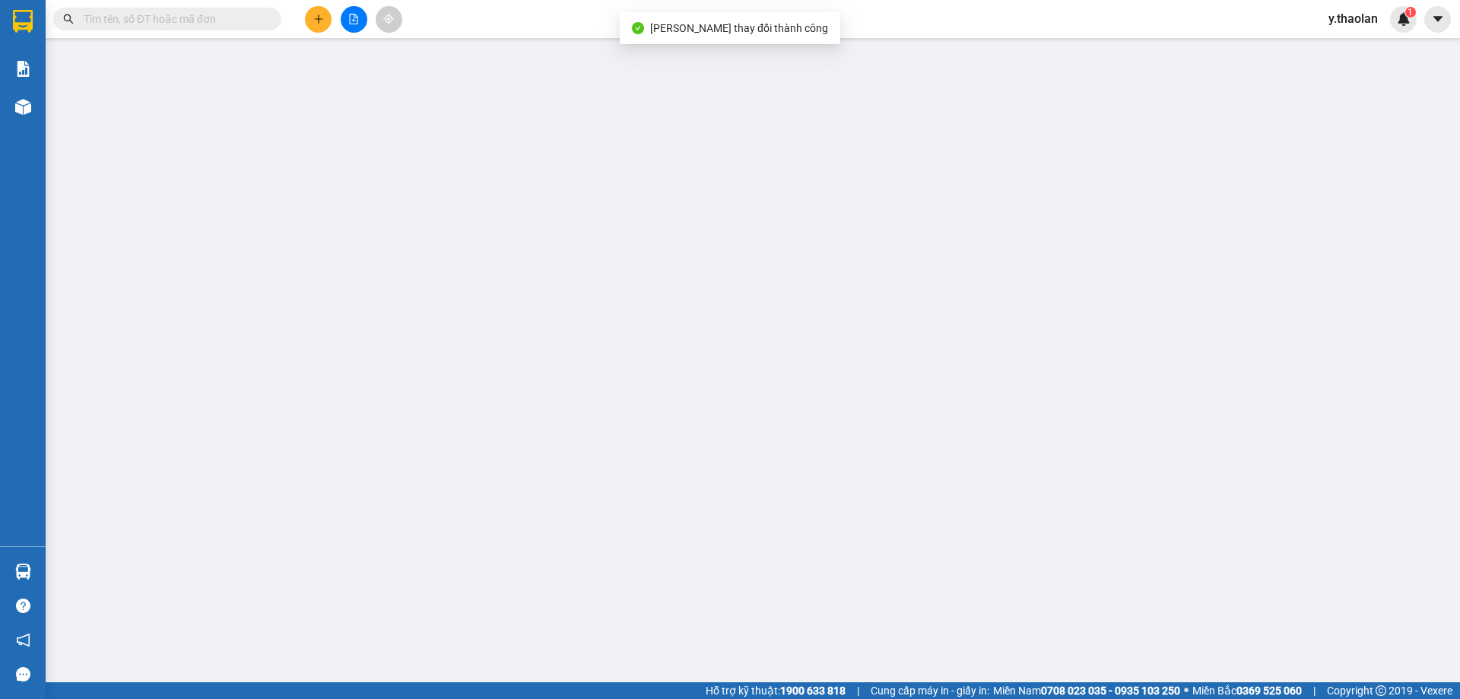
type input "0906575253"
type input "ngân"
type input "0"
type input "40.000"
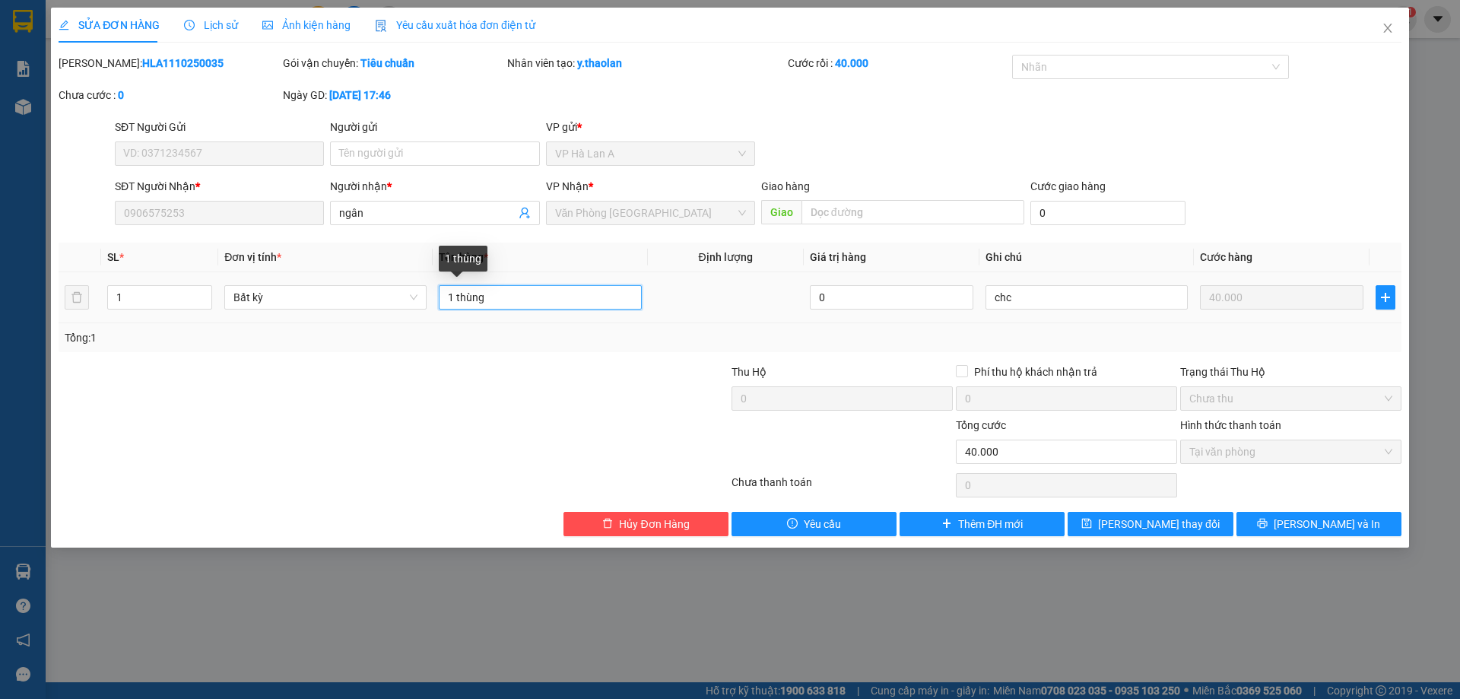
drag, startPoint x: 459, startPoint y: 294, endPoint x: 620, endPoint y: 296, distance: 161.2
click at [620, 296] on input "1 thùng" at bounding box center [540, 297] width 202 height 24
type input "1 t"
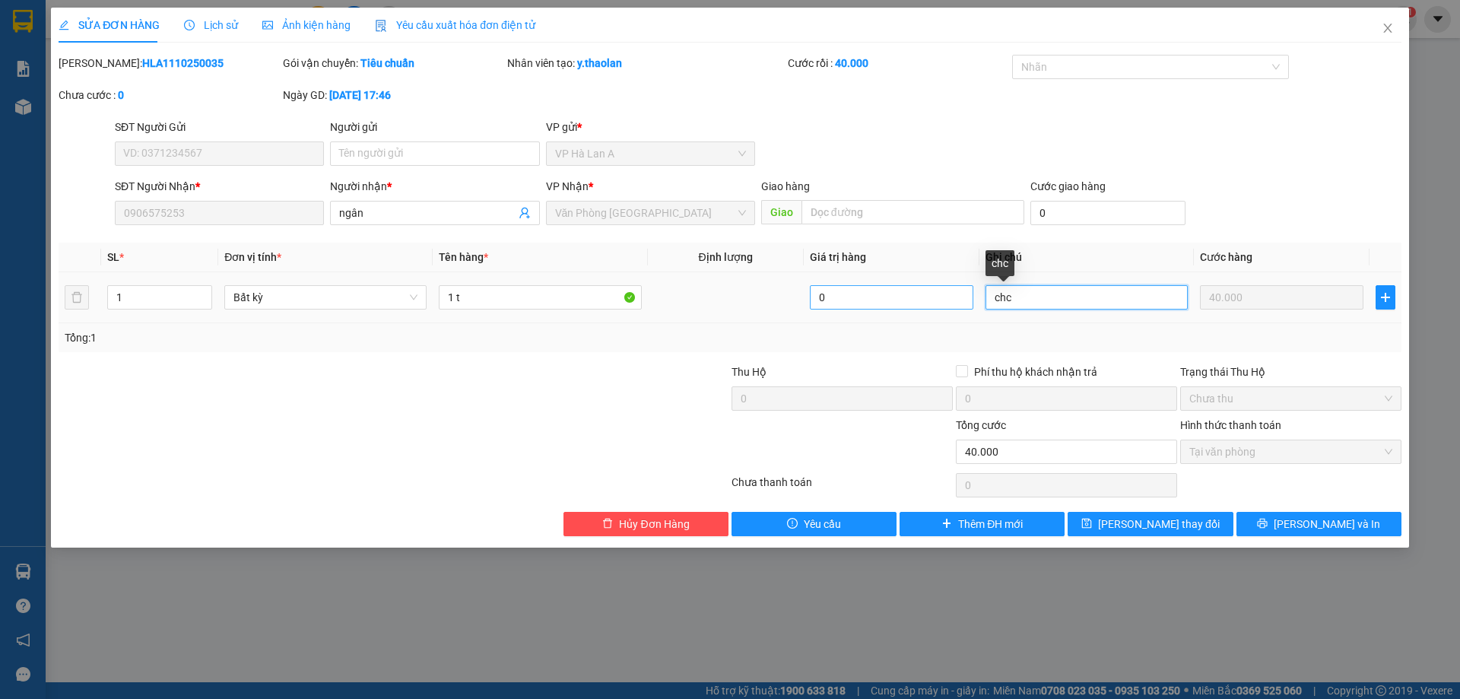
drag, startPoint x: 976, startPoint y: 288, endPoint x: 837, endPoint y: 287, distance: 138.4
click at [840, 287] on tr "1 Bất kỳ 1 t 0 chc 40.000" at bounding box center [730, 297] width 1343 height 51
type input "ship"
click at [1154, 537] on div "SỬA ĐƠN HÀNG Lịch sử Ảnh kiện hàng Yêu cầu xuất hóa đơn điện tử Total Paid Fee …" at bounding box center [730, 278] width 1358 height 540
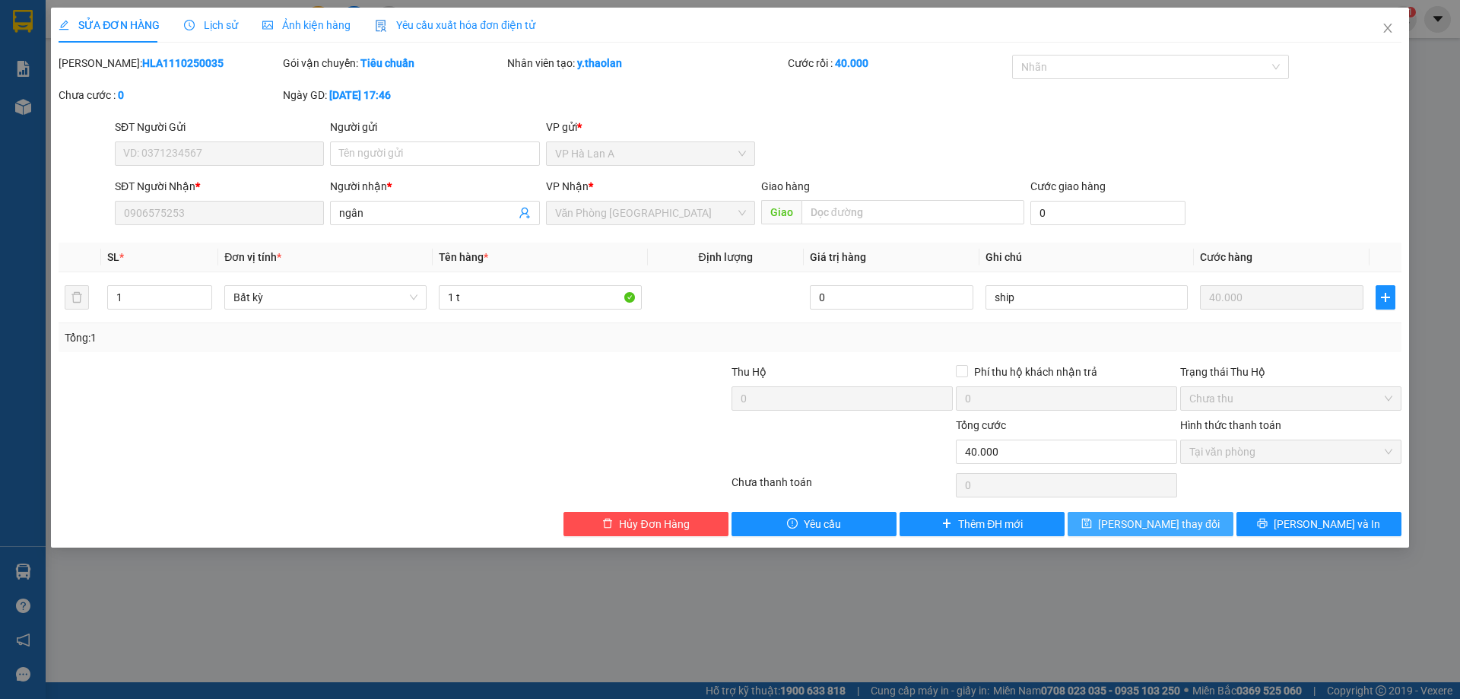
click at [1165, 530] on span "Lưu thay đổi" at bounding box center [1159, 524] width 122 height 17
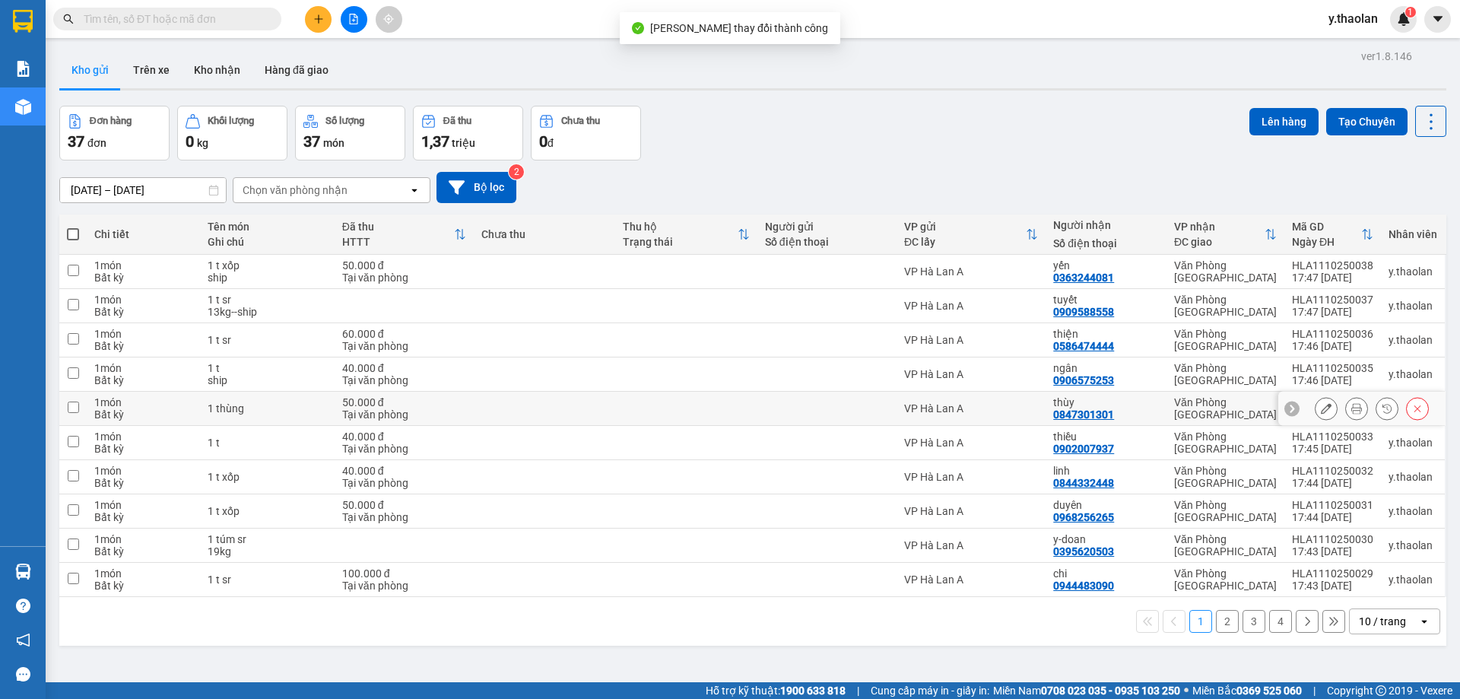
click at [1321, 410] on icon at bounding box center [1326, 408] width 11 height 11
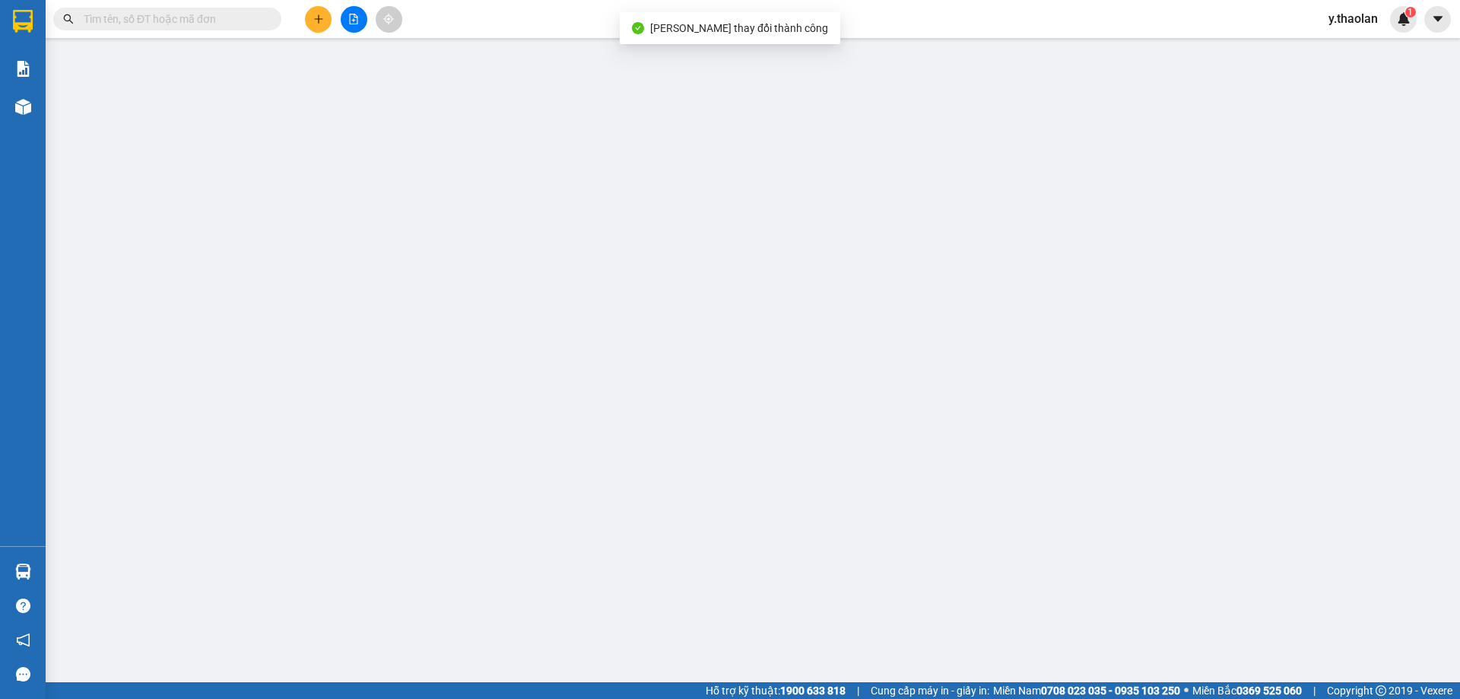
type input "0847301301"
type input "thùy"
type input "0"
type input "50.000"
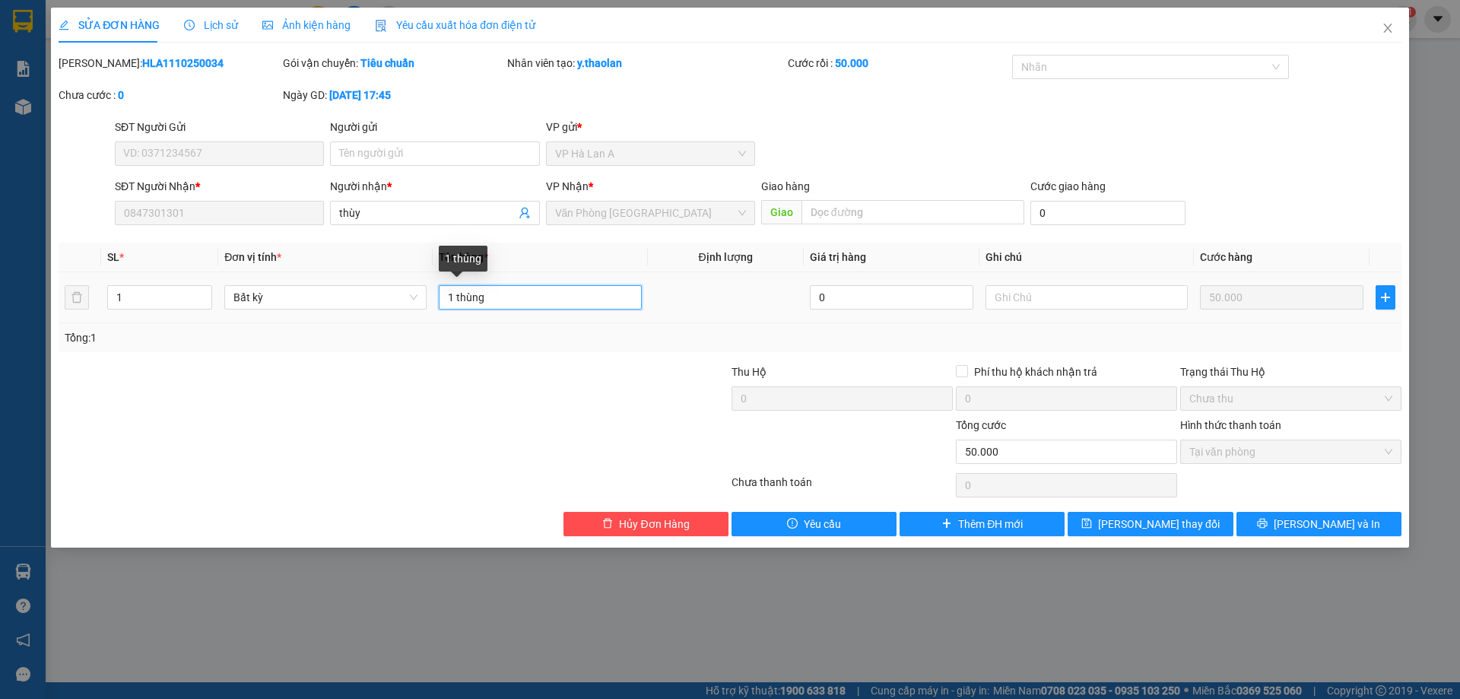
drag, startPoint x: 455, startPoint y: 292, endPoint x: 603, endPoint y: 279, distance: 148.9
click at [599, 279] on td "1 thùng" at bounding box center [540, 297] width 214 height 51
type input "1 t"
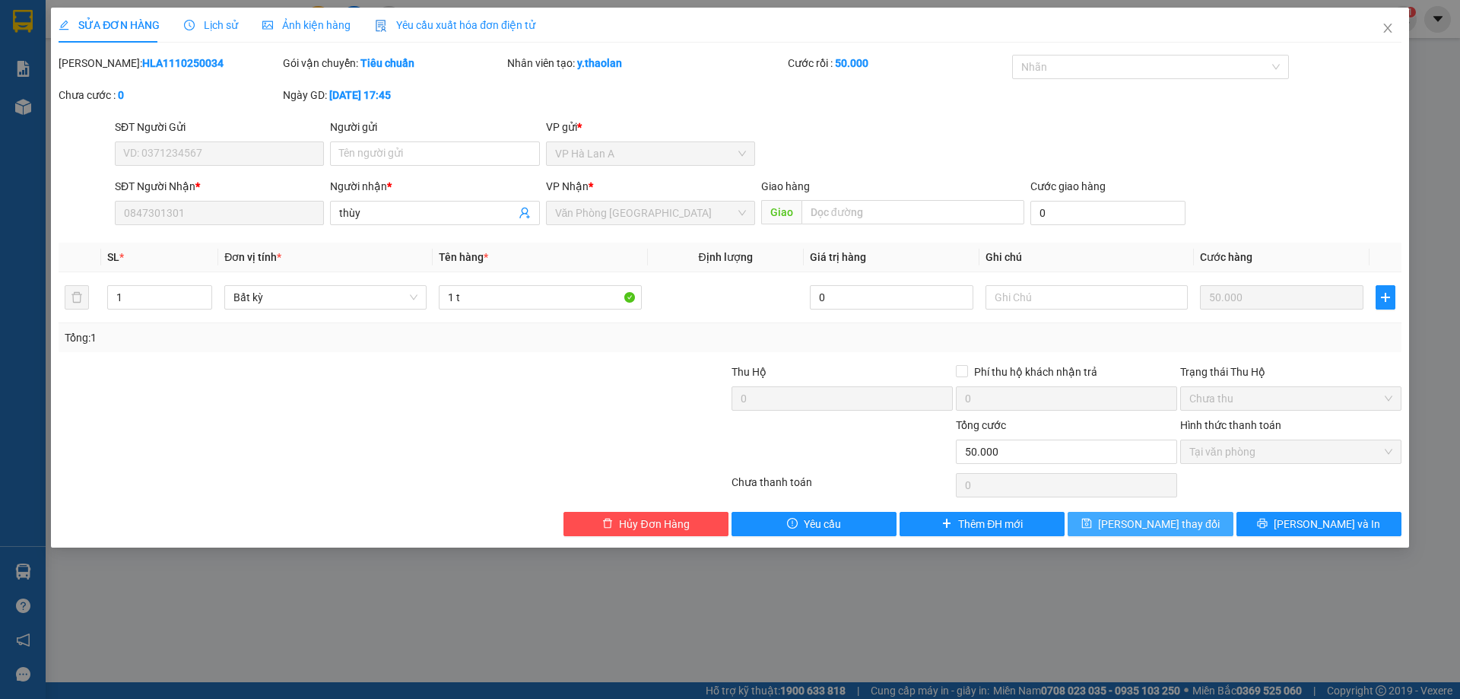
click at [1136, 522] on span "Lưu thay đổi" at bounding box center [1159, 524] width 122 height 17
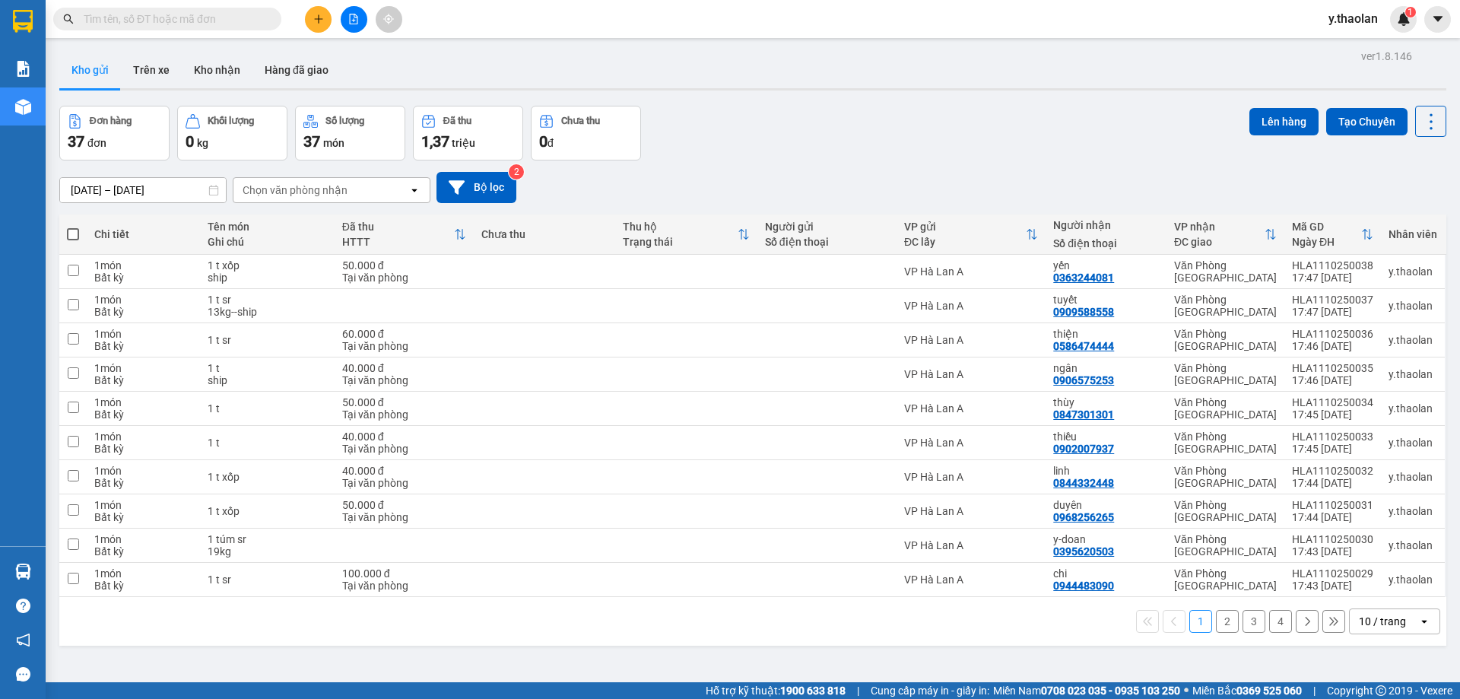
click at [1216, 623] on button "2" at bounding box center [1227, 621] width 23 height 23
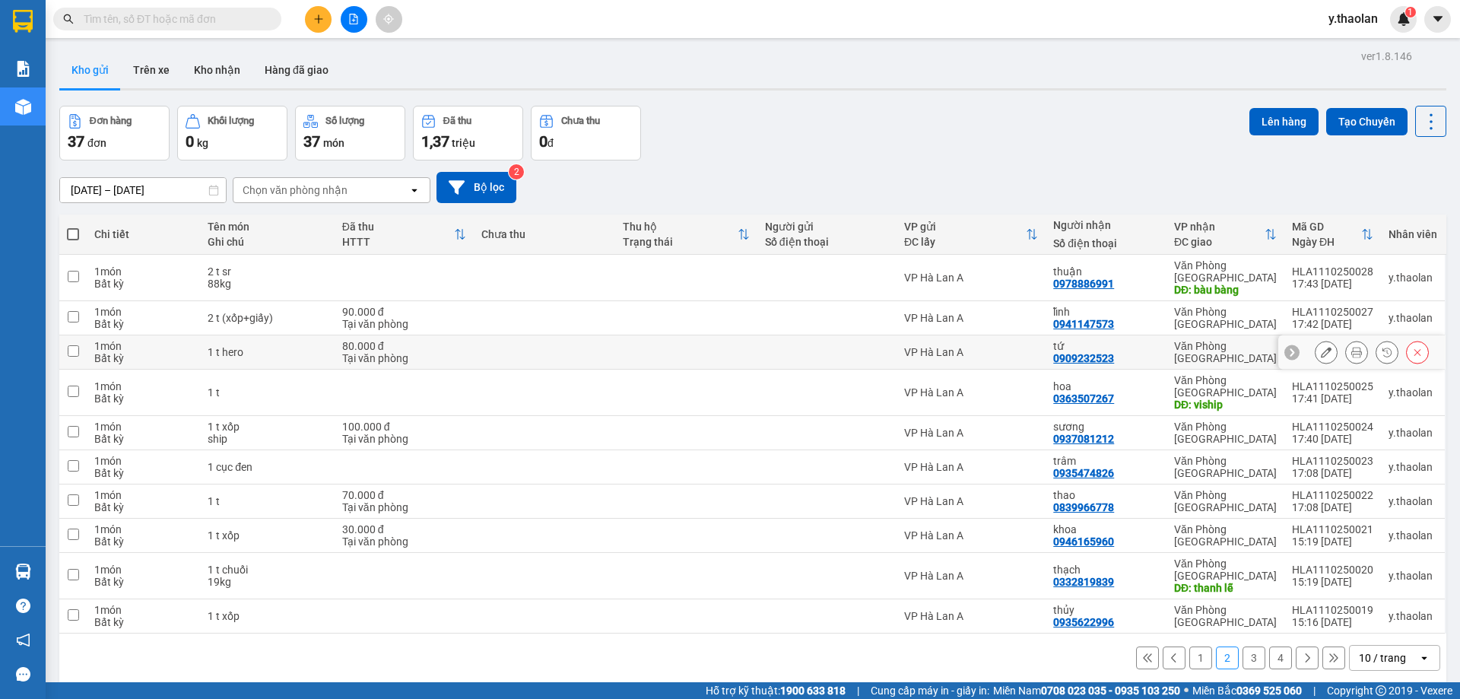
click at [1321, 347] on icon at bounding box center [1326, 352] width 11 height 11
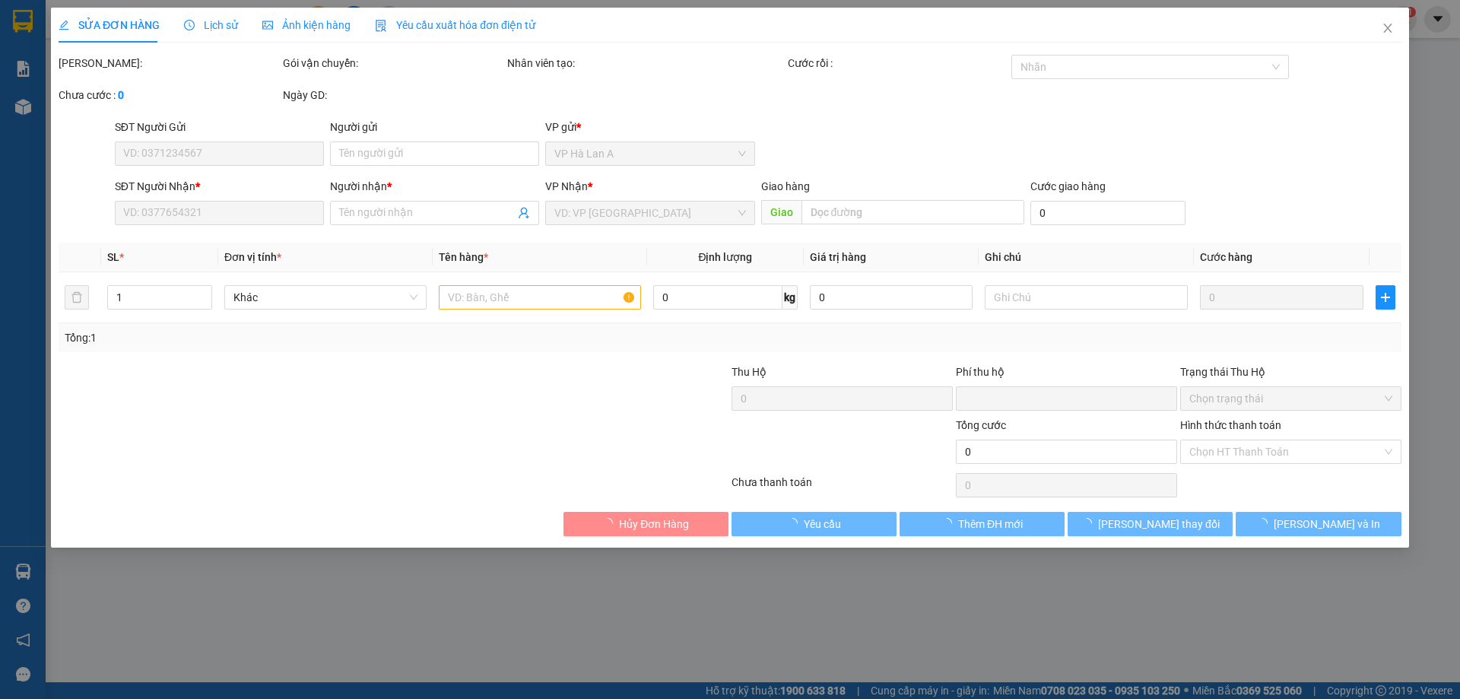
type input "0909232523"
type input "tứ"
type input "0"
type input "80.000"
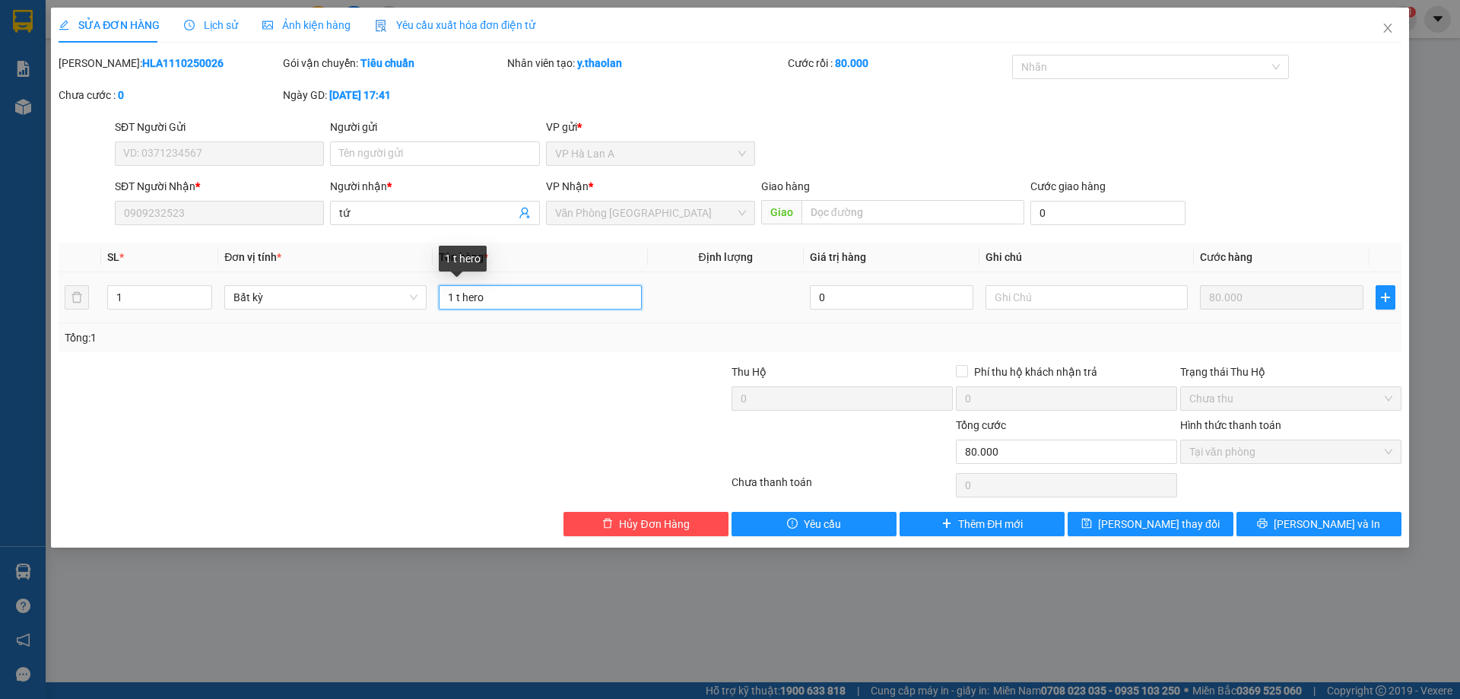
click at [559, 297] on input "1 t hero" at bounding box center [540, 297] width 202 height 24
type input "1 t hero sr"
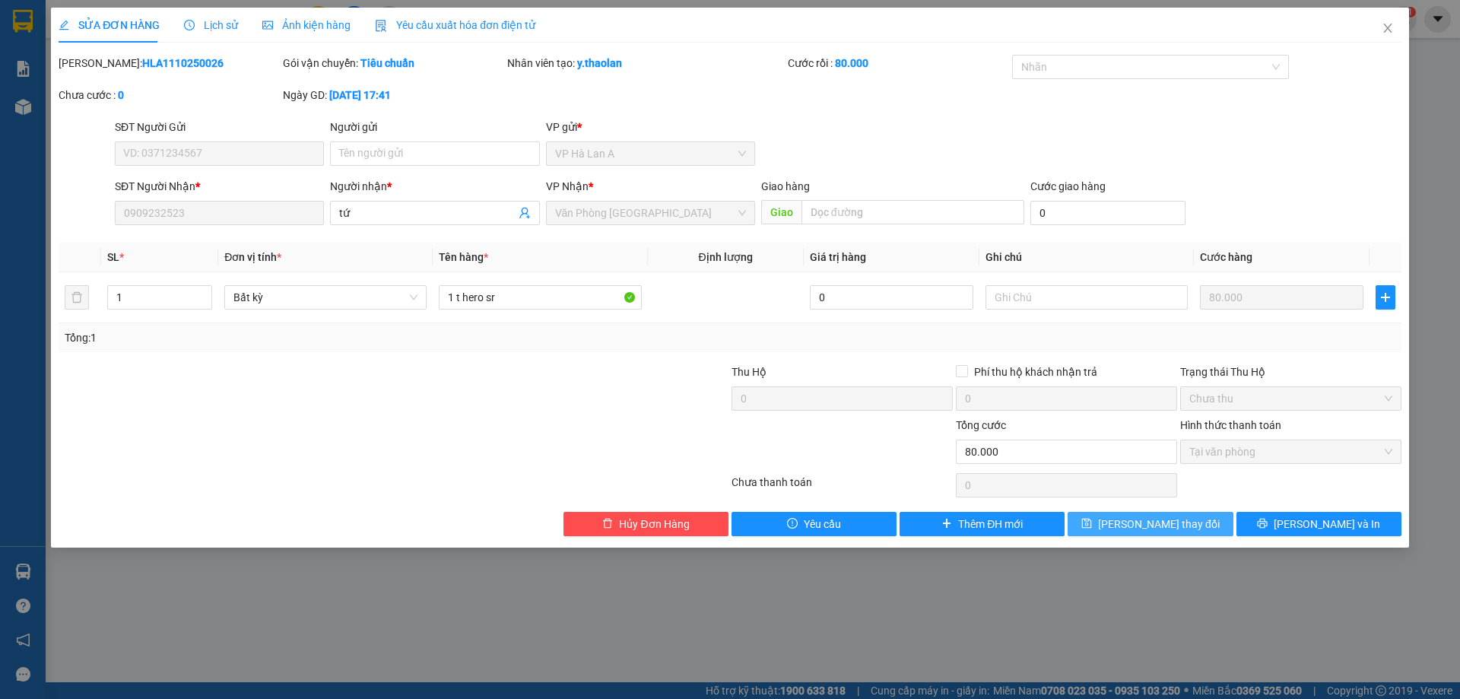
click at [1112, 521] on button "Lưu thay đổi" at bounding box center [1150, 524] width 165 height 24
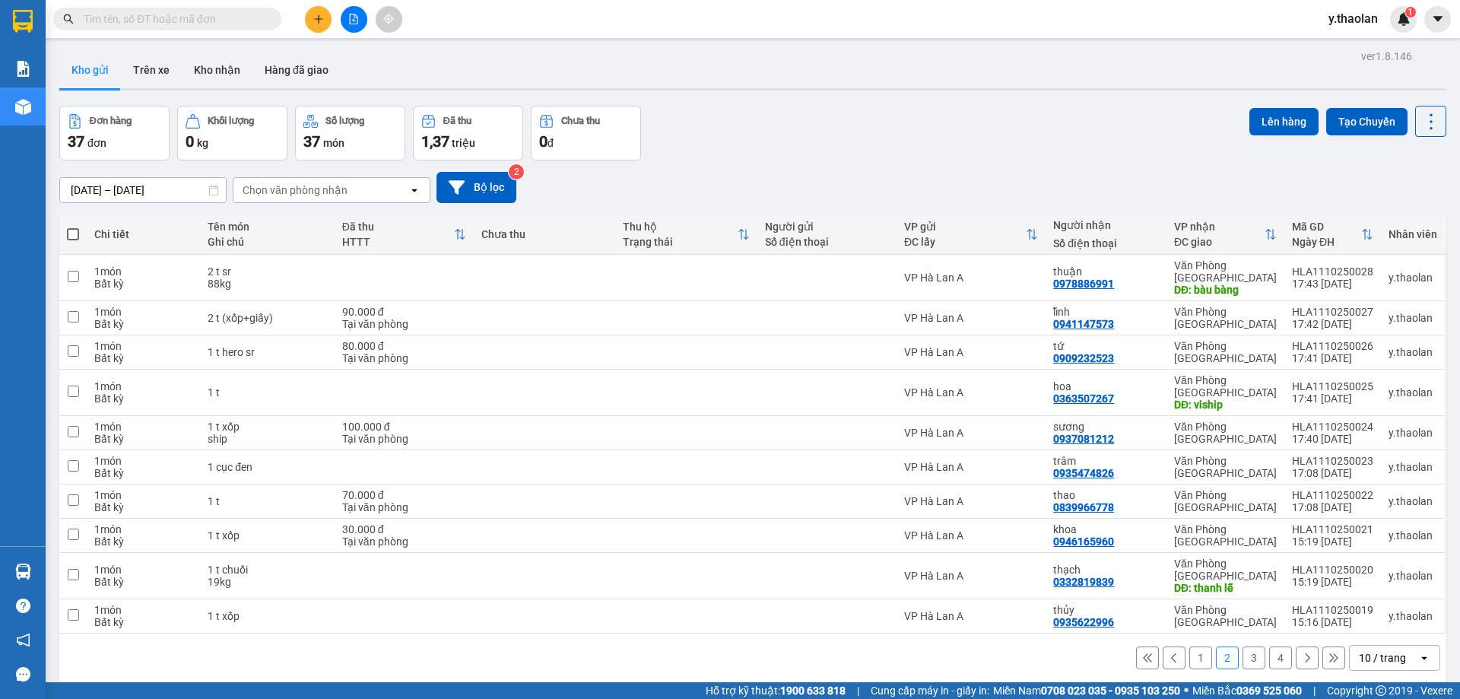
click at [1243, 646] on button "3" at bounding box center [1254, 657] width 23 height 23
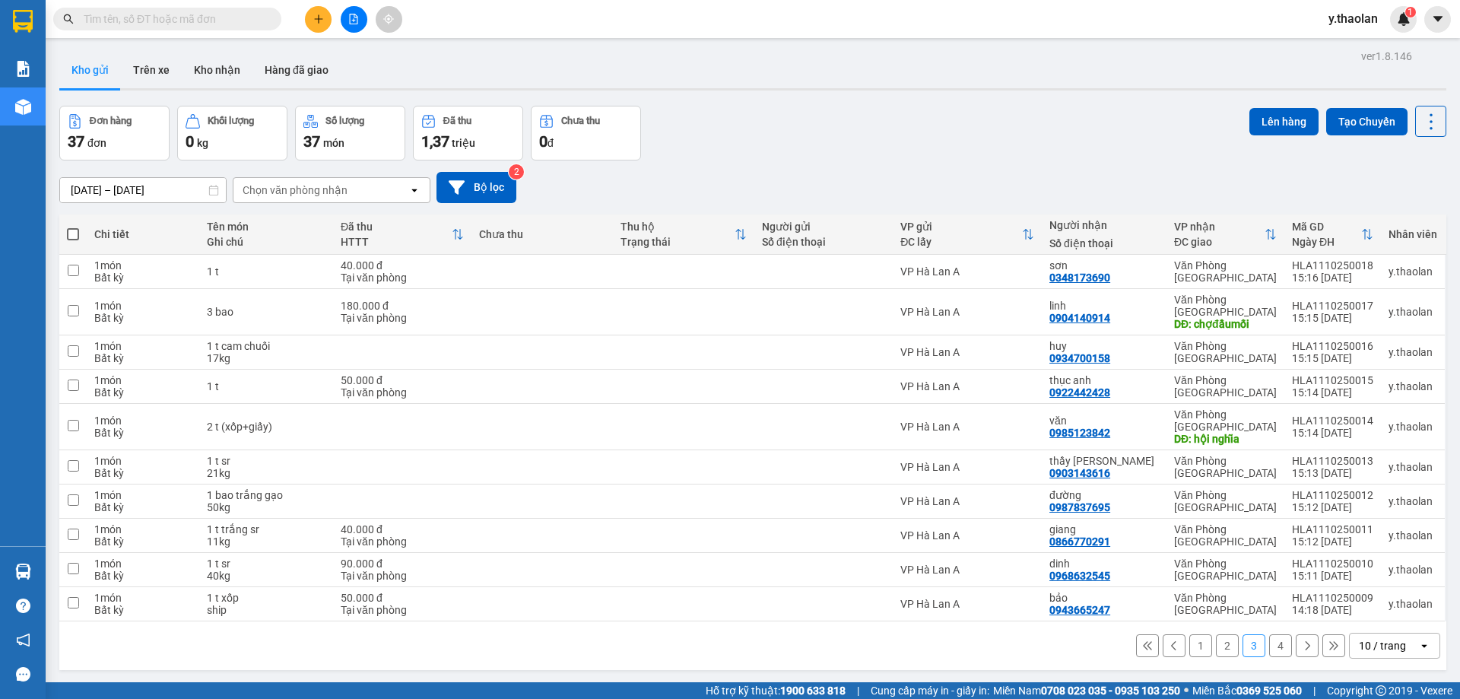
click at [1269, 634] on button "4" at bounding box center [1280, 645] width 23 height 23
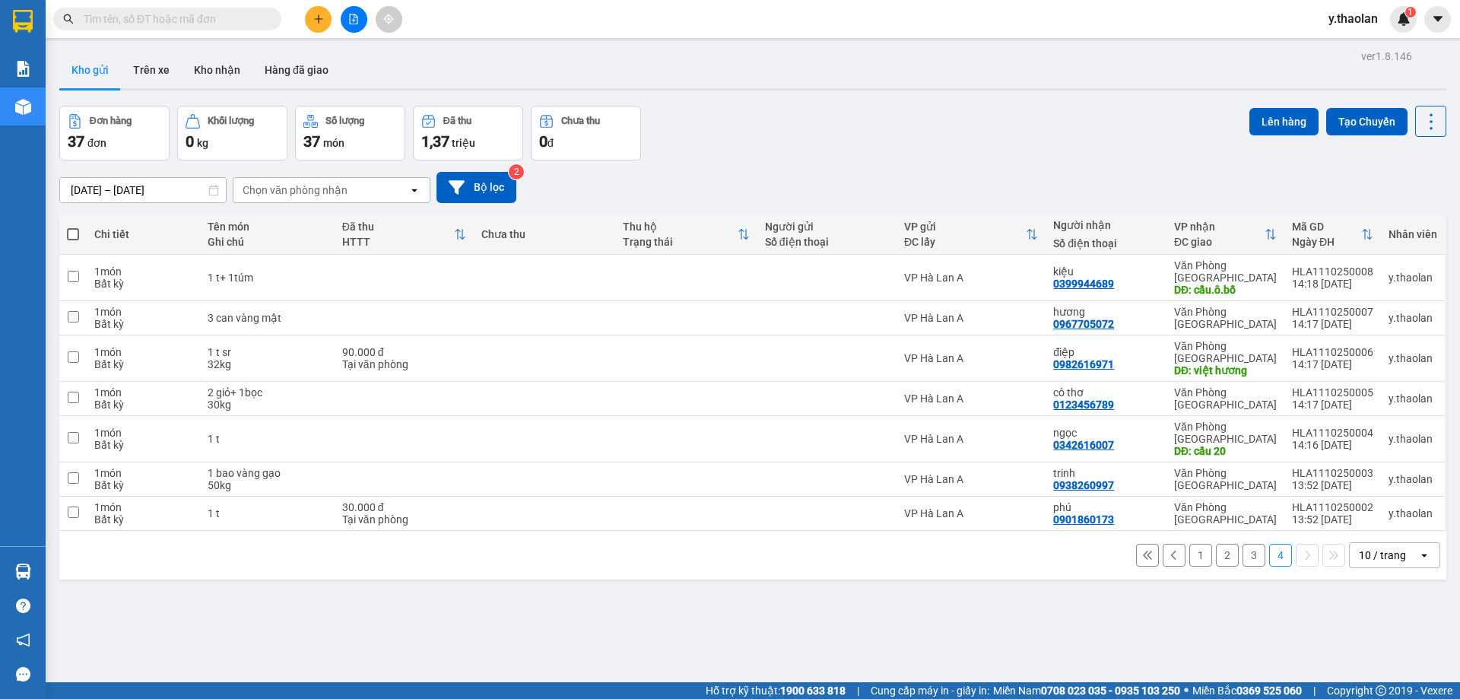
click at [1189, 544] on button "1" at bounding box center [1200, 555] width 23 height 23
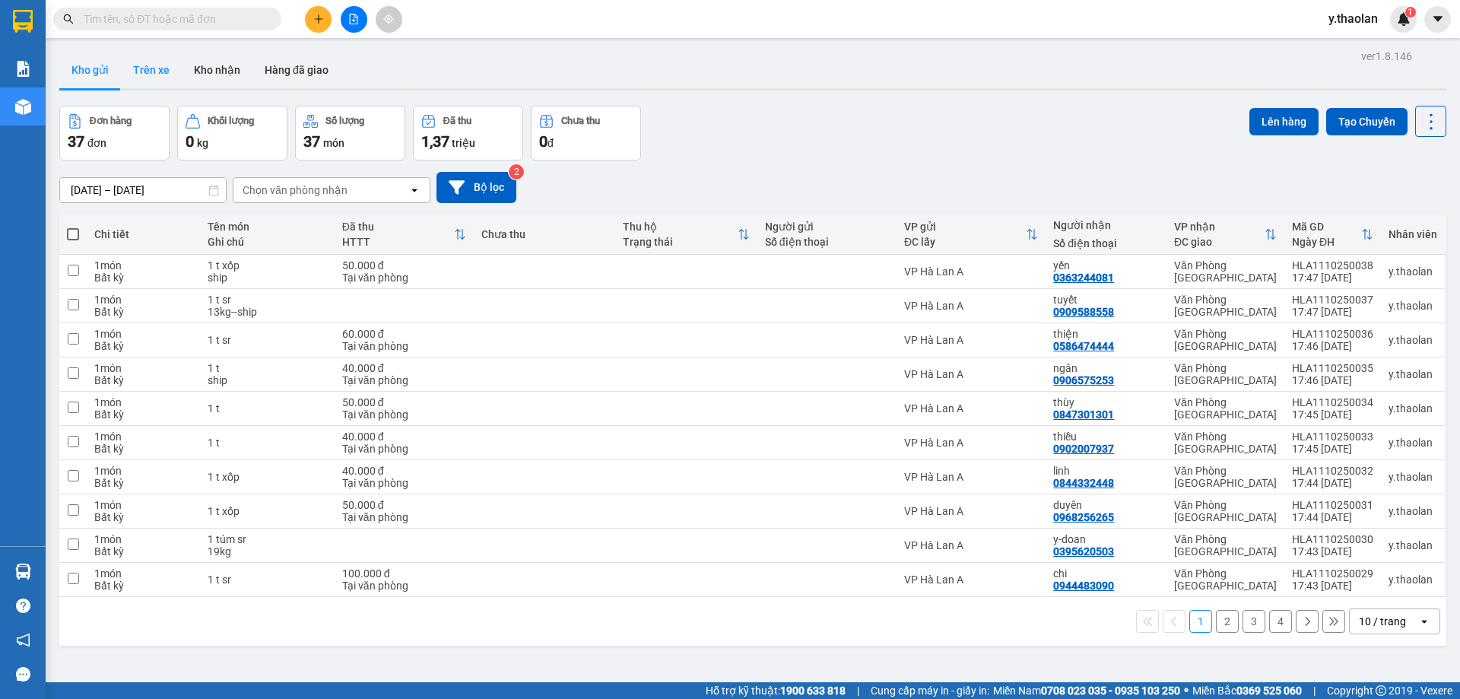
click at [170, 69] on button "Trên xe" at bounding box center [151, 70] width 61 height 37
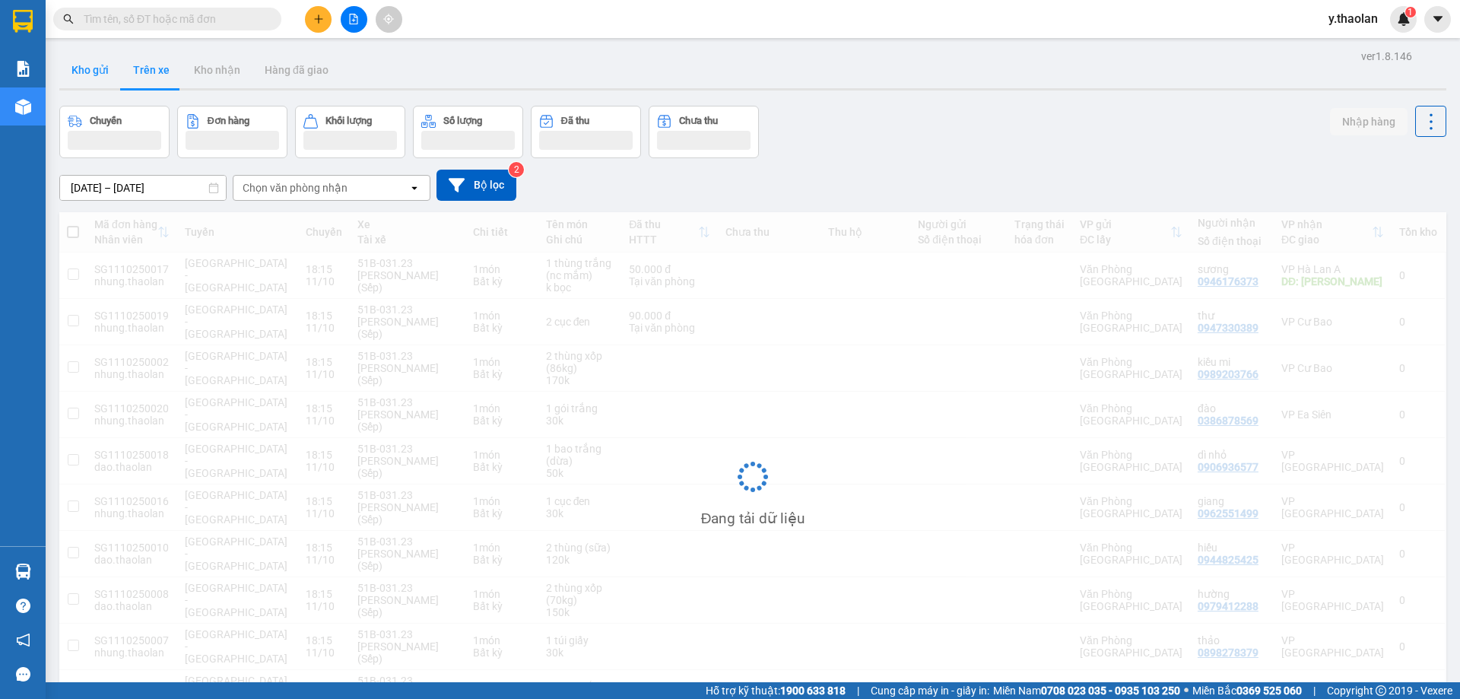
click at [75, 84] on button "Kho gửi" at bounding box center [90, 70] width 62 height 37
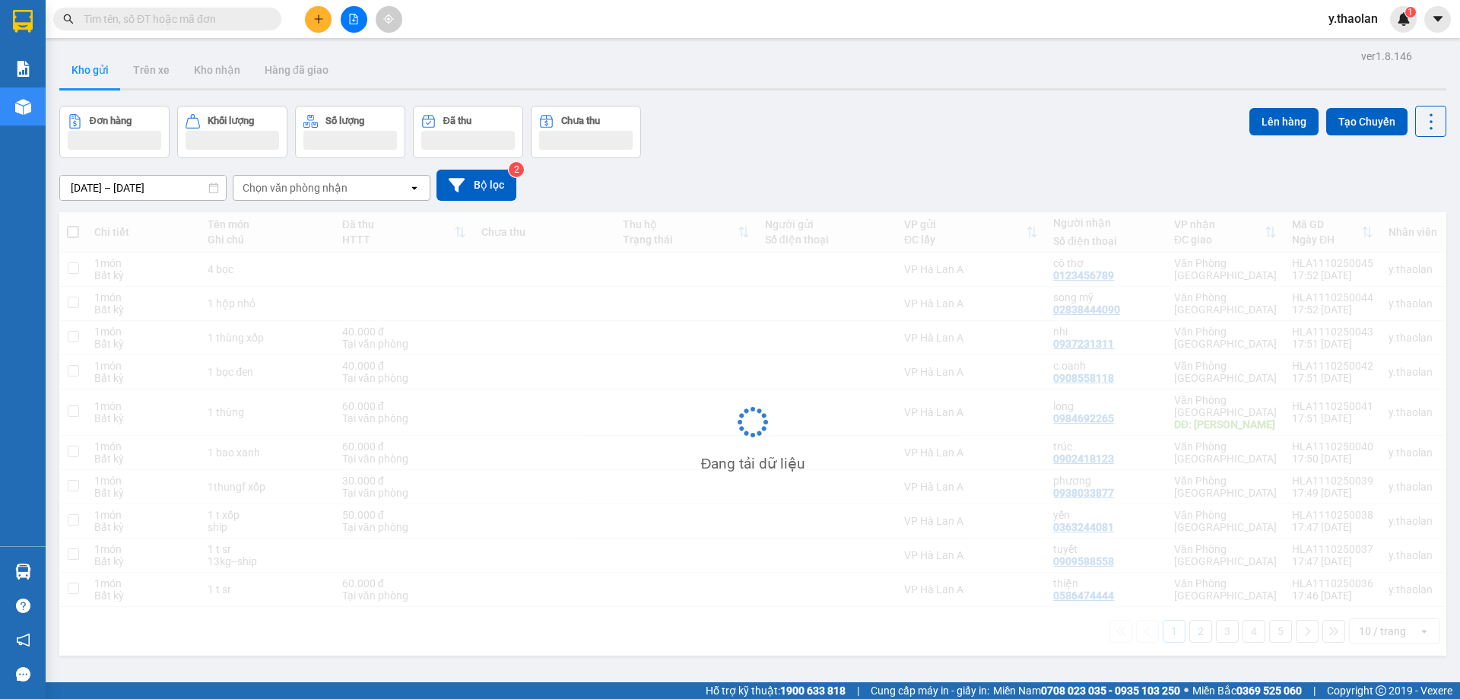
click at [75, 84] on button "Kho gửi" at bounding box center [90, 70] width 62 height 37
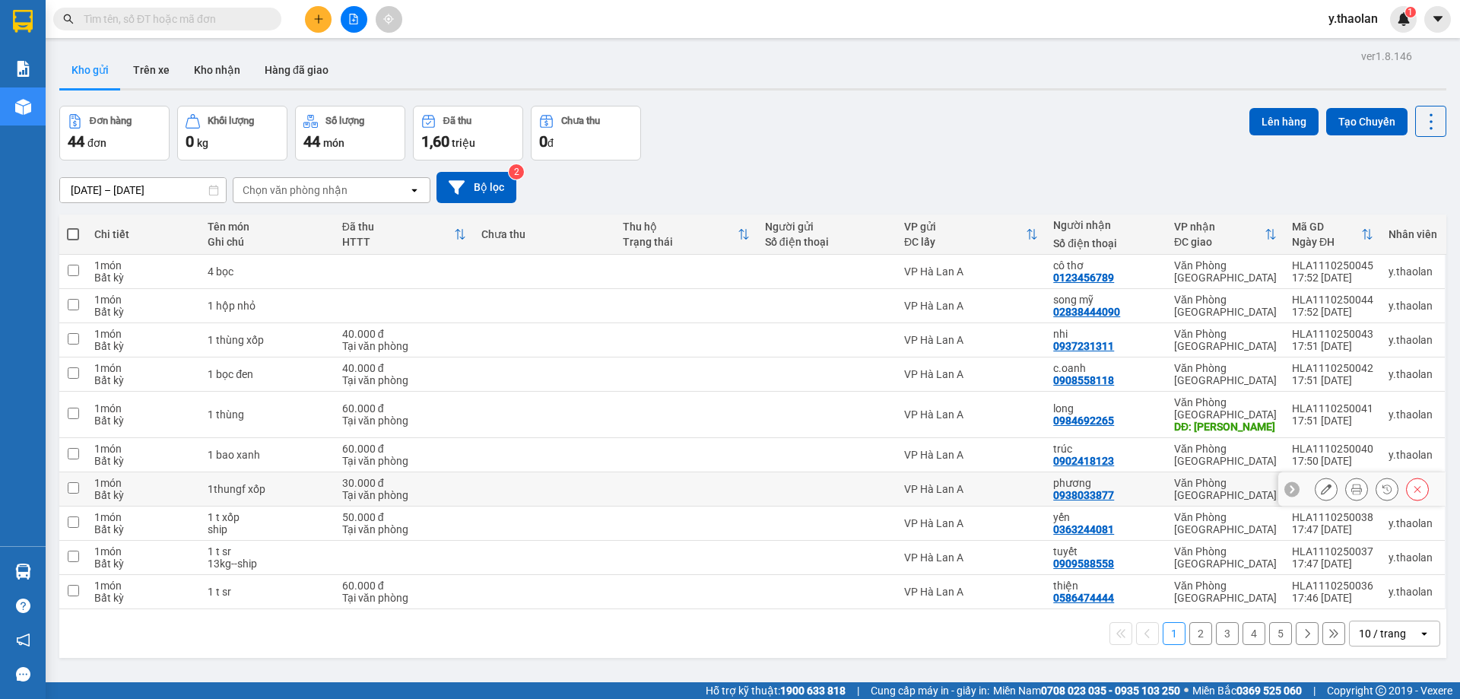
click at [1316, 477] on button at bounding box center [1326, 489] width 21 height 27
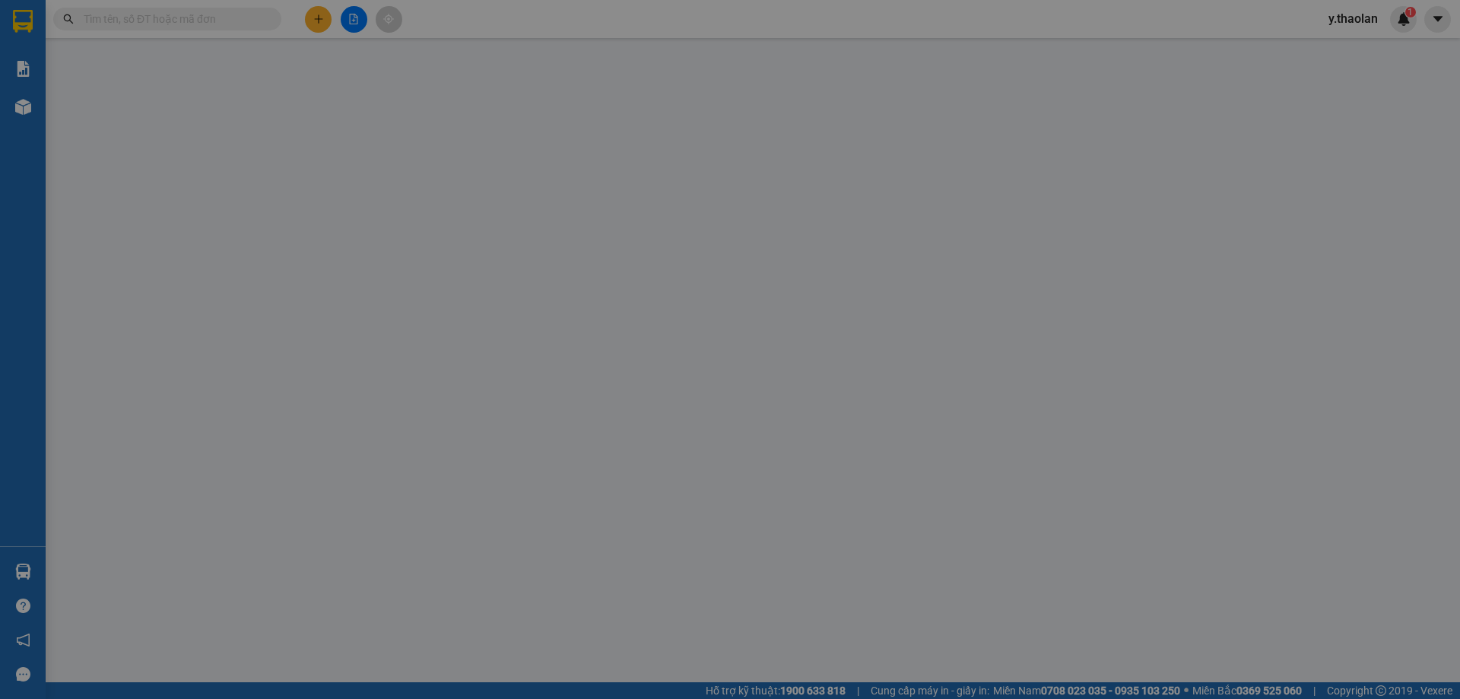
type input "0938033877"
type input "phương"
type input "0"
type input "30.000"
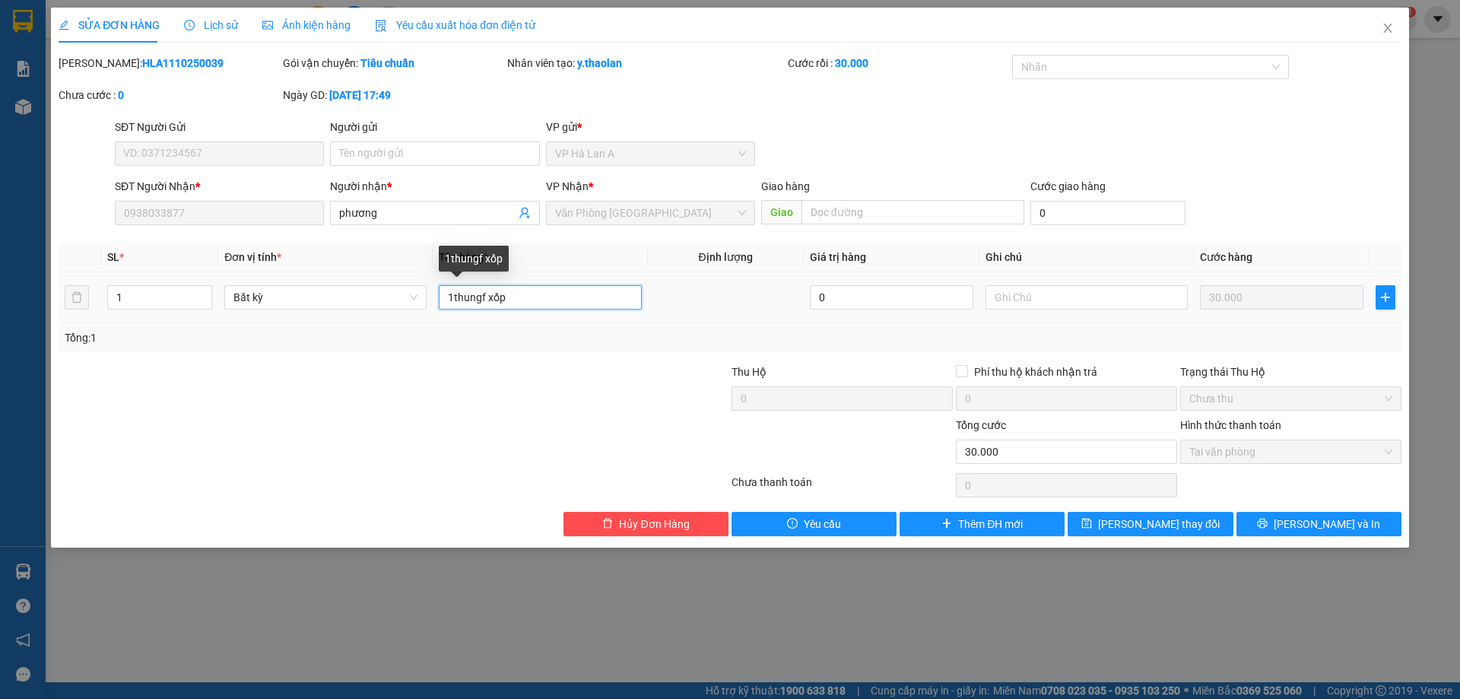
drag, startPoint x: 485, startPoint y: 290, endPoint x: 454, endPoint y: 302, distance: 33.2
click at [454, 302] on input "1thungf xốp" at bounding box center [540, 297] width 202 height 24
type input "1 t xốp"
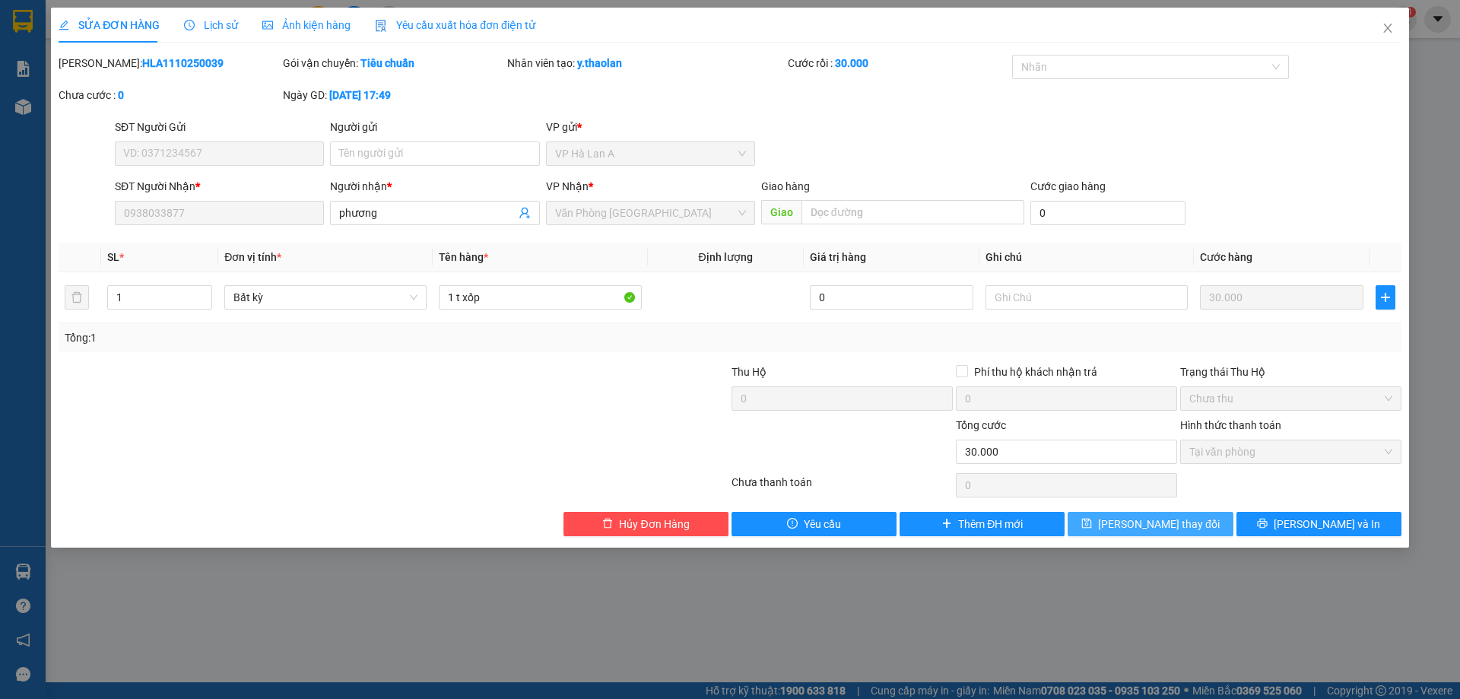
drag, startPoint x: 1194, startPoint y: 533, endPoint x: 1192, endPoint y: 523, distance: 10.0
click at [1192, 528] on button "Lưu thay đổi" at bounding box center [1150, 524] width 165 height 24
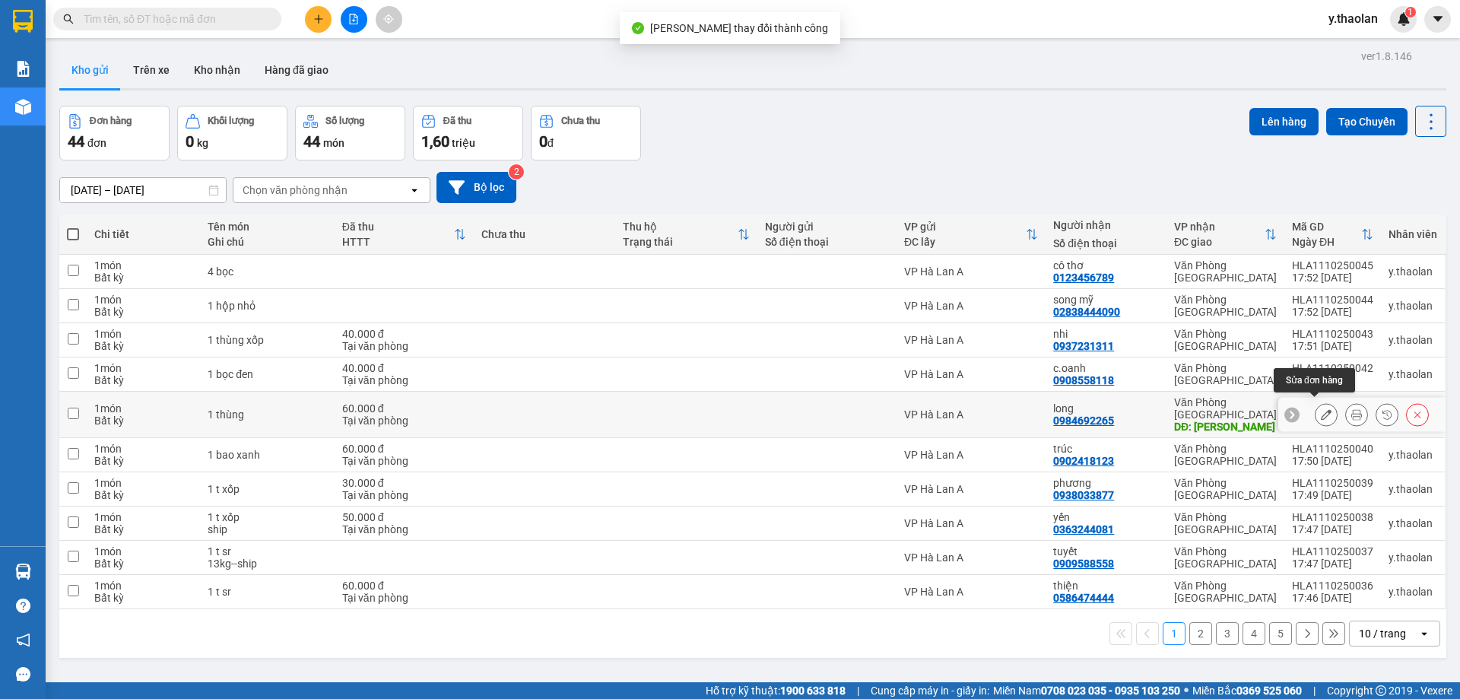
click at [1316, 402] on button at bounding box center [1326, 415] width 21 height 27
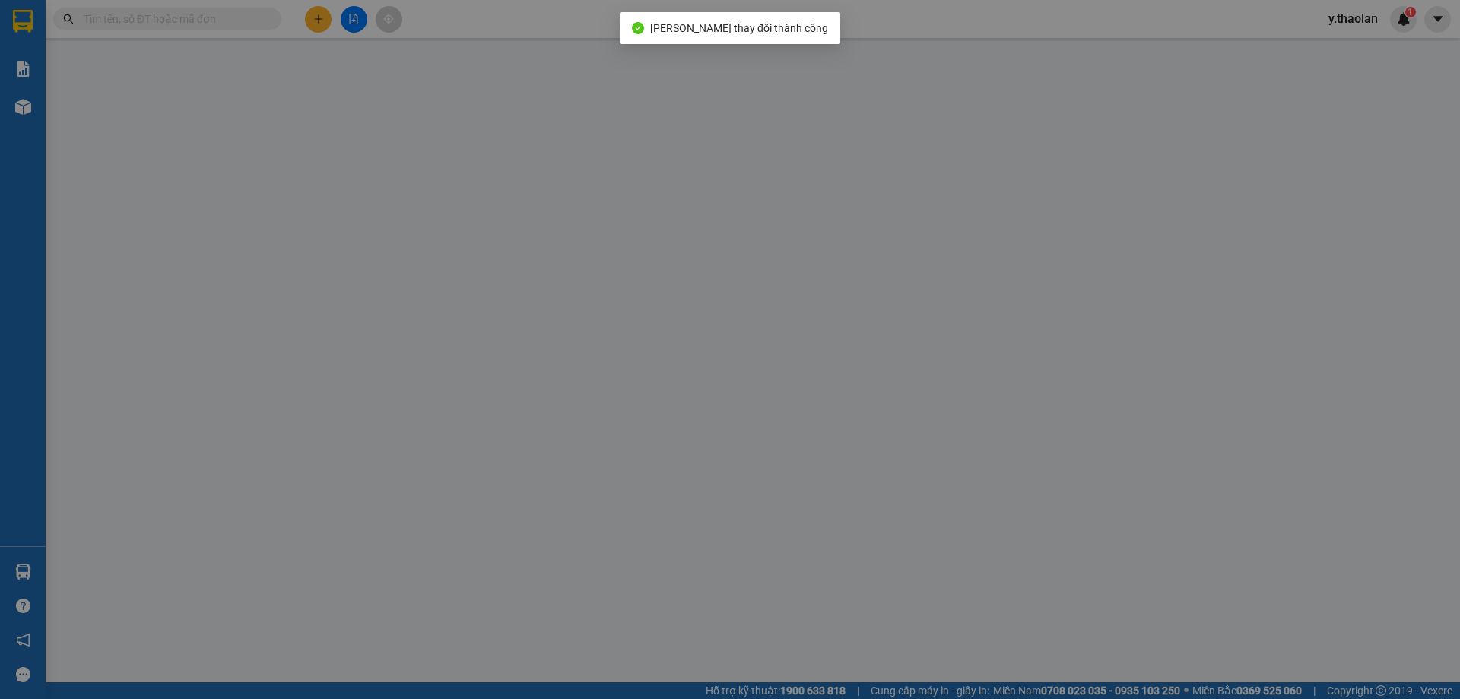
type input "0984692265"
type input "long"
type input "huy hồng"
type input "0"
type input "60.000"
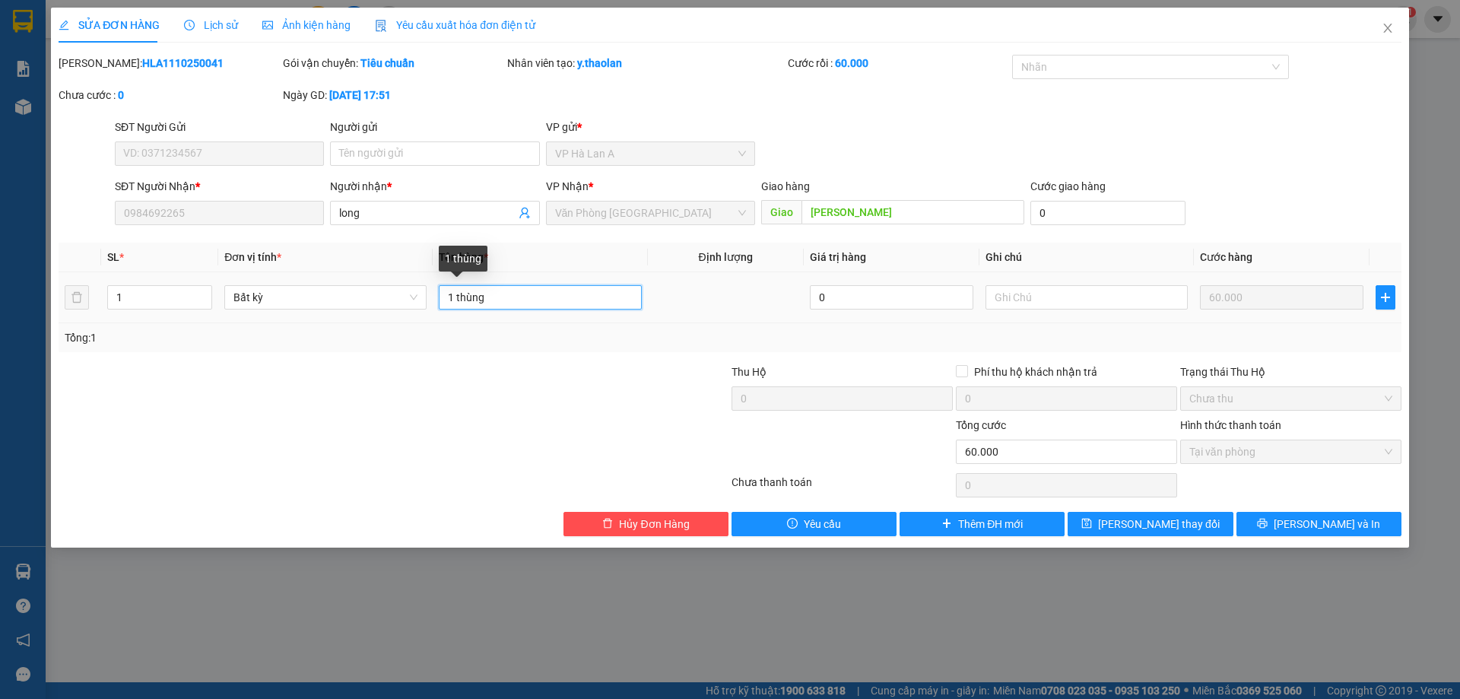
drag, startPoint x: 460, startPoint y: 293, endPoint x: 677, endPoint y: 276, distance: 217.4
click at [677, 276] on tr "1 Bất kỳ 1 thùng 0 60.000" at bounding box center [730, 297] width 1343 height 51
type input "1 t"
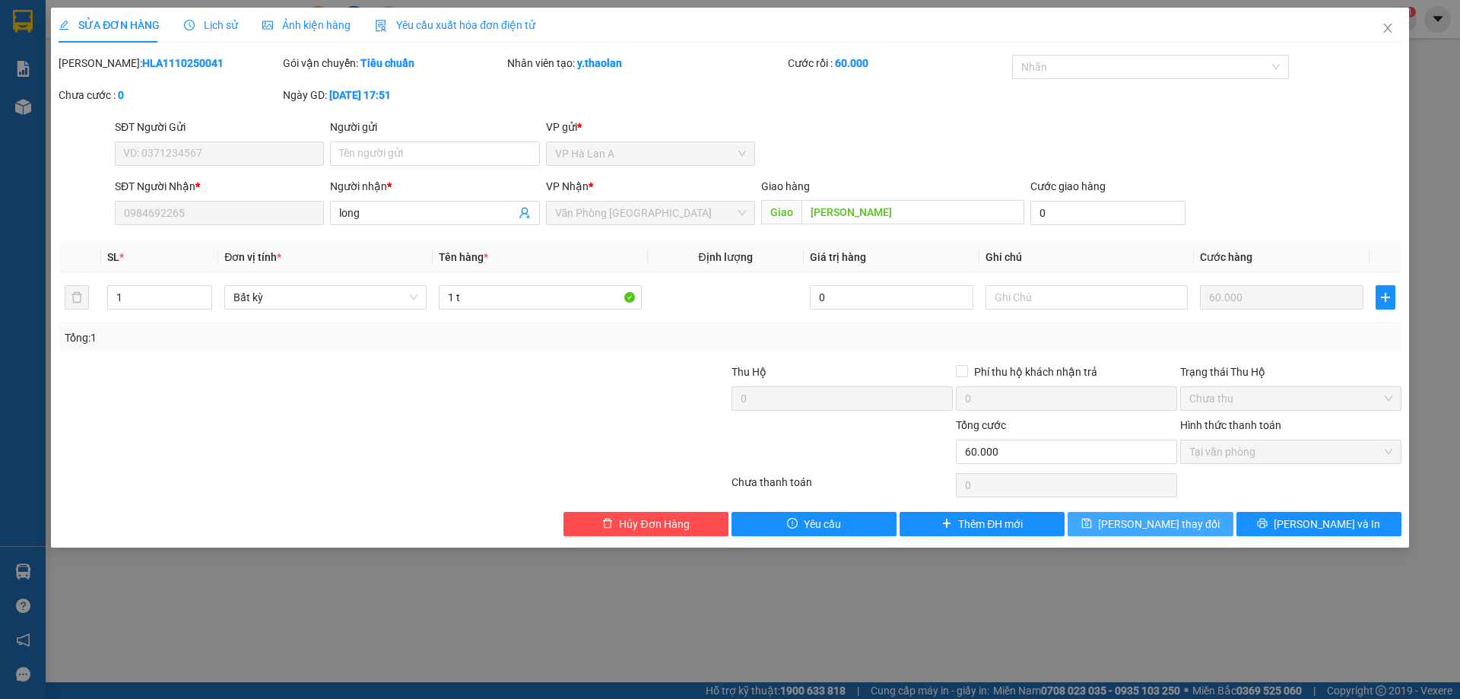
click at [1224, 519] on button "Lưu thay đổi" at bounding box center [1150, 524] width 165 height 24
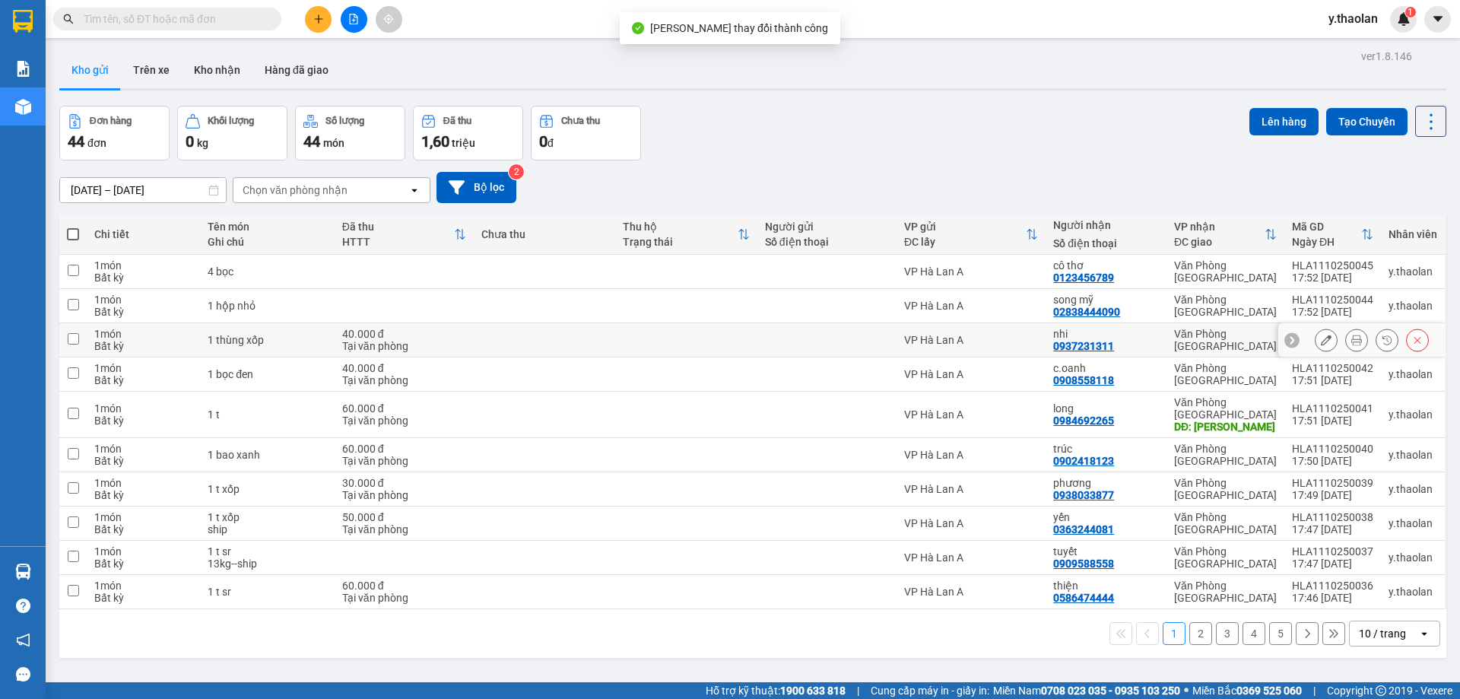
click at [1315, 337] on div at bounding box center [1326, 340] width 23 height 23
click at [1321, 344] on icon at bounding box center [1326, 340] width 11 height 11
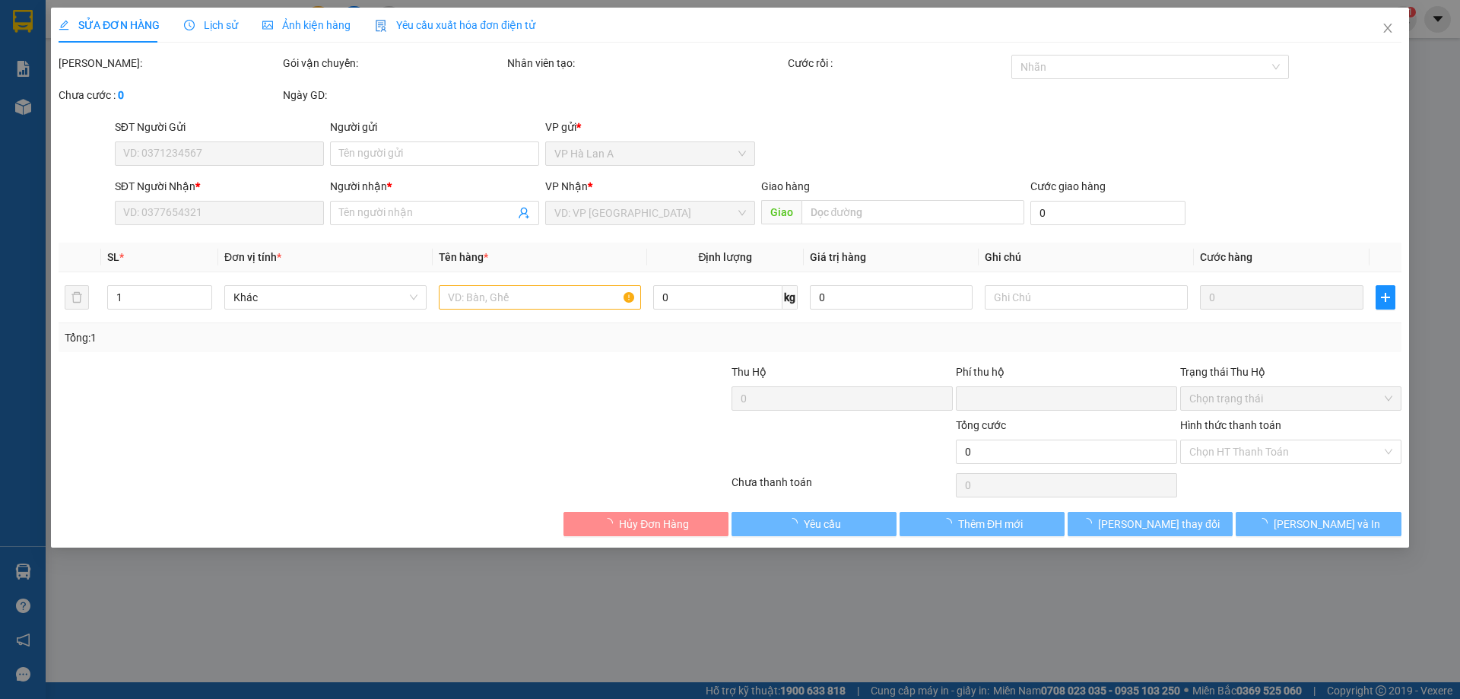
type input "0937231311"
type input "nhi"
type input "0"
type input "40.000"
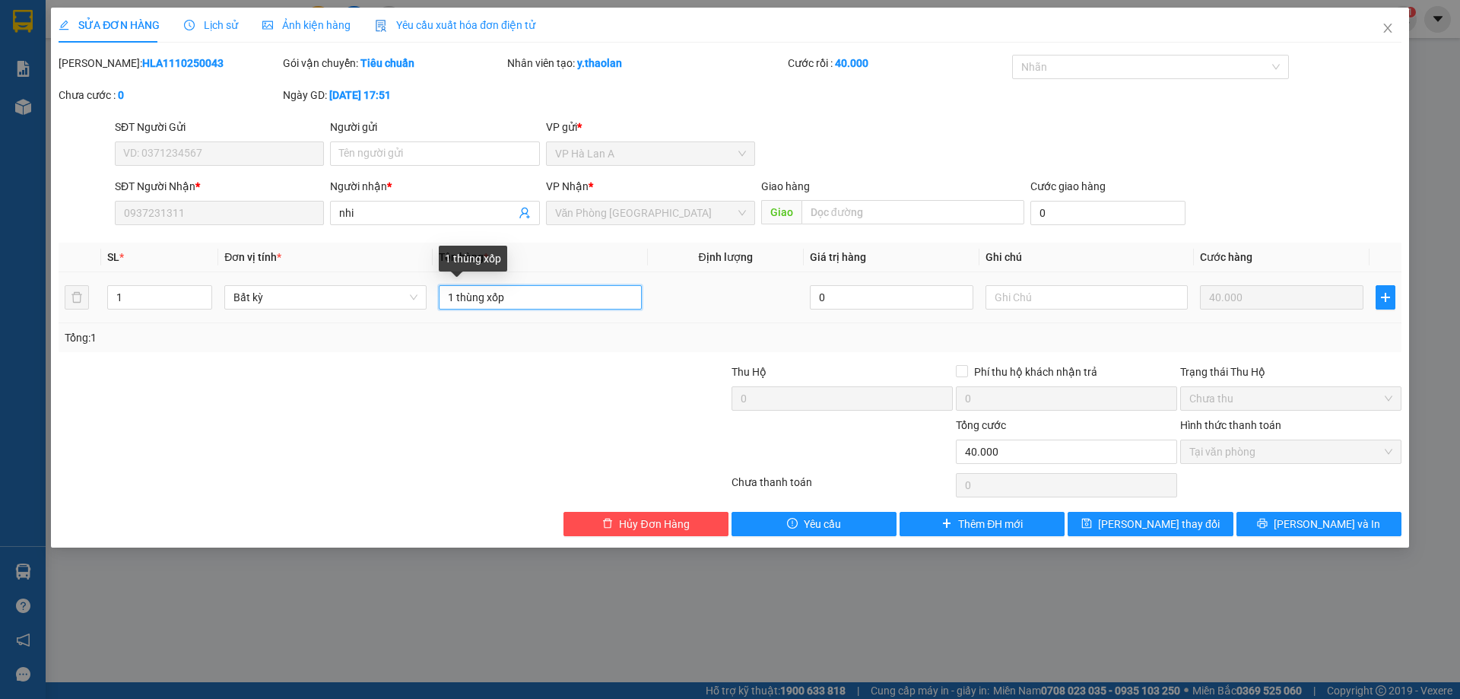
drag, startPoint x: 483, startPoint y: 301, endPoint x: 454, endPoint y: 307, distance: 29.5
click at [454, 307] on input "1 thùng xốp" at bounding box center [540, 297] width 202 height 24
type input "1 t xốp"
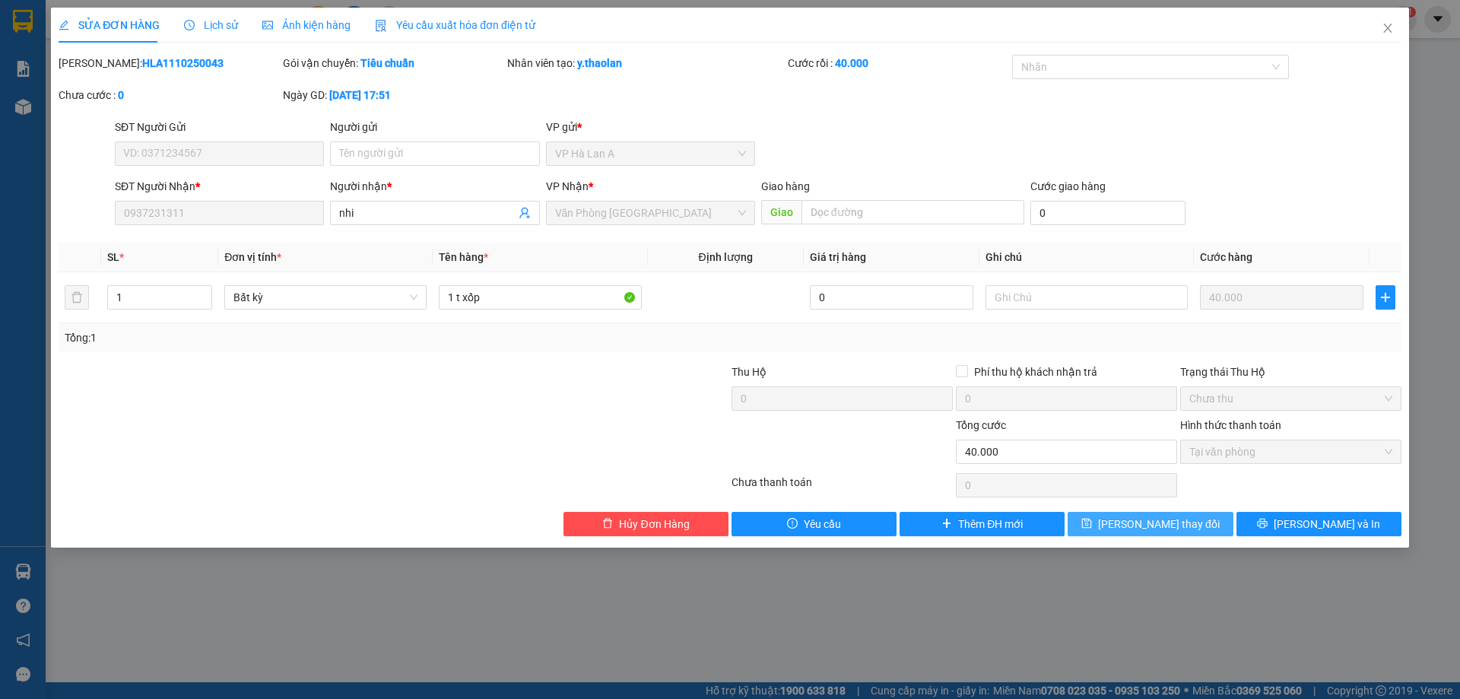
click at [1154, 522] on span "Lưu thay đổi" at bounding box center [1159, 524] width 122 height 17
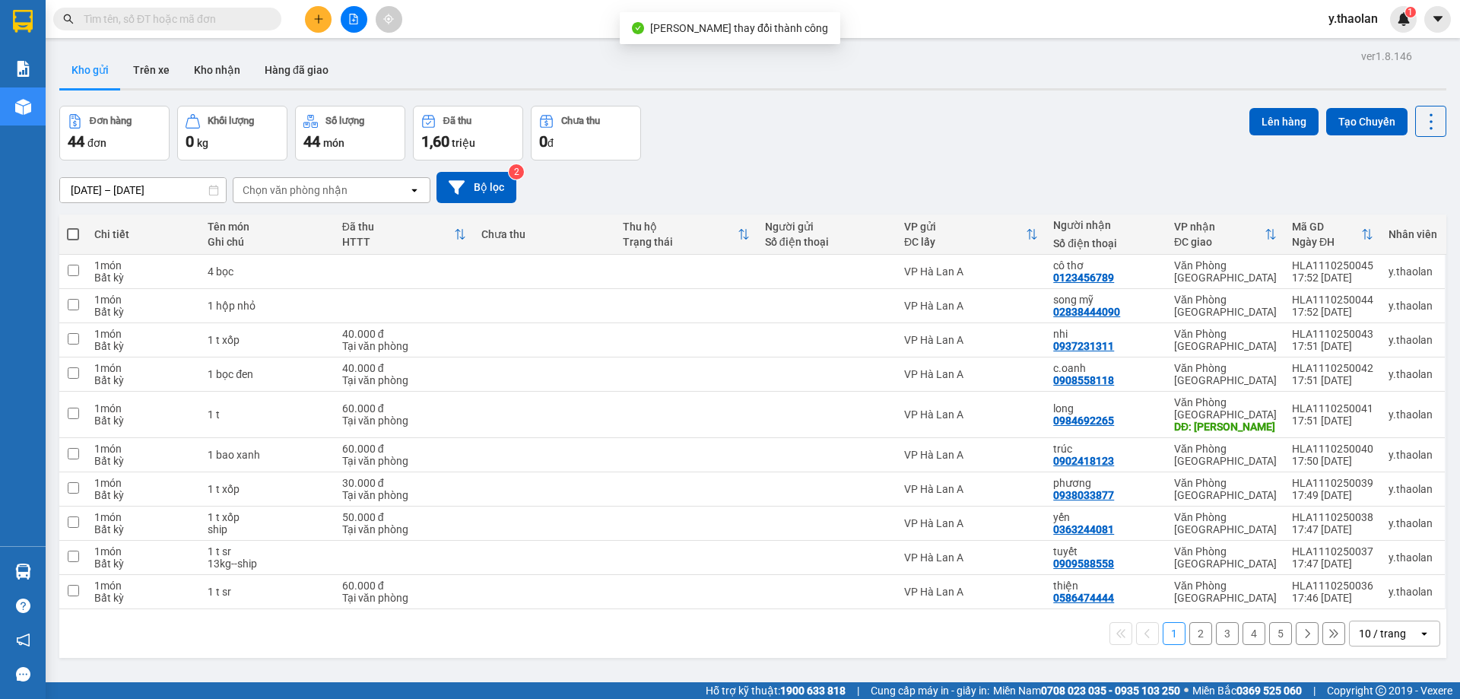
click at [1359, 13] on span "y.thaolan" at bounding box center [1353, 18] width 74 height 19
click at [1336, 46] on li "Đăng xuất" at bounding box center [1364, 47] width 97 height 24
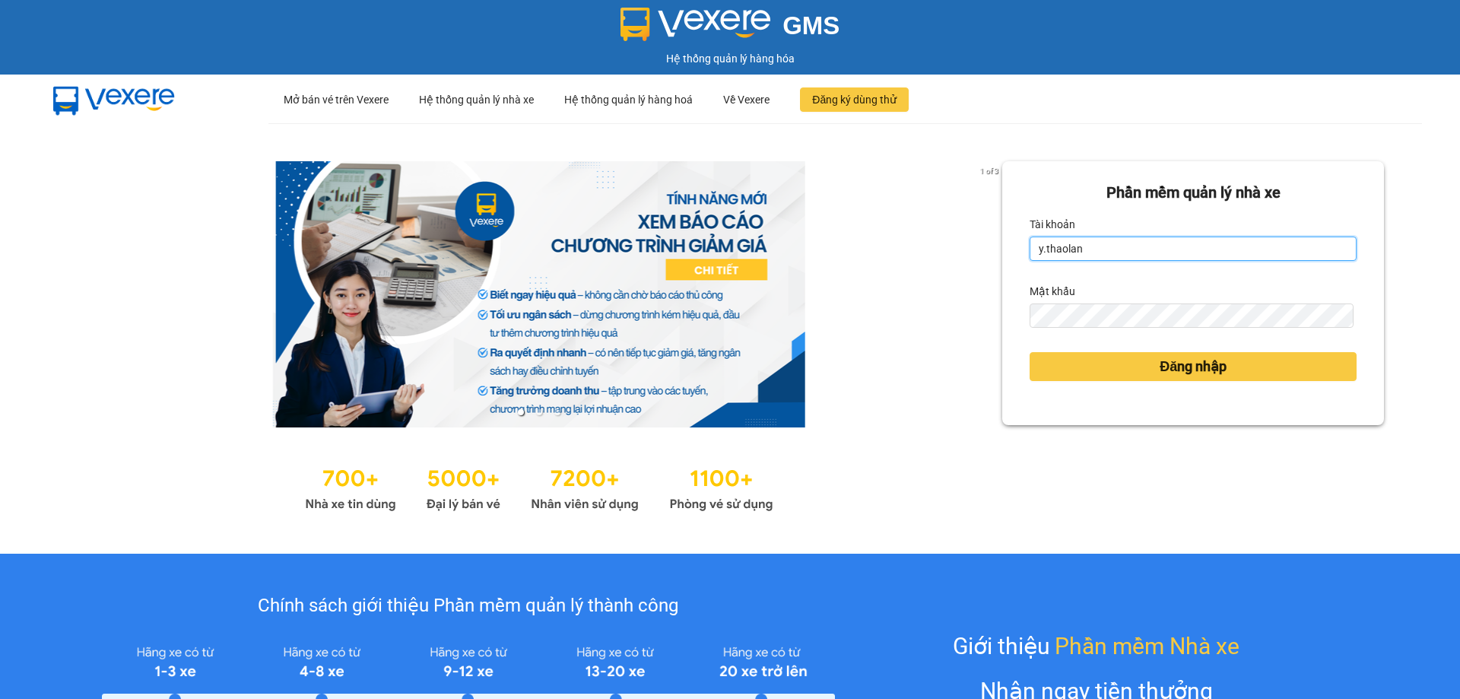
click at [1186, 240] on input "y.thaolan" at bounding box center [1193, 249] width 327 height 24
type input "dao.thaolan"
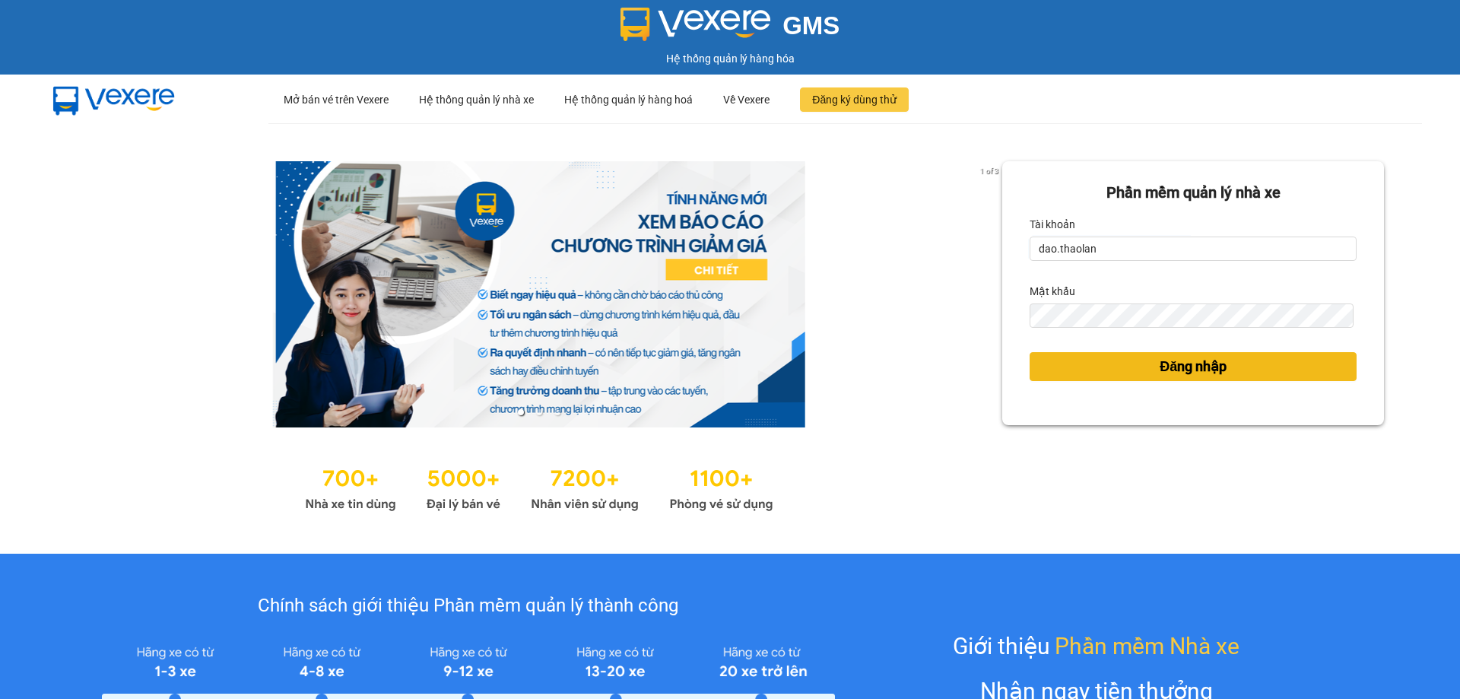
click at [1141, 370] on button "Đăng nhập" at bounding box center [1193, 366] width 327 height 29
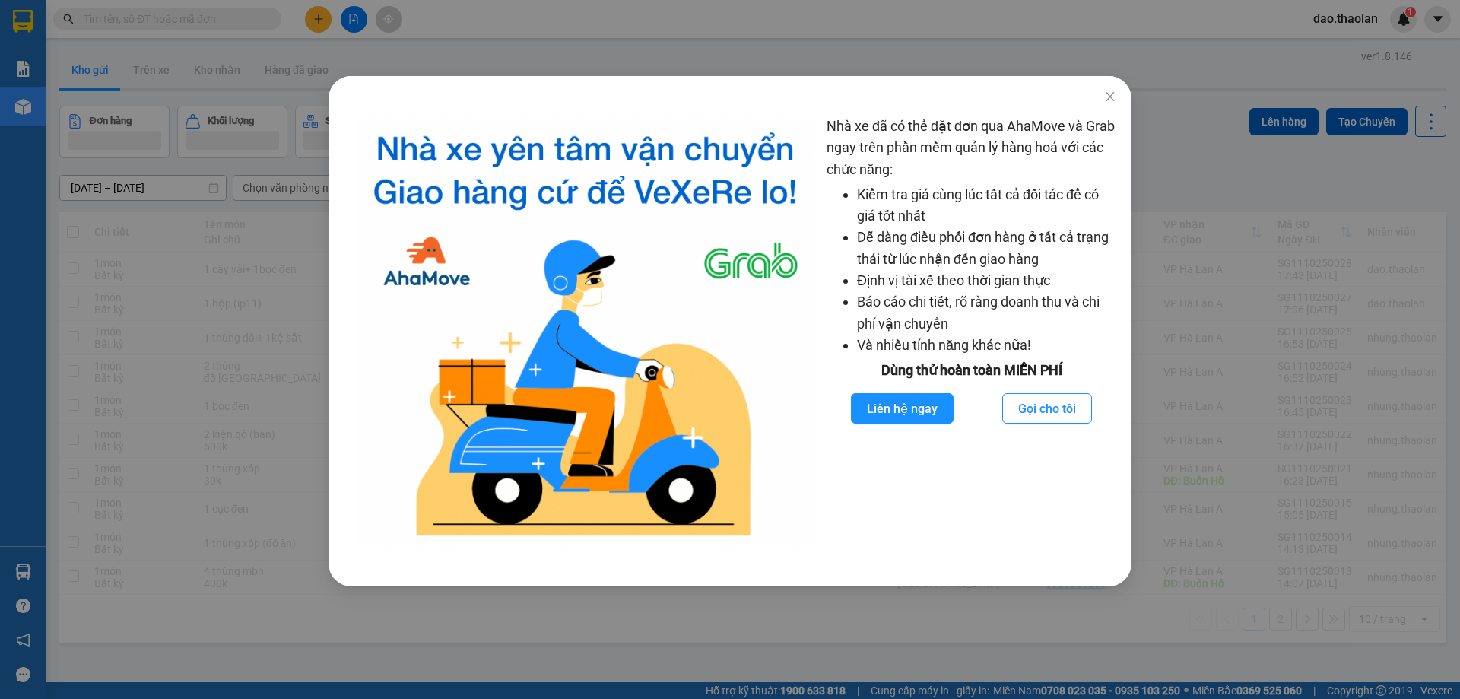
click at [314, 14] on div "Nhà xe đã có thể đặt đơn qua AhaMove và Grab ngay trên phần mềm quản lý hàng ho…" at bounding box center [730, 349] width 1460 height 699
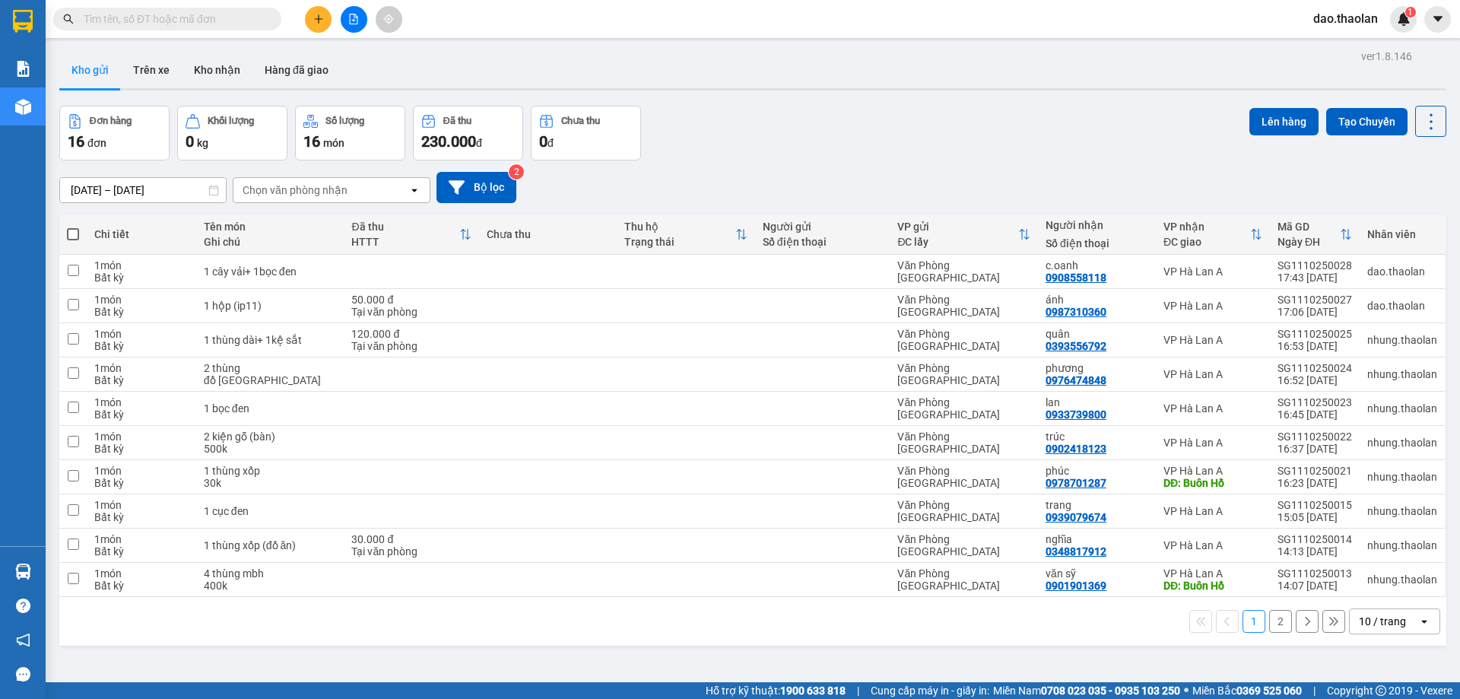
click at [314, 14] on icon "plus" at bounding box center [318, 19] width 11 height 11
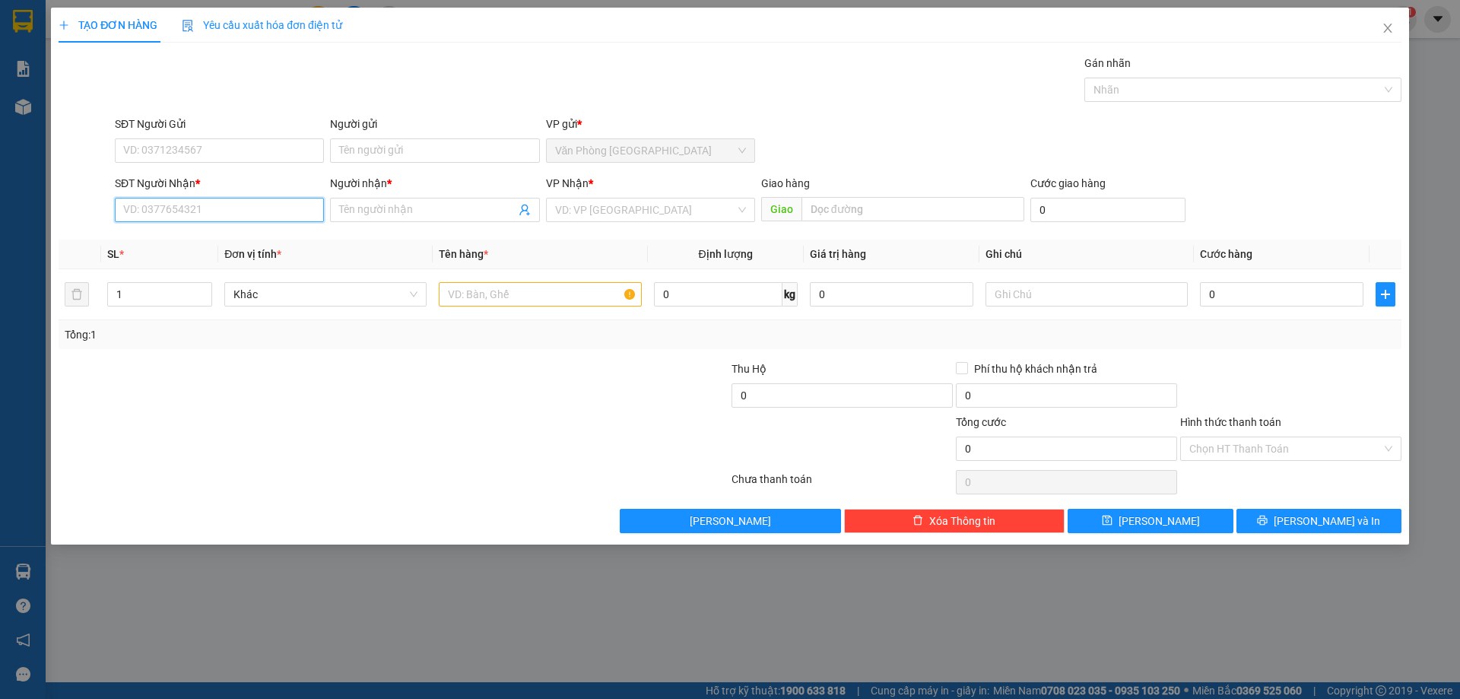
click at [245, 201] on input "SĐT Người Nhận *" at bounding box center [219, 210] width 209 height 24
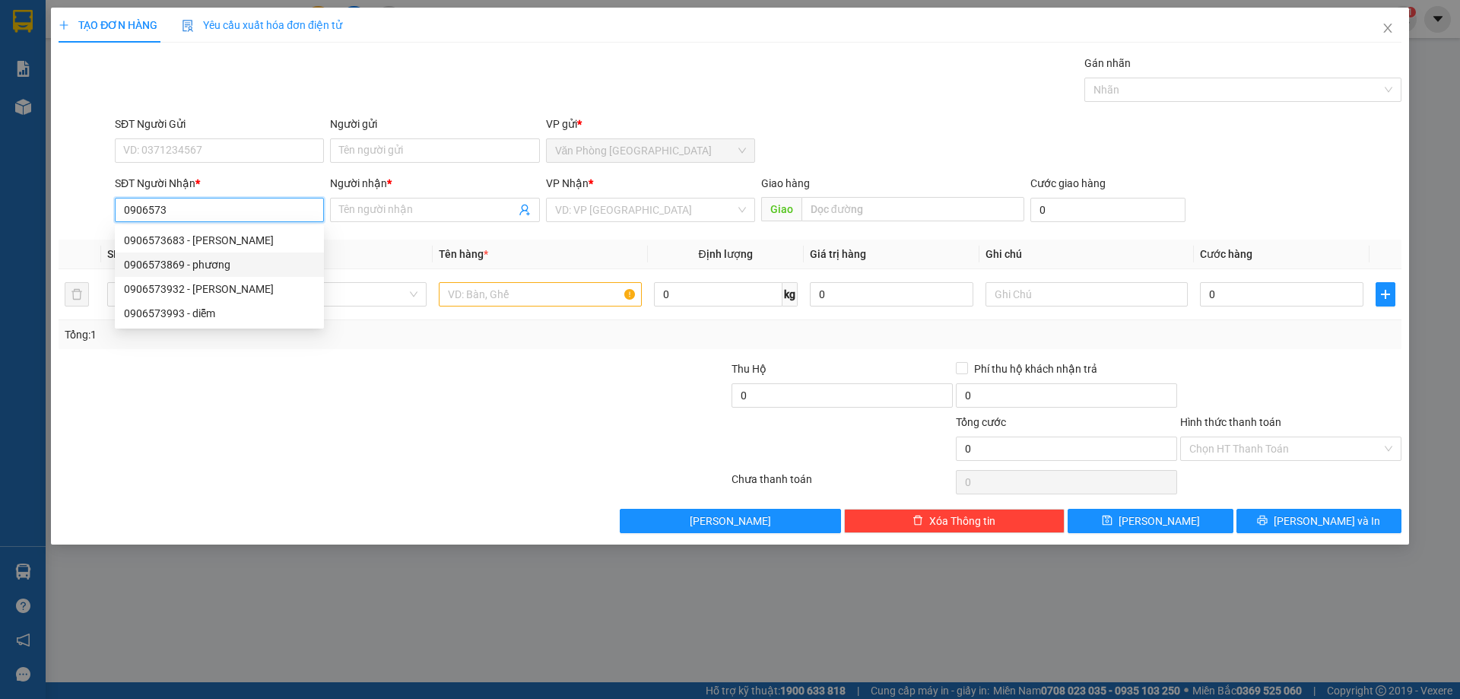
click at [198, 262] on div "0906573869 - phương" at bounding box center [219, 264] width 191 height 17
type input "0906573869"
type input "phương"
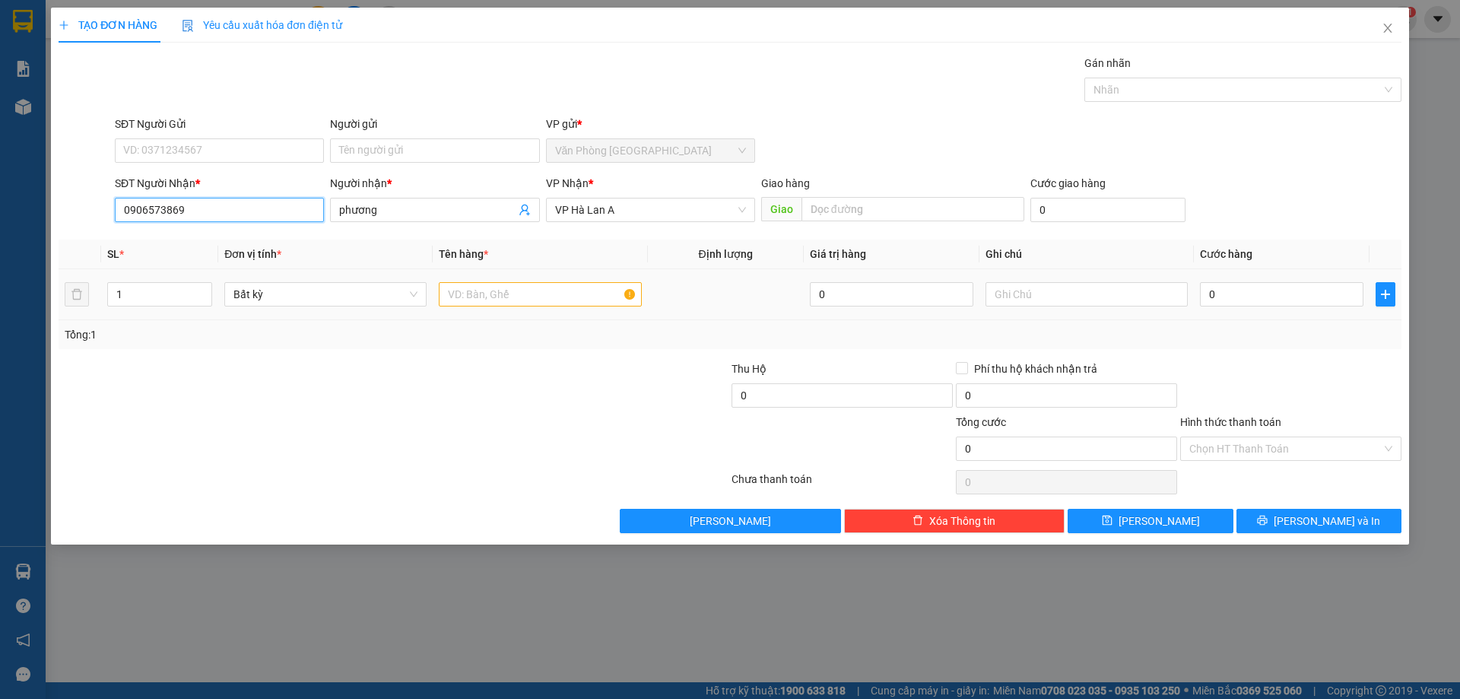
type input "0906573869"
click at [448, 292] on input "text" at bounding box center [540, 294] width 202 height 24
type input "1 thùng xốp"
click at [1270, 301] on input "0" at bounding box center [1282, 294] width 164 height 24
type input "4"
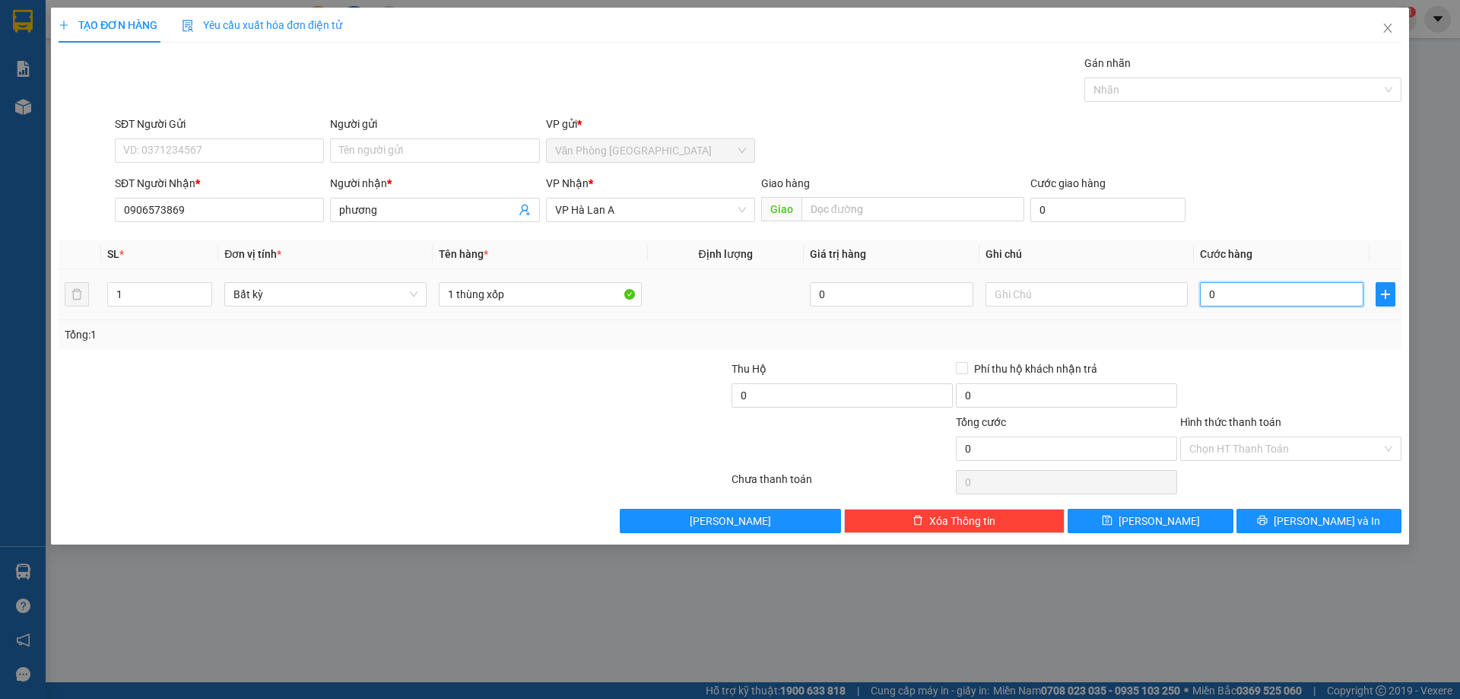
type input "4"
type input "40"
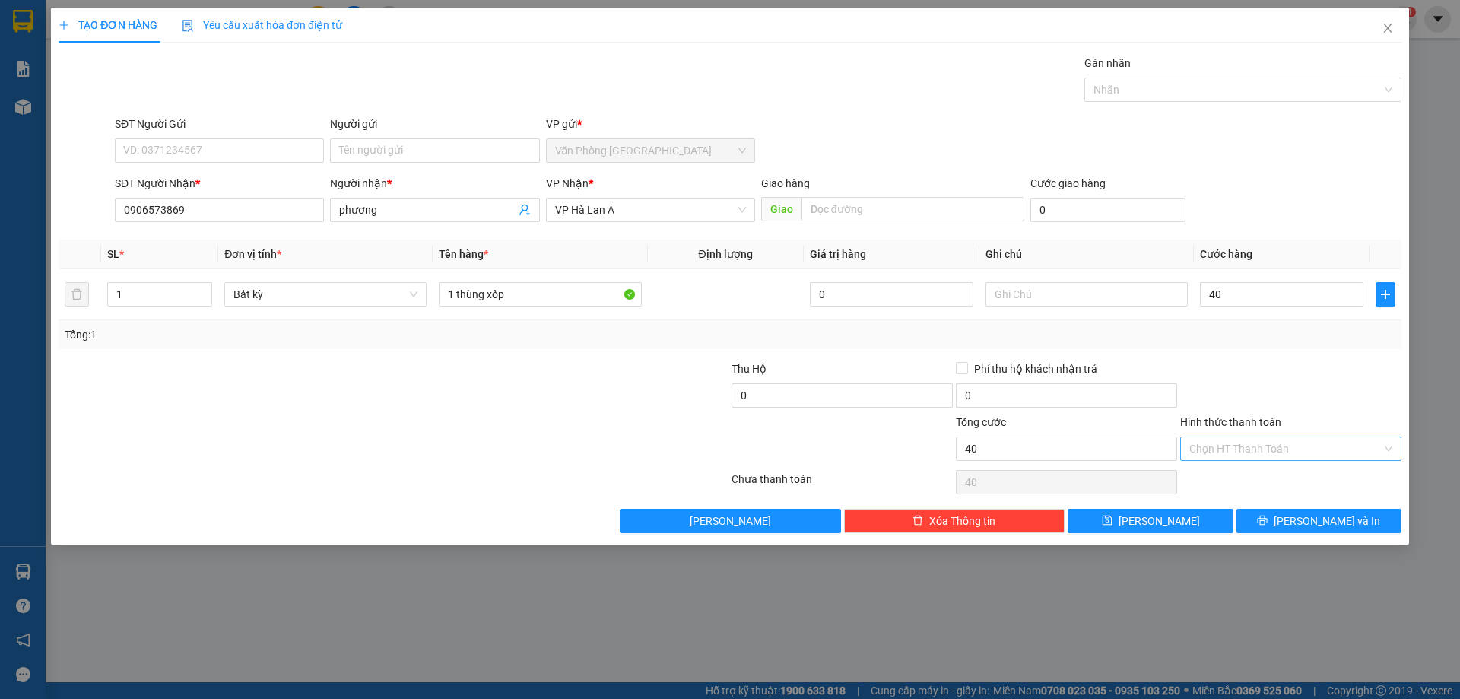
type input "40.000"
click at [1257, 440] on input "Hình thức thanh toán" at bounding box center [1285, 448] width 192 height 23
click at [1255, 465] on div "Transit Pickup Surcharge Ids Transit Deliver Surcharge Ids Transit Deliver Surc…" at bounding box center [730, 294] width 1343 height 478
click at [1242, 454] on input "Hình thức thanh toán" at bounding box center [1285, 448] width 192 height 23
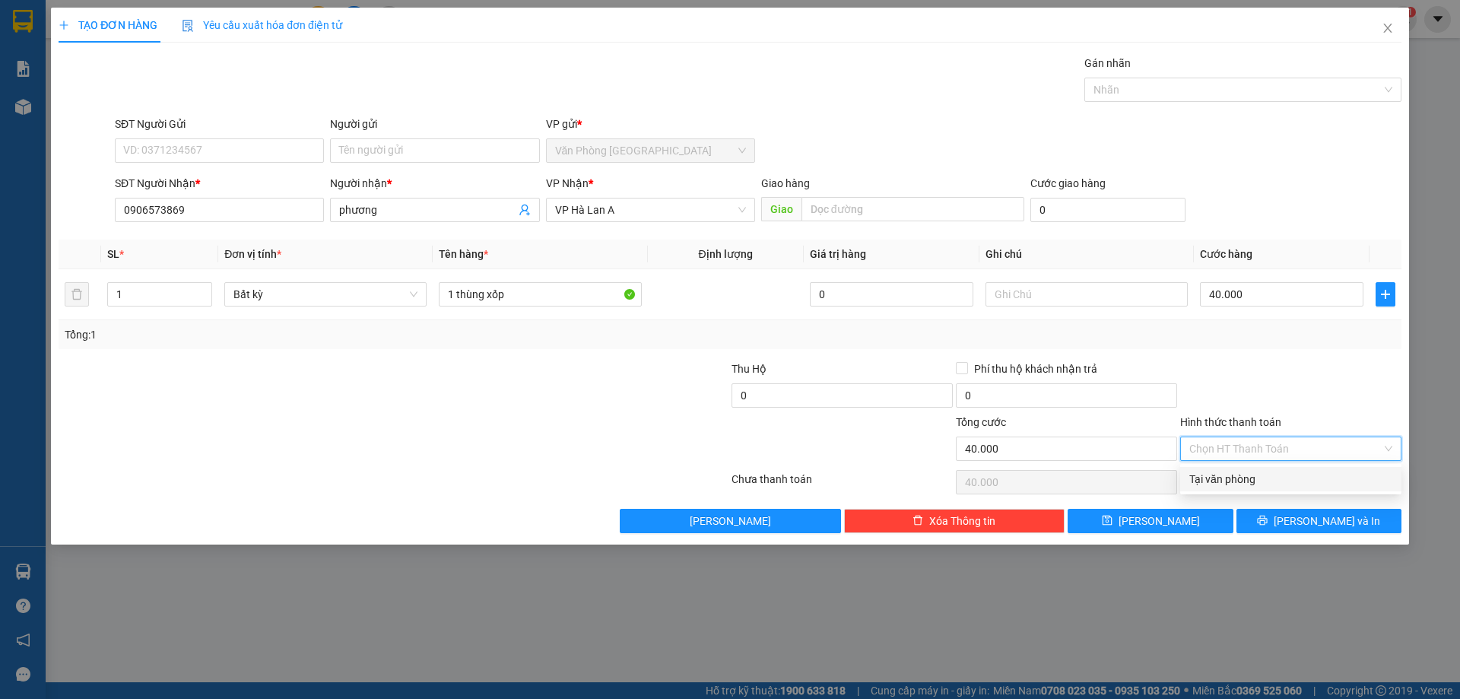
click at [1251, 484] on div "Tại văn phòng" at bounding box center [1290, 479] width 203 height 17
type input "0"
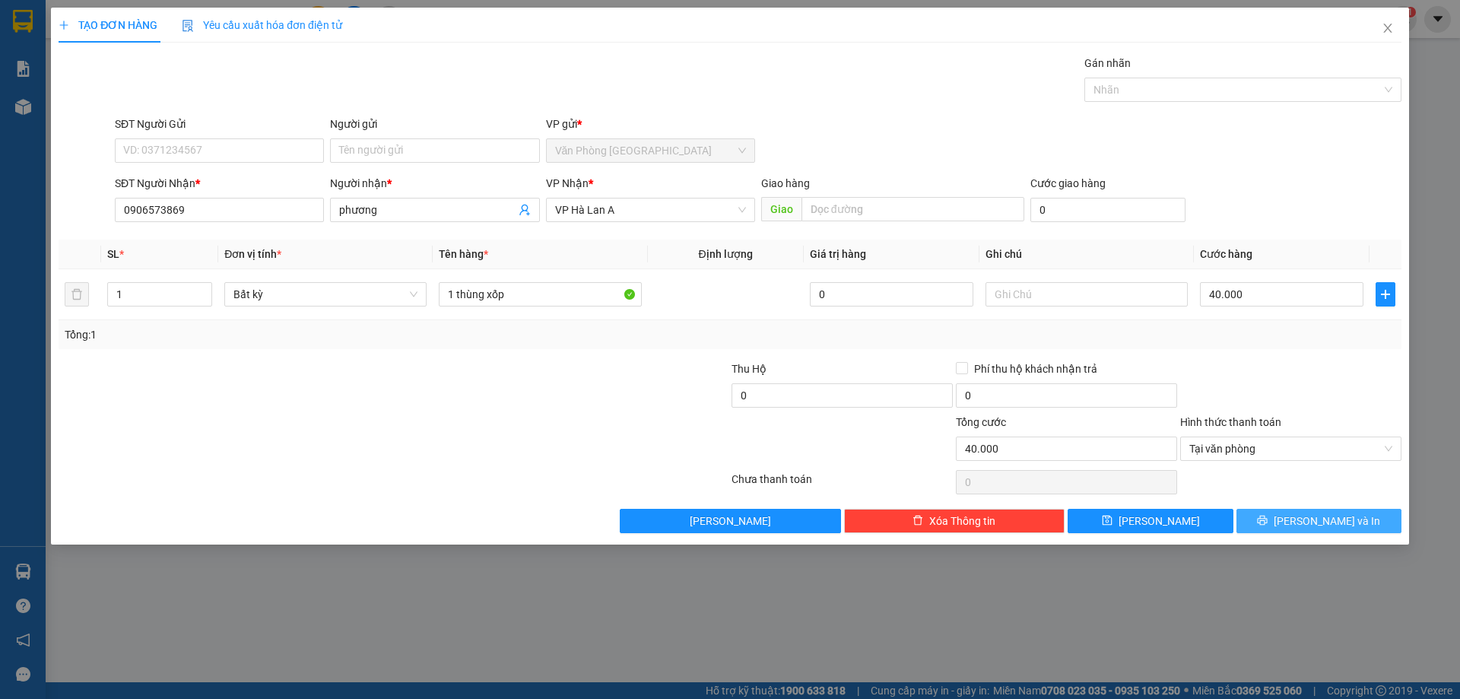
click at [1281, 521] on button "[PERSON_NAME] và In" at bounding box center [1319, 521] width 165 height 24
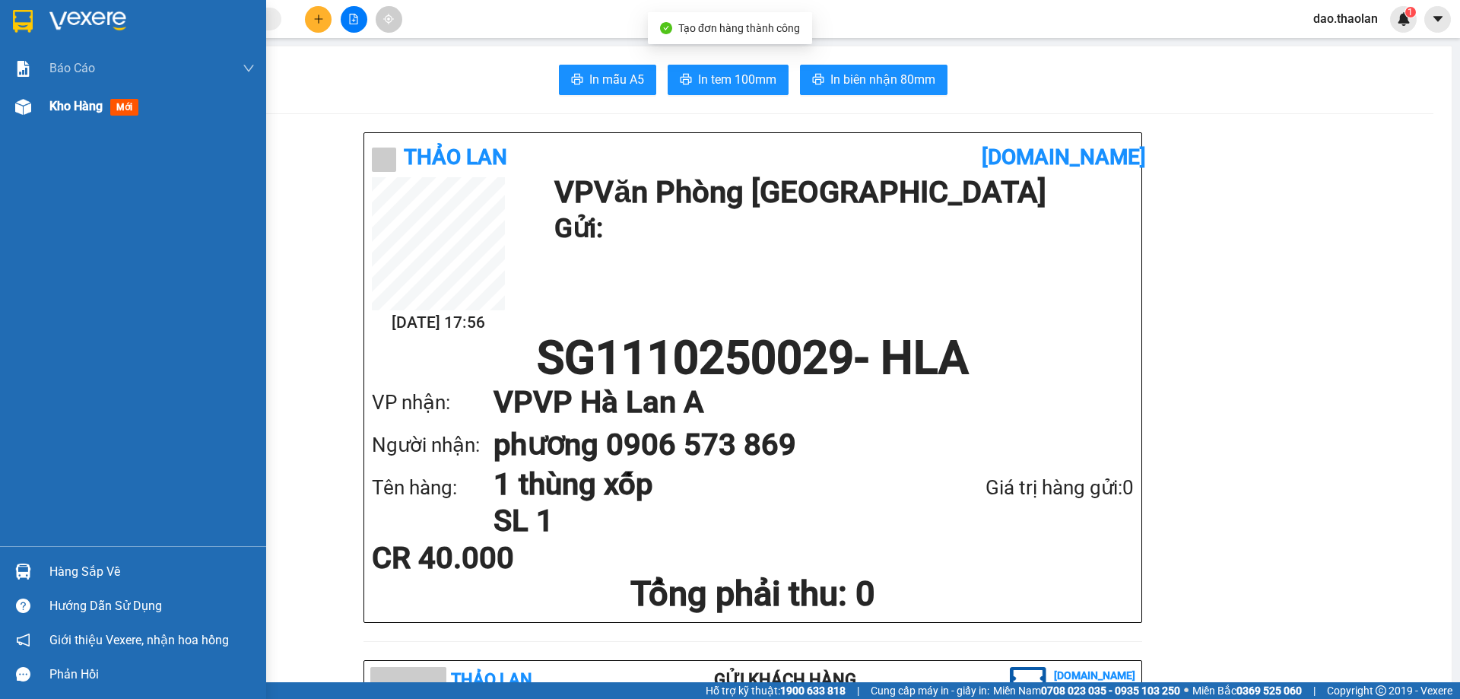
drag, startPoint x: 39, startPoint y: 115, endPoint x: 1075, endPoint y: 42, distance: 1039.1
click at [39, 116] on div "Kho hàng mới" at bounding box center [133, 106] width 266 height 38
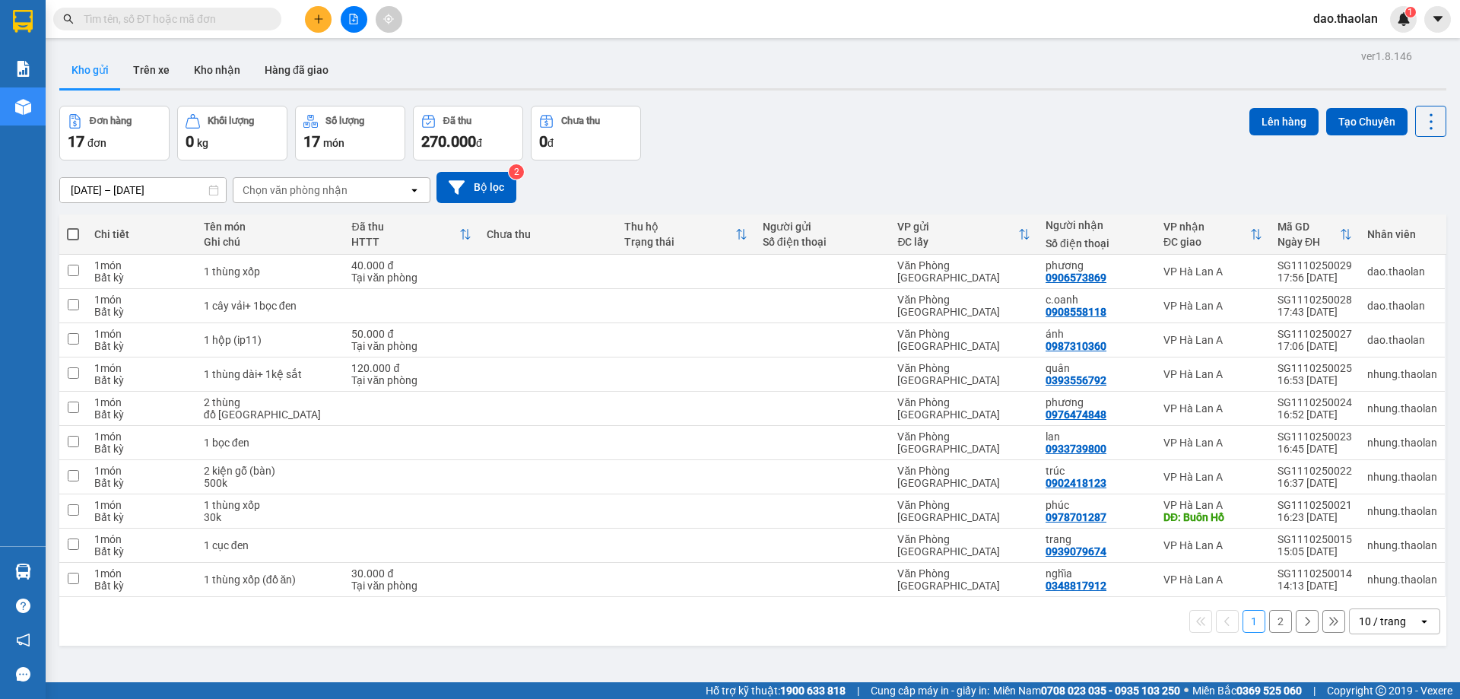
click at [1341, 20] on span "dao.thaolan" at bounding box center [1345, 18] width 89 height 19
click at [1340, 37] on li "Đăng xuất" at bounding box center [1348, 47] width 97 height 24
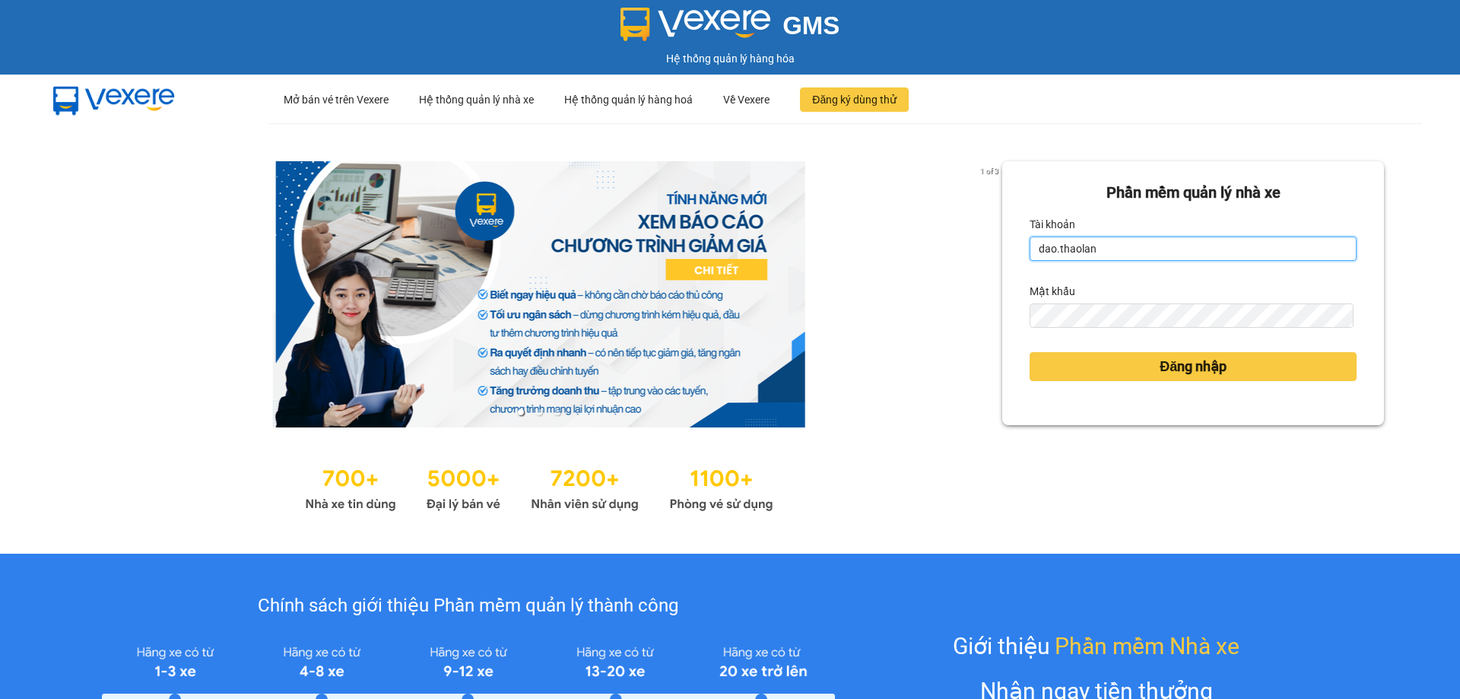
drag, startPoint x: 1211, startPoint y: 254, endPoint x: 1197, endPoint y: 259, distance: 14.7
click at [1211, 254] on input "dao.thaolan" at bounding box center [1193, 249] width 327 height 24
type input "y.thaolan"
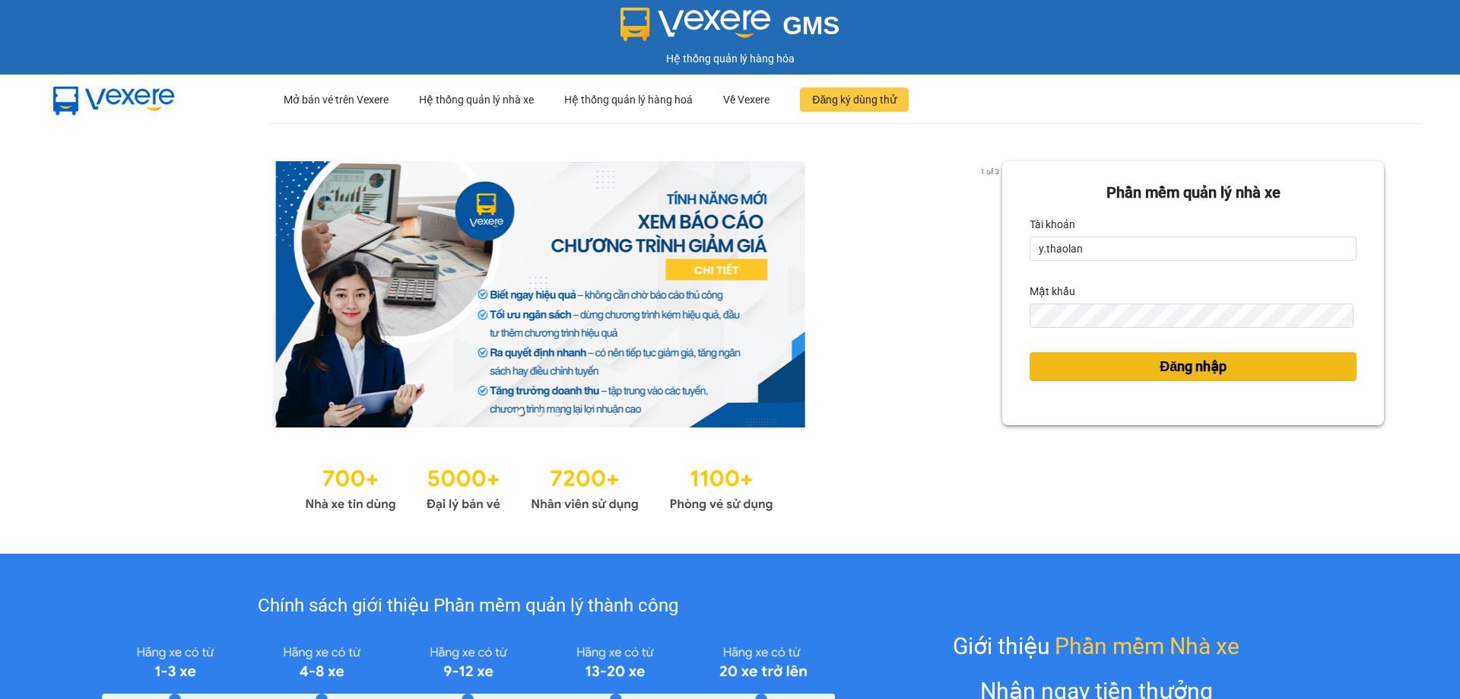
click at [1148, 368] on button "Đăng nhập" at bounding box center [1193, 366] width 327 height 29
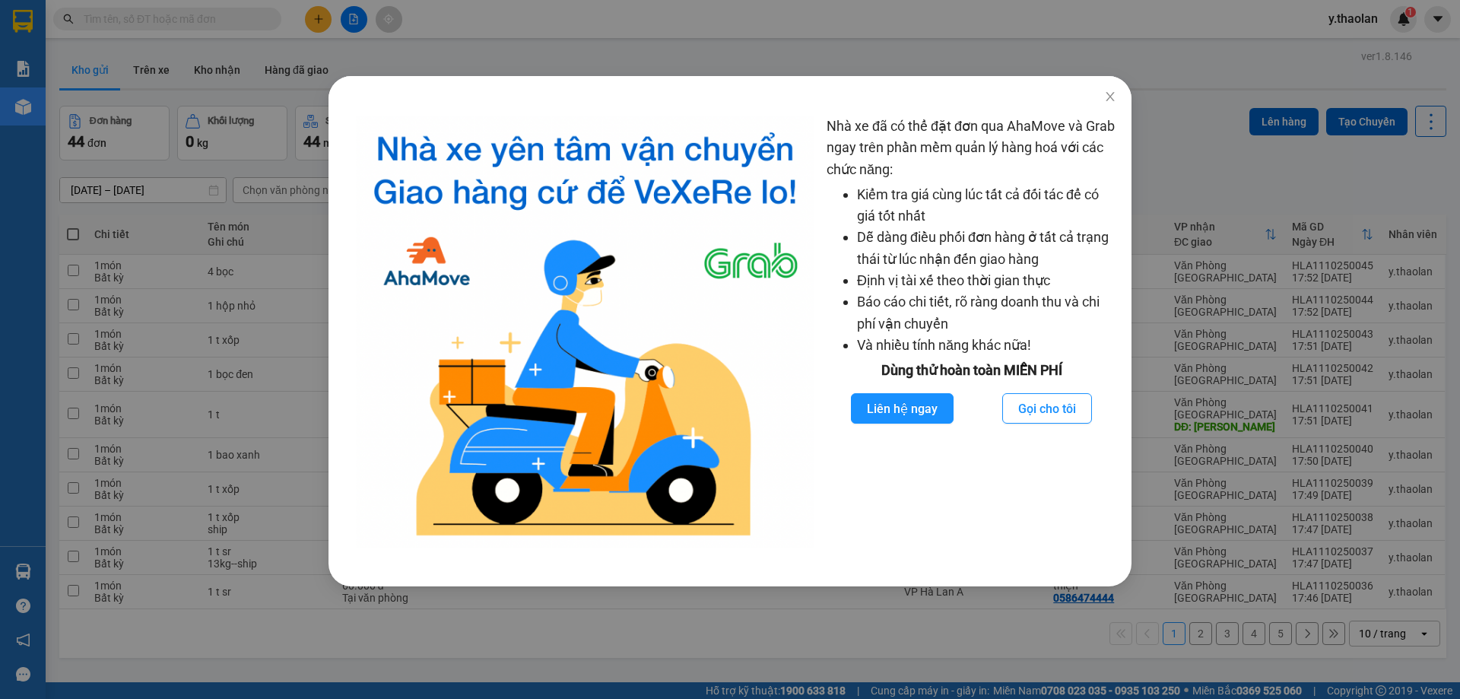
click at [201, 415] on div "Nhà xe đã có thể đặt đơn qua AhaMove và Grab ngay trên phần mềm quản lý hàng ho…" at bounding box center [730, 349] width 1460 height 699
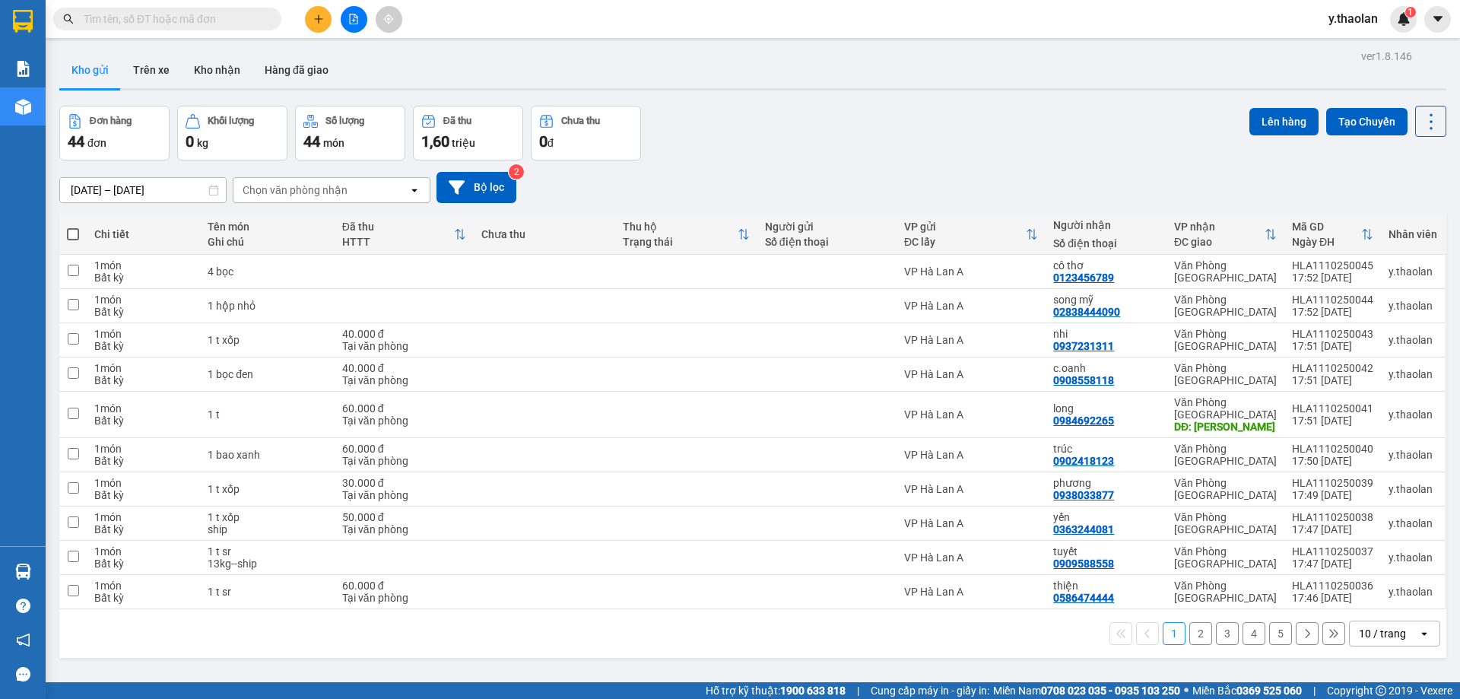
click at [1377, 626] on div "10 / trang" at bounding box center [1382, 633] width 47 height 15
click at [1359, 594] on span "100 / trang" at bounding box center [1377, 587] width 55 height 15
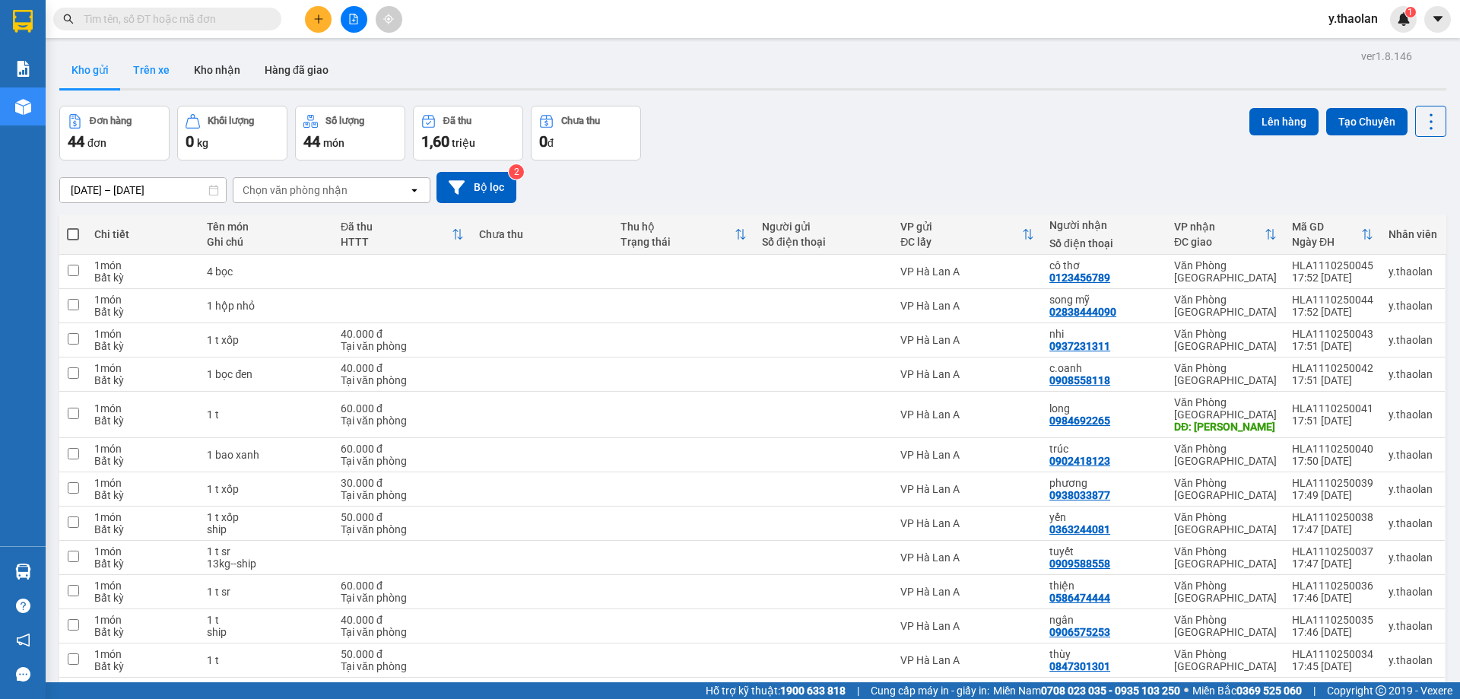
click at [172, 68] on button "Trên xe" at bounding box center [151, 70] width 61 height 37
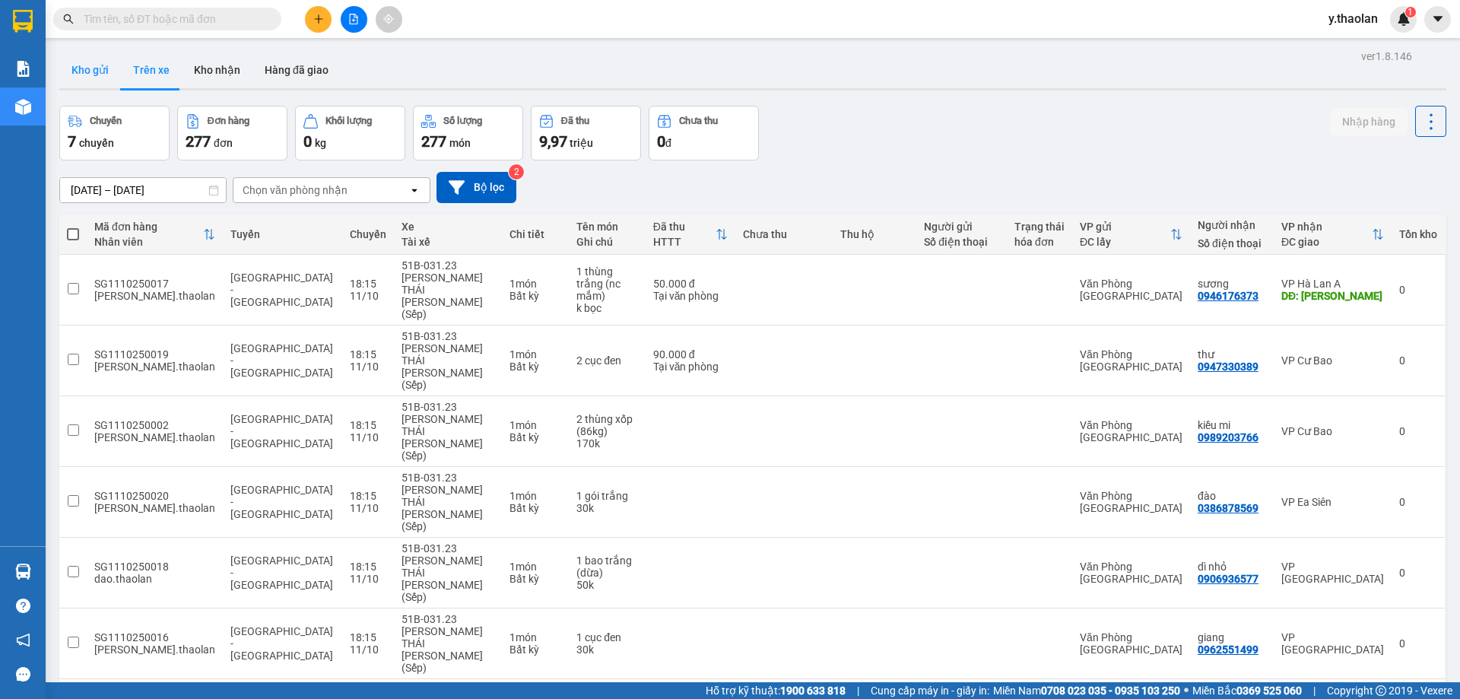
click at [74, 84] on button "Kho gửi" at bounding box center [90, 70] width 62 height 37
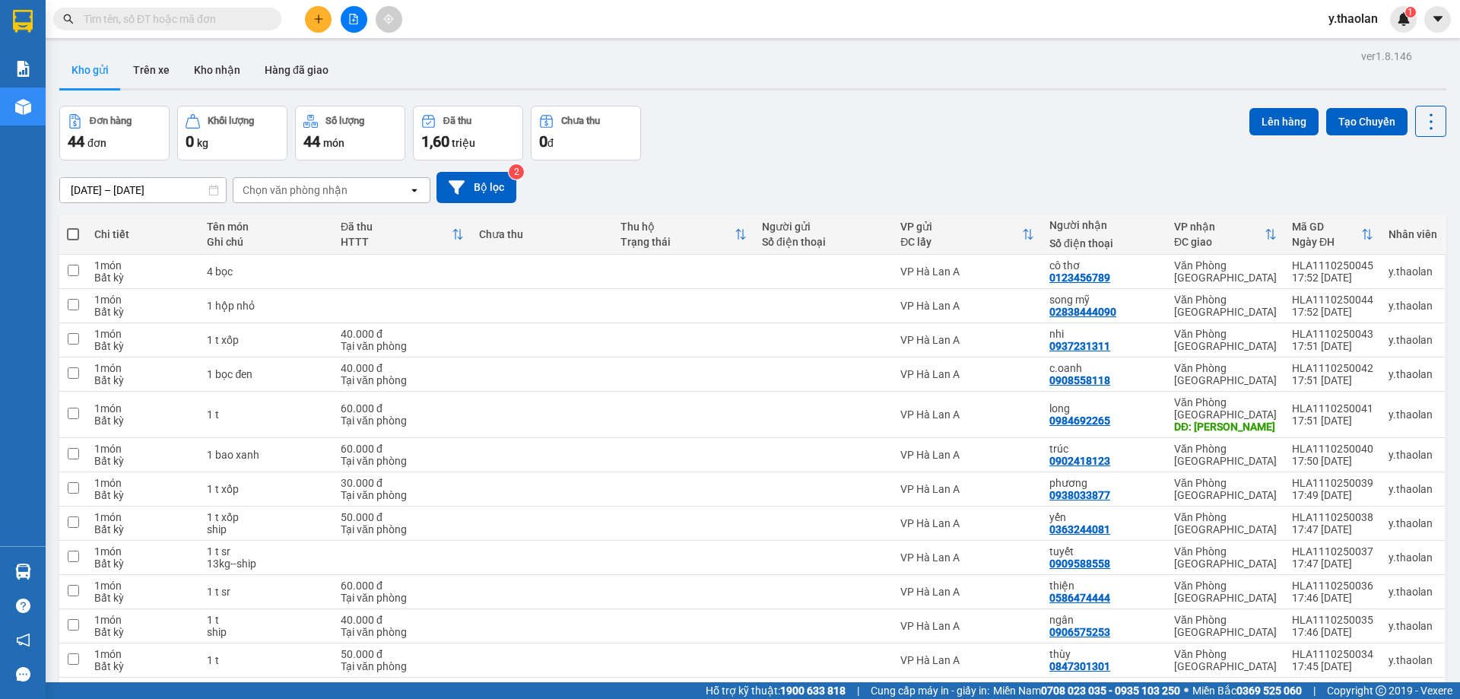
click at [1368, 14] on span "y.thaolan" at bounding box center [1353, 18] width 74 height 19
click at [1357, 40] on span "Đăng xuất" at bounding box center [1372, 47] width 64 height 17
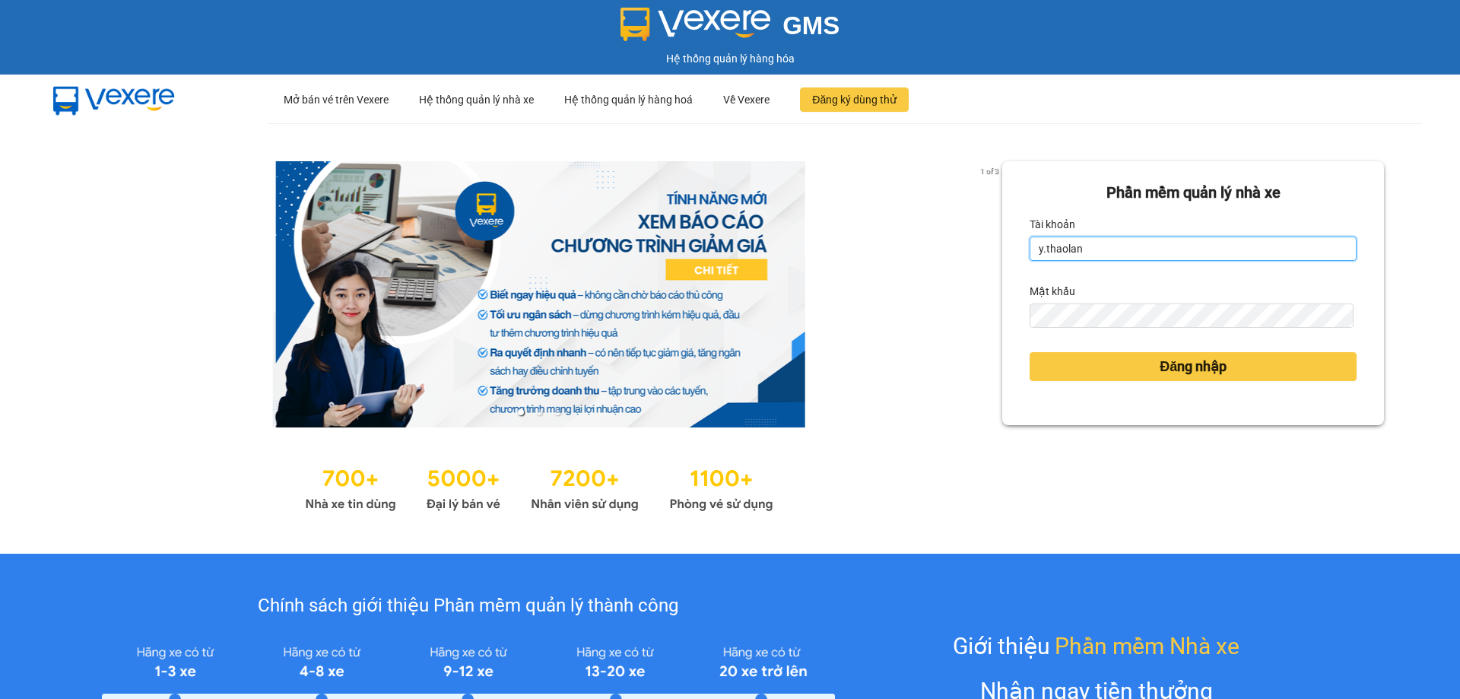
click at [1141, 259] on input "y.thaolan" at bounding box center [1193, 249] width 327 height 24
type input "dao.thaolan"
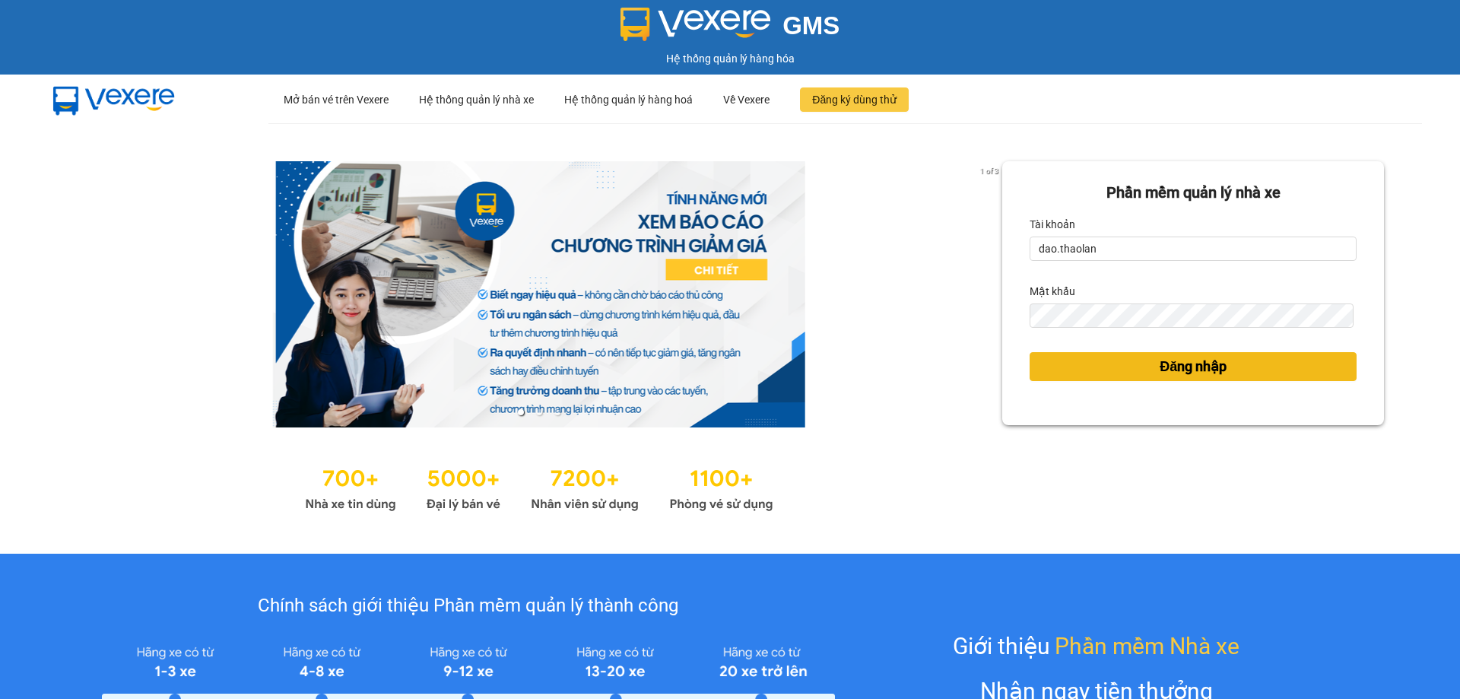
click at [1128, 369] on button "Đăng nhập" at bounding box center [1193, 366] width 327 height 29
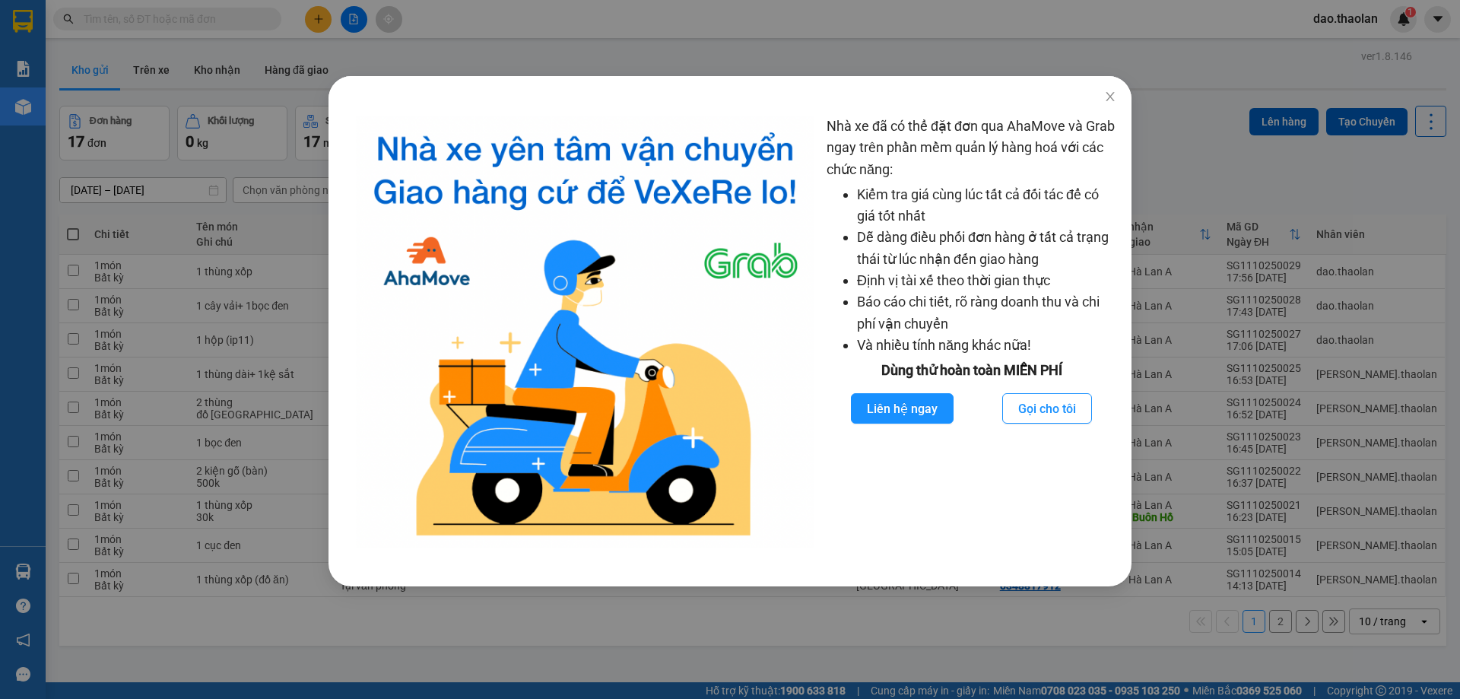
click at [1049, 54] on div "Nhà xe đã có thể đặt đơn qua AhaMove và Grab ngay trên phần mềm quản lý hàng ho…" at bounding box center [730, 349] width 1460 height 699
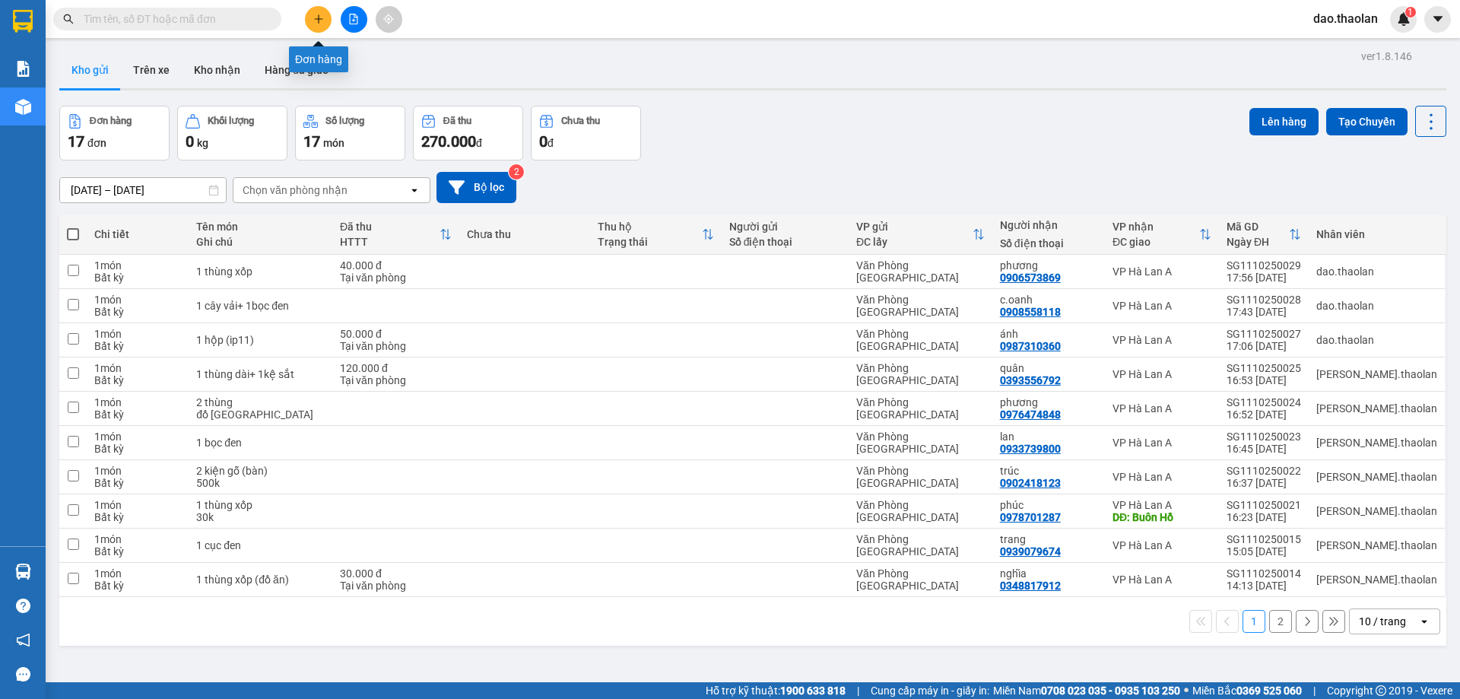
click at [310, 12] on button at bounding box center [318, 19] width 27 height 27
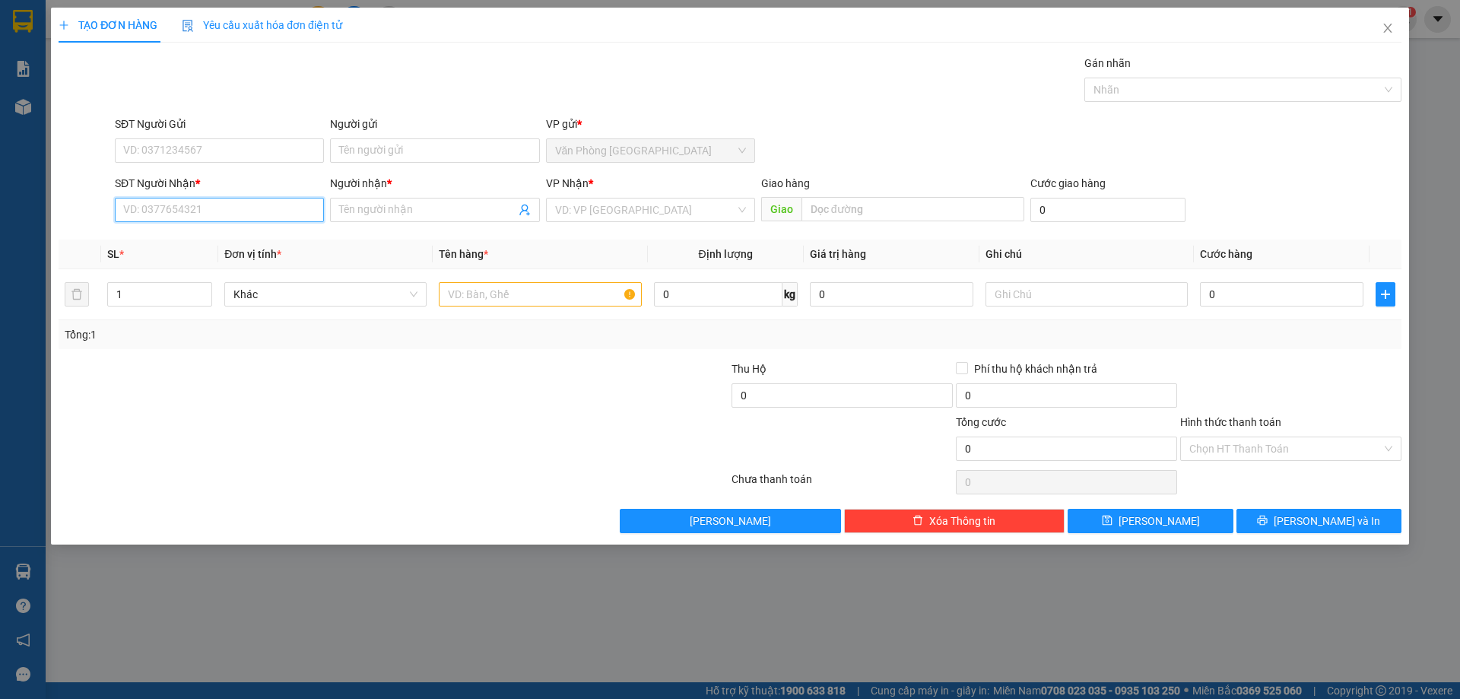
click at [151, 211] on input "SĐT Người Nhận *" at bounding box center [219, 210] width 209 height 24
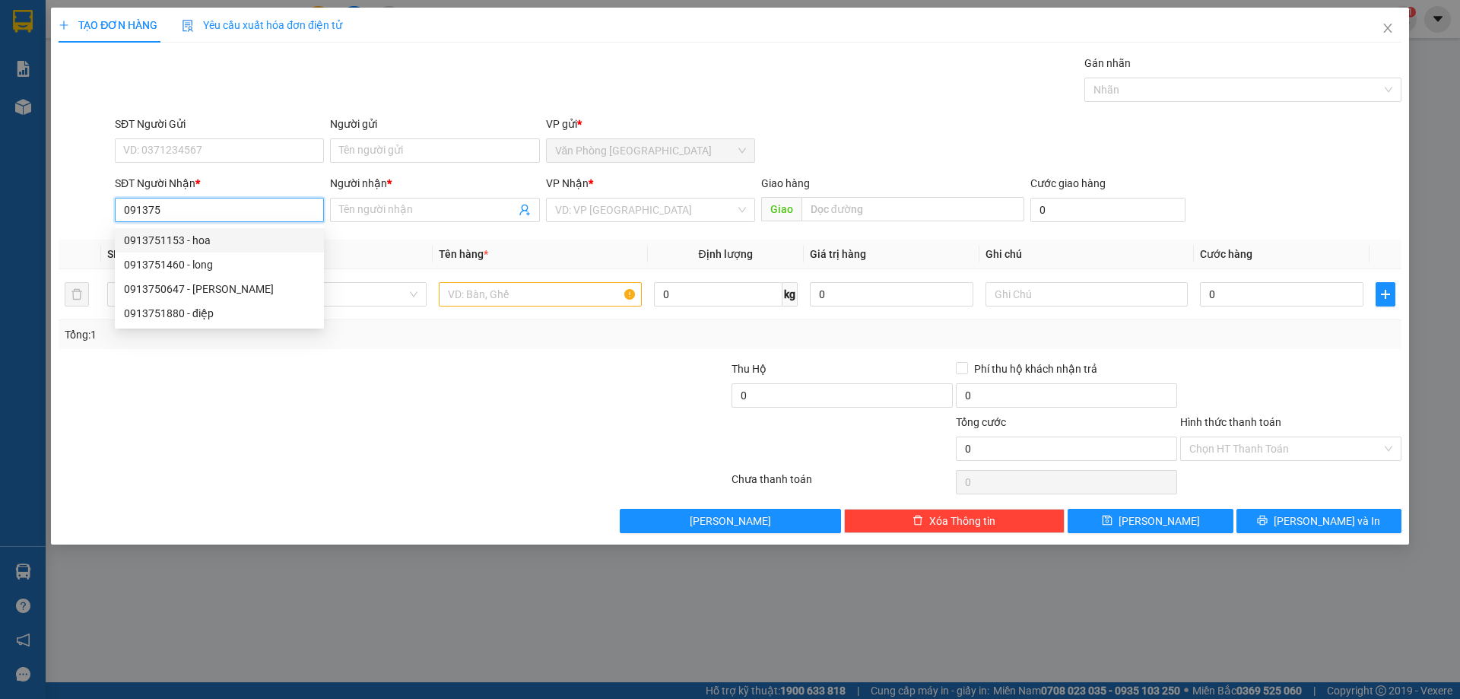
click at [185, 236] on div "0913751153 - hoa" at bounding box center [219, 240] width 191 height 17
type input "0913751153"
type input "hoa"
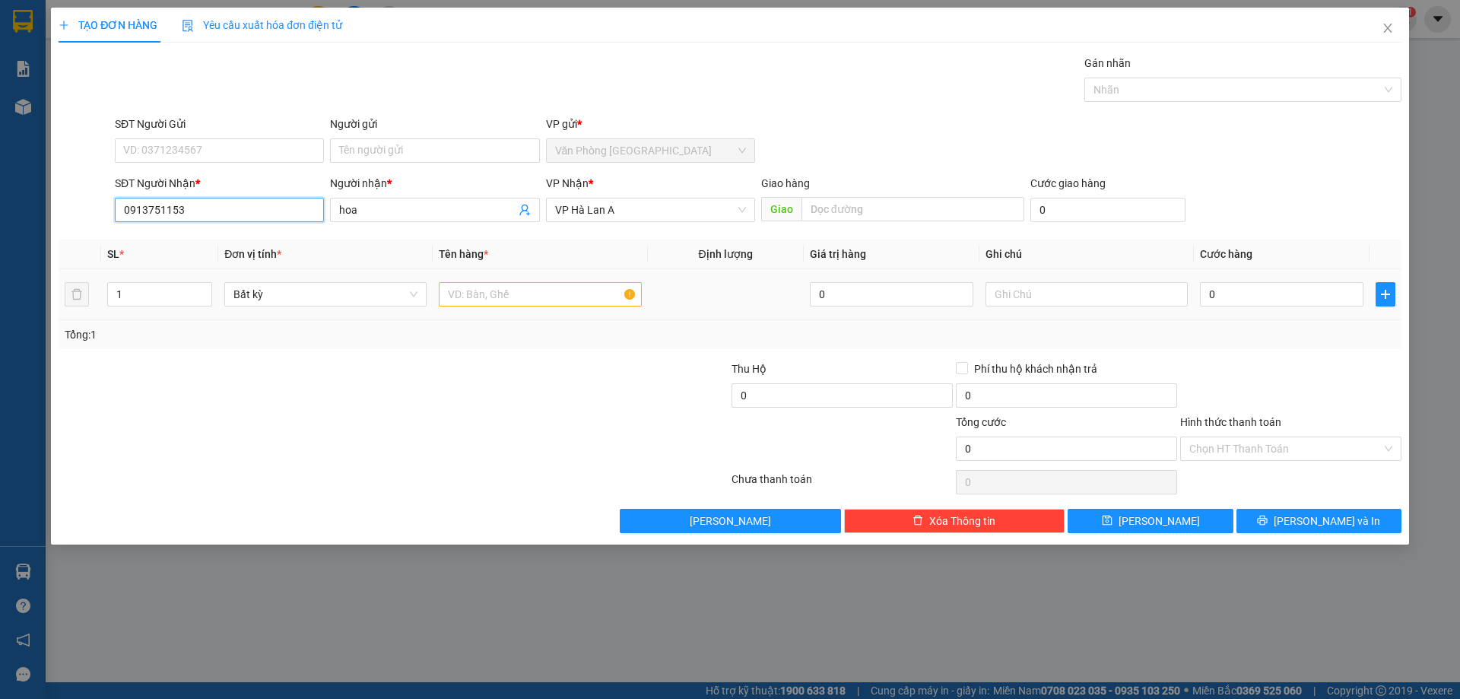
type input "0913751153"
click at [550, 300] on input "text" at bounding box center [540, 294] width 202 height 24
type input "1 thùng nilong ("
click at [338, 208] on span "hoa" at bounding box center [434, 210] width 209 height 24
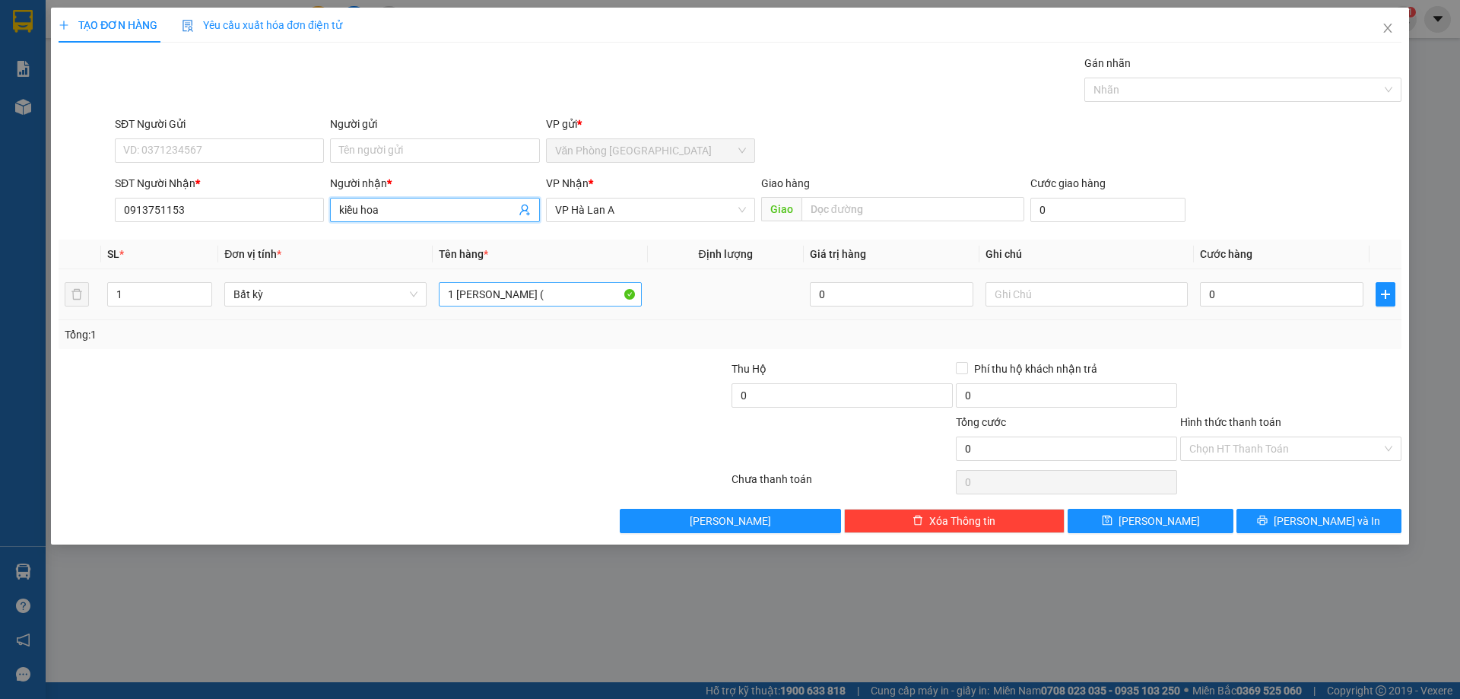
type input "kiều hoa"
click at [565, 299] on input "1 thùng nilong (" at bounding box center [540, 294] width 202 height 24
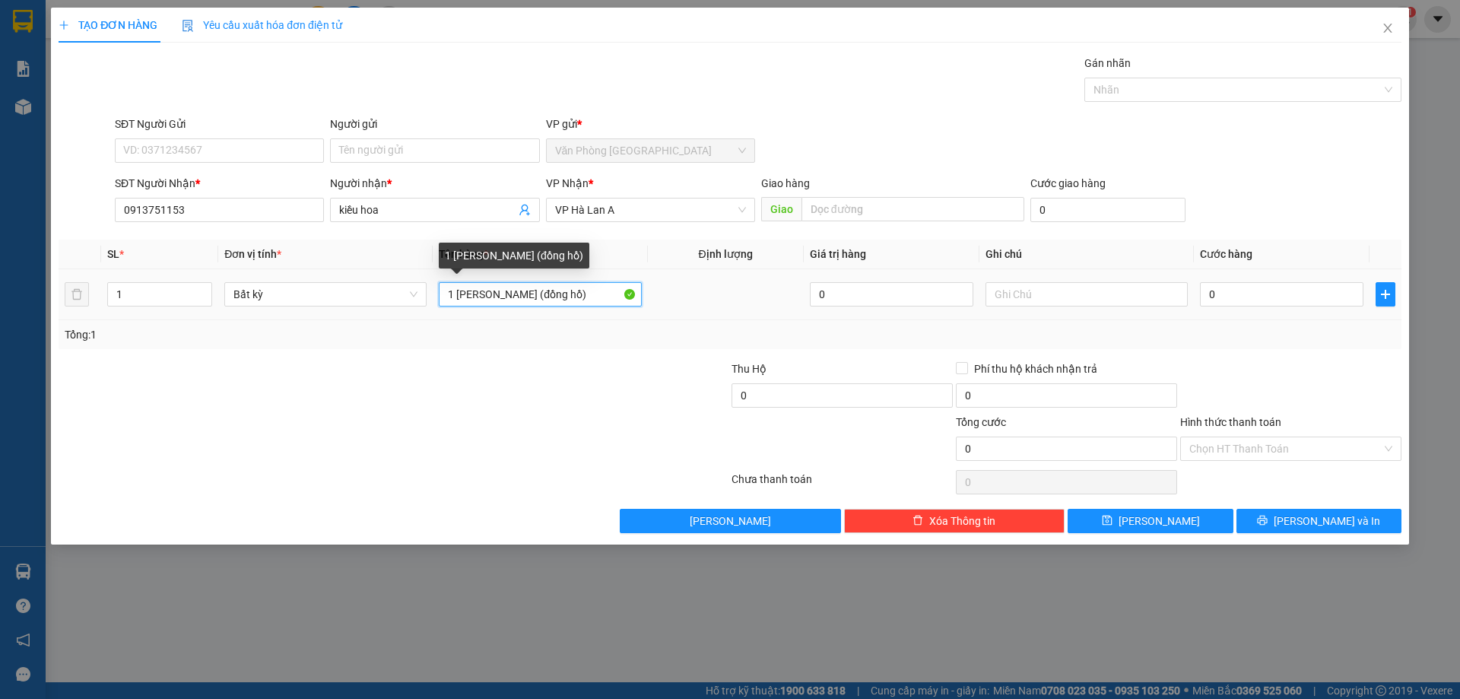
click at [552, 299] on input "1 thùng nilong (đồng hồ)" at bounding box center [540, 294] width 202 height 24
type input "1 thùng nilong (đ.hồ)"
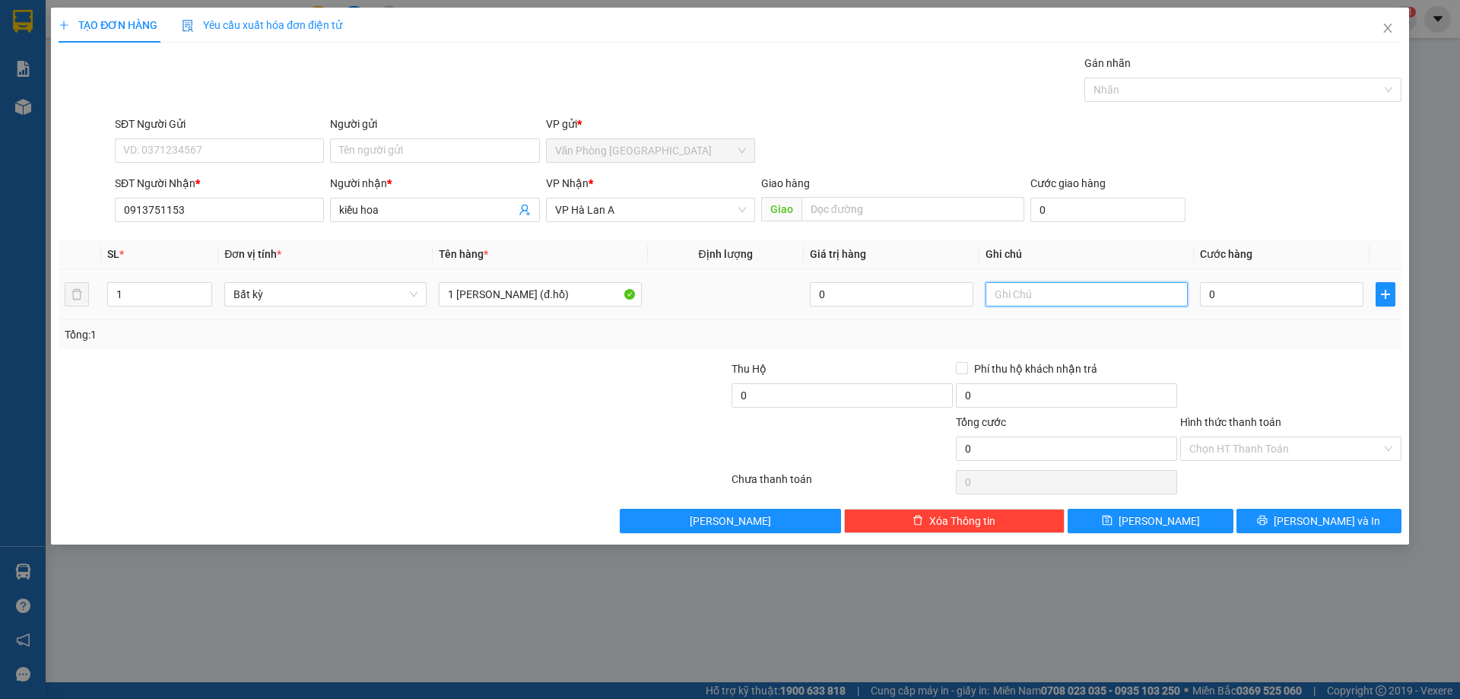
click at [1003, 298] on input "text" at bounding box center [1087, 294] width 202 height 24
type input "t"
click at [993, 291] on input "k báo giá" at bounding box center [1087, 294] width 202 height 24
type input "200k--k báo giá"
click at [1352, 525] on button "[PERSON_NAME] và In" at bounding box center [1319, 521] width 165 height 24
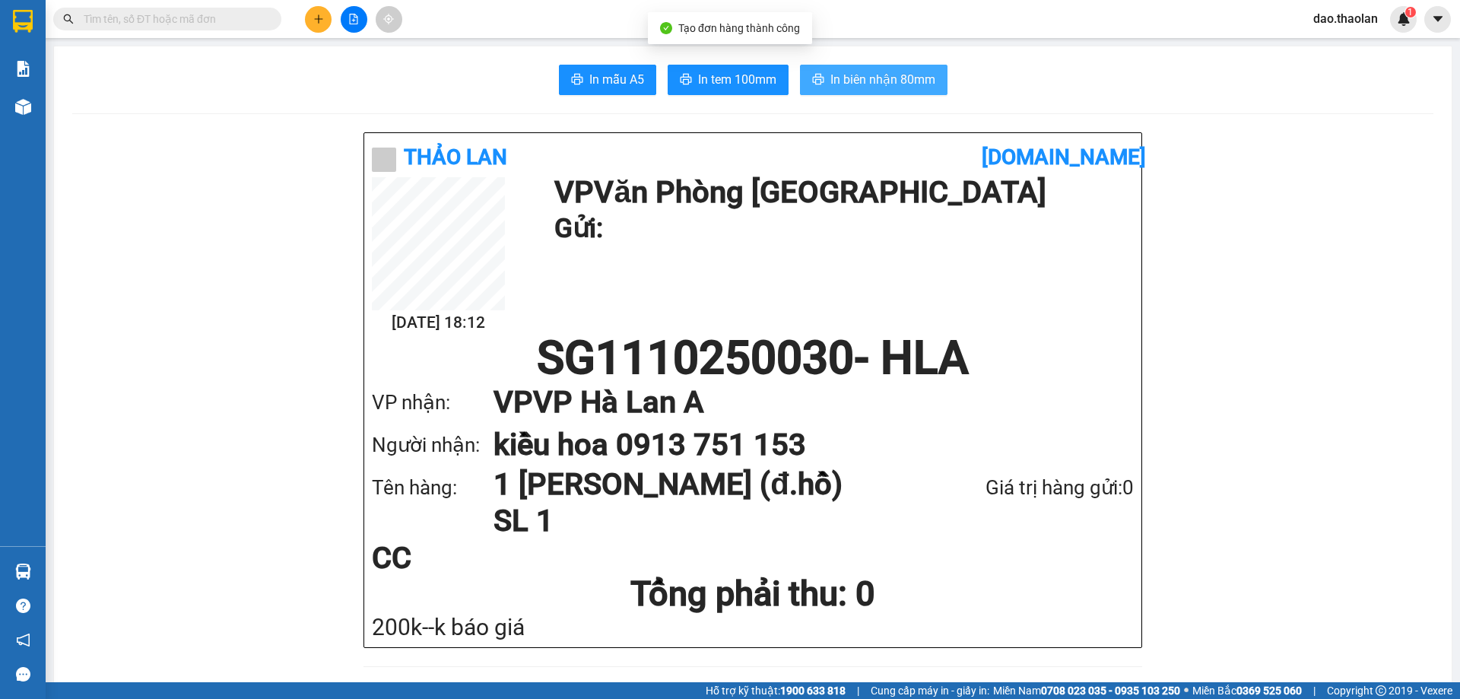
click at [865, 79] on span "In biên nhận 80mm" at bounding box center [882, 79] width 105 height 19
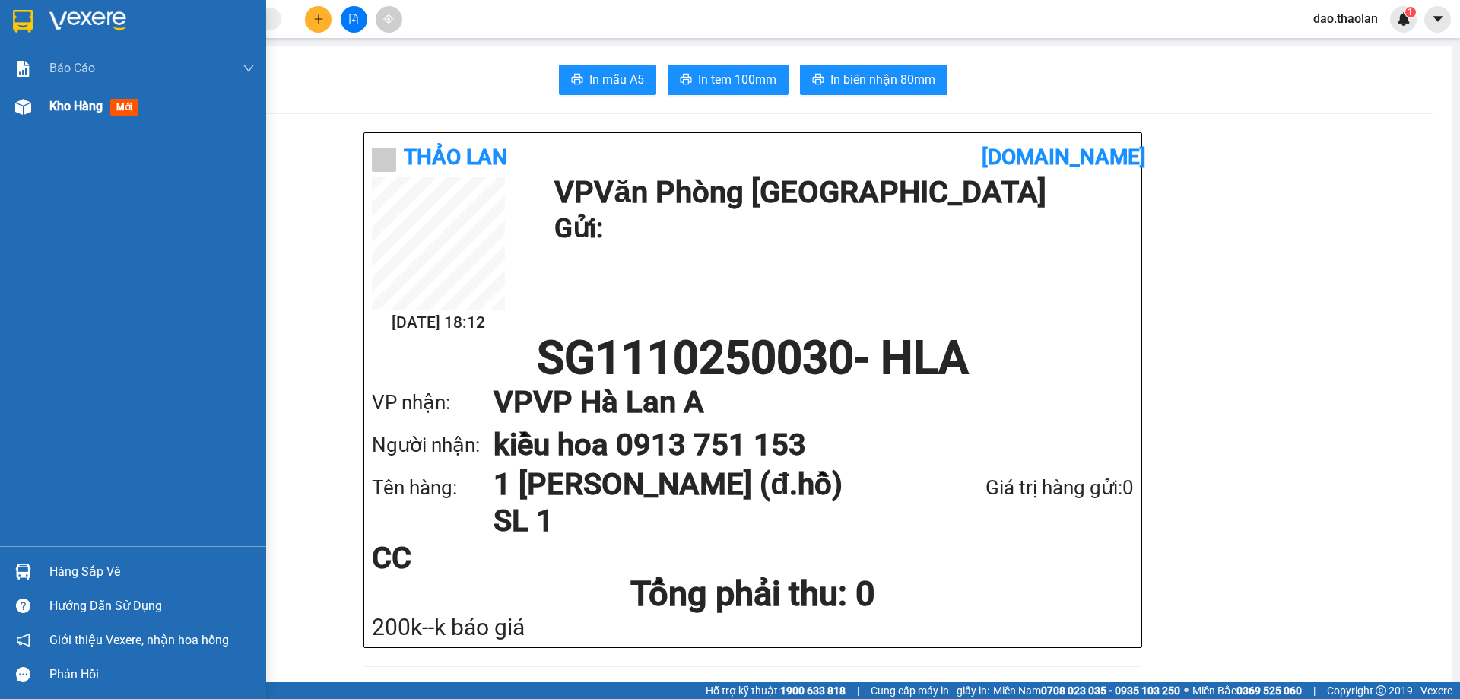
click at [69, 107] on span "Kho hàng" at bounding box center [75, 106] width 53 height 14
